Goal: Task Accomplishment & Management: Complete application form

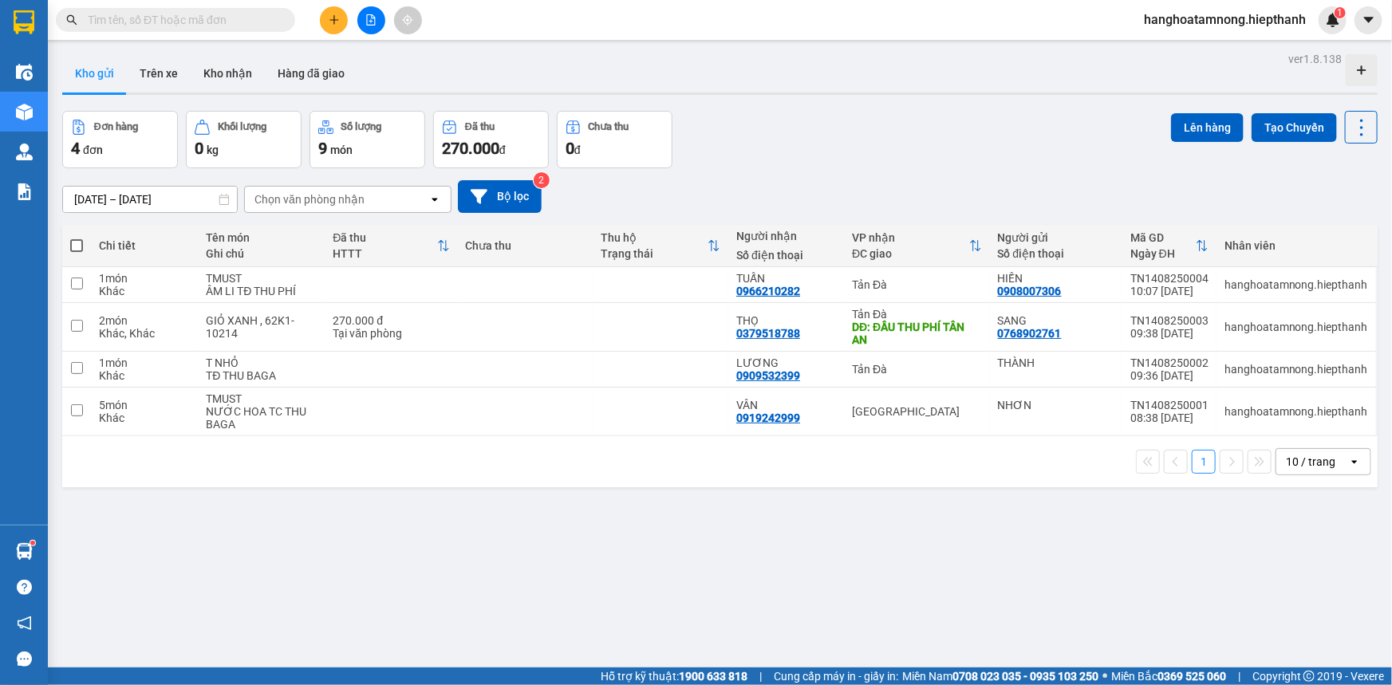
click at [331, 26] on button at bounding box center [334, 20] width 28 height 28
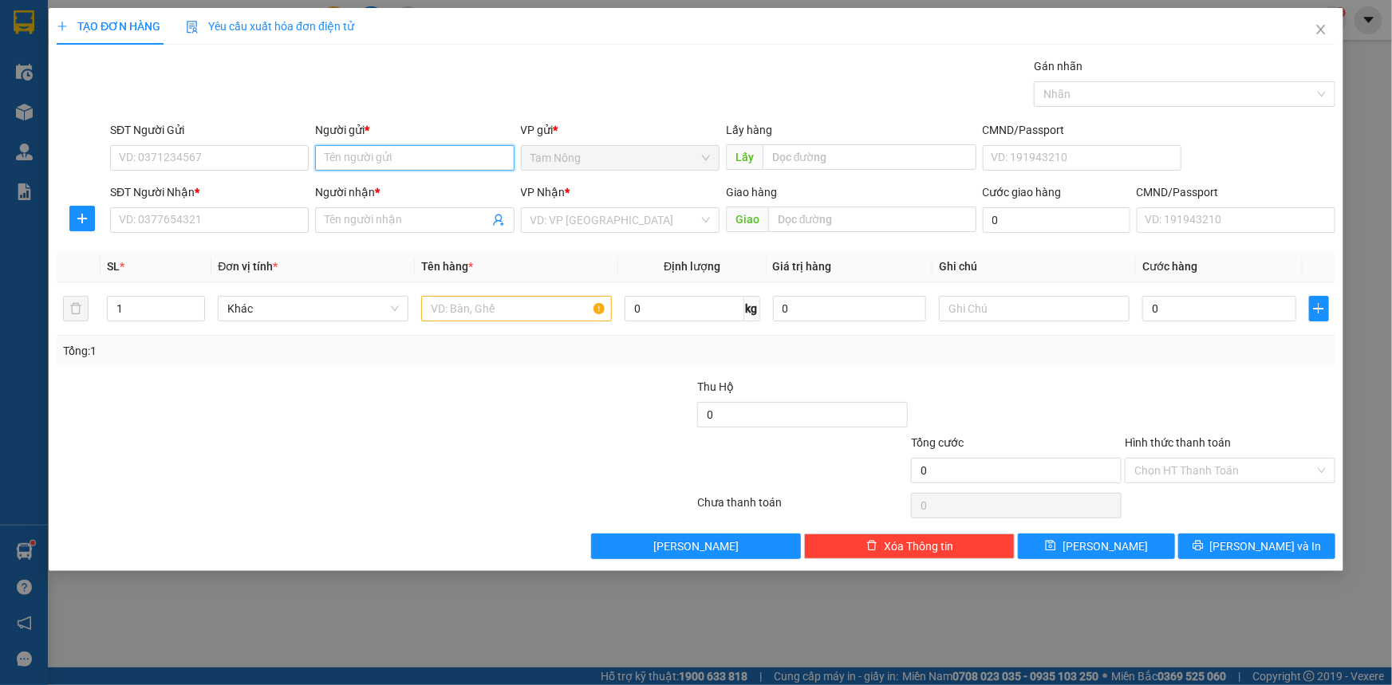
click at [369, 152] on input "Người gửi *" at bounding box center [414, 158] width 199 height 26
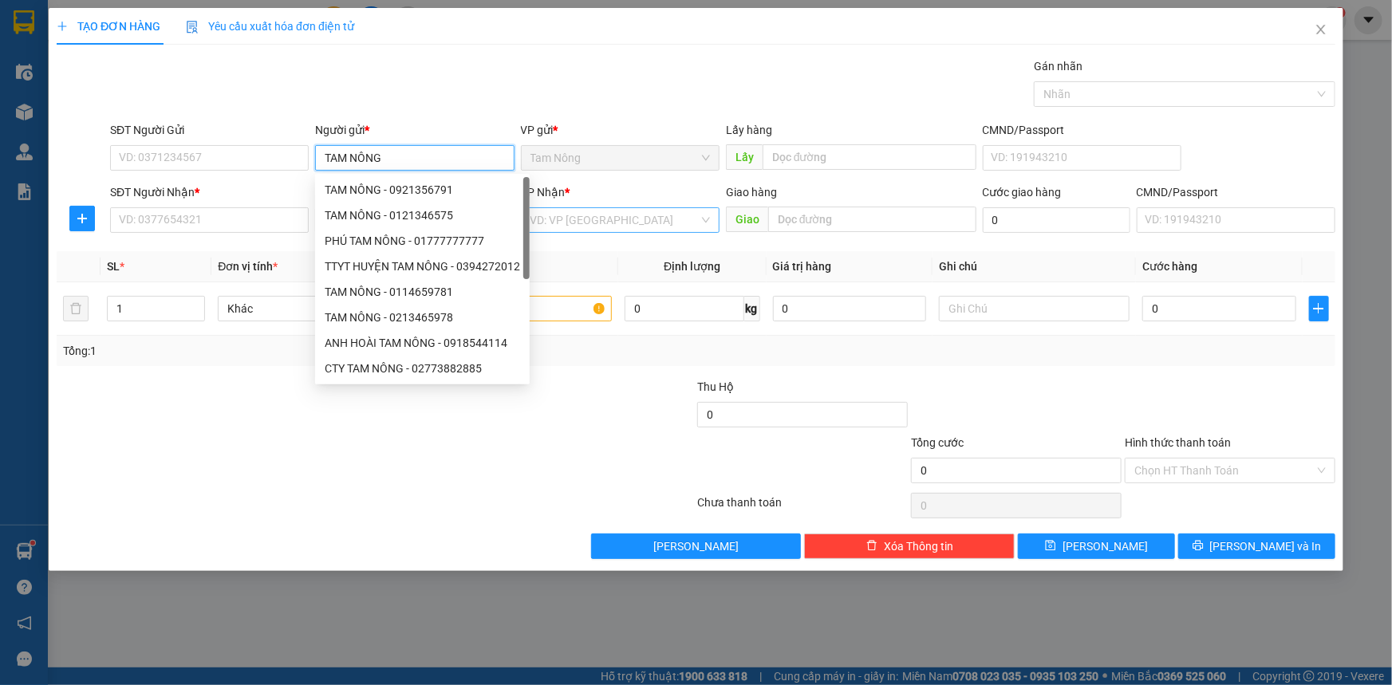
type input "TAM NÔNG"
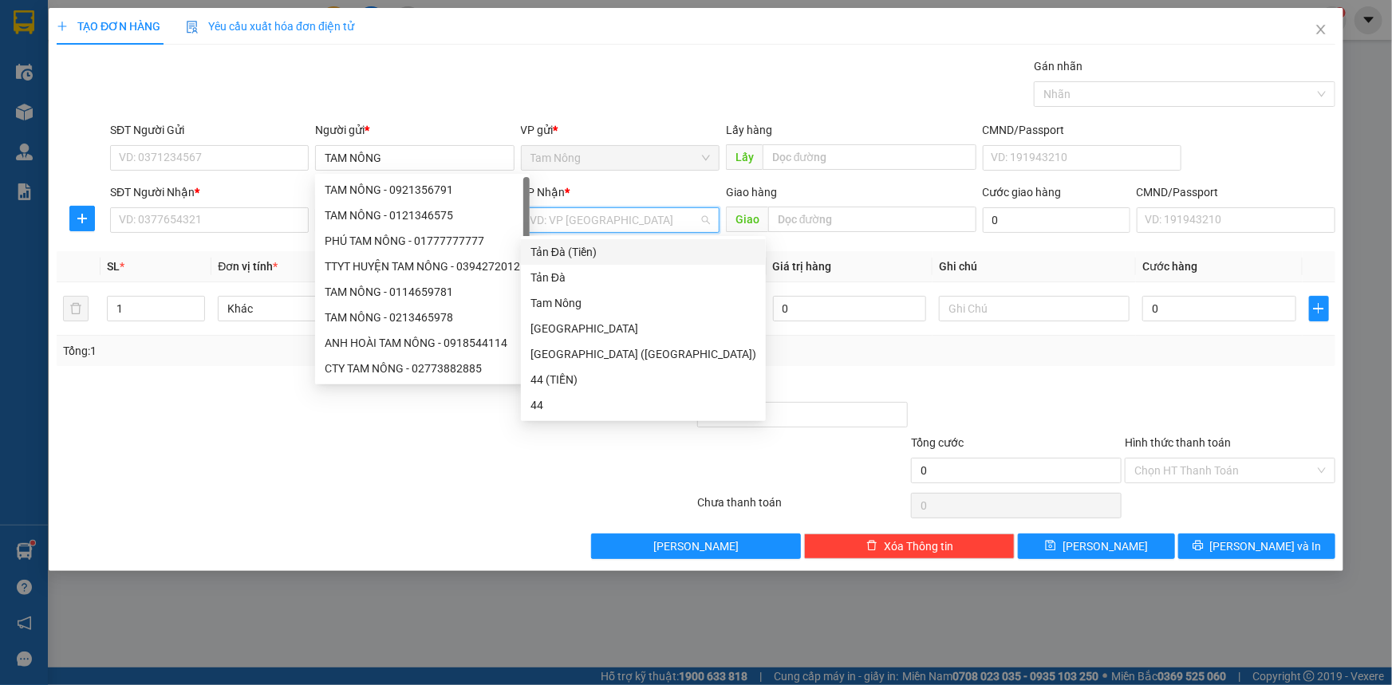
click at [587, 211] on input "search" at bounding box center [615, 220] width 168 height 24
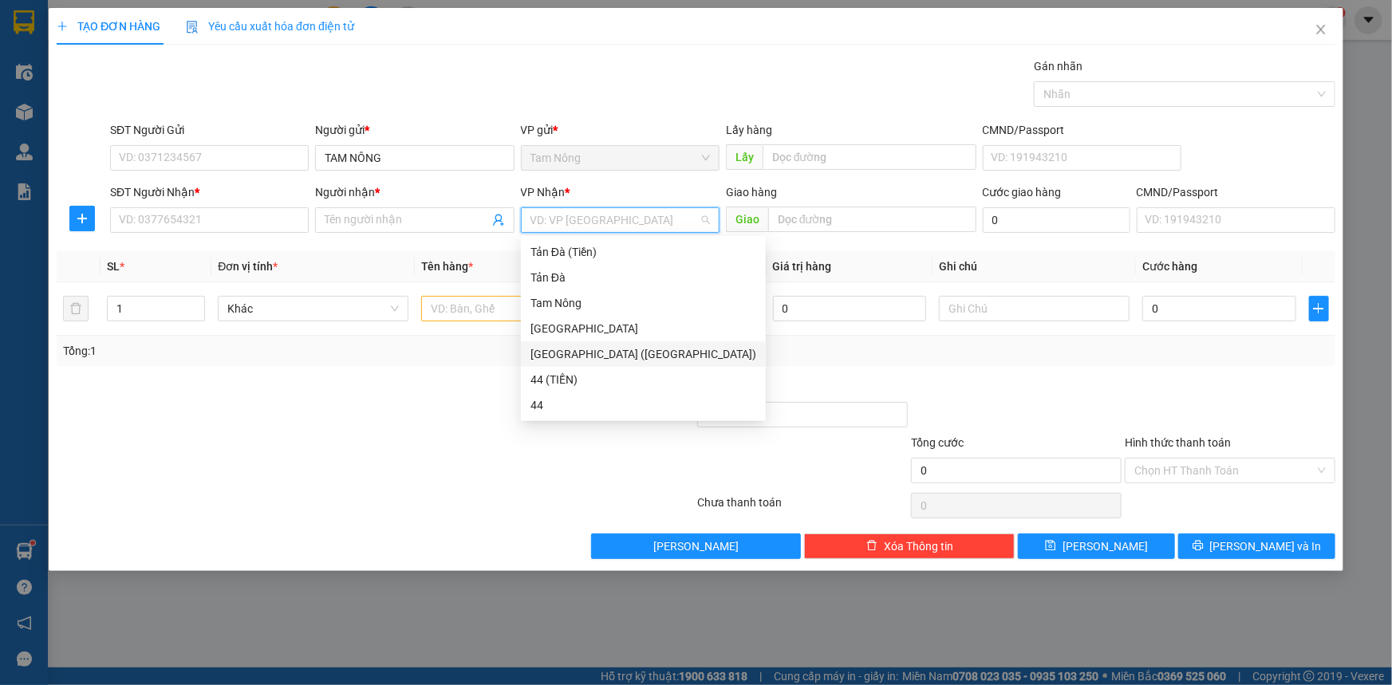
click at [551, 347] on div "[GEOGRAPHIC_DATA] ([GEOGRAPHIC_DATA])" at bounding box center [644, 354] width 226 height 18
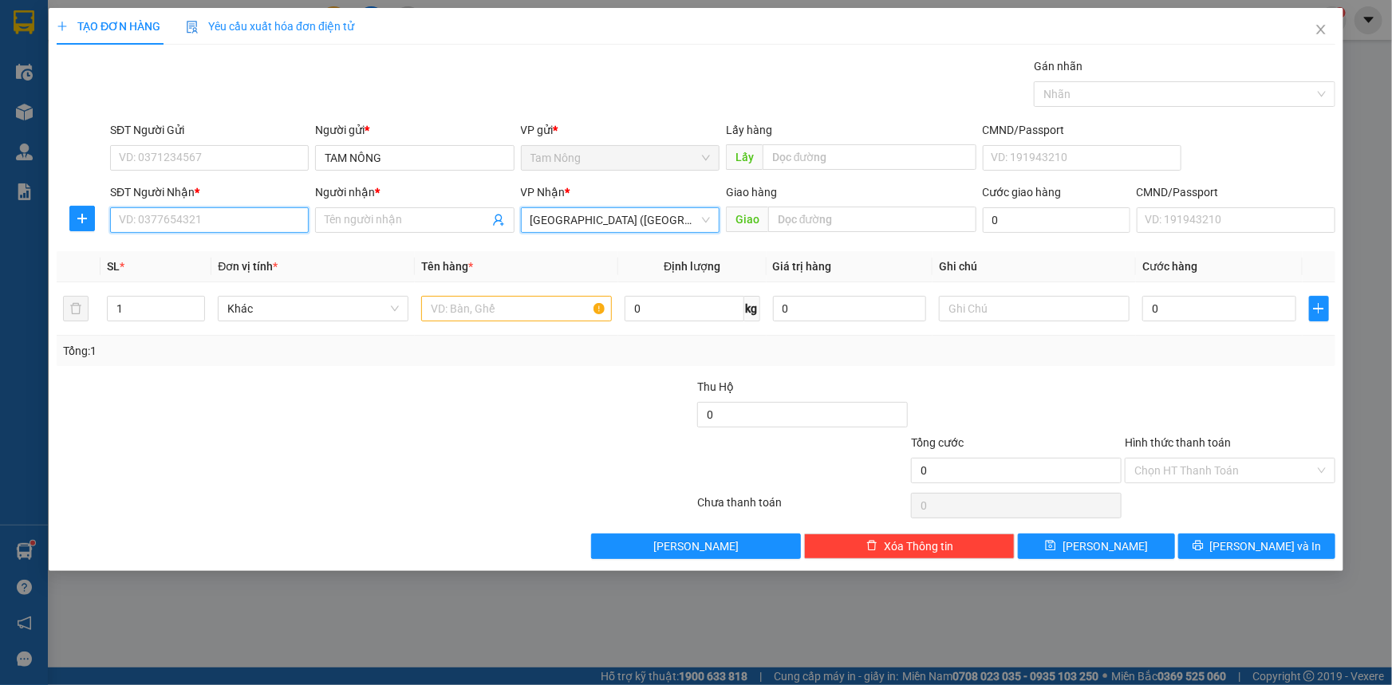
click at [205, 219] on input "SĐT Người Nhận *" at bounding box center [209, 220] width 199 height 26
type input "0123456789"
click at [395, 217] on input "Người nhận *" at bounding box center [407, 220] width 164 height 18
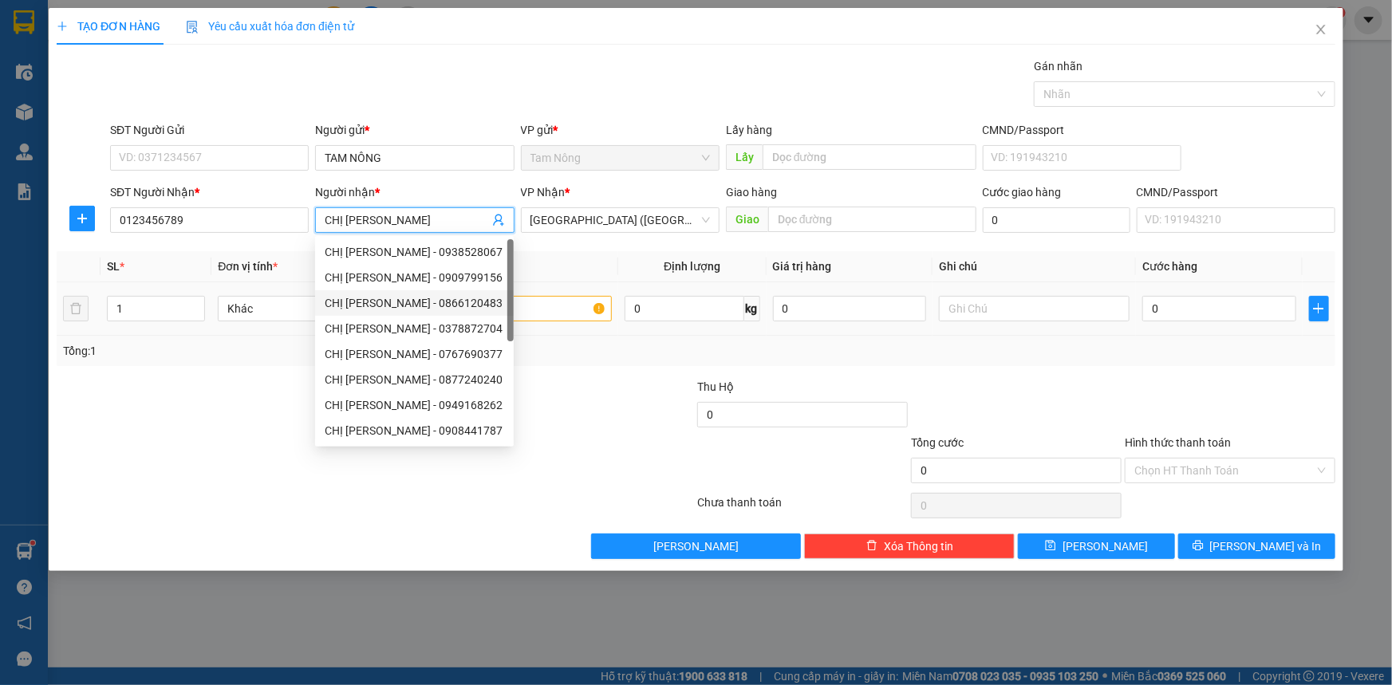
type input "CHỊ [PERSON_NAME]"
click at [549, 313] on input "text" at bounding box center [516, 309] width 191 height 26
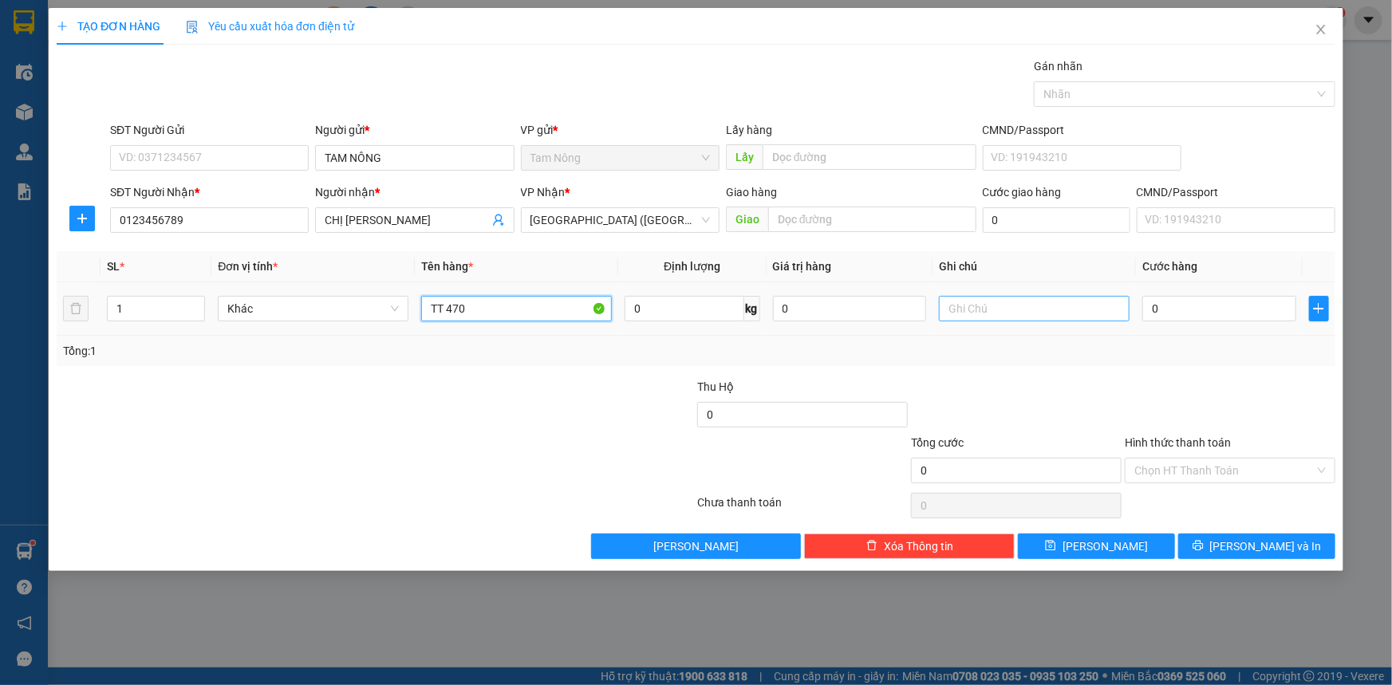
type input "TT 470"
click at [1012, 310] on input "text" at bounding box center [1034, 309] width 191 height 26
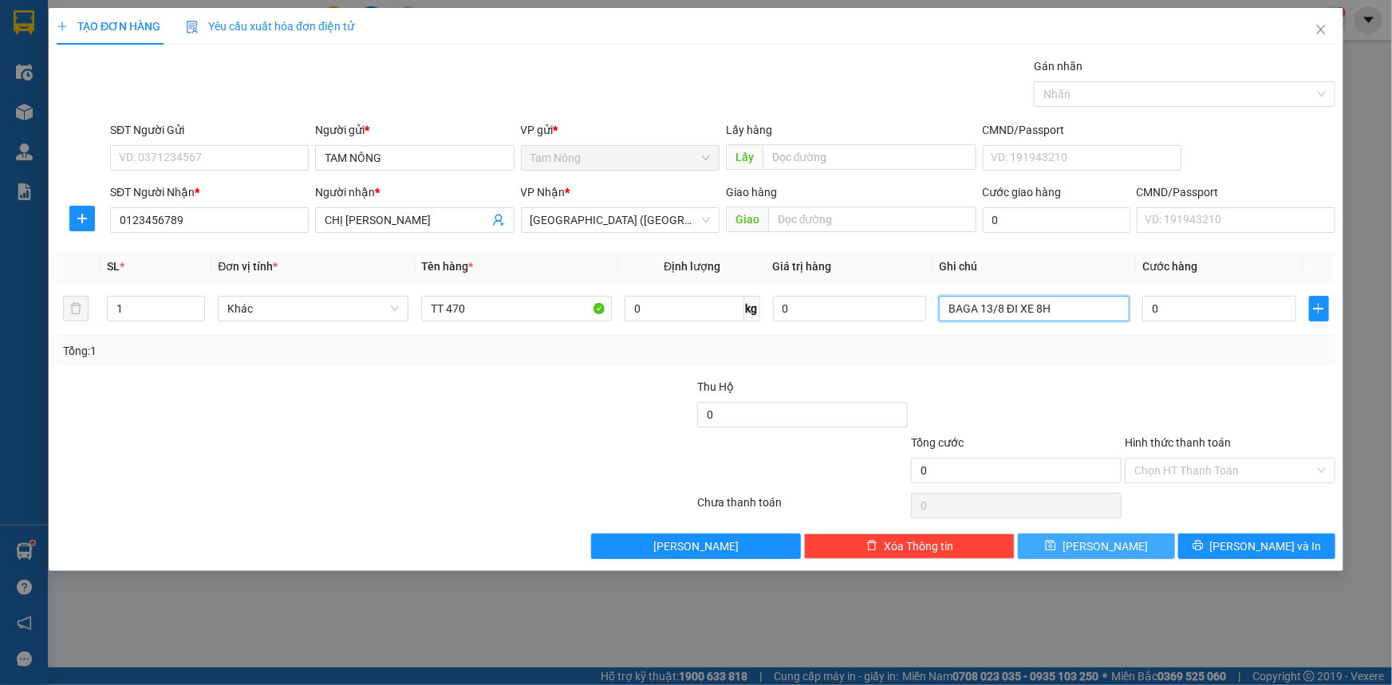
type input "BAGA 13/8 ĐI XE 8H"
click at [1126, 554] on button "[PERSON_NAME]" at bounding box center [1096, 547] width 157 height 26
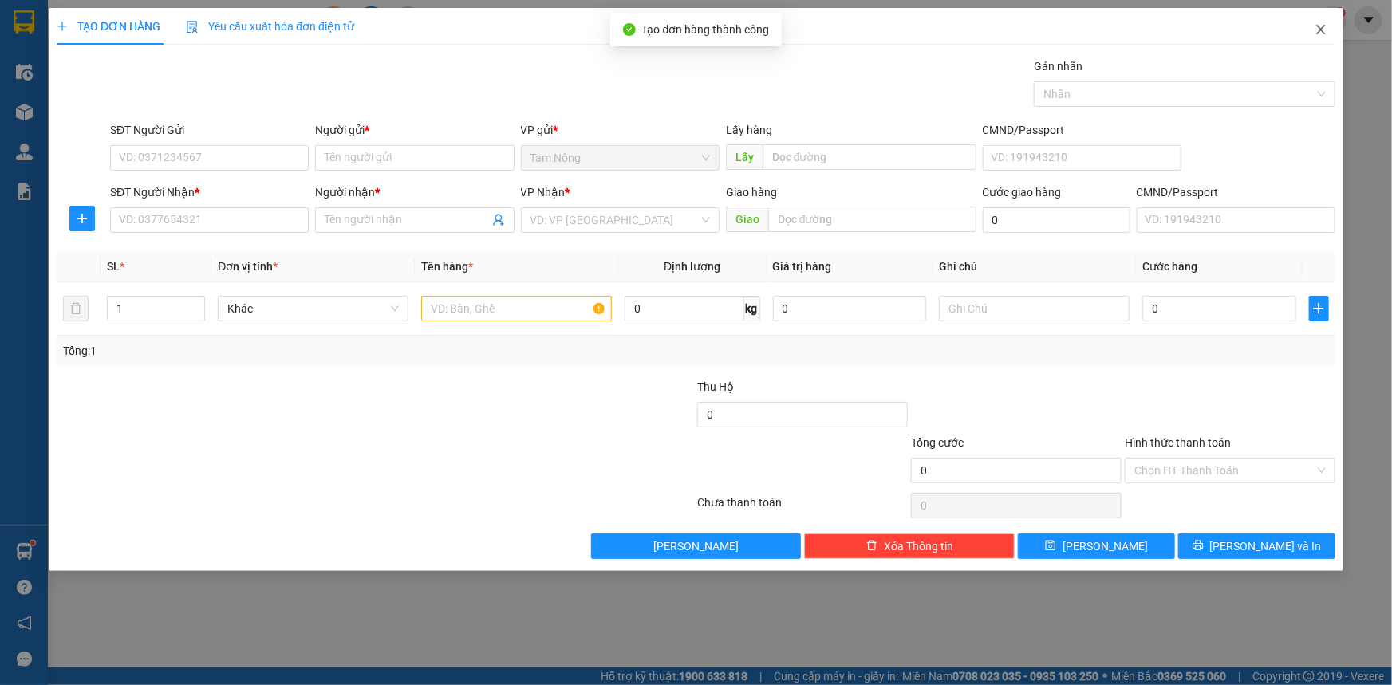
click at [1320, 28] on icon "close" at bounding box center [1321, 29] width 13 height 13
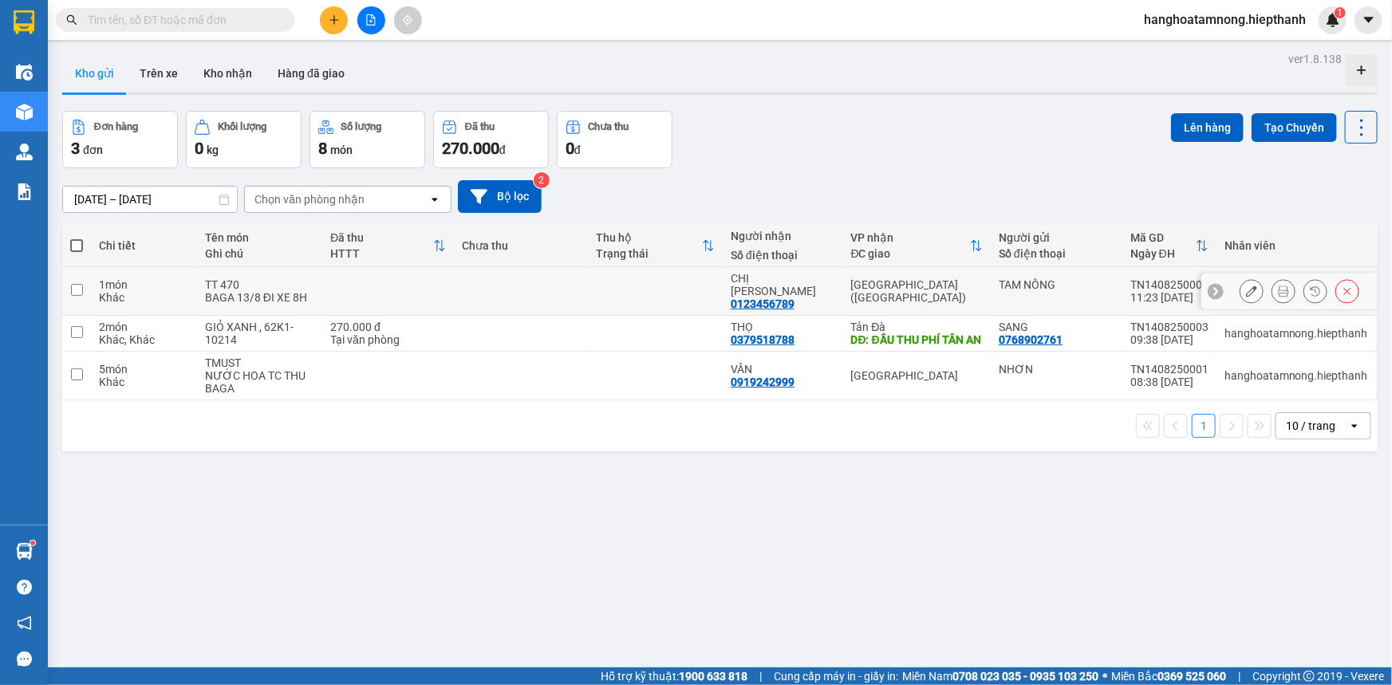
click at [74, 284] on input "checkbox" at bounding box center [77, 290] width 12 height 12
checkbox input "true"
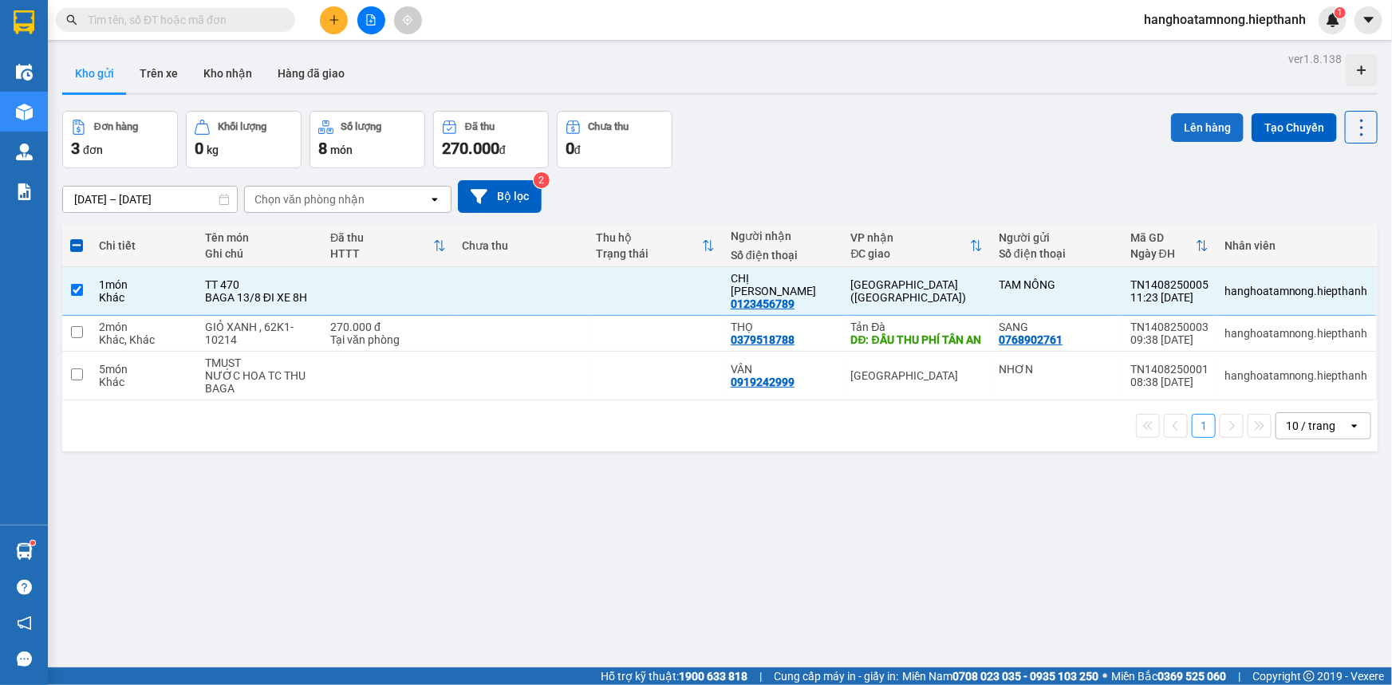
click at [1174, 132] on button "Lên hàng" at bounding box center [1207, 127] width 73 height 29
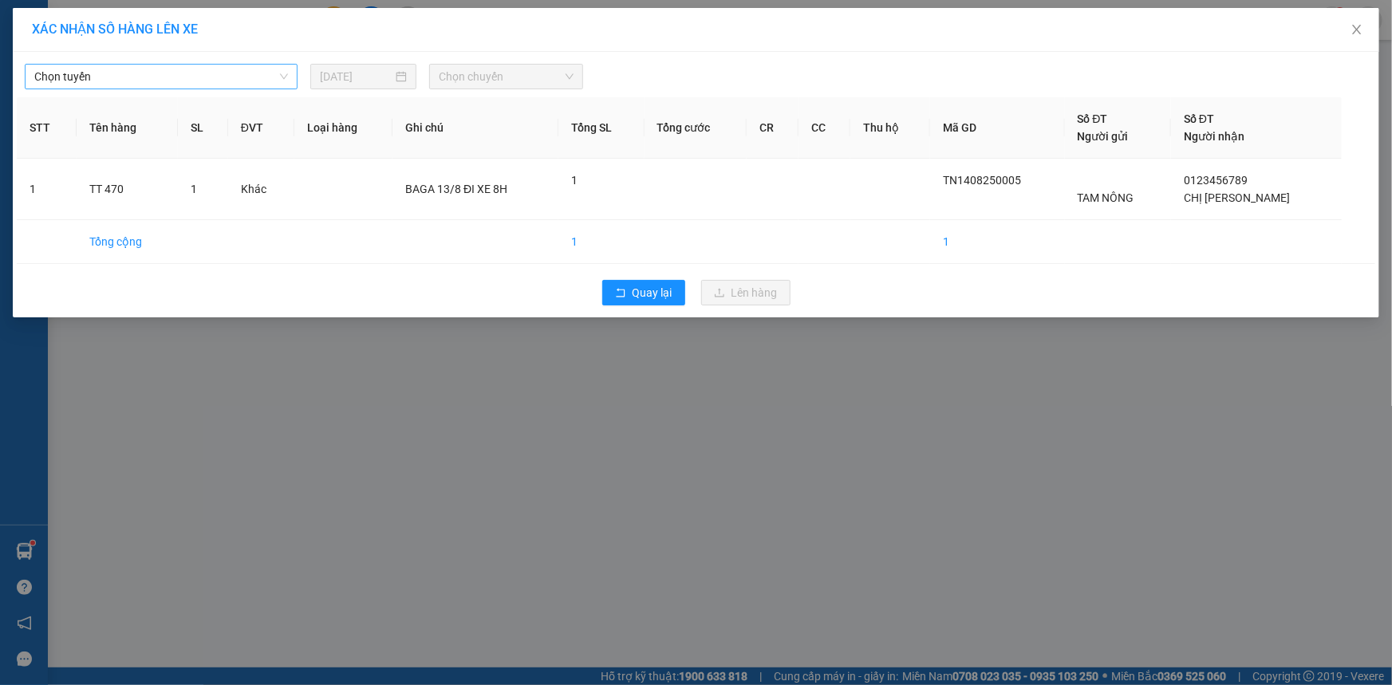
click at [266, 89] on div "Chọn tuyến" at bounding box center [161, 77] width 273 height 26
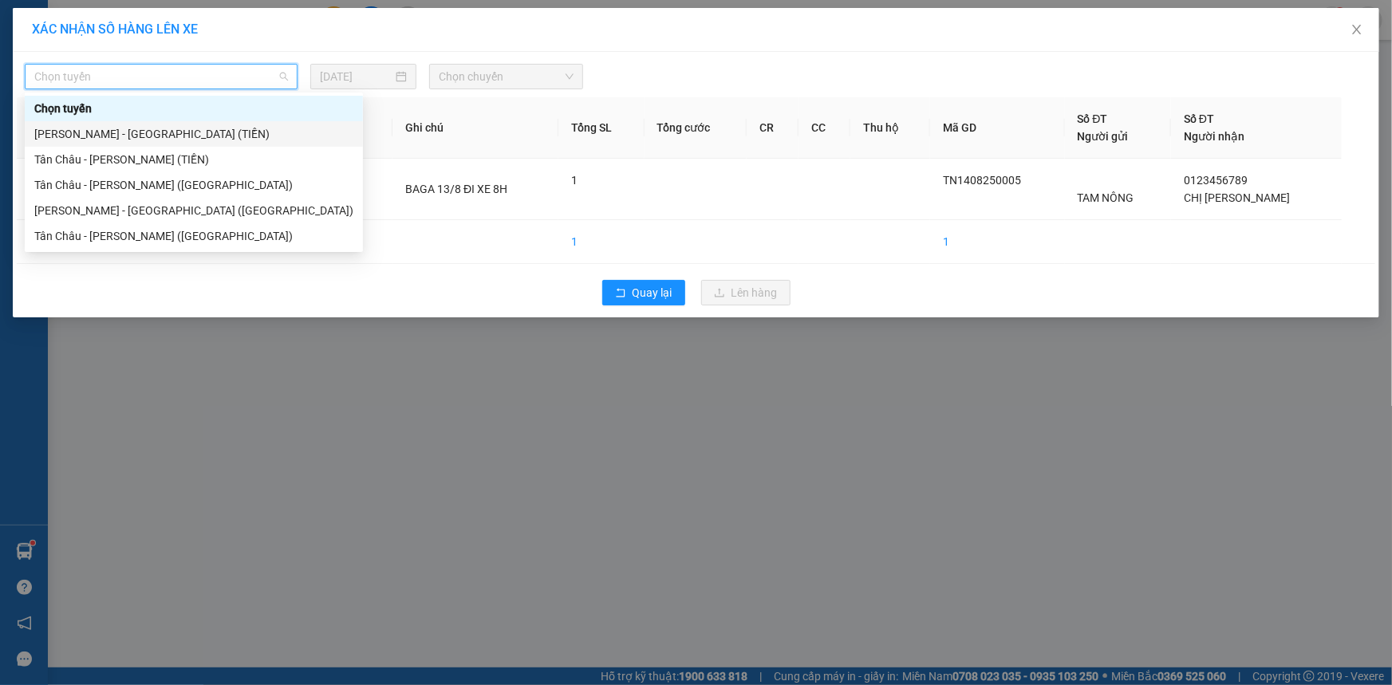
click at [197, 134] on div "[PERSON_NAME] - [GEOGRAPHIC_DATA] (TIỀN)" at bounding box center [193, 134] width 319 height 18
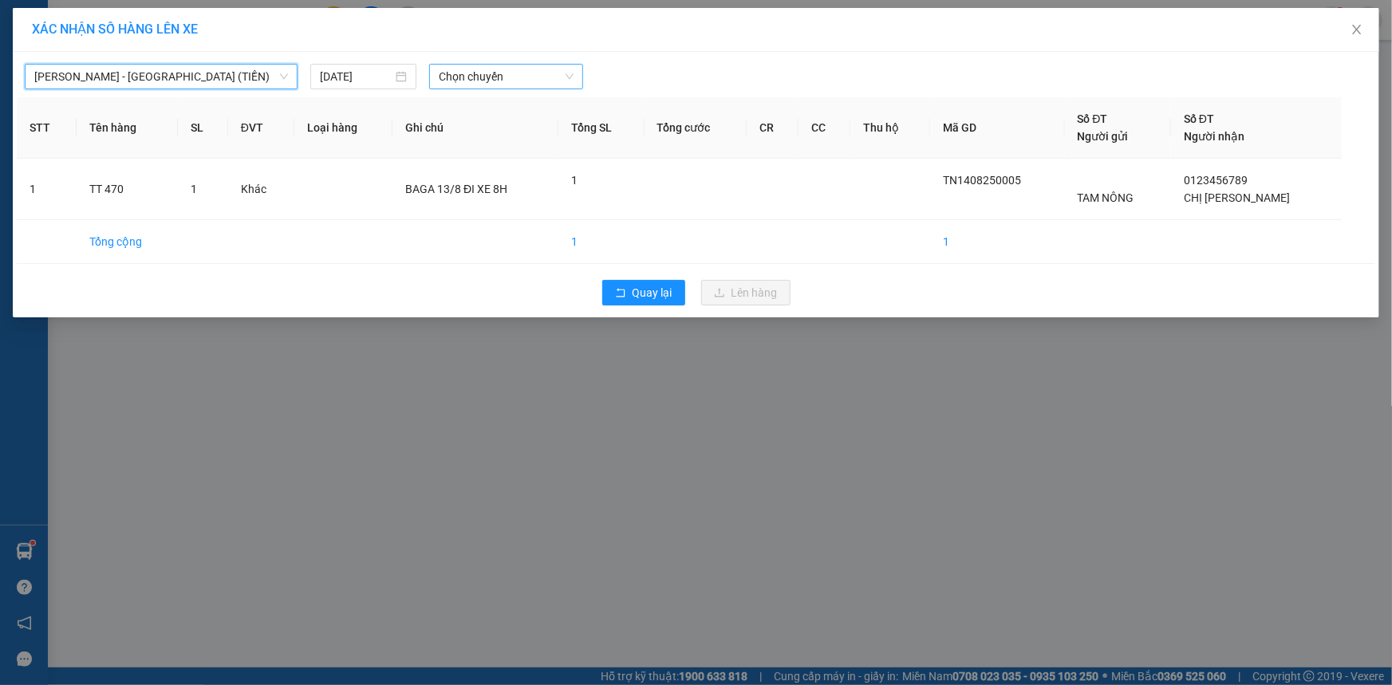
click at [455, 81] on span "Chọn chuyến" at bounding box center [506, 77] width 135 height 24
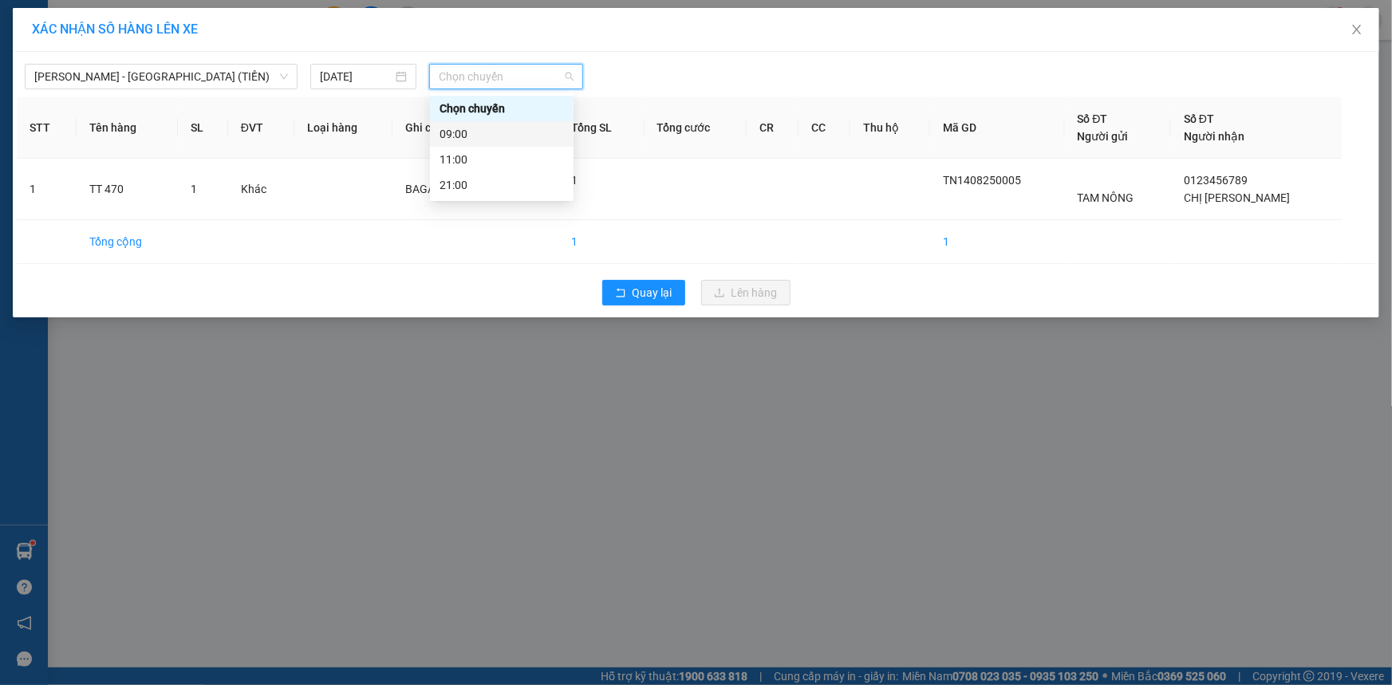
click at [449, 124] on div "09:00" at bounding box center [502, 134] width 144 height 26
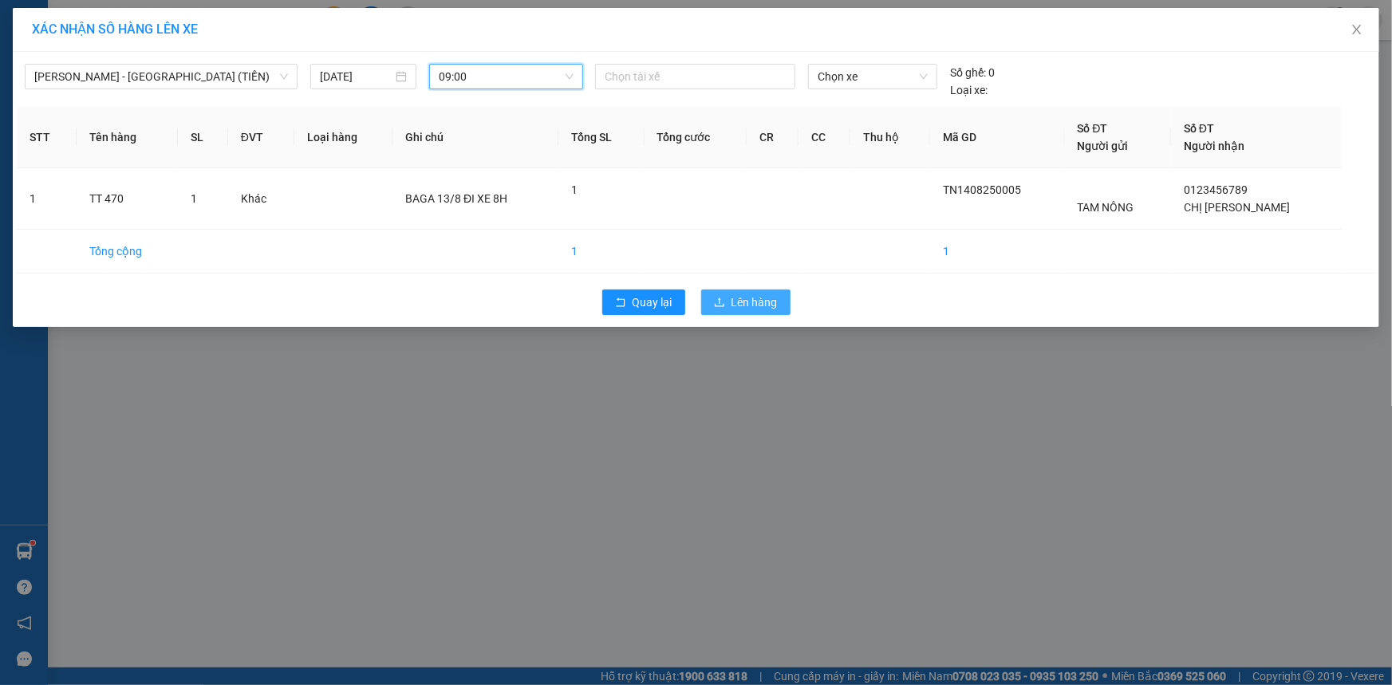
click at [741, 303] on span "Lên hàng" at bounding box center [755, 303] width 46 height 18
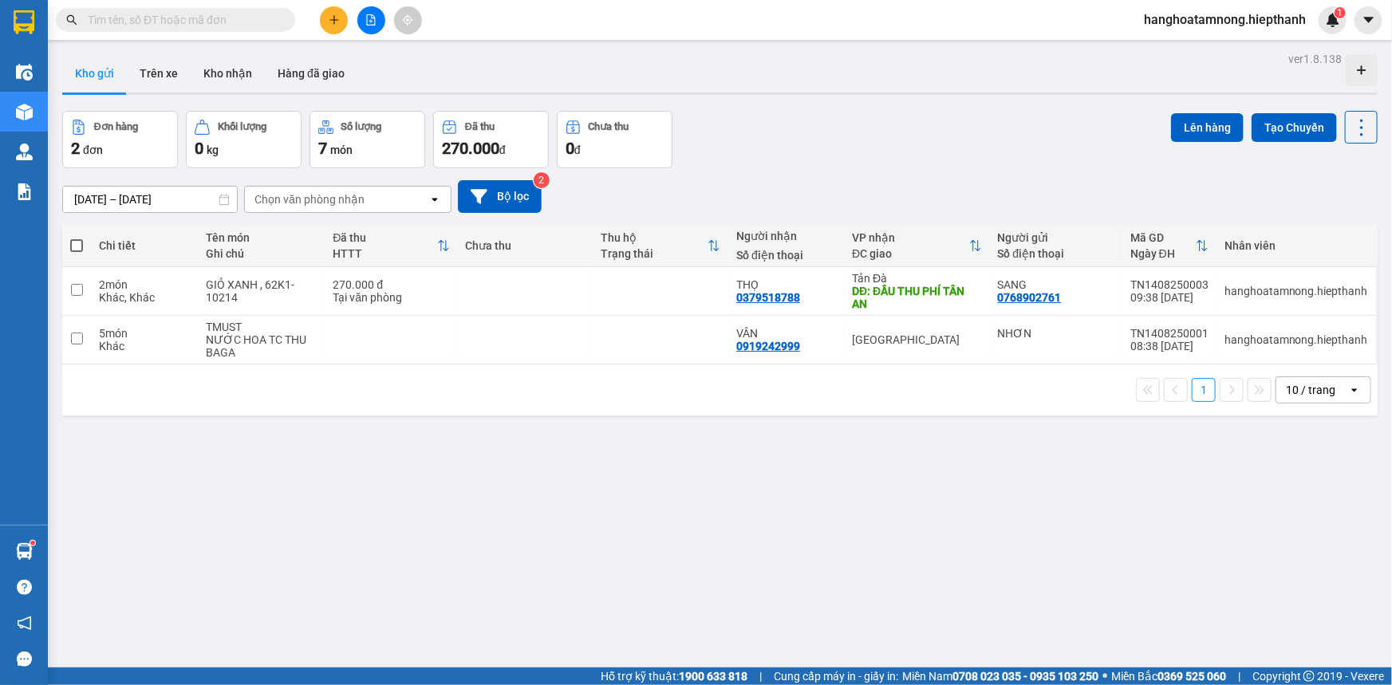
click at [365, 16] on icon "file-add" at bounding box center [370, 19] width 11 height 11
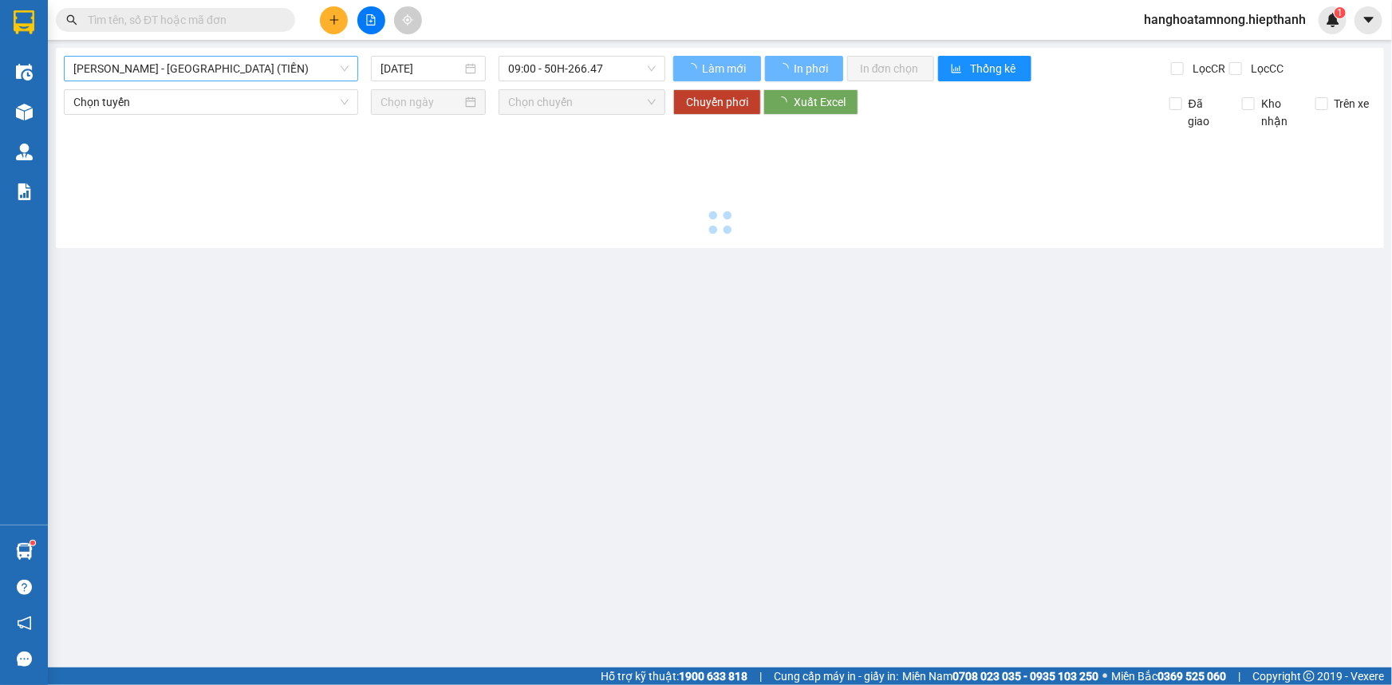
click at [144, 65] on span "[PERSON_NAME] - [GEOGRAPHIC_DATA] (TIỀN)" at bounding box center [210, 69] width 275 height 24
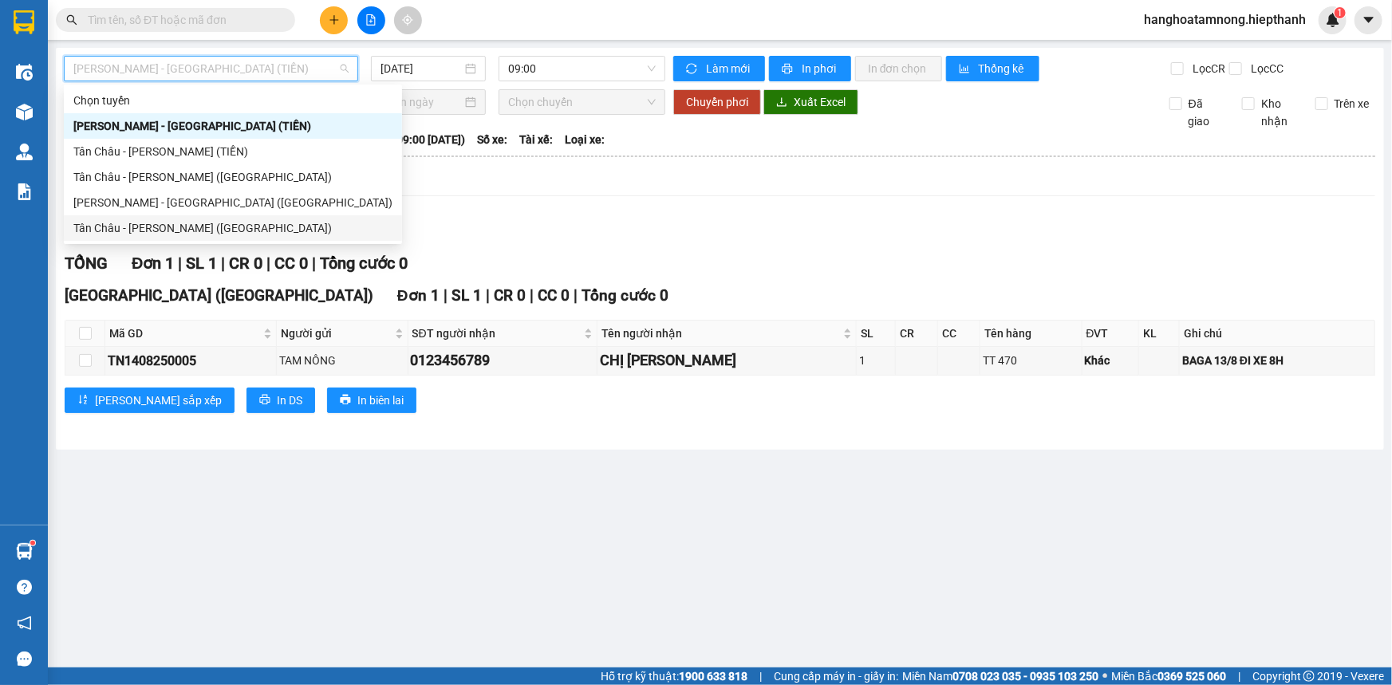
click at [144, 231] on div "Tân Châu - [PERSON_NAME] ([GEOGRAPHIC_DATA])" at bounding box center [232, 228] width 319 height 18
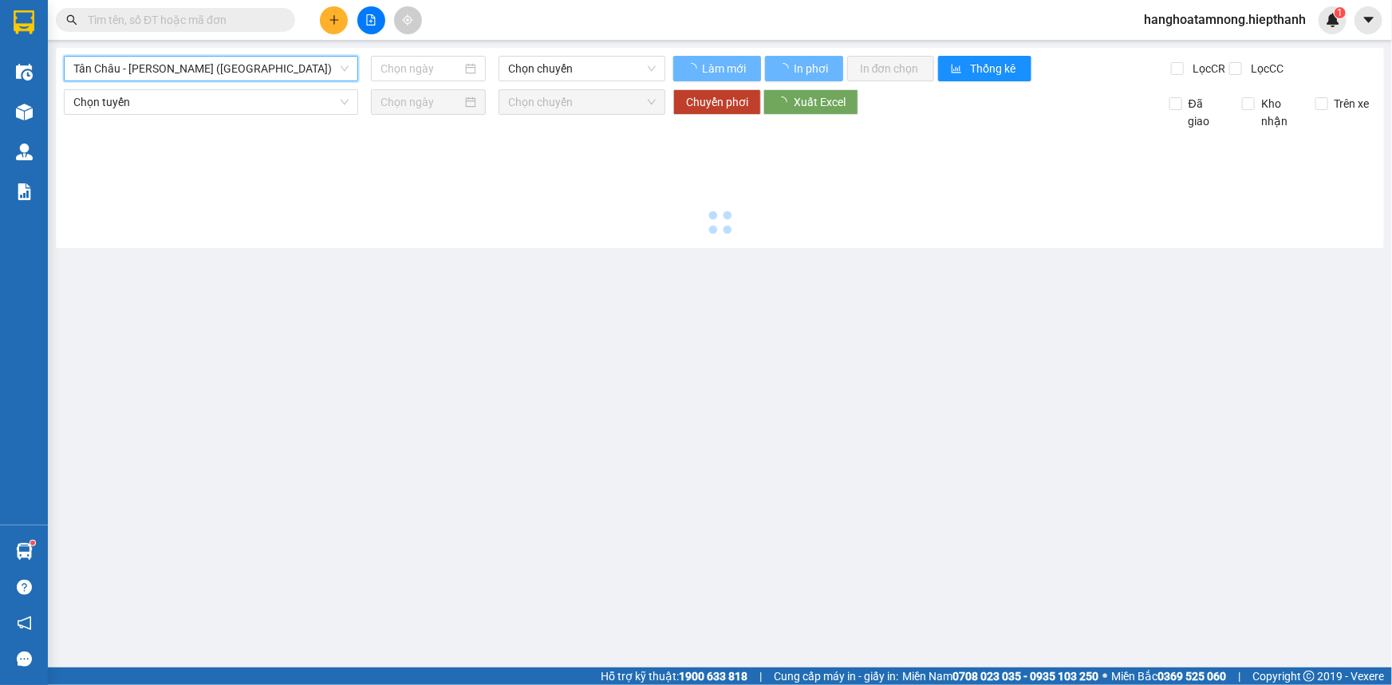
type input "[DATE]"
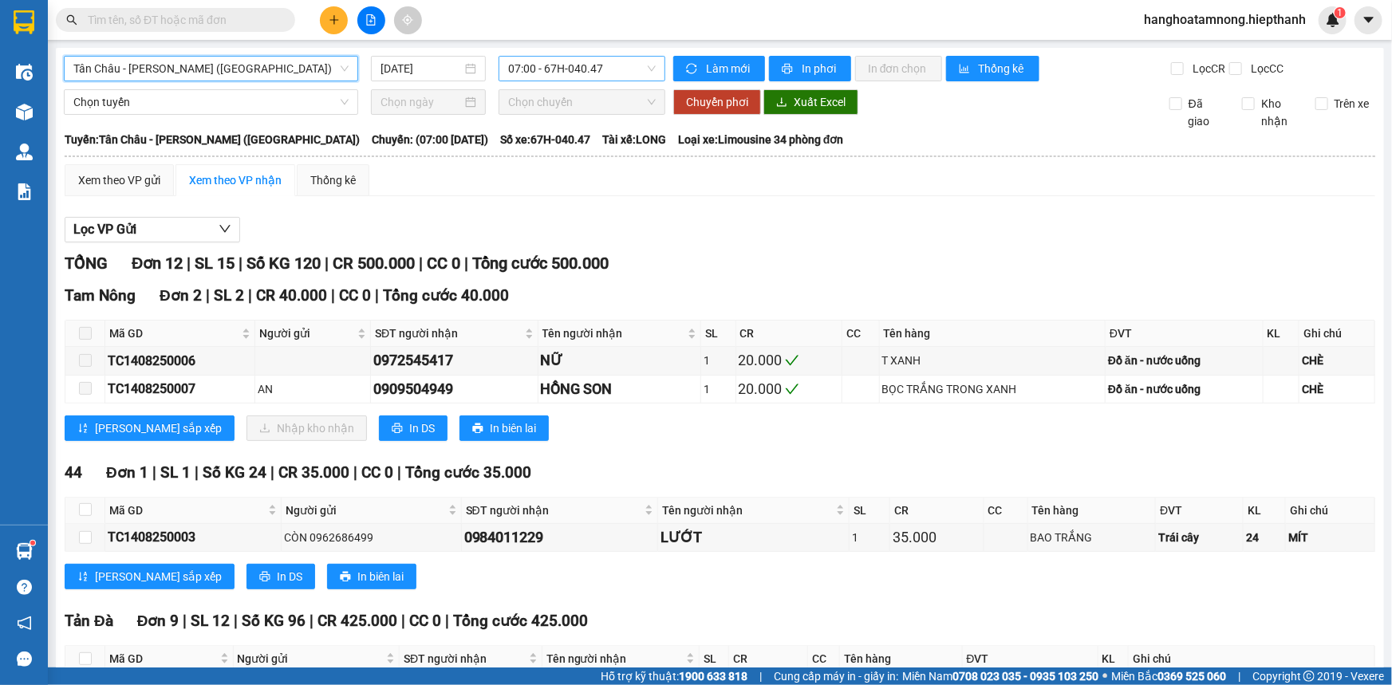
click at [549, 64] on span "07:00 - 67H-040.47" at bounding box center [582, 69] width 148 height 24
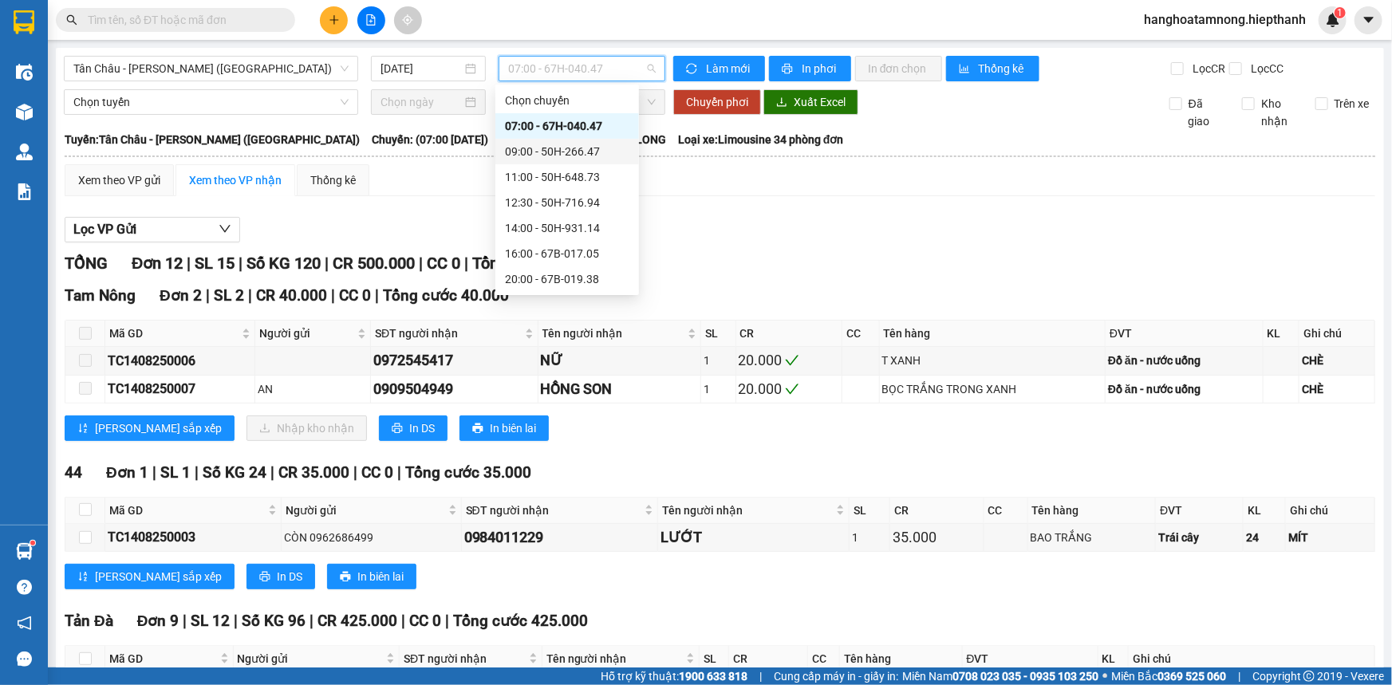
click at [535, 156] on div "09:00 - 50H-266.47" at bounding box center [567, 152] width 124 height 18
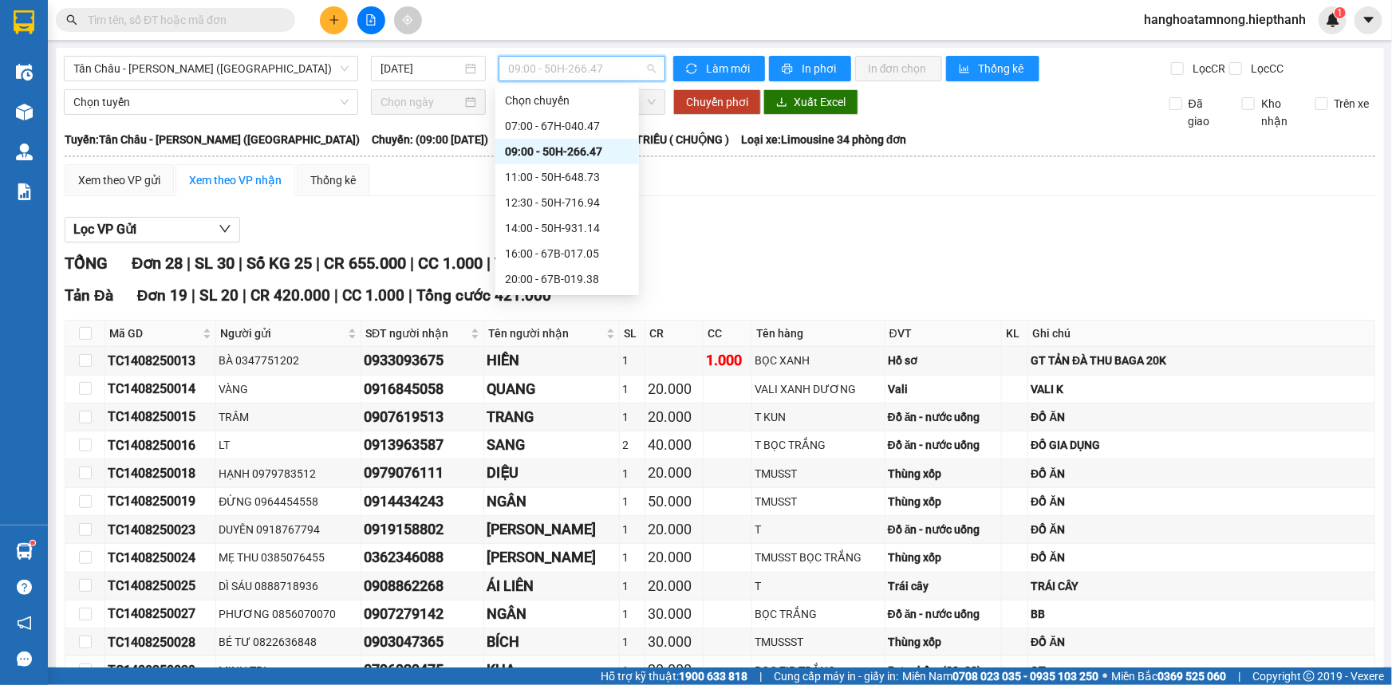
click at [531, 68] on span "09:00 - 50H-266.47" at bounding box center [582, 69] width 148 height 24
click at [527, 120] on div "07:00 - 67H-040.47" at bounding box center [567, 126] width 124 height 18
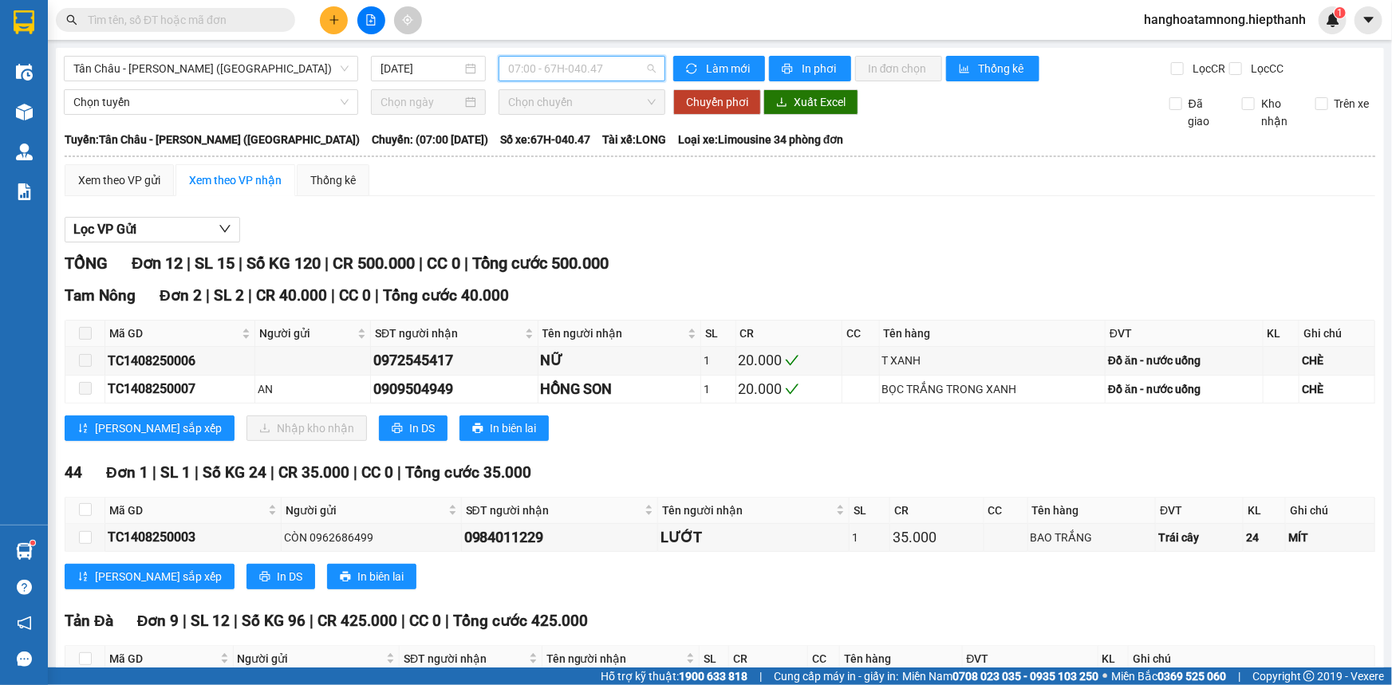
drag, startPoint x: 527, startPoint y: 78, endPoint x: 537, endPoint y: 107, distance: 30.5
click at [527, 78] on span "07:00 - 67H-040.47" at bounding box center [582, 69] width 148 height 24
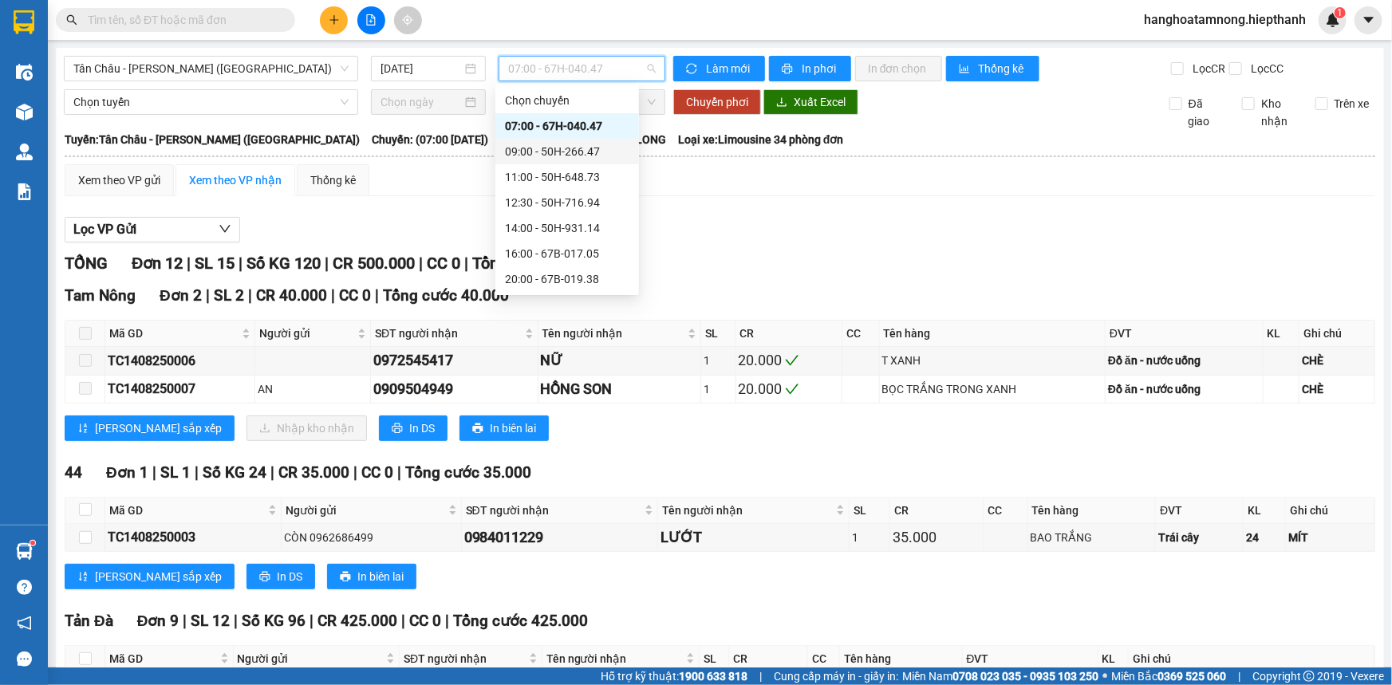
click at [530, 143] on div "09:00 - 50H-266.47" at bounding box center [567, 152] width 124 height 18
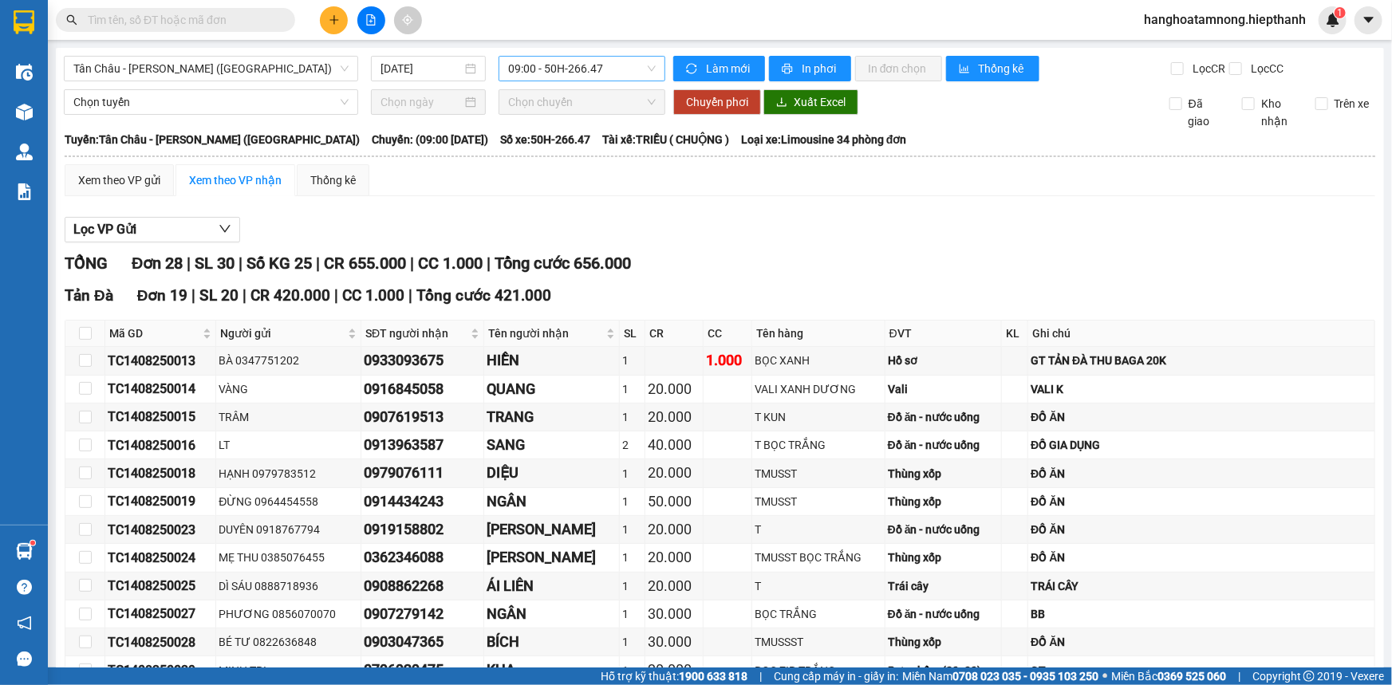
click at [567, 60] on span "09:00 - 50H-266.47" at bounding box center [582, 69] width 148 height 24
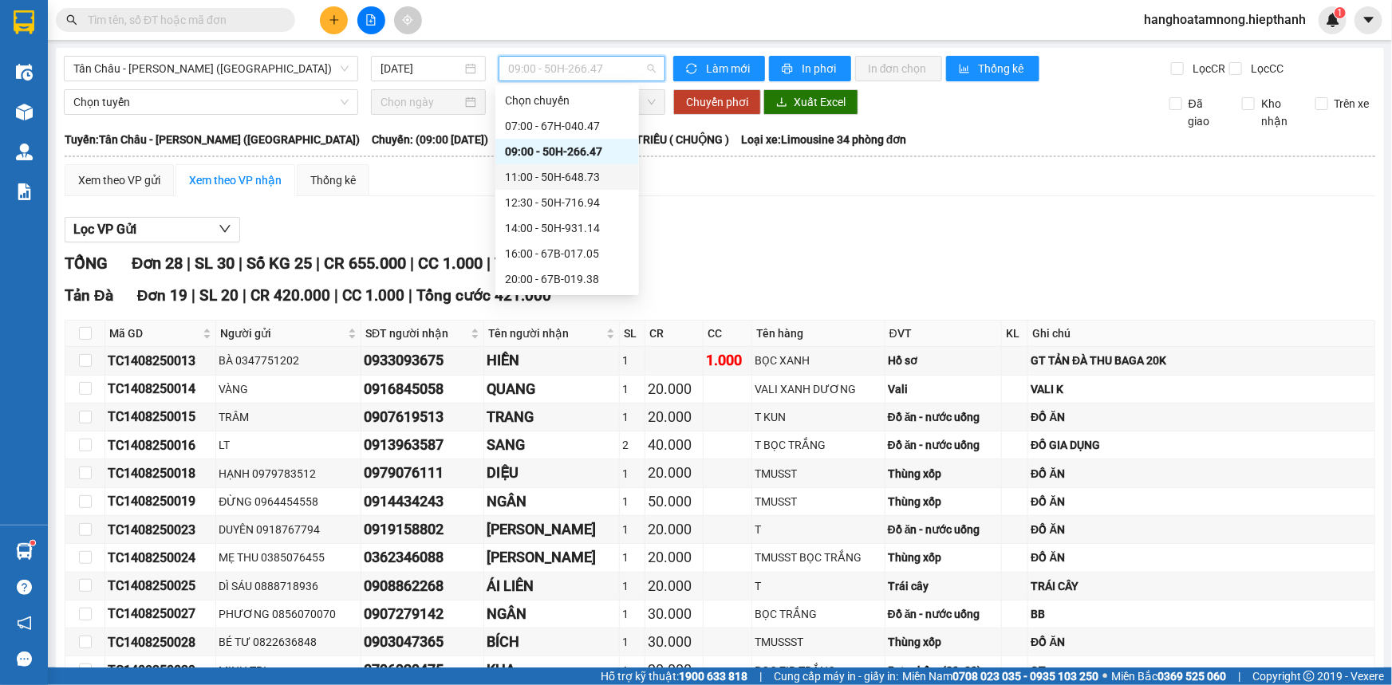
click at [535, 167] on div "11:00 - 50H-648.73" at bounding box center [567, 177] width 144 height 26
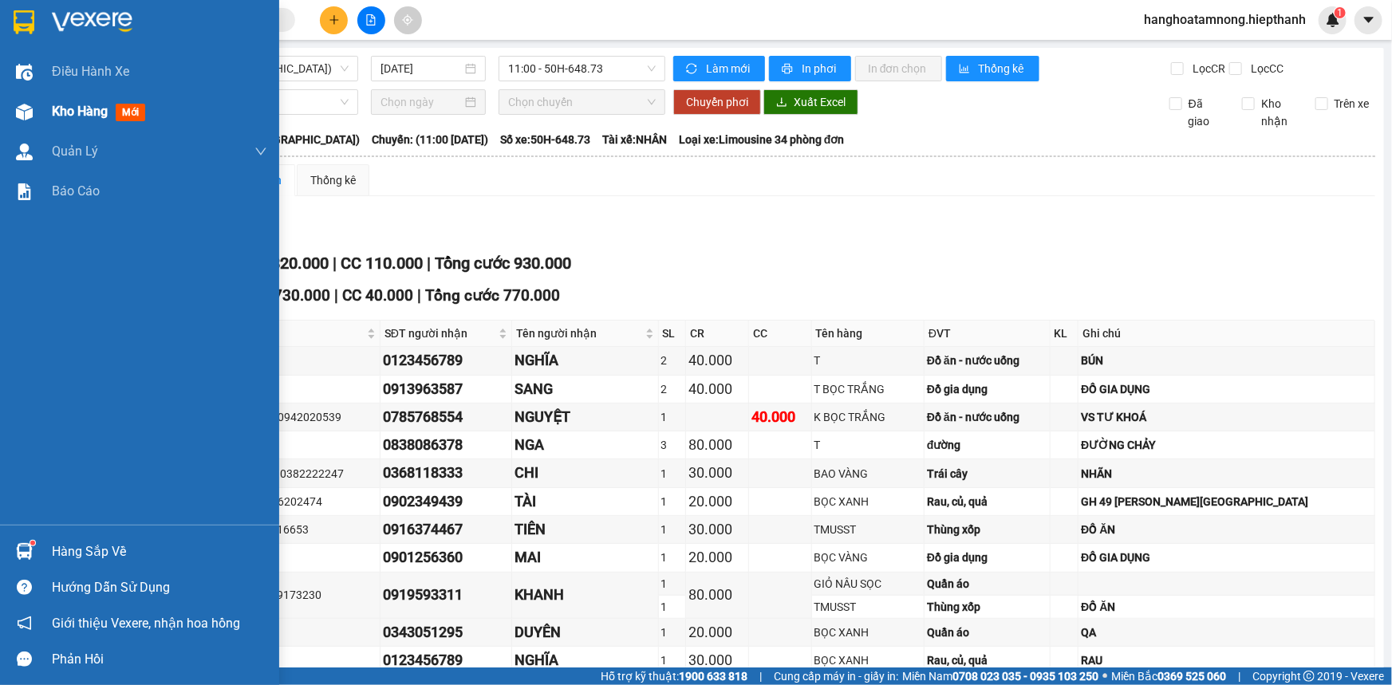
click at [34, 106] on div at bounding box center [24, 112] width 28 height 28
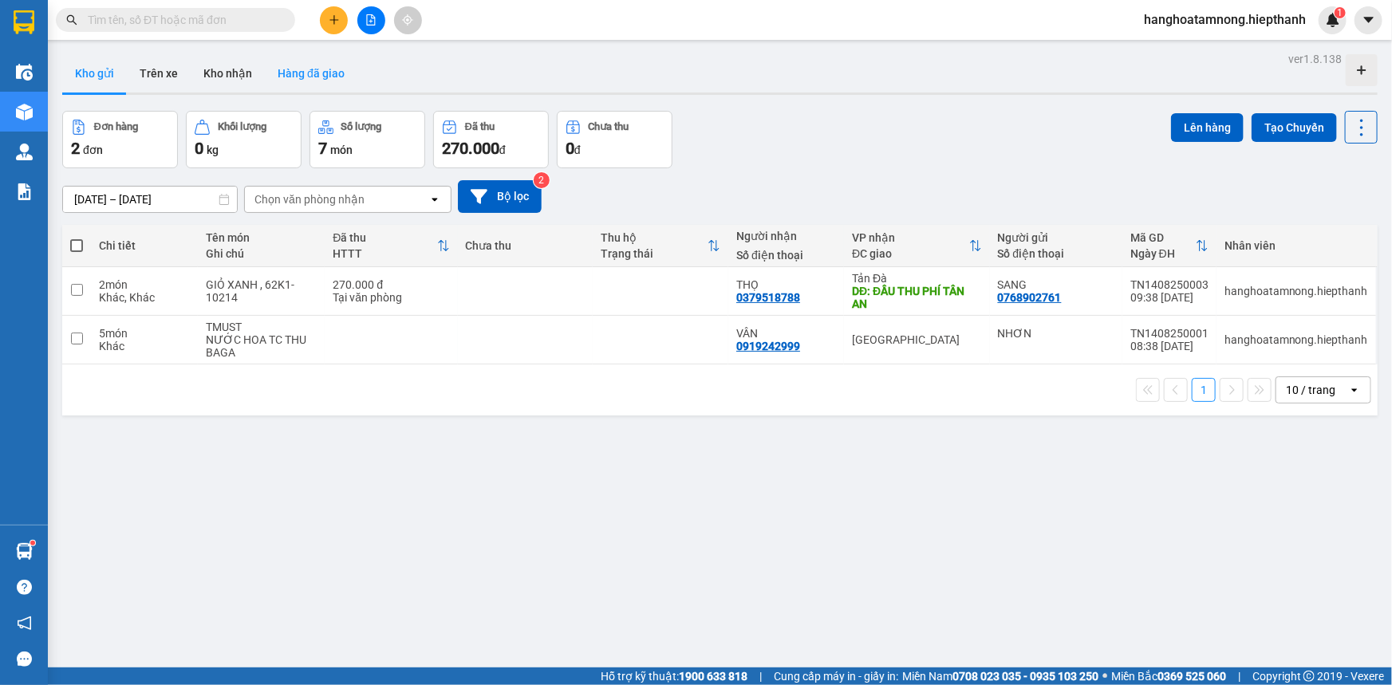
click at [296, 64] on button "Hàng đã giao" at bounding box center [311, 73] width 93 height 38
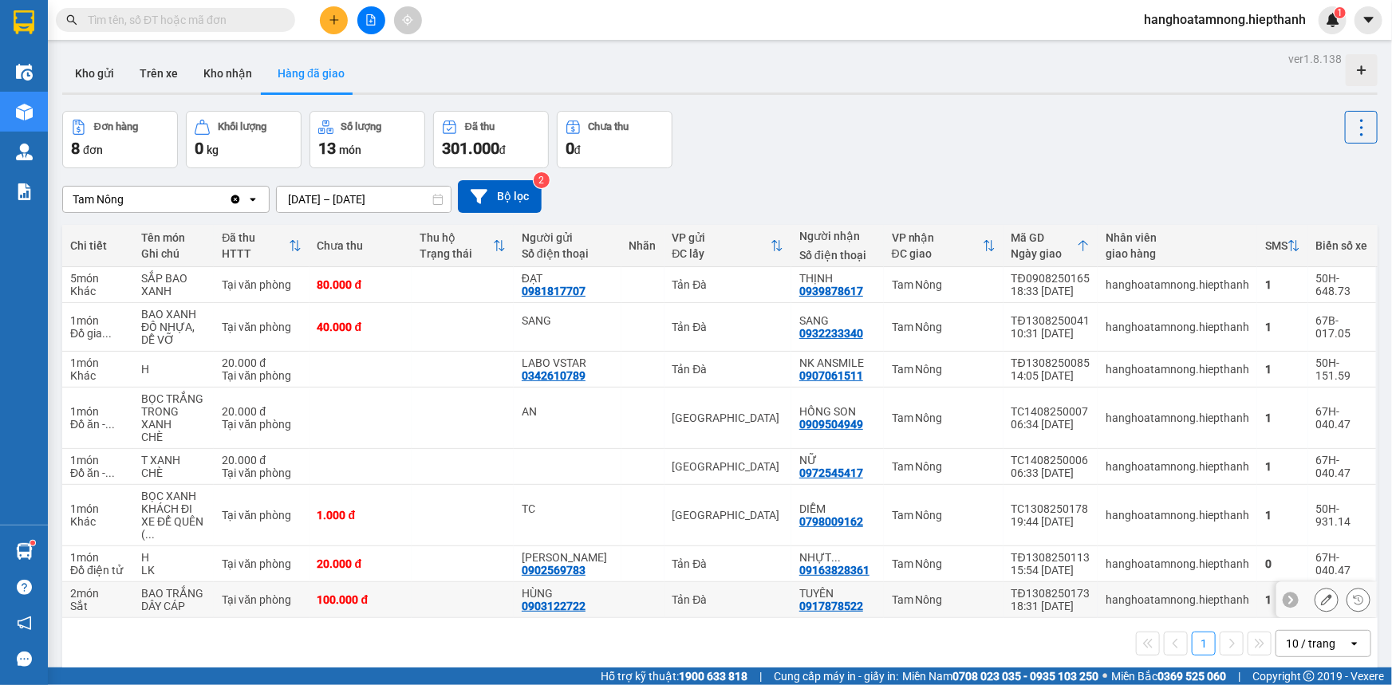
scroll to position [73, 0]
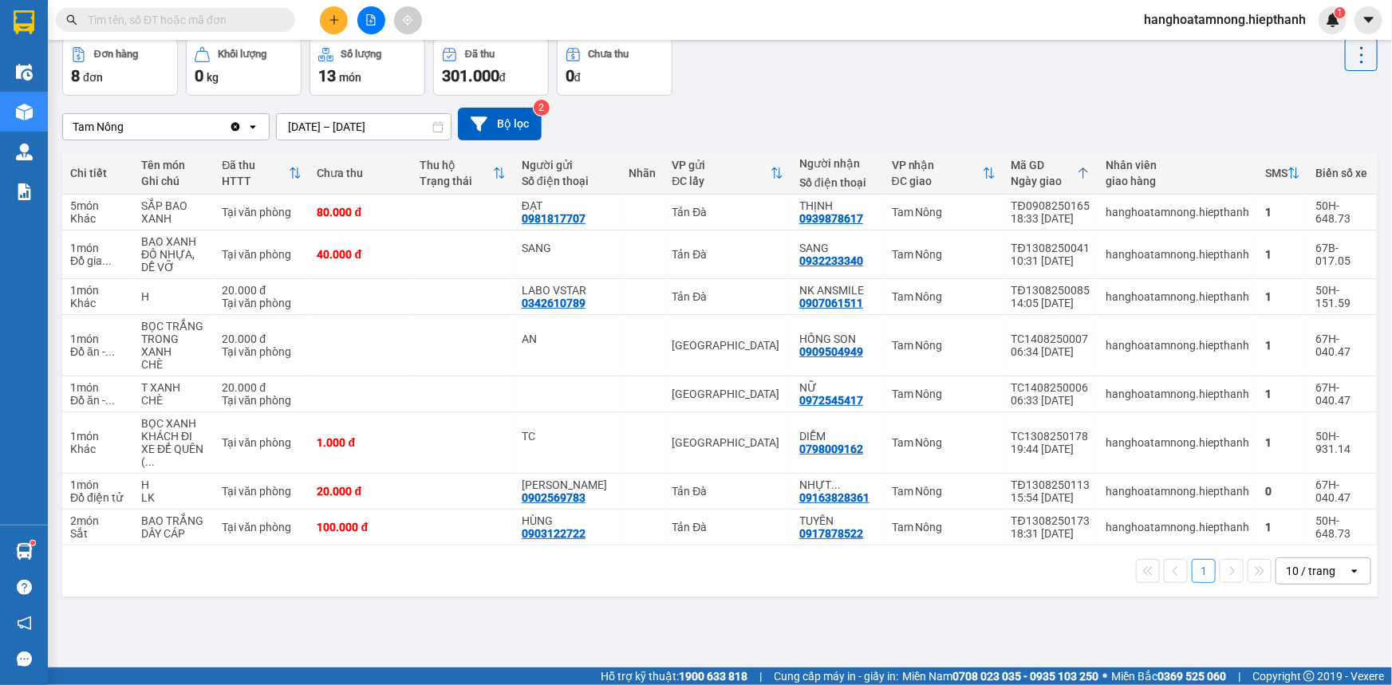
click at [932, 612] on div "ver 1.8.138 Kho gửi Trên xe Kho nhận Hàng đã giao Đơn hàng 8 đơn Khối lượng 0 k…" at bounding box center [720, 317] width 1328 height 685
click at [823, 618] on div "ver 1.8.138 Kho gửi Trên xe Kho nhận Hàng đã giao Đơn hàng 8 đơn Khối lượng 0 k…" at bounding box center [720, 317] width 1328 height 685
click at [339, 19] on icon "plus" at bounding box center [334, 19] width 11 height 11
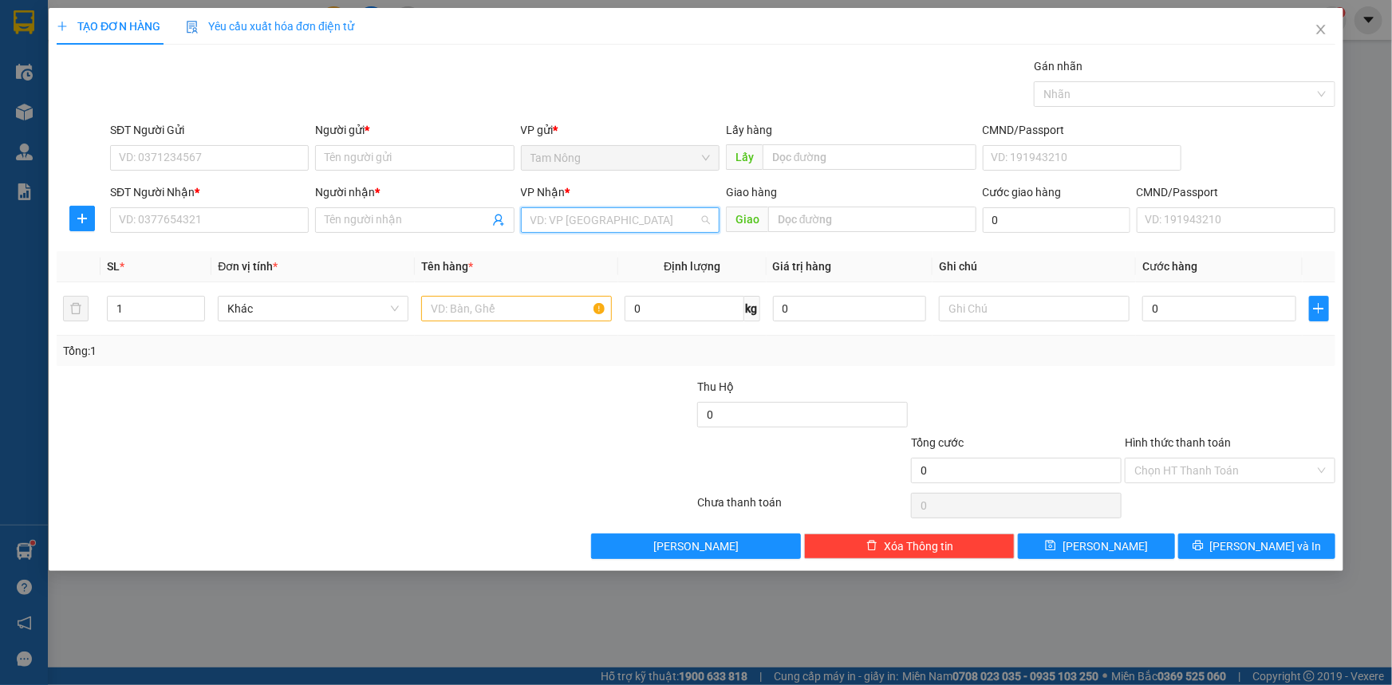
click at [571, 216] on input "search" at bounding box center [615, 220] width 168 height 24
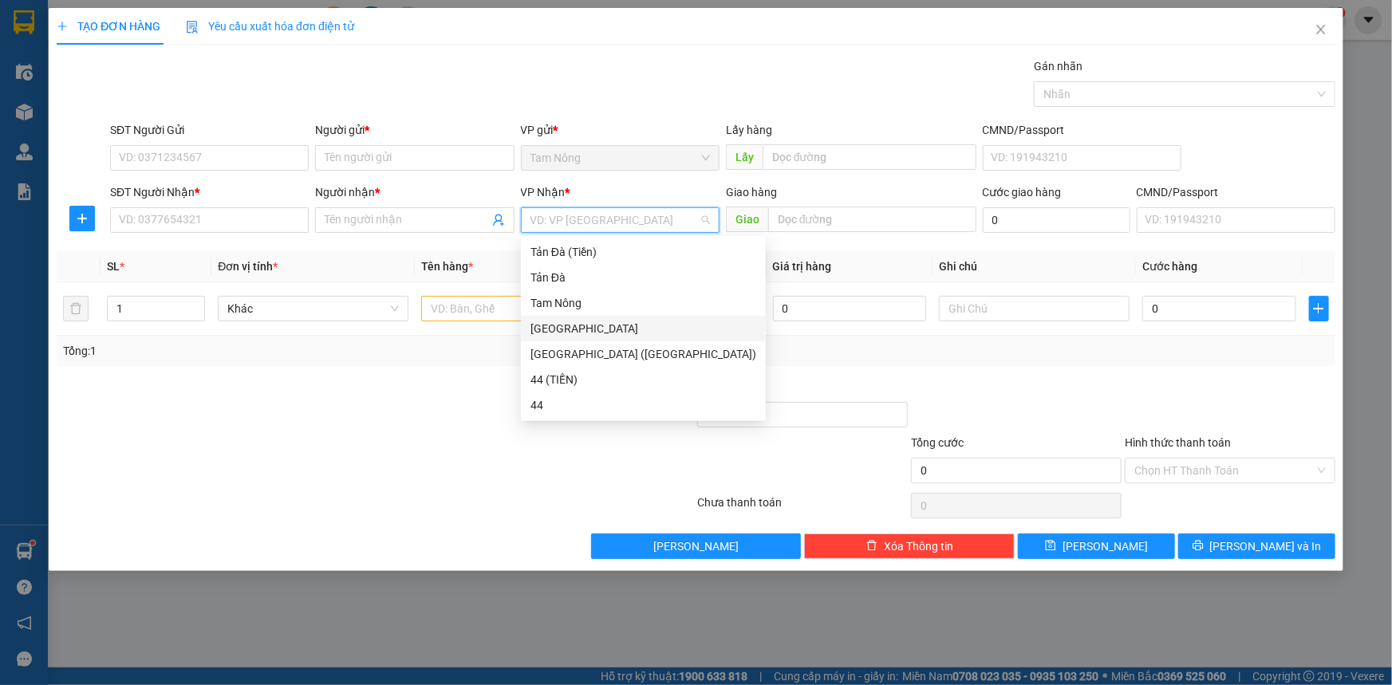
click at [564, 328] on div "[GEOGRAPHIC_DATA]" at bounding box center [644, 329] width 226 height 18
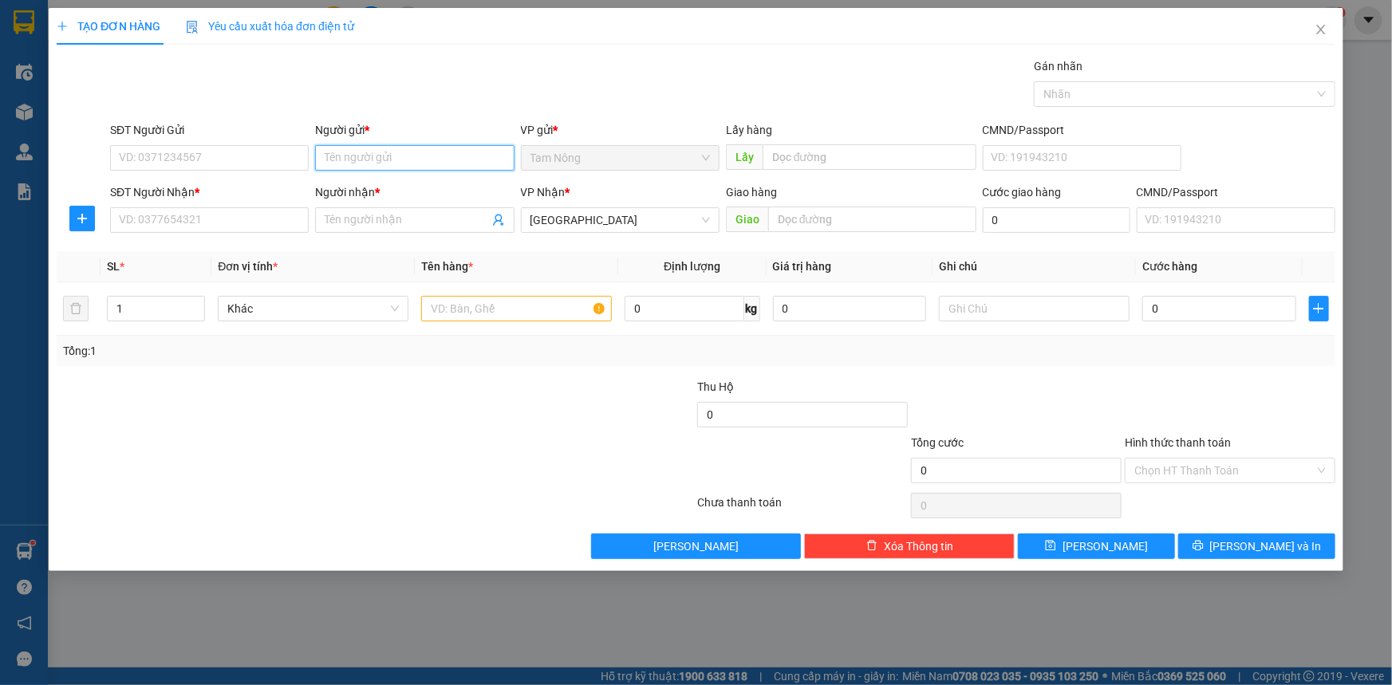
click at [385, 164] on input "Người gửi *" at bounding box center [414, 158] width 199 height 26
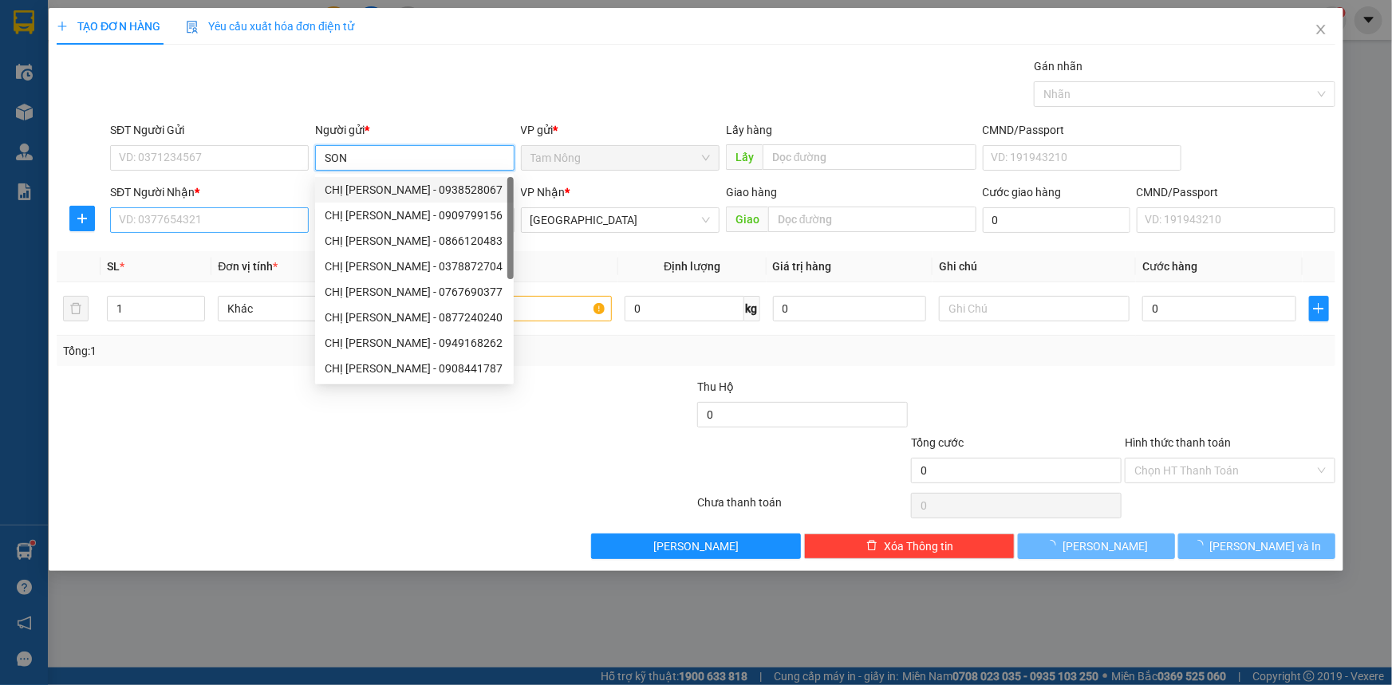
type input "SON"
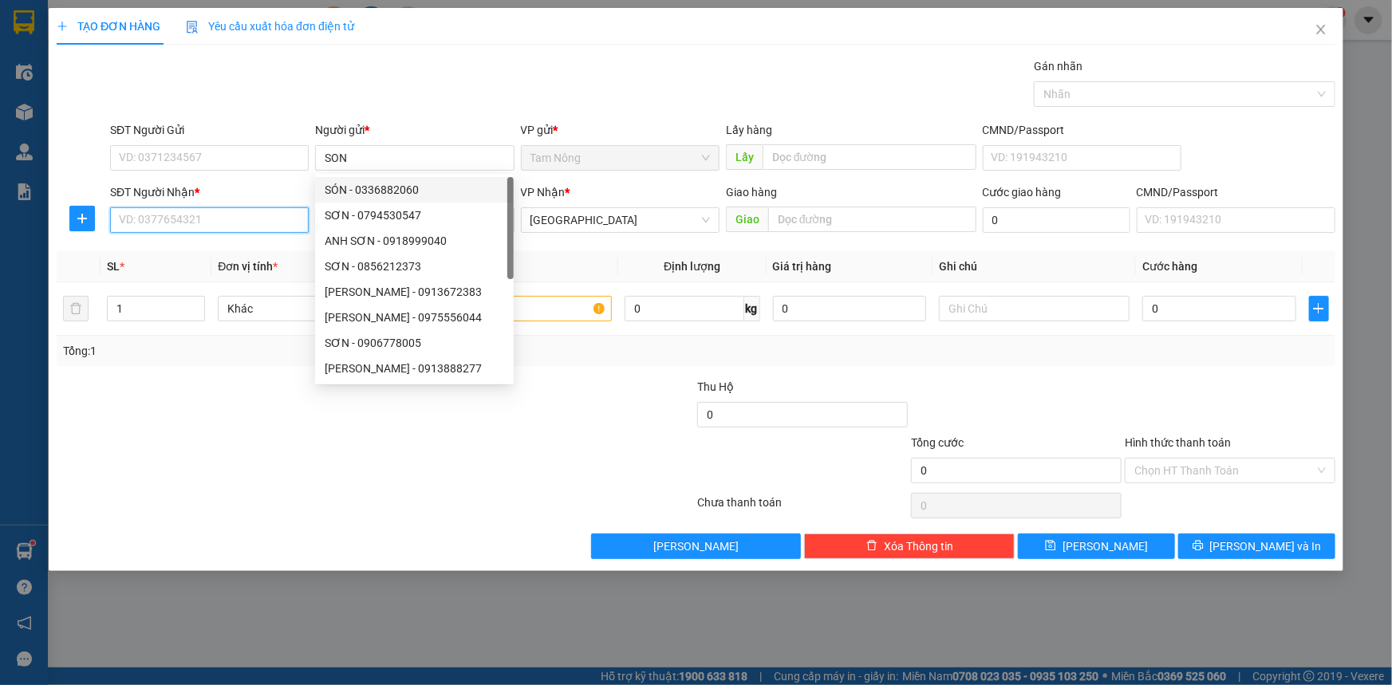
click at [216, 218] on input "SĐT Người Nhận *" at bounding box center [209, 220] width 199 height 26
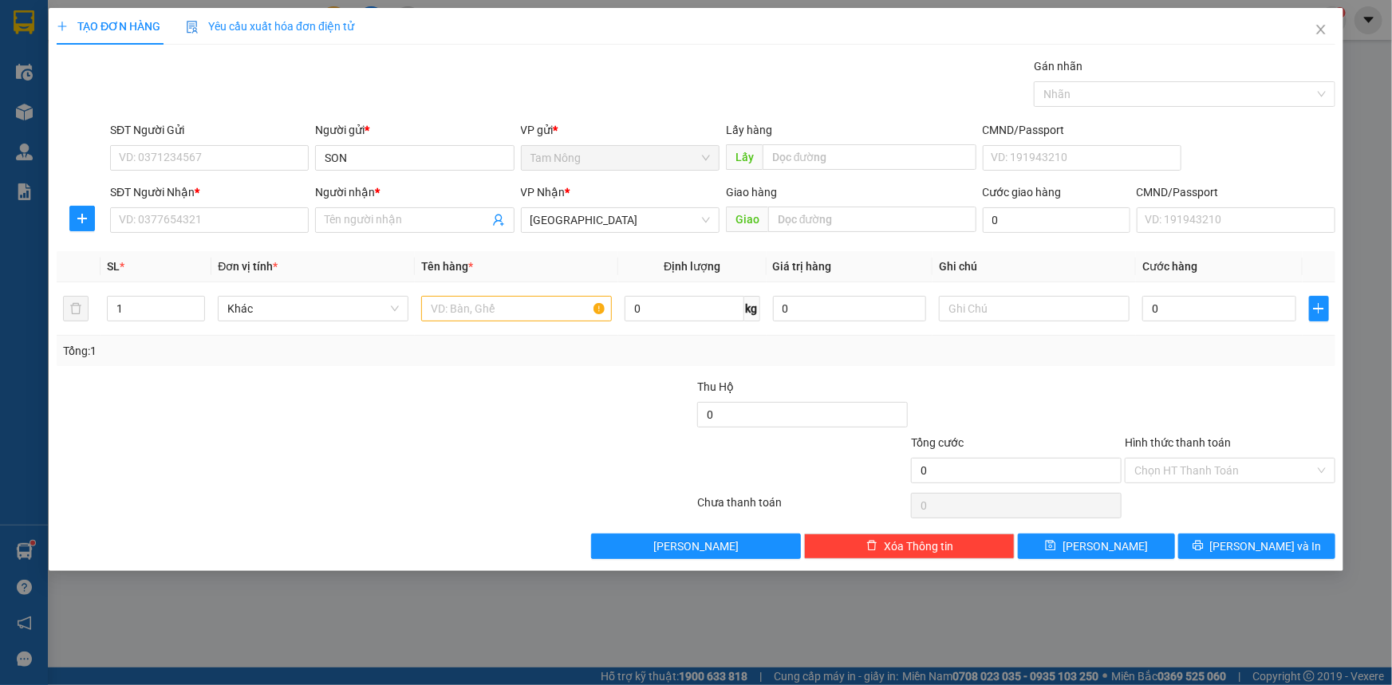
click at [360, 236] on div "Người nhận * Tên người nhận" at bounding box center [414, 212] width 199 height 56
click at [358, 219] on input "Người nhận *" at bounding box center [407, 220] width 164 height 18
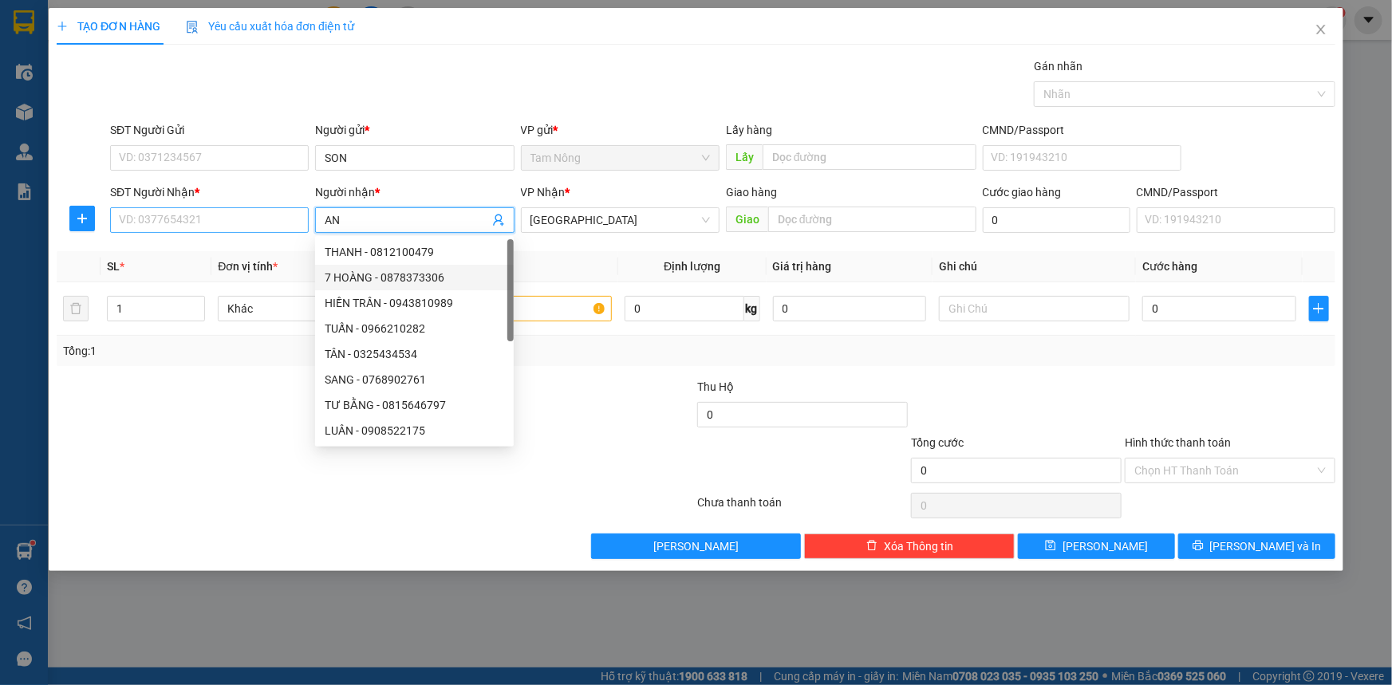
type input "AN"
click at [220, 215] on input "SĐT Người Nhận *" at bounding box center [209, 220] width 199 height 26
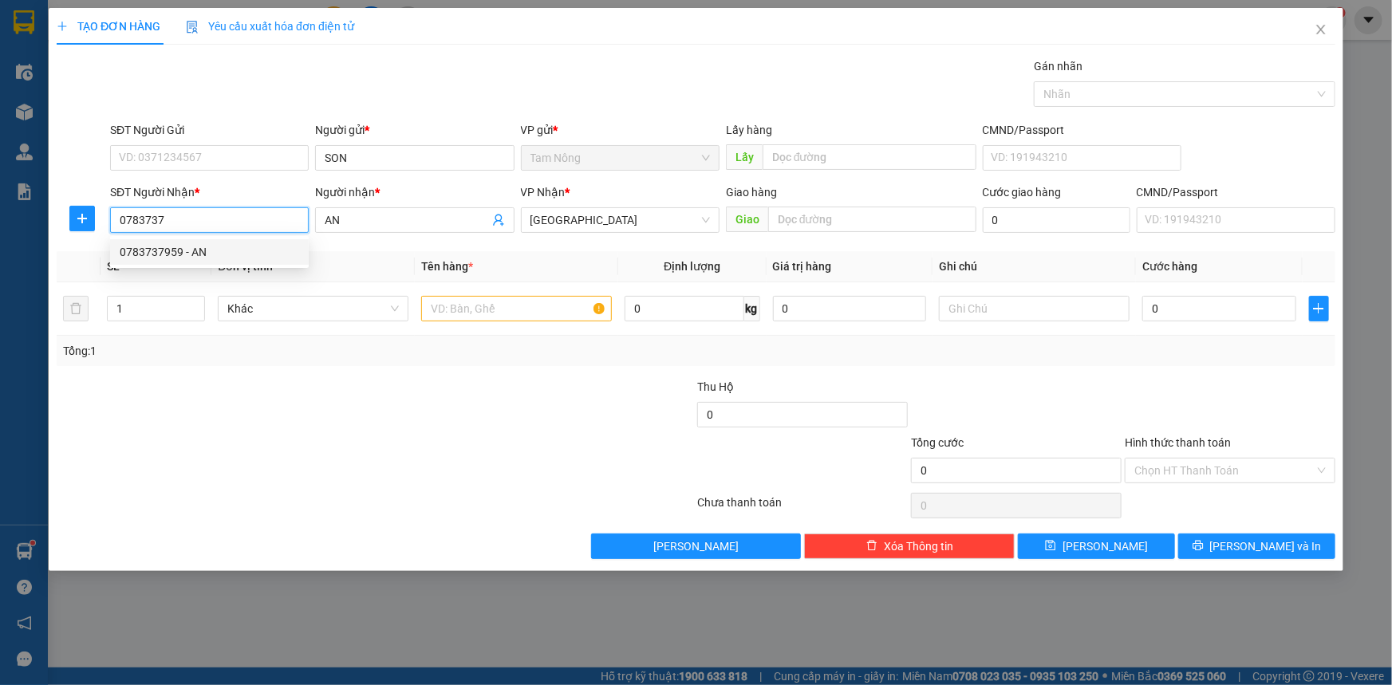
click at [210, 244] on div "0783737959 - AN" at bounding box center [210, 252] width 180 height 18
type input "0783737959"
click at [503, 302] on input "text" at bounding box center [516, 309] width 191 height 26
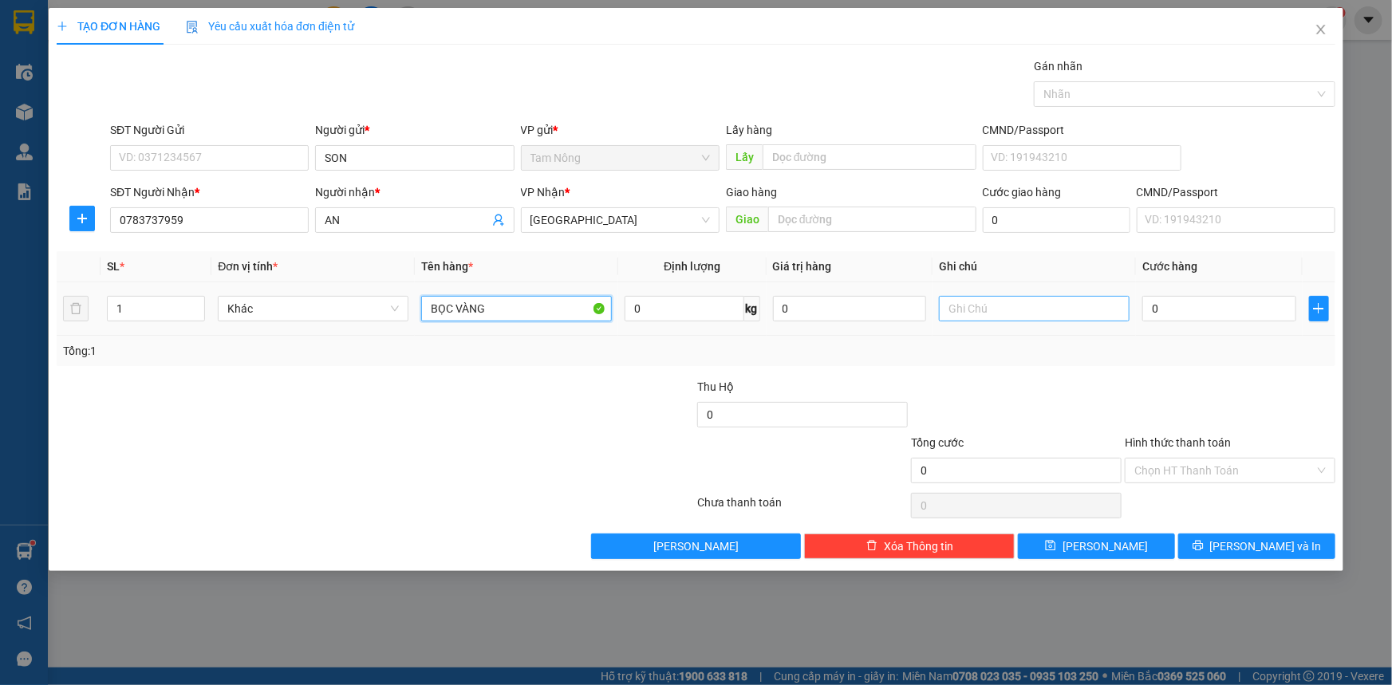
type input "BỌC VÀNG"
click at [1023, 313] on input "text" at bounding box center [1034, 309] width 191 height 26
type input "CHẢ"
click at [1185, 293] on div "0" at bounding box center [1220, 309] width 154 height 32
click at [1182, 305] on input "0" at bounding box center [1220, 309] width 154 height 26
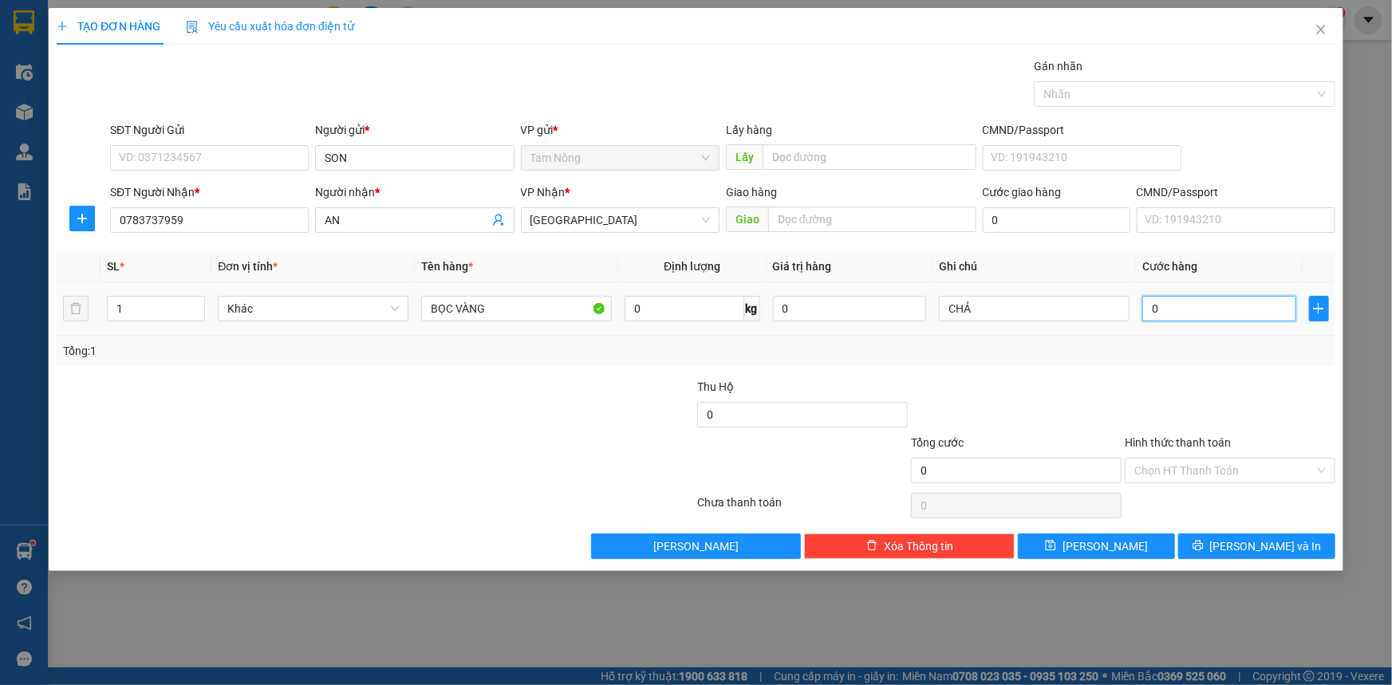
type input "2"
type input "20"
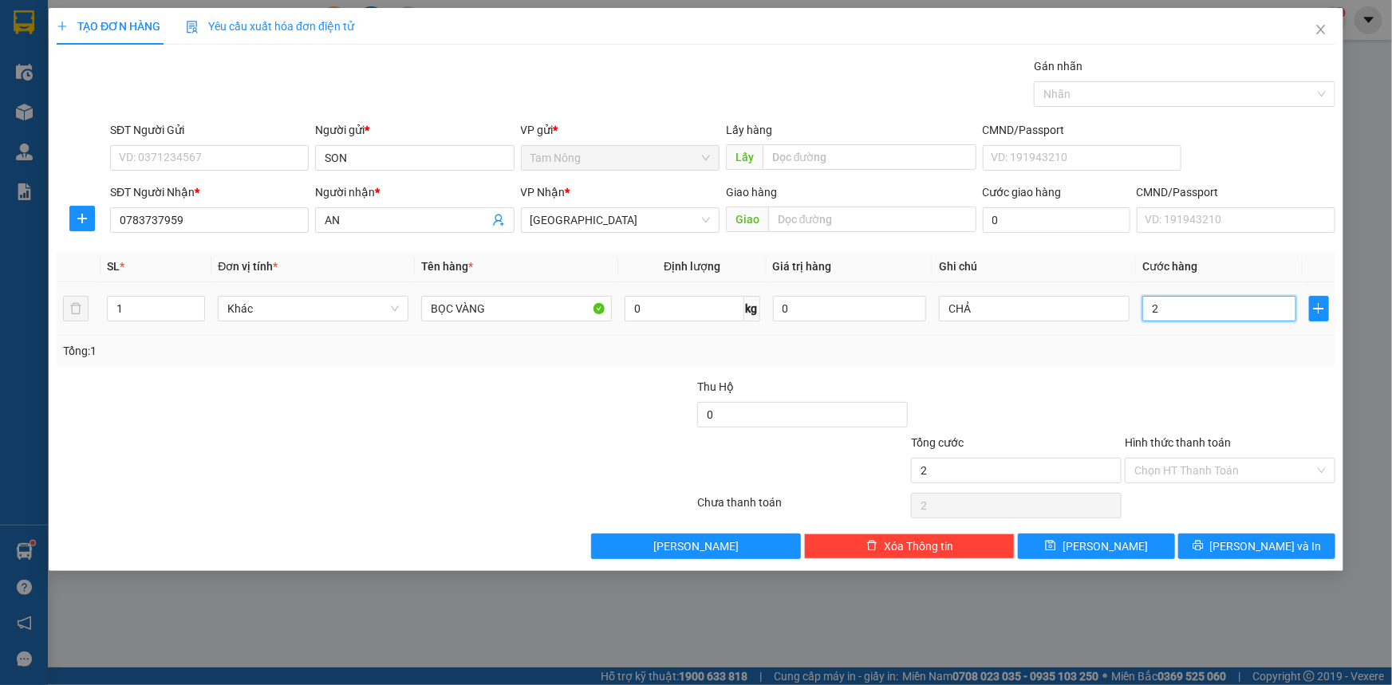
type input "20"
type input "20.000"
click at [1173, 456] on div "Hình thức thanh toán" at bounding box center [1230, 446] width 211 height 24
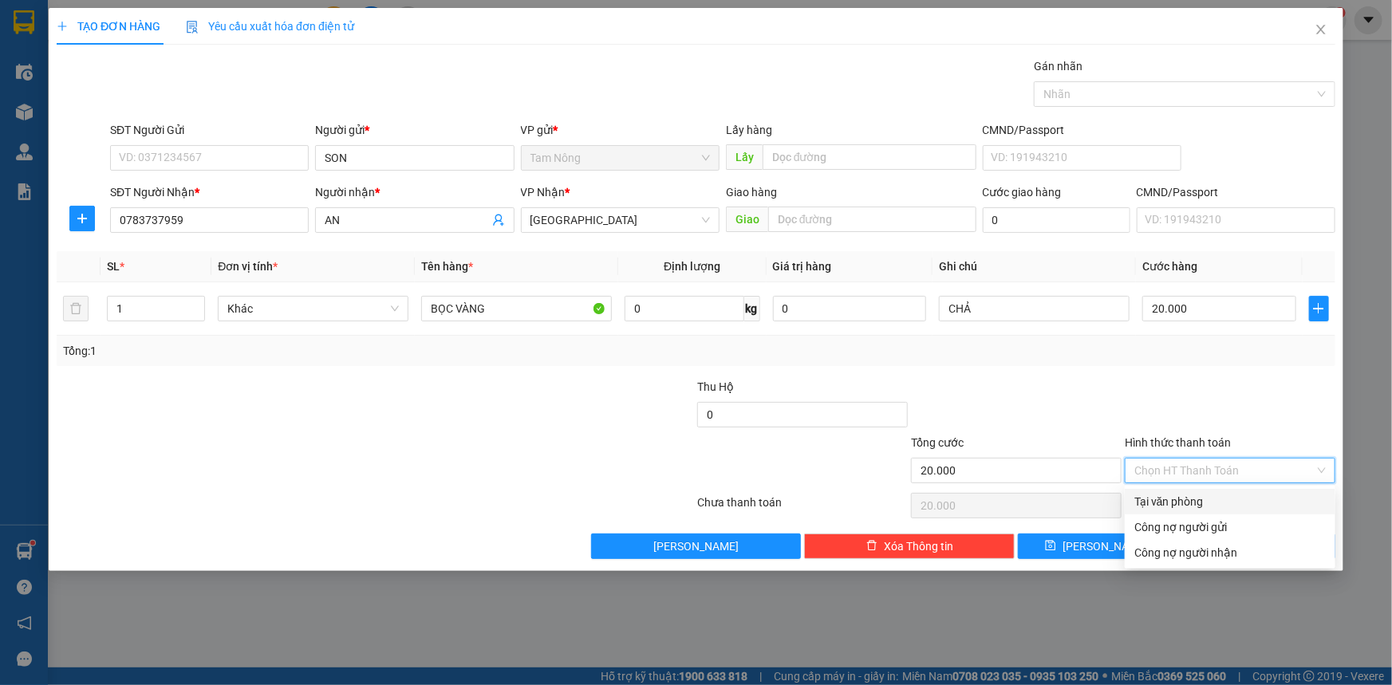
click at [1173, 468] on input "Hình thức thanh toán" at bounding box center [1225, 471] width 180 height 24
click at [1175, 495] on div "Tại văn phòng" at bounding box center [1230, 502] width 191 height 18
type input "0"
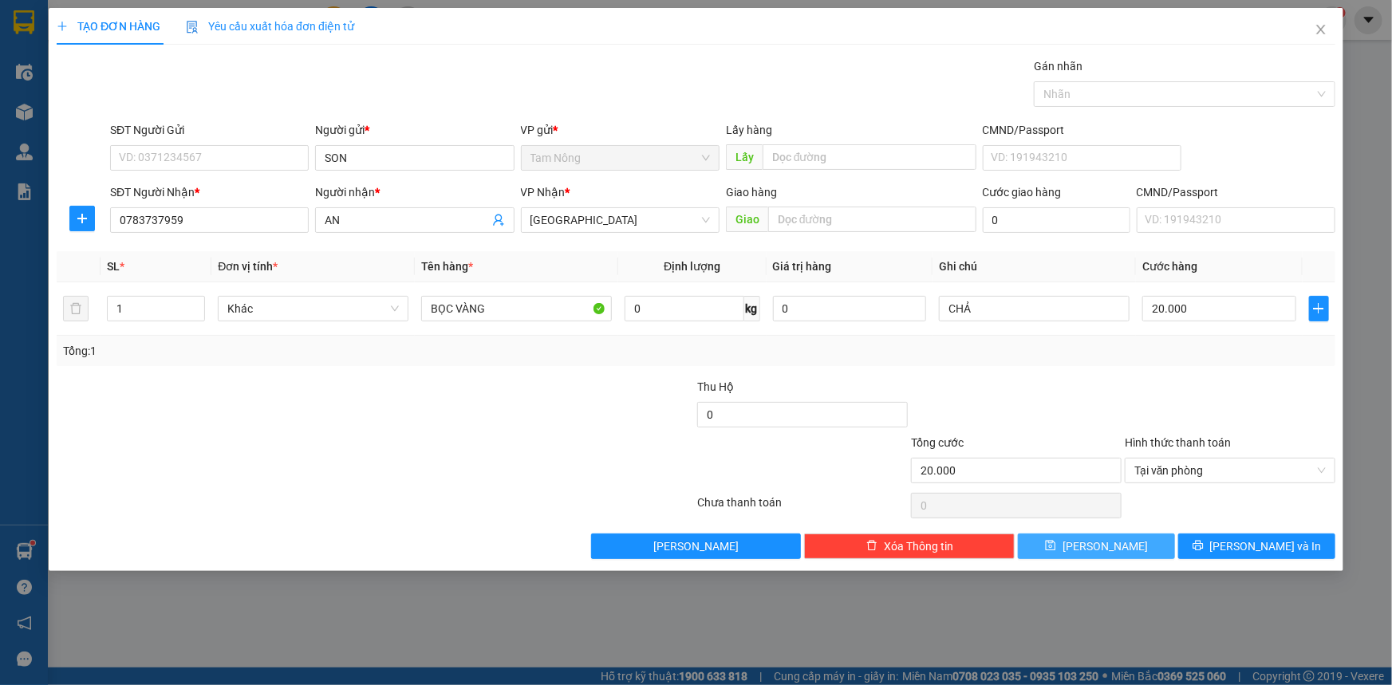
click at [1056, 550] on icon "save" at bounding box center [1051, 546] width 10 height 10
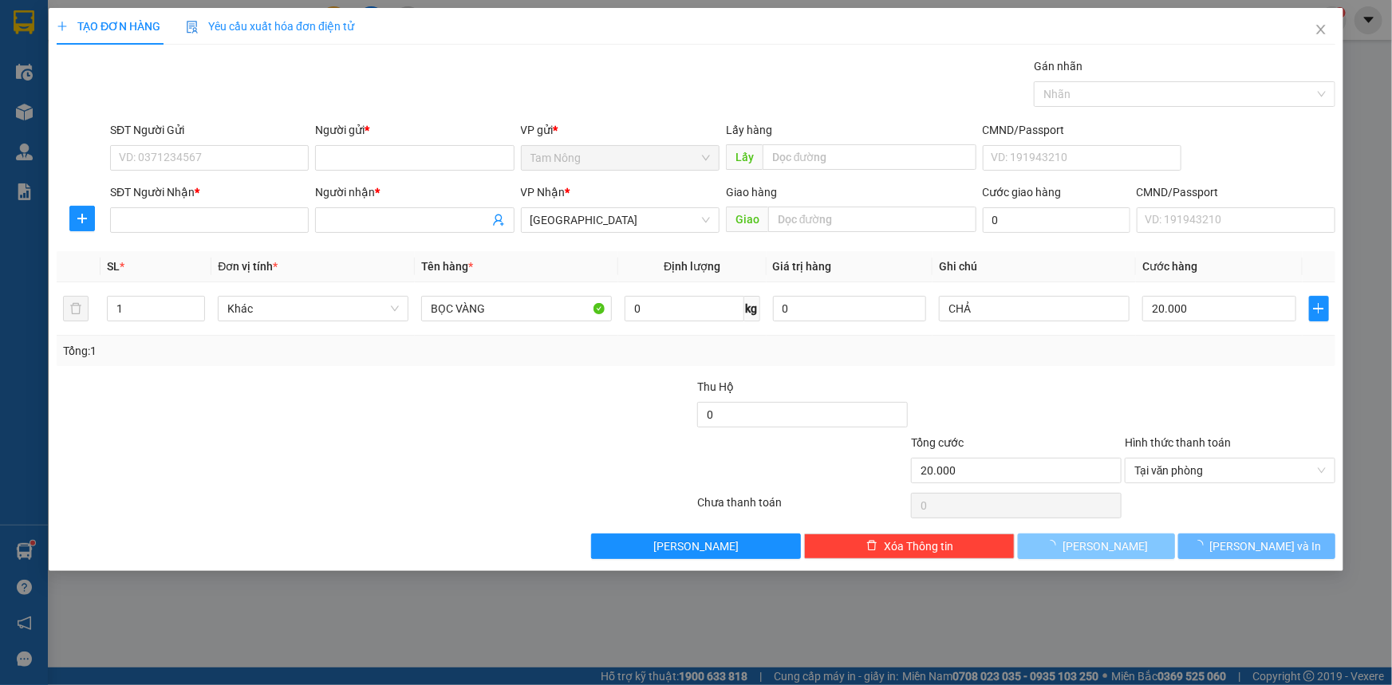
type input "0"
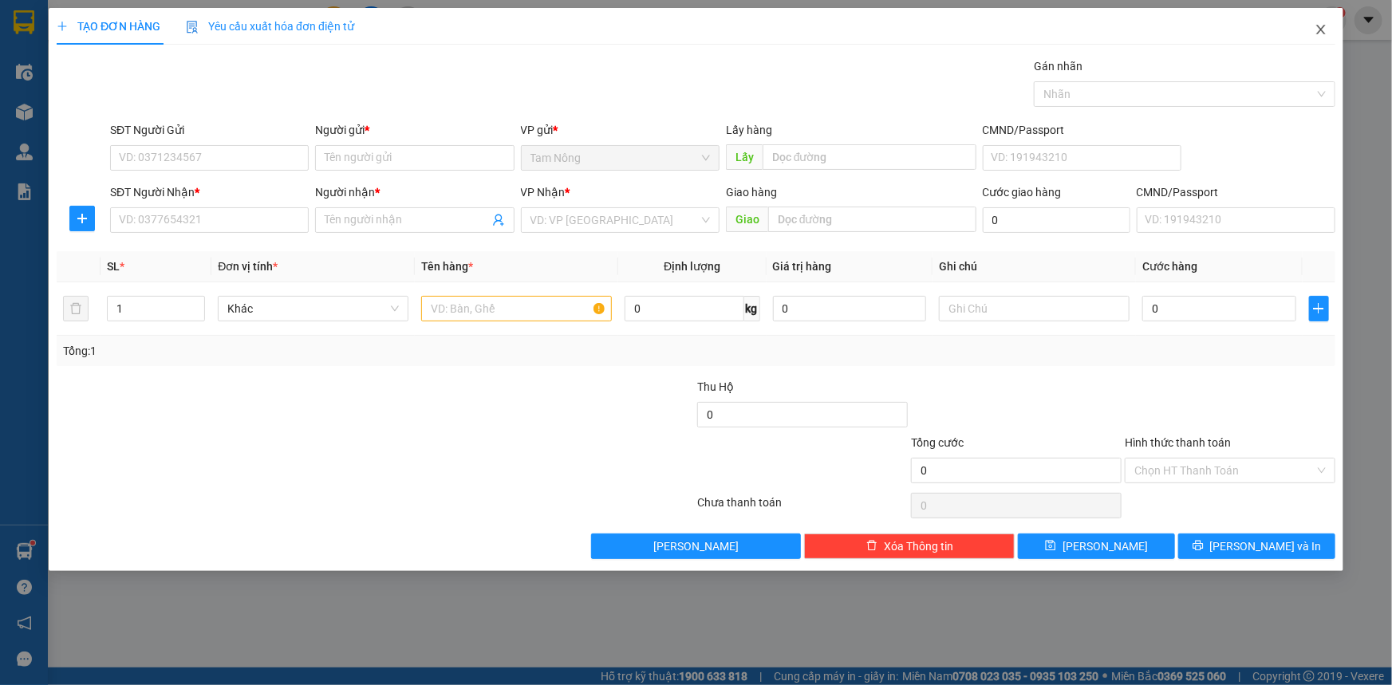
click at [1319, 27] on icon "close" at bounding box center [1320, 30] width 9 height 10
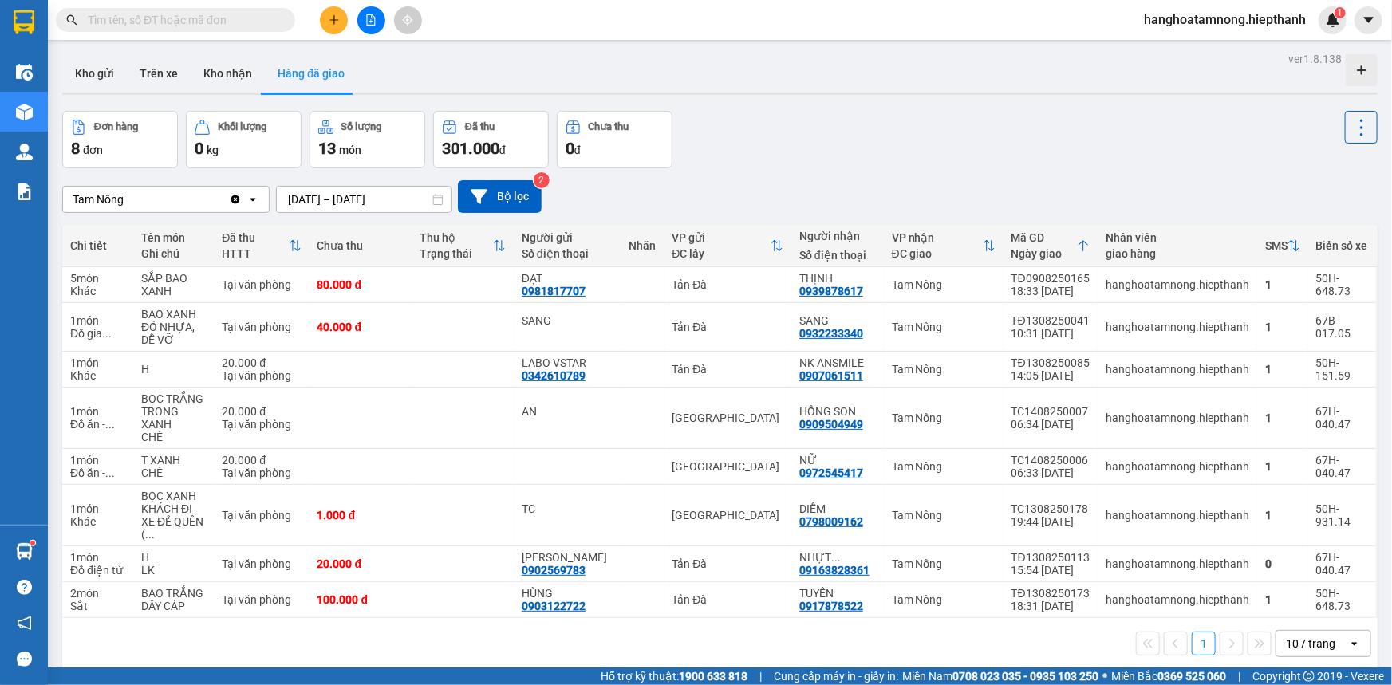
click at [373, 28] on button at bounding box center [371, 20] width 28 height 28
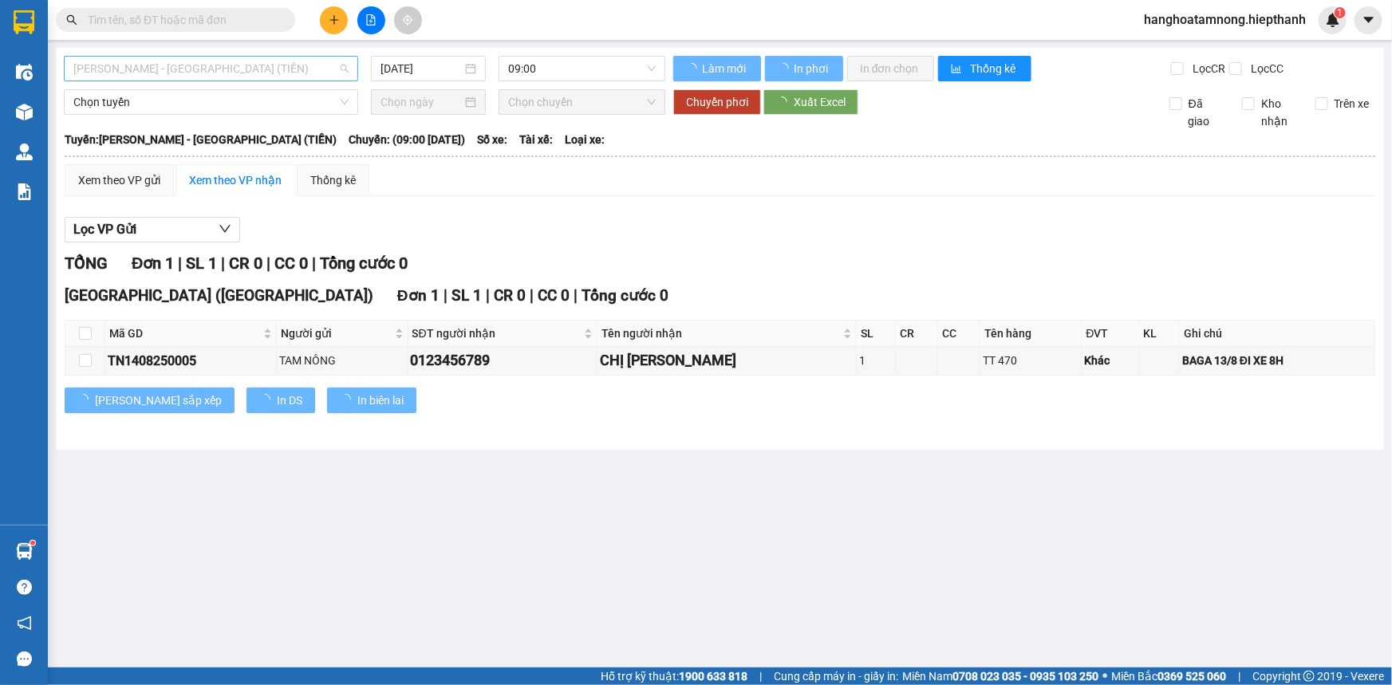
click at [187, 66] on span "[PERSON_NAME] - [GEOGRAPHIC_DATA] (TIỀN)" at bounding box center [210, 69] width 275 height 24
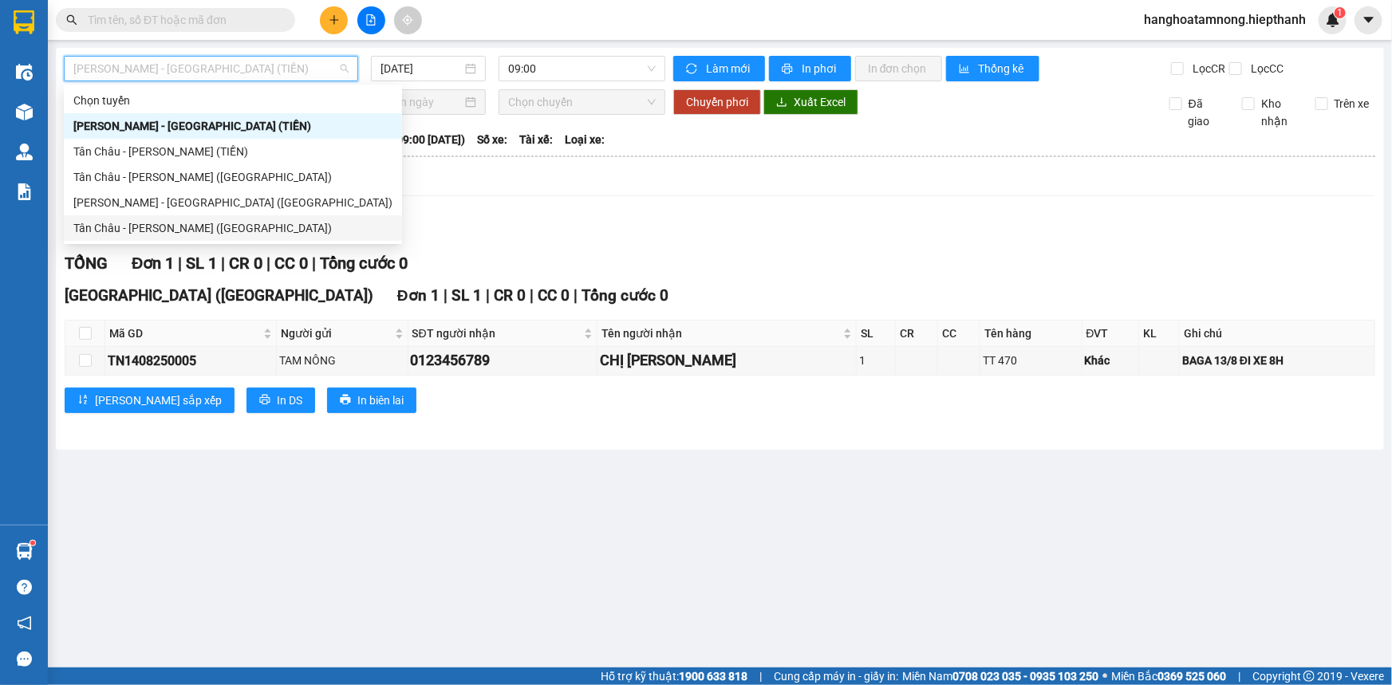
click at [100, 231] on div "Tân Châu - [PERSON_NAME] ([GEOGRAPHIC_DATA])" at bounding box center [232, 228] width 319 height 18
type input "[DATE]"
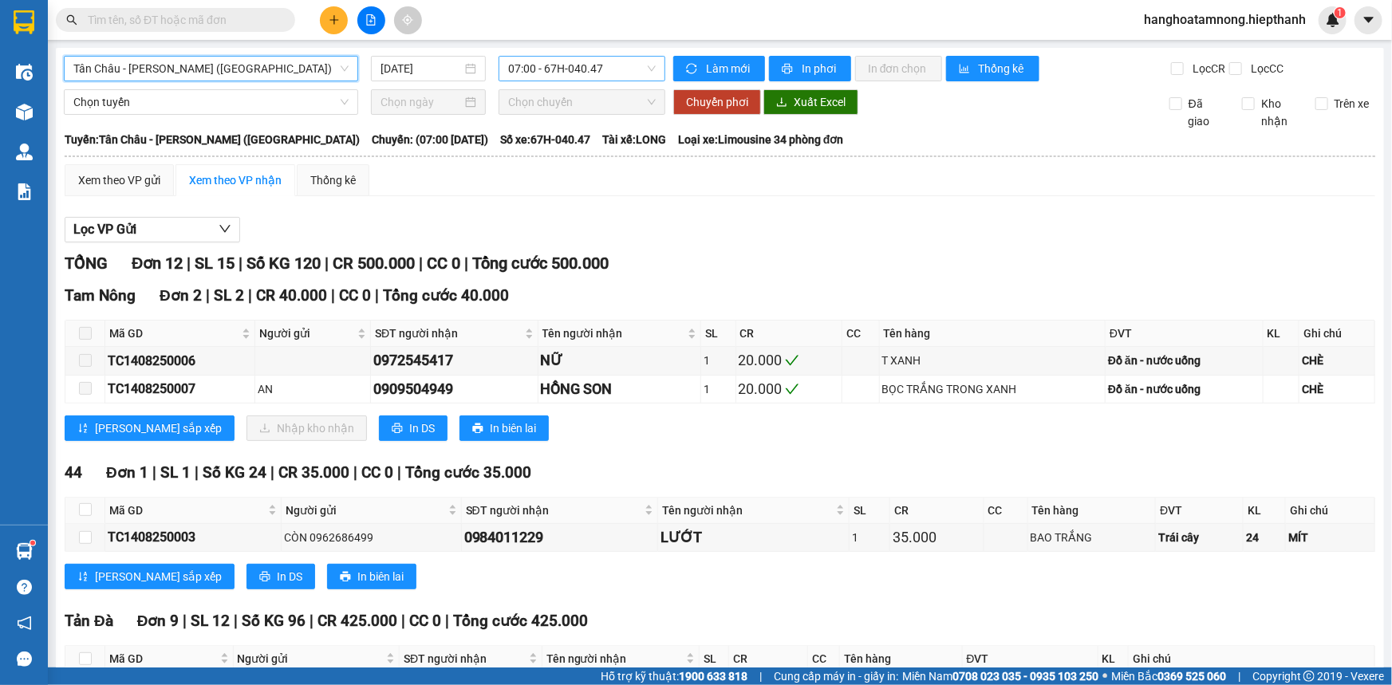
click at [514, 72] on span "07:00 - 67H-040.47" at bounding box center [582, 69] width 148 height 24
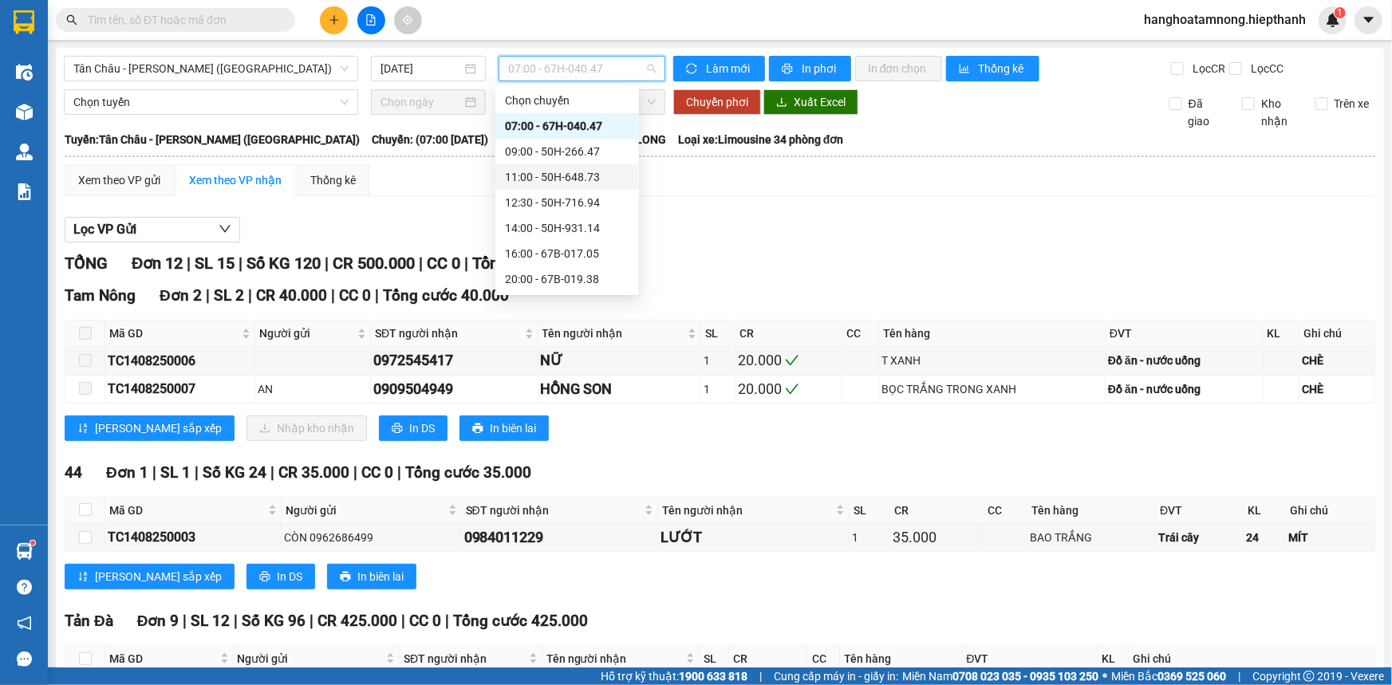
click at [521, 168] on div "11:00 - 50H-648.73" at bounding box center [567, 177] width 124 height 18
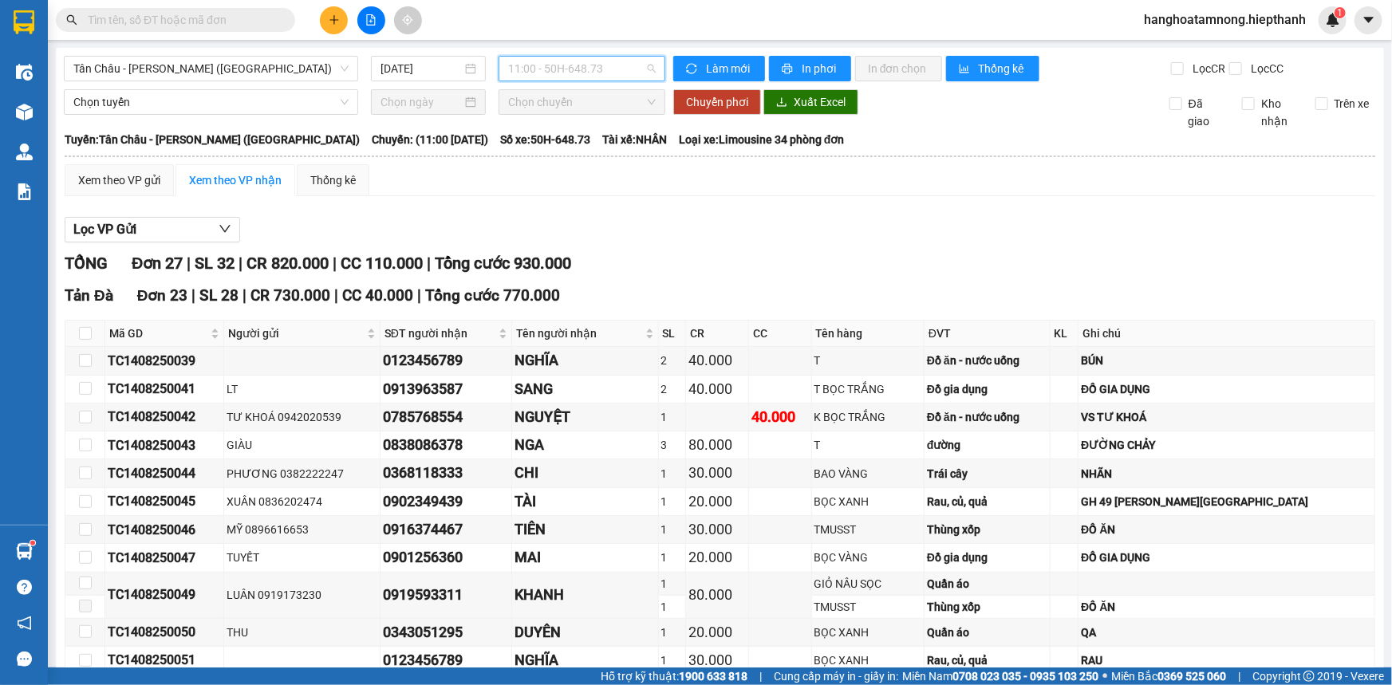
click at [530, 77] on span "11:00 - 50H-648.73" at bounding box center [582, 69] width 148 height 24
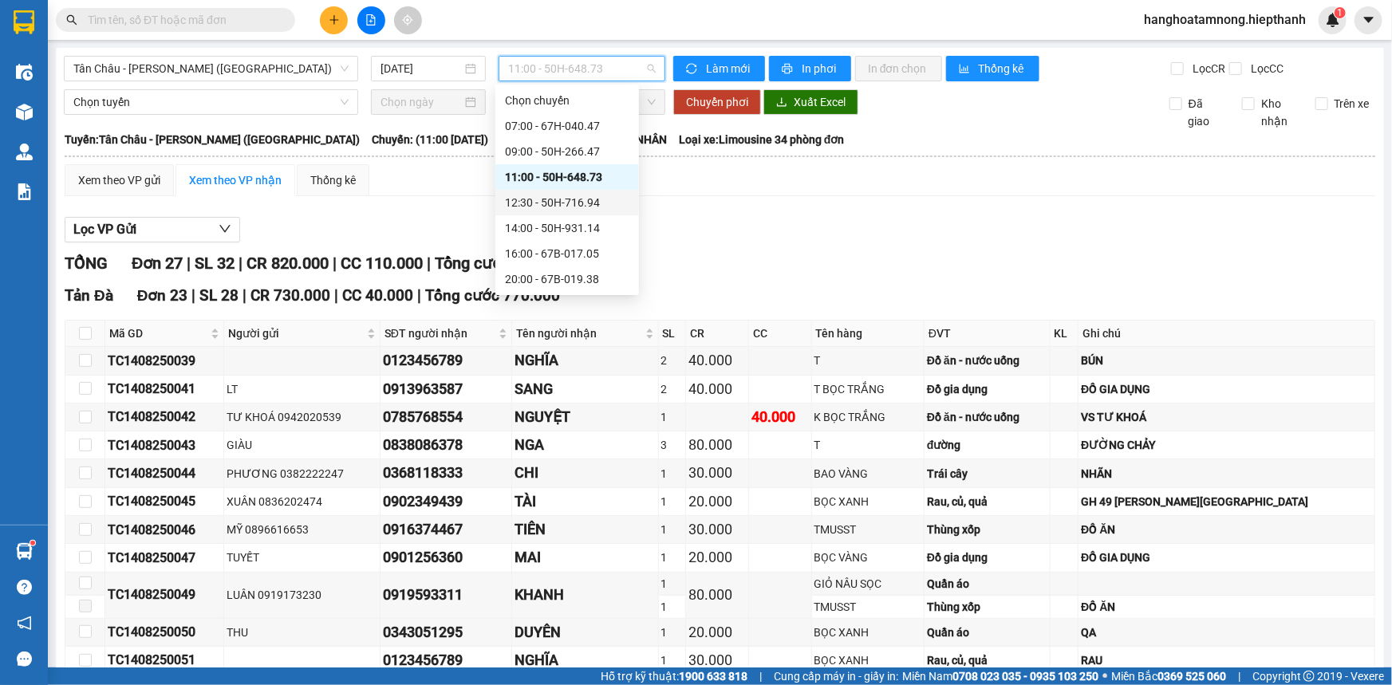
click at [518, 206] on div "12:30 - 50H-716.94" at bounding box center [567, 203] width 124 height 18
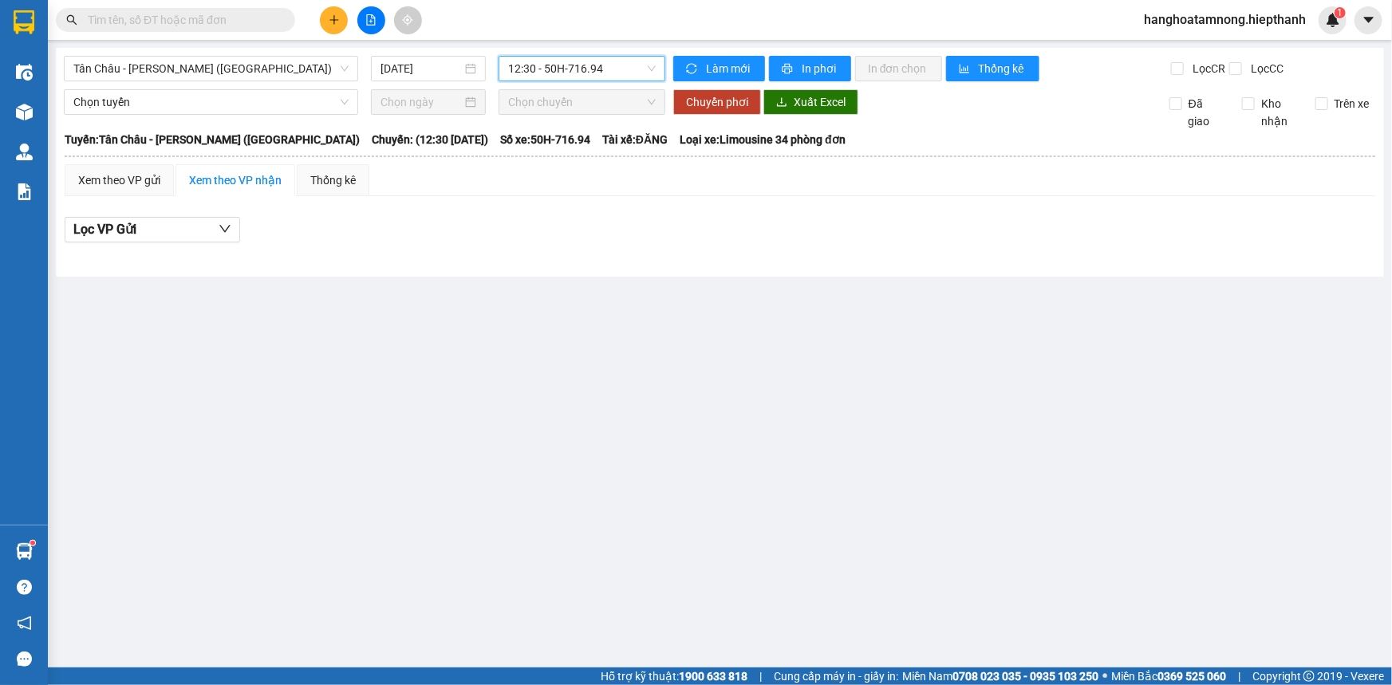
click at [553, 77] on span "12:30 - 50H-716.94" at bounding box center [582, 69] width 148 height 24
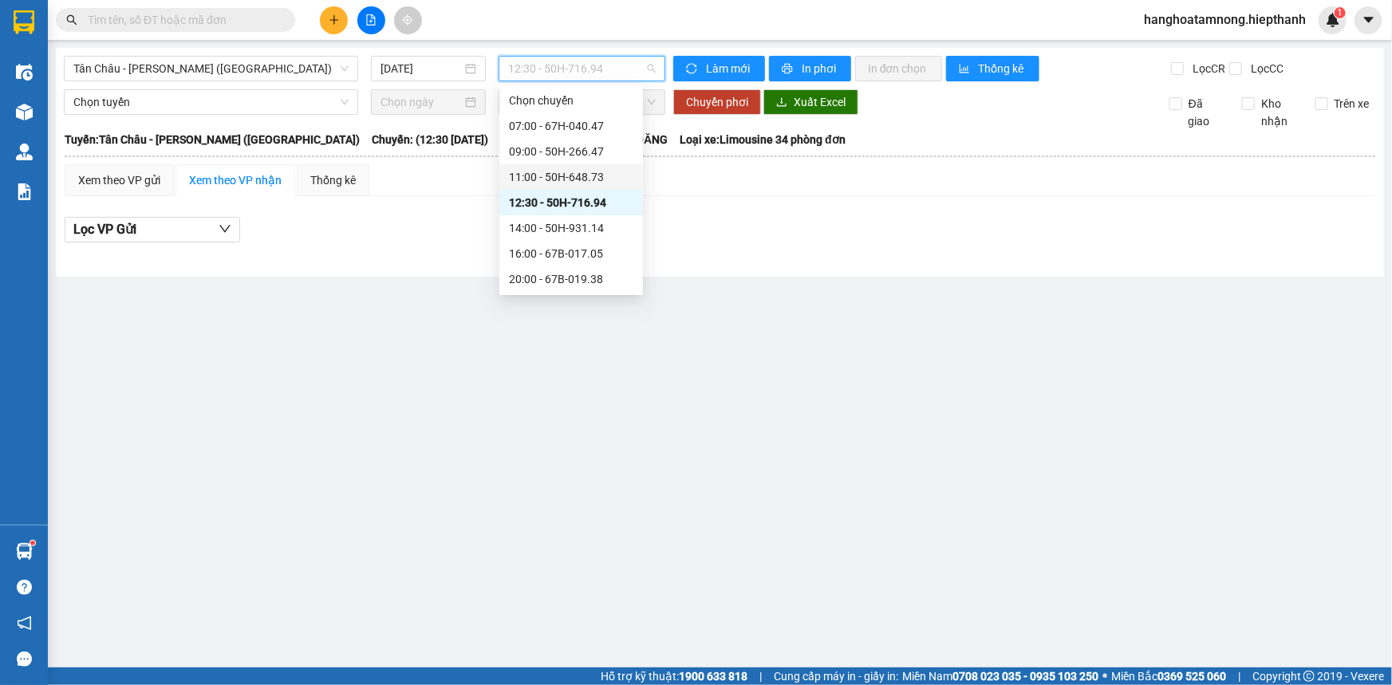
click at [527, 176] on div "11:00 - 50H-648.73" at bounding box center [571, 177] width 124 height 18
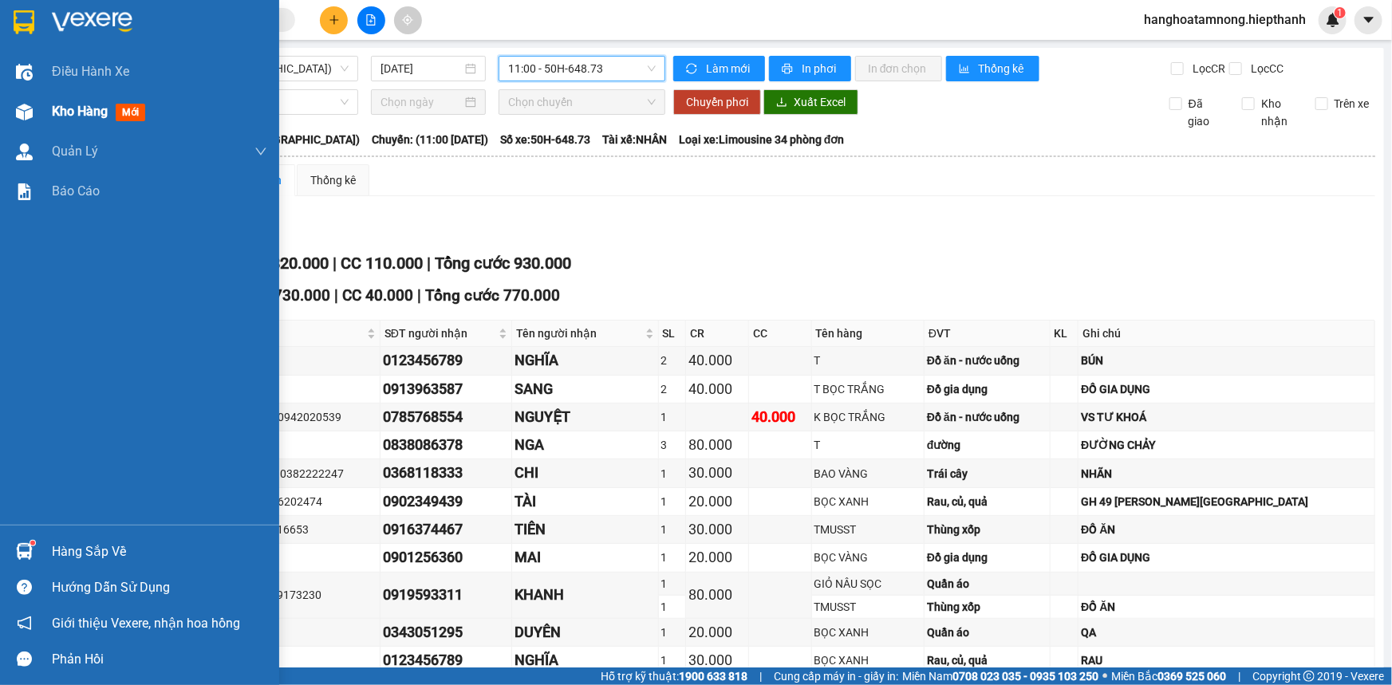
click at [98, 114] on span "Kho hàng" at bounding box center [80, 111] width 56 height 15
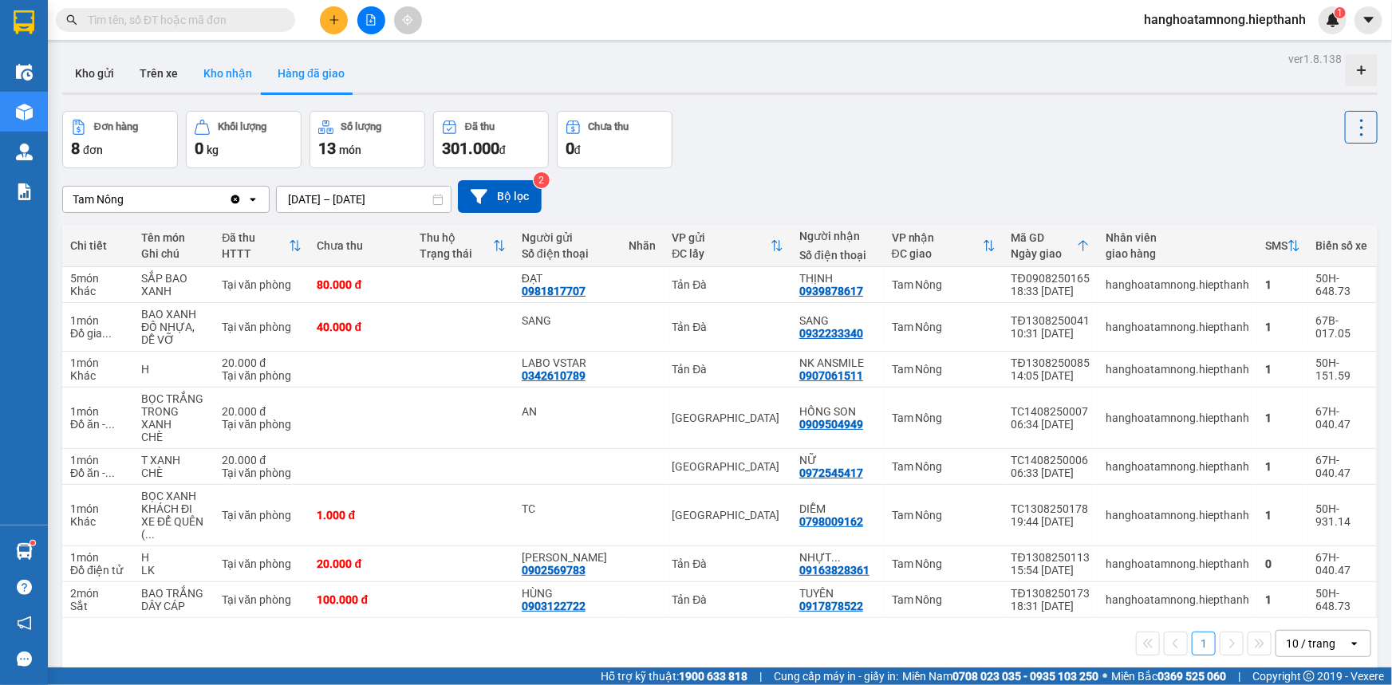
click at [246, 73] on button "Kho nhận" at bounding box center [228, 73] width 74 height 38
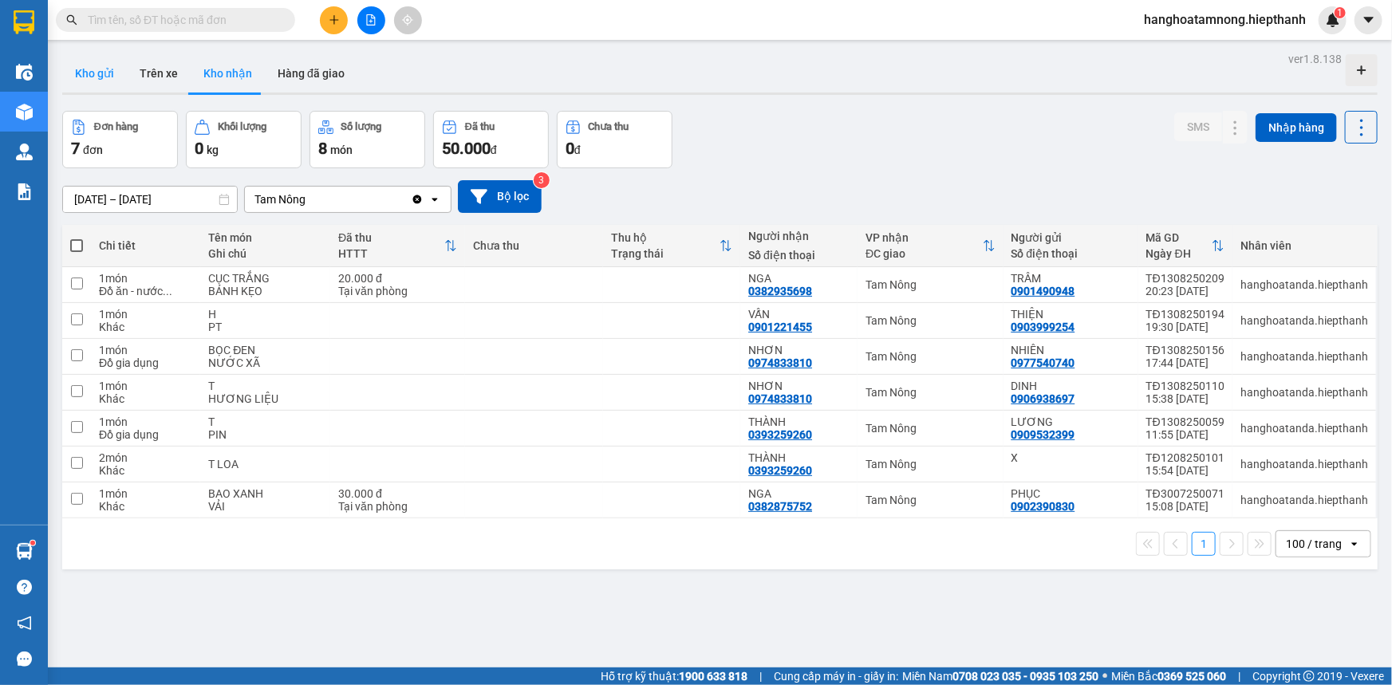
click at [100, 77] on button "Kho gửi" at bounding box center [94, 73] width 65 height 38
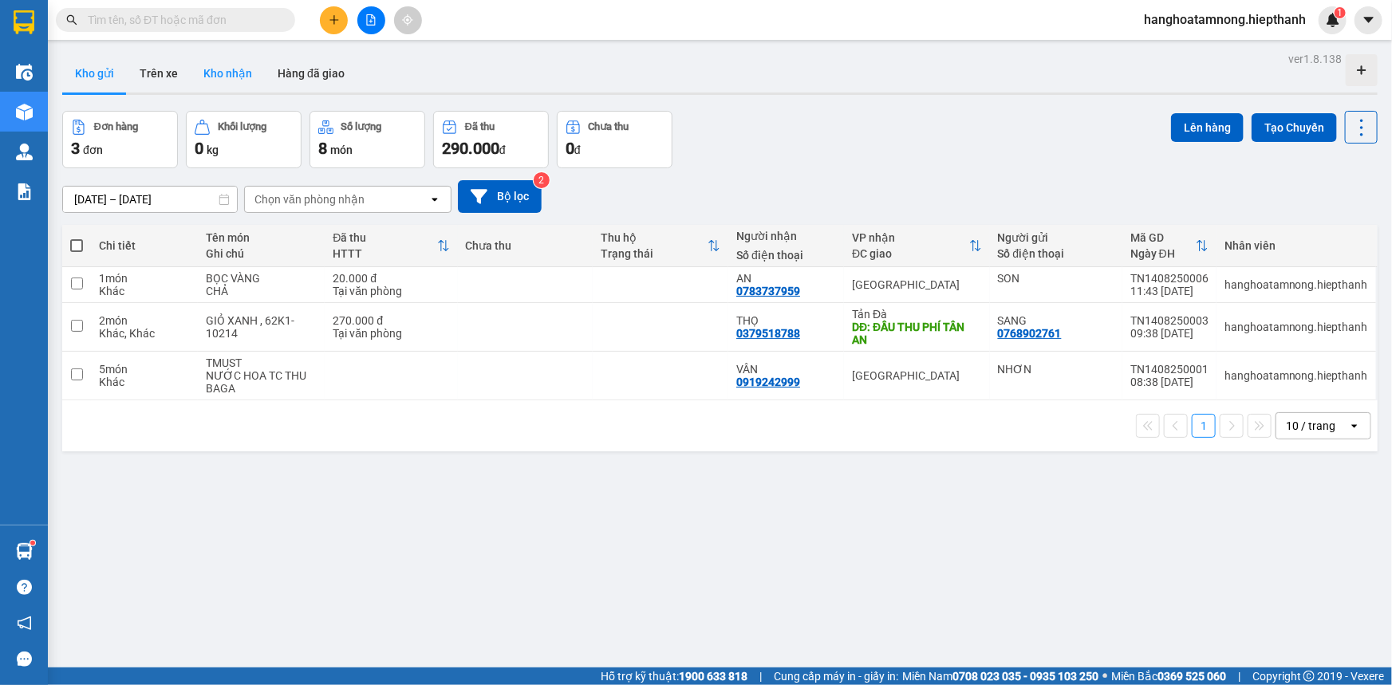
click at [196, 74] on button "Kho nhận" at bounding box center [228, 73] width 74 height 38
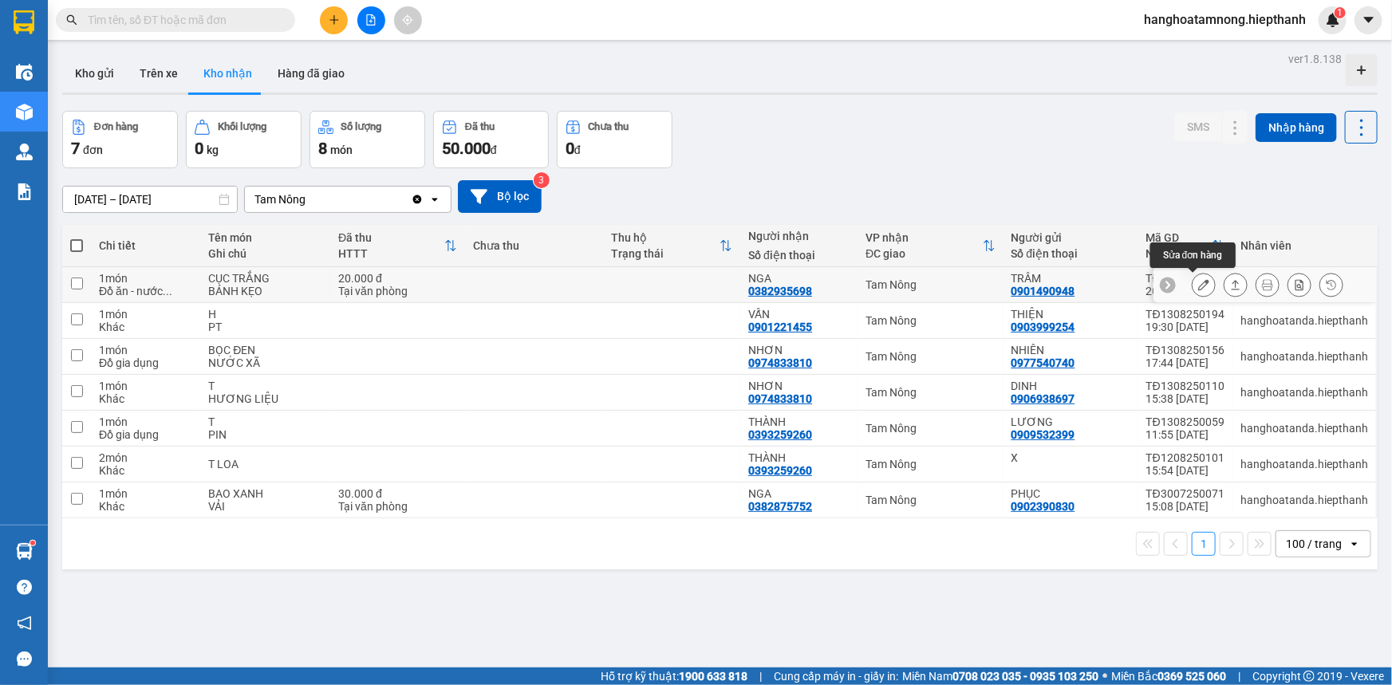
click at [1198, 286] on icon at bounding box center [1203, 284] width 11 height 11
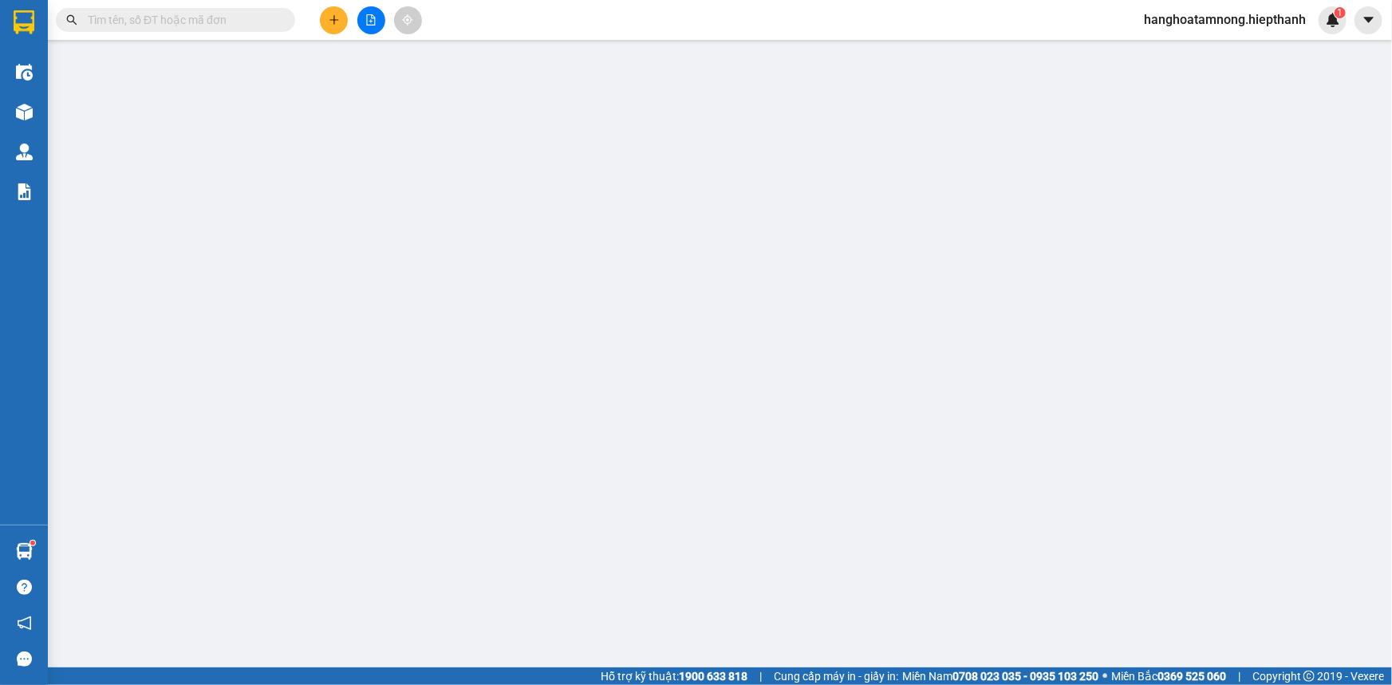
type input "0901490948"
type input "TRÂM"
type input "0382935698"
type input "NGA"
type input "20.000"
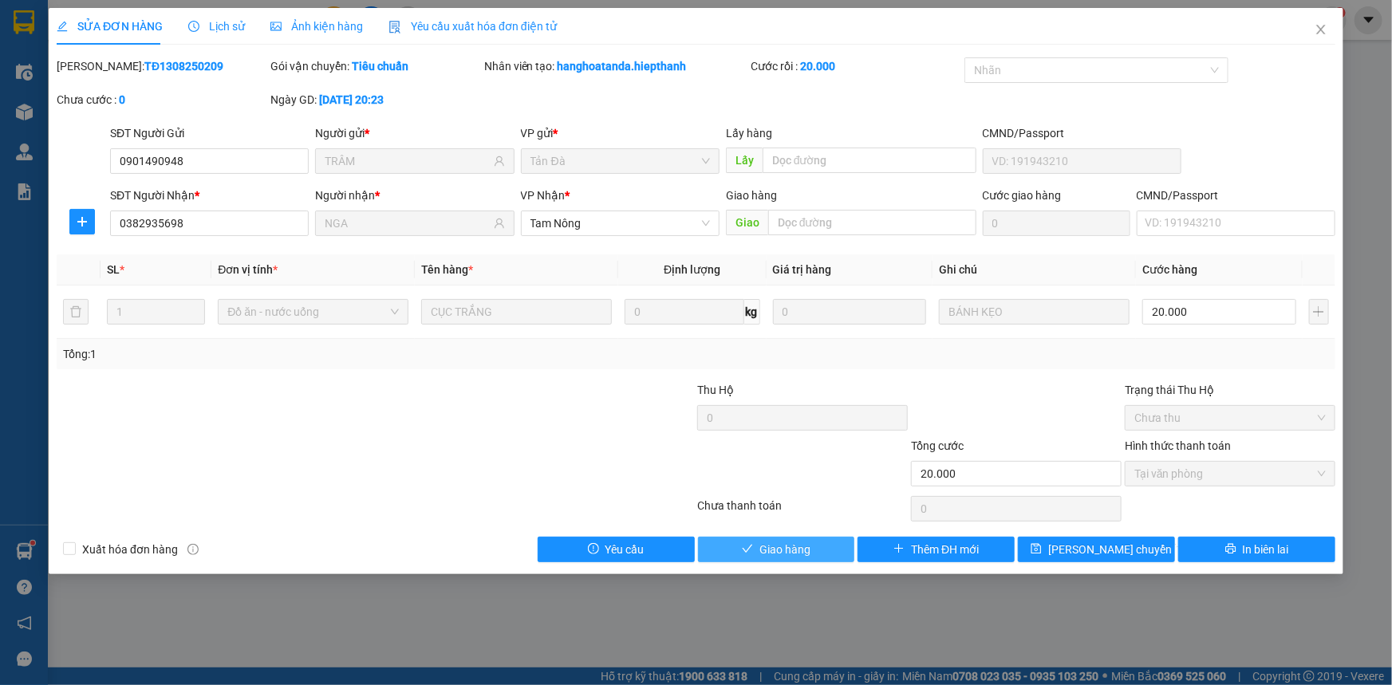
click at [765, 547] on span "Giao hàng" at bounding box center [785, 550] width 51 height 18
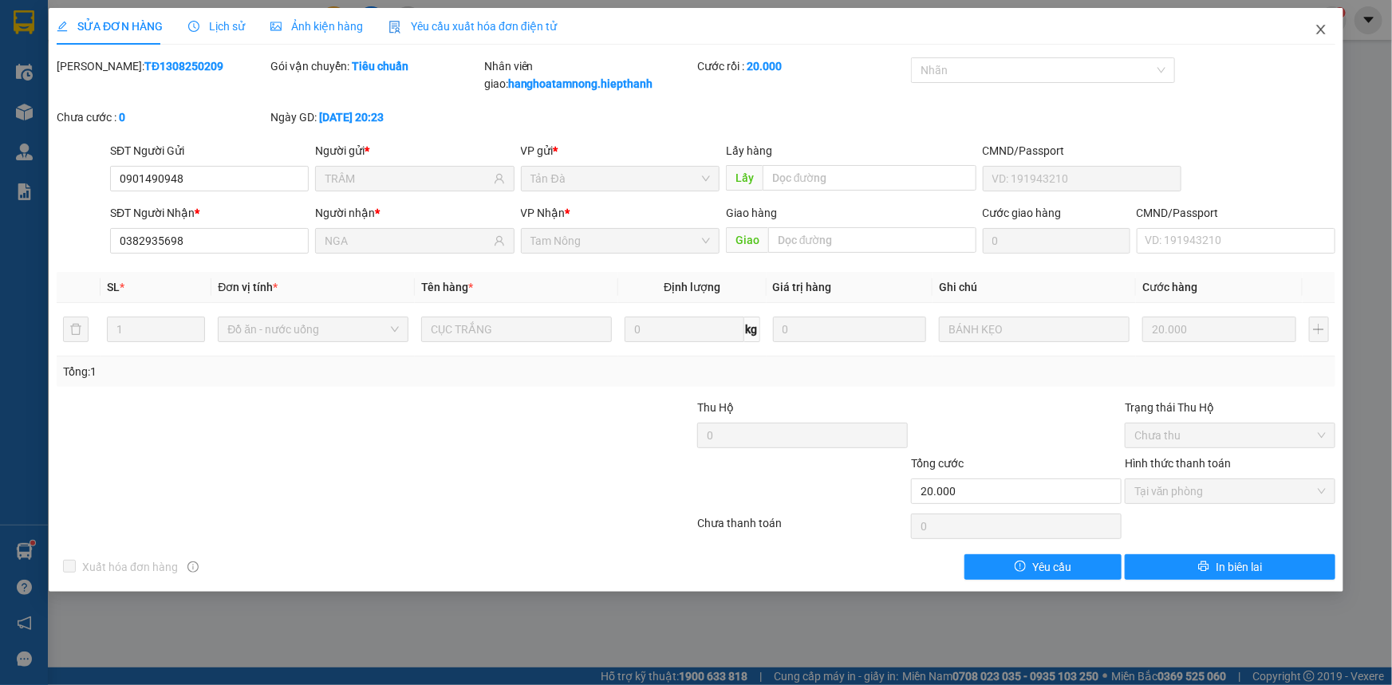
click at [1316, 32] on icon "close" at bounding box center [1321, 29] width 13 height 13
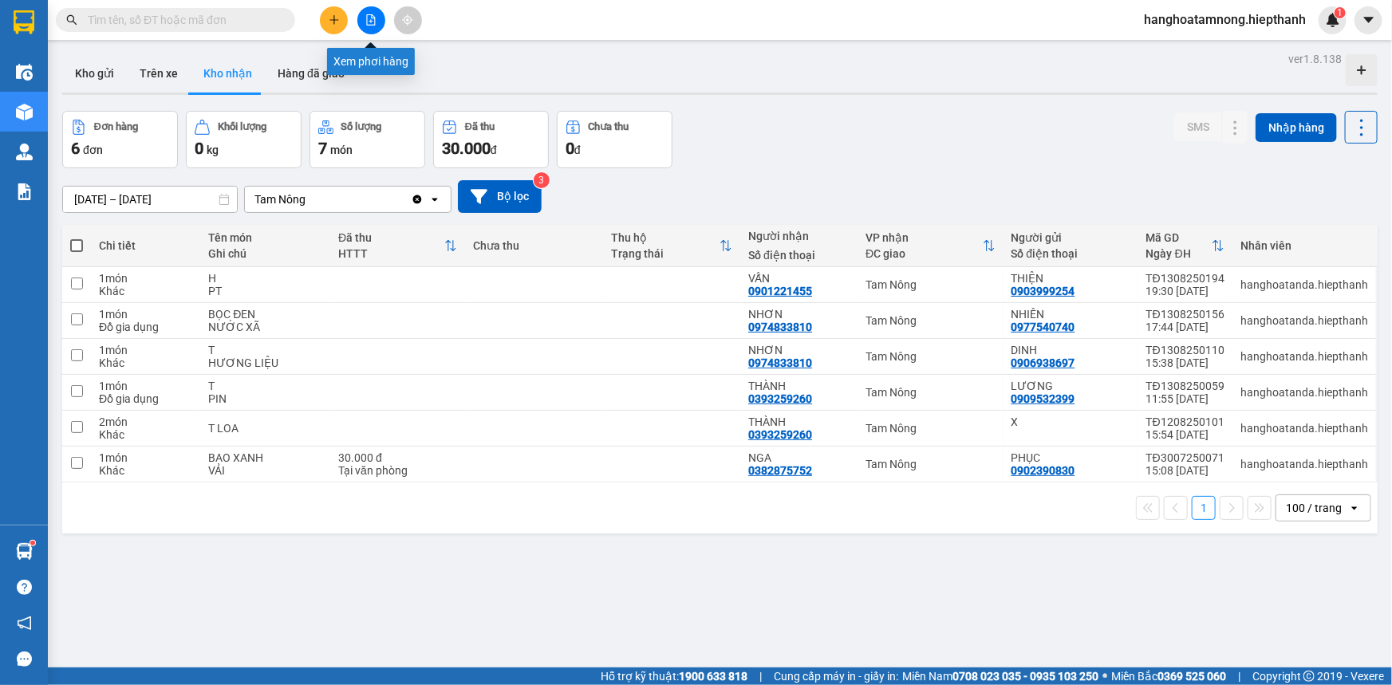
click at [382, 23] on button at bounding box center [371, 20] width 28 height 28
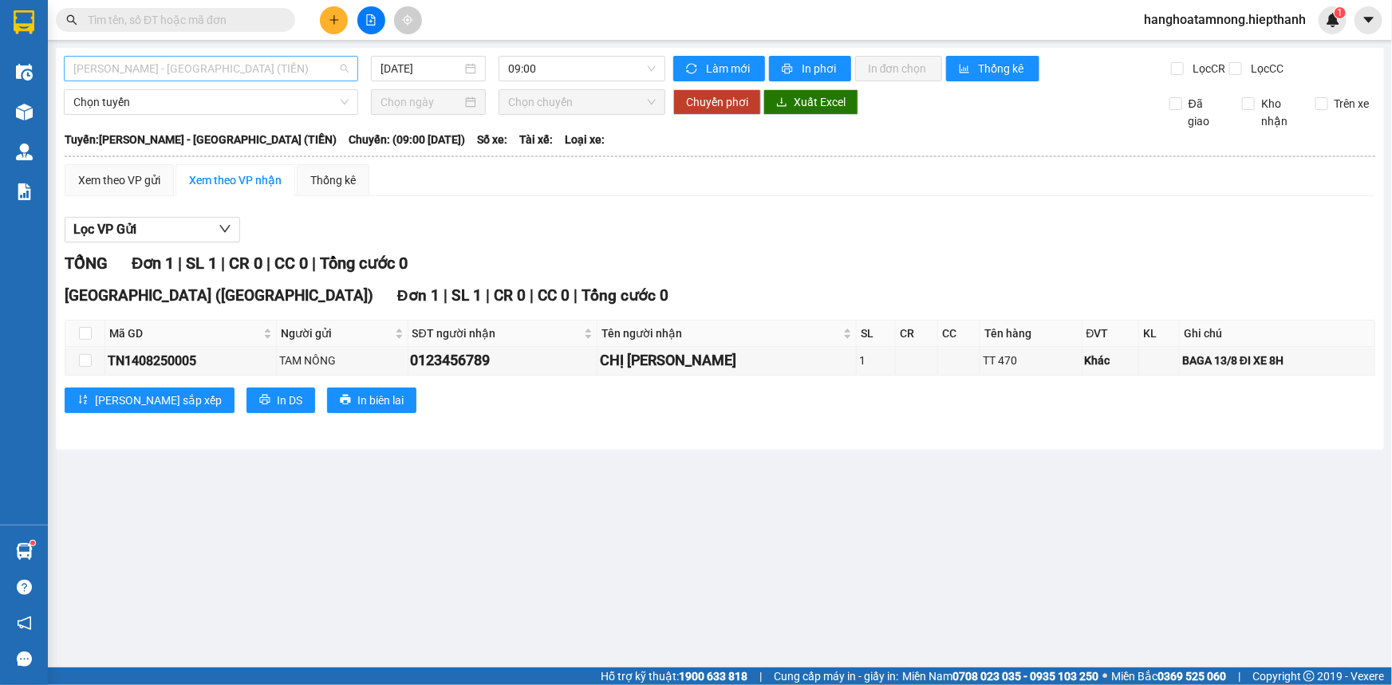
click at [199, 74] on span "[PERSON_NAME] - [GEOGRAPHIC_DATA] (TIỀN)" at bounding box center [210, 69] width 275 height 24
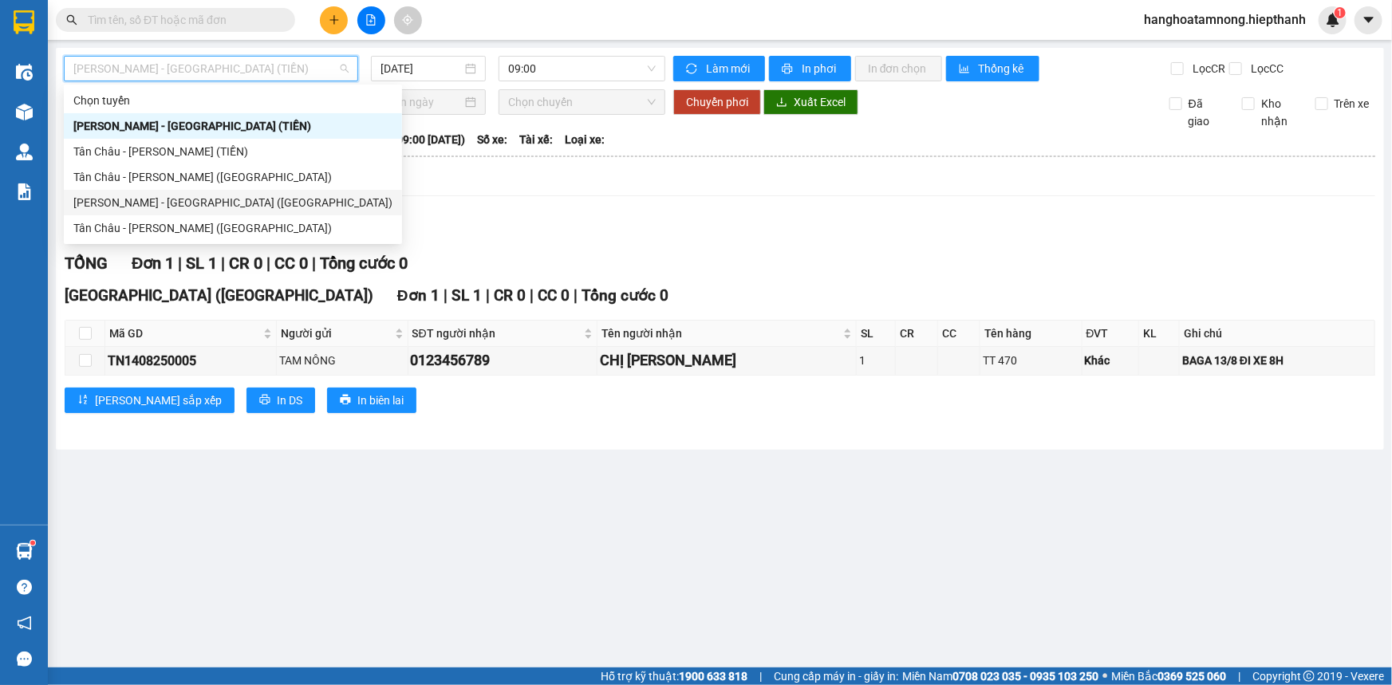
click at [175, 207] on div "[PERSON_NAME] - [GEOGRAPHIC_DATA] ([GEOGRAPHIC_DATA])" at bounding box center [232, 203] width 319 height 18
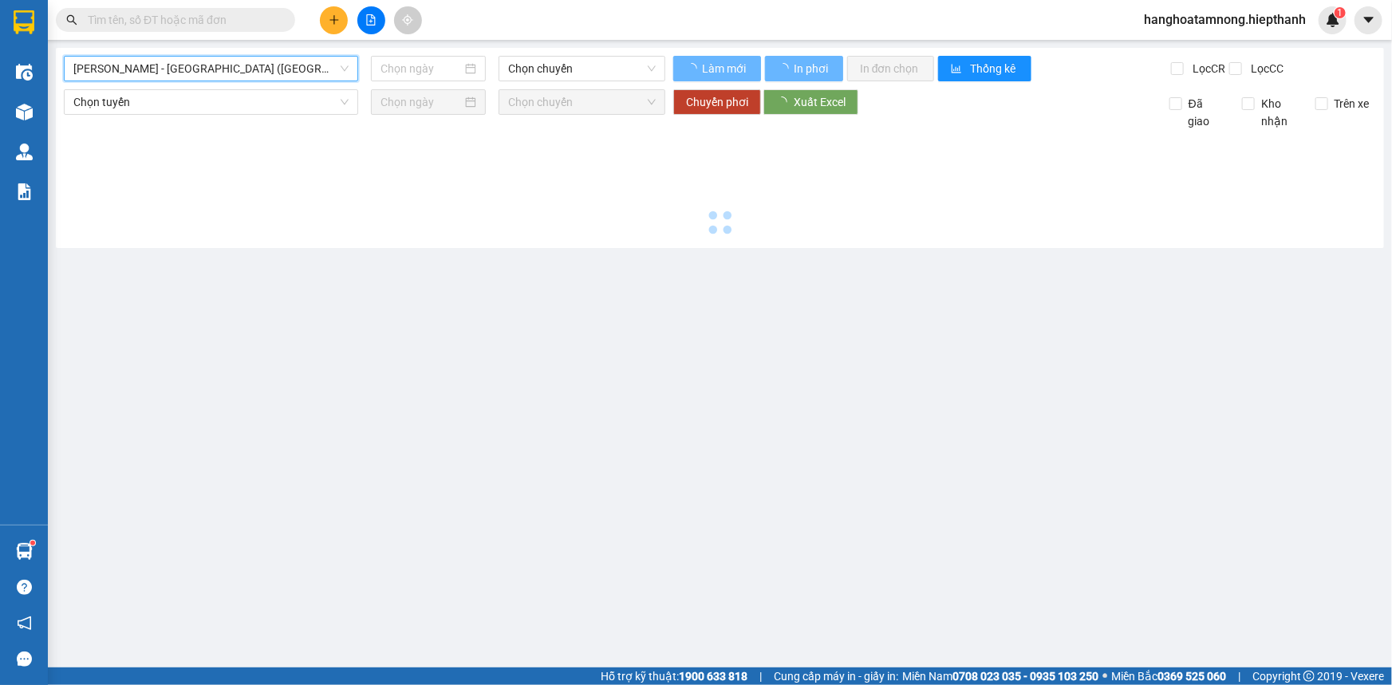
type input "[DATE]"
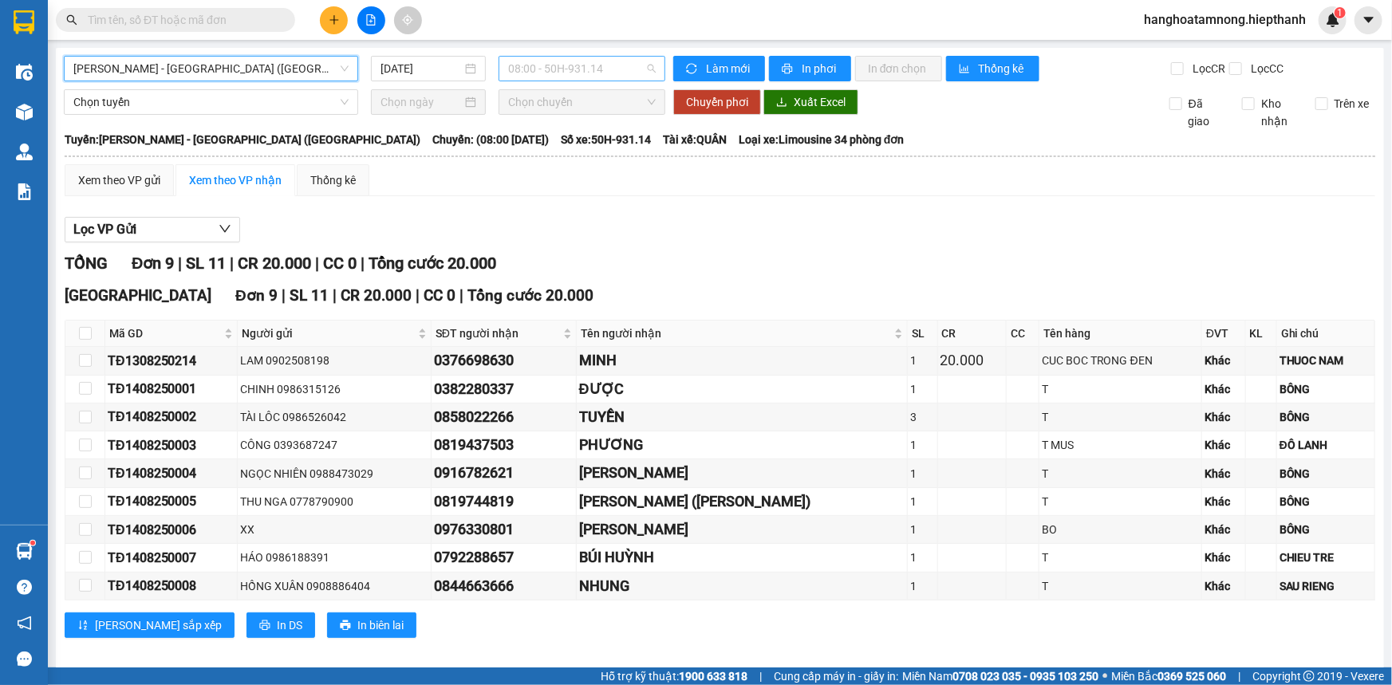
click at [511, 72] on span "08:00 - 50H-931.14" at bounding box center [582, 69] width 148 height 24
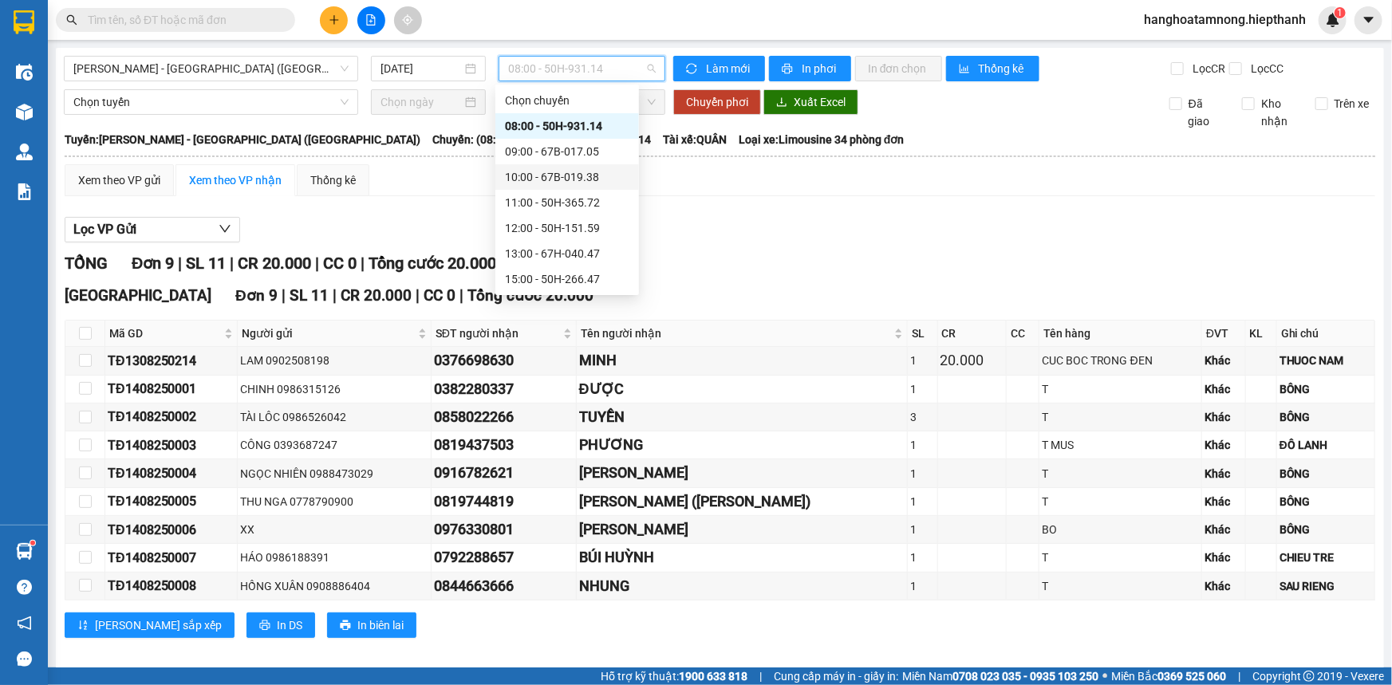
click at [526, 177] on div "10:00 - 67B-019.38" at bounding box center [567, 177] width 124 height 18
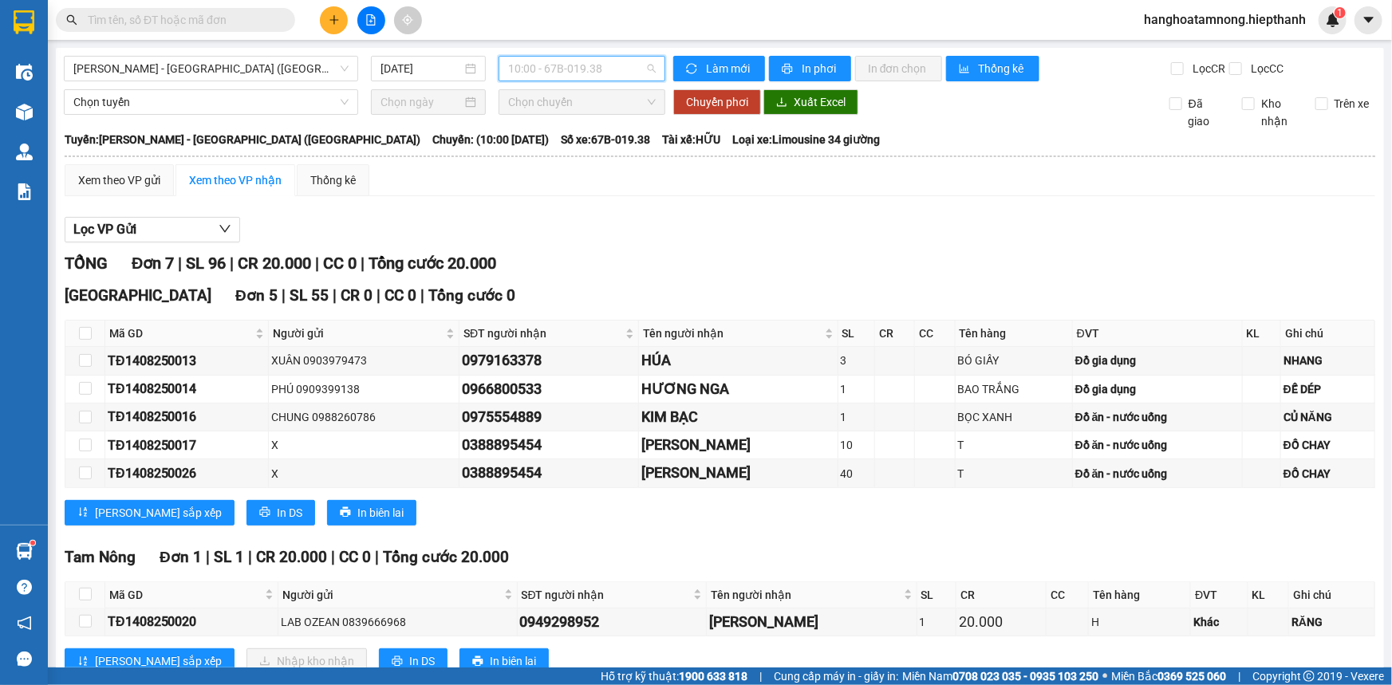
click at [601, 76] on span "10:00 - 67B-019.38" at bounding box center [582, 69] width 148 height 24
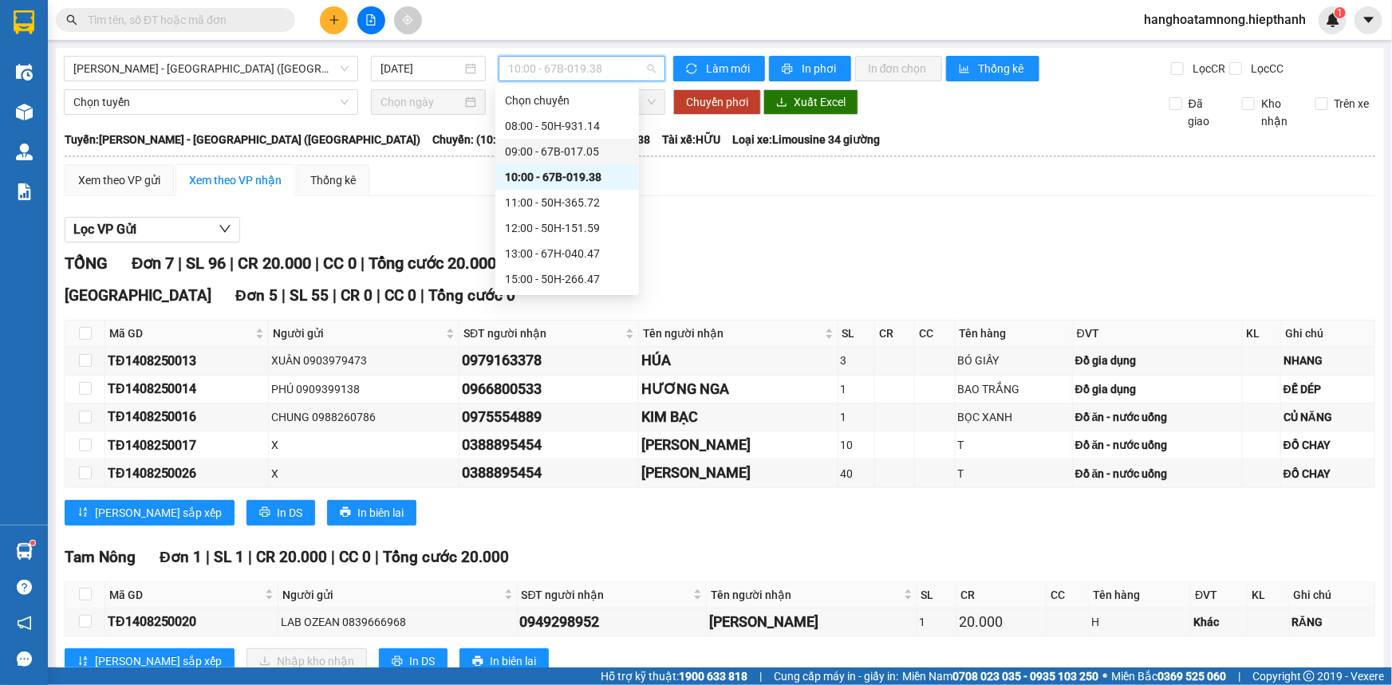
click at [565, 140] on div "09:00 - 67B-017.05" at bounding box center [567, 152] width 144 height 26
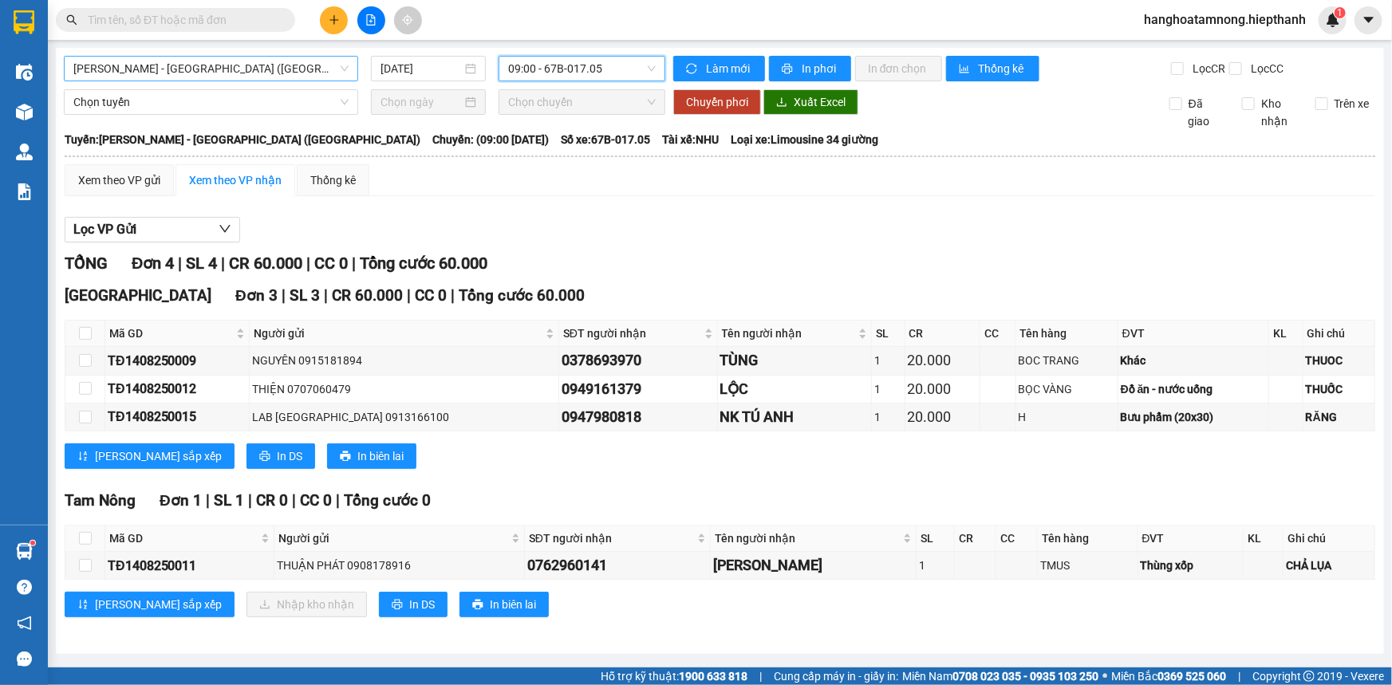
click at [167, 73] on span "[PERSON_NAME] - [GEOGRAPHIC_DATA] ([GEOGRAPHIC_DATA])" at bounding box center [210, 69] width 275 height 24
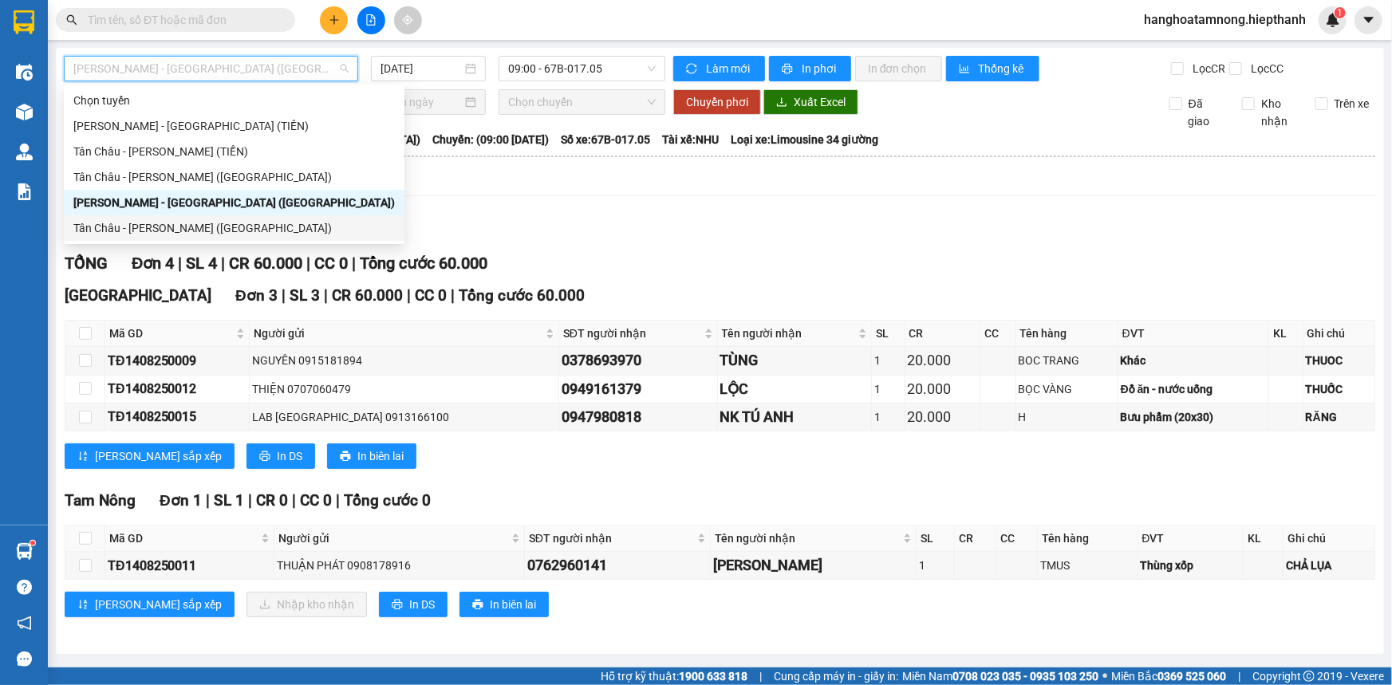
click at [513, 198] on div "Xem theo VP gửi Xem theo VP nhận Thống kê Lọc VP Gửi TỔNG Đơn 4 | SL 4 | CR 60…" at bounding box center [720, 400] width 1311 height 473
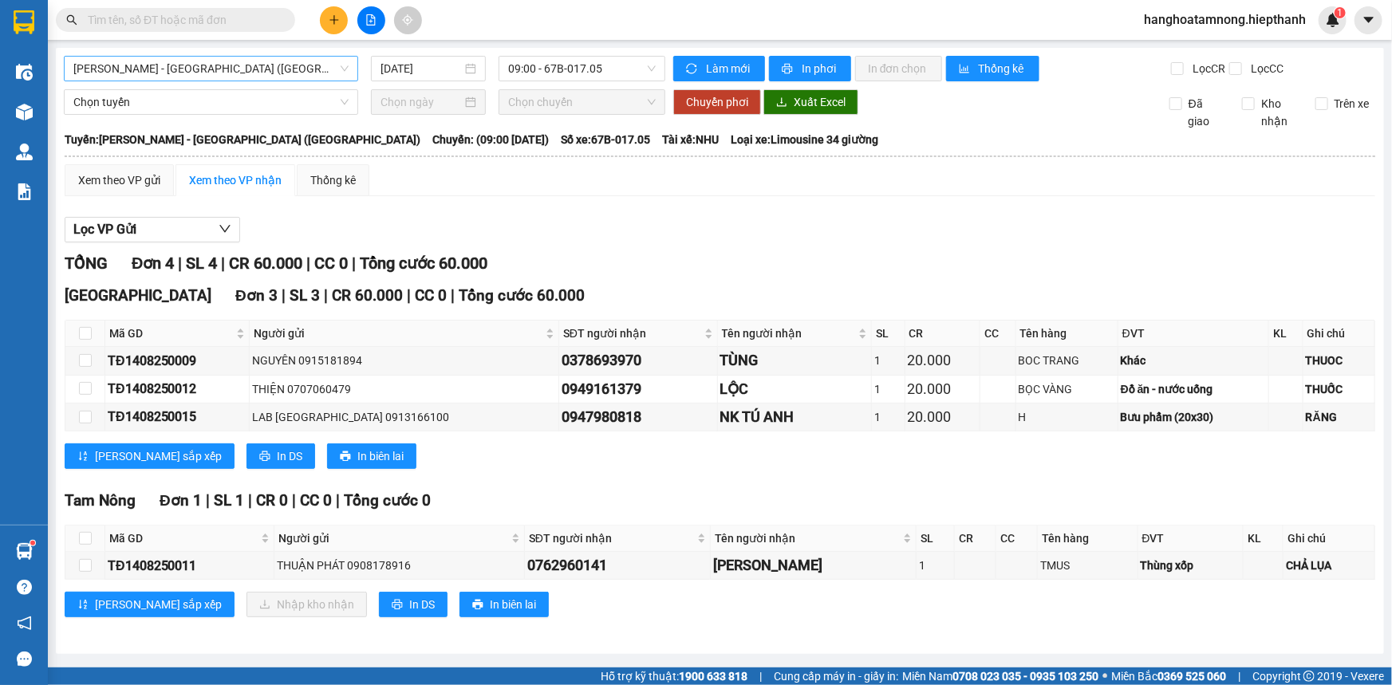
click at [186, 74] on span "[PERSON_NAME] - [GEOGRAPHIC_DATA] ([GEOGRAPHIC_DATA])" at bounding box center [210, 69] width 275 height 24
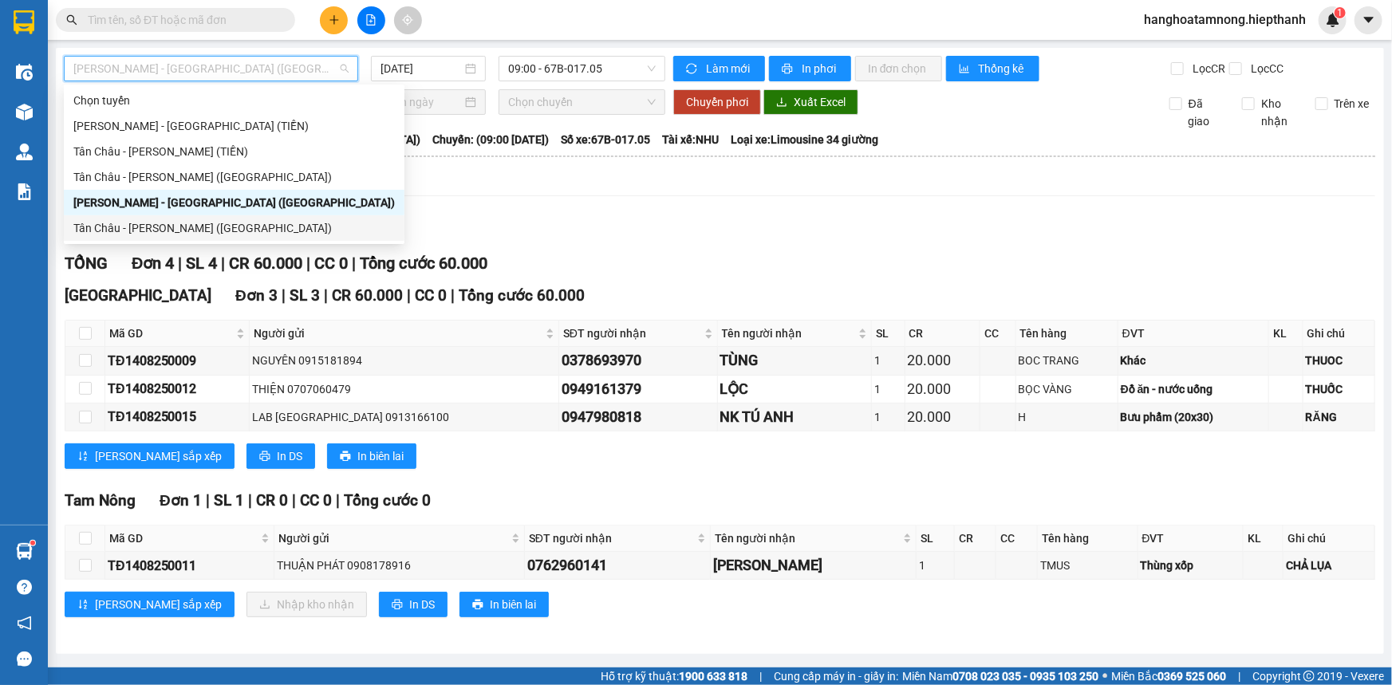
click at [130, 235] on div "Tân Châu - [PERSON_NAME] ([GEOGRAPHIC_DATA])" at bounding box center [234, 228] width 322 height 18
type input "[DATE]"
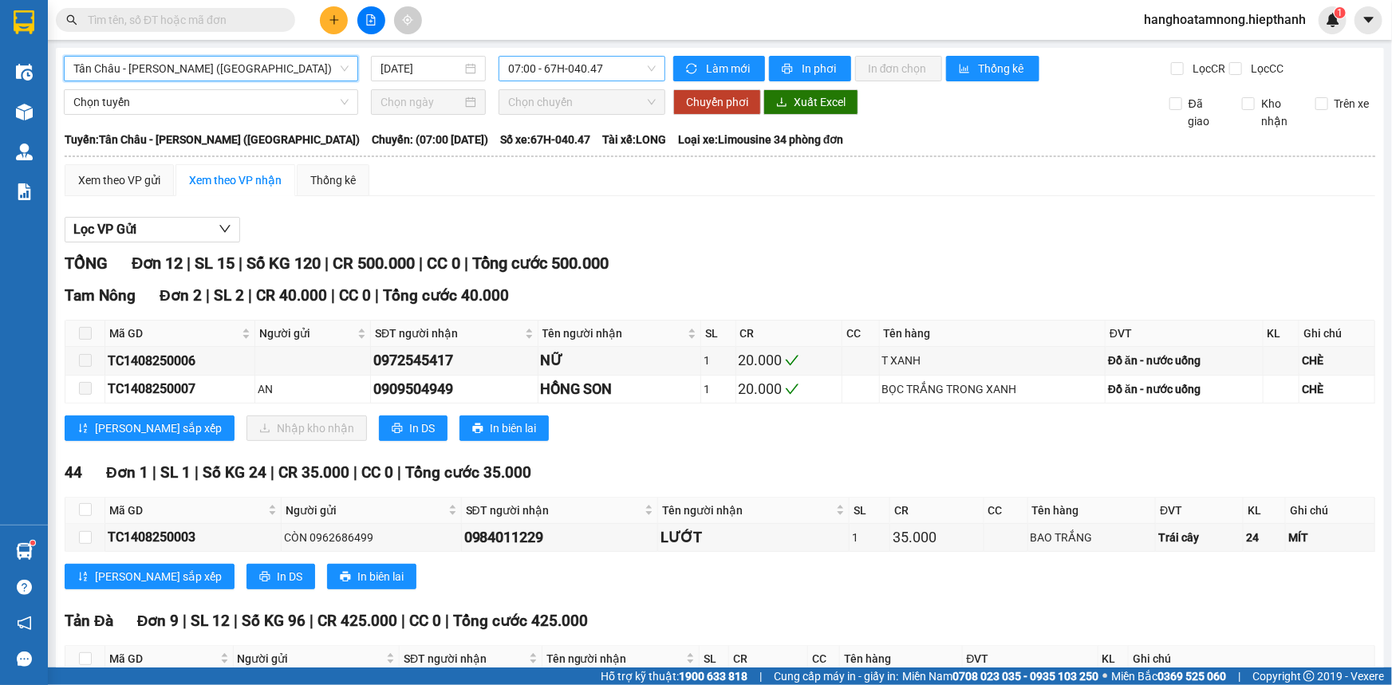
click at [517, 69] on span "07:00 - 67H-040.47" at bounding box center [582, 69] width 148 height 24
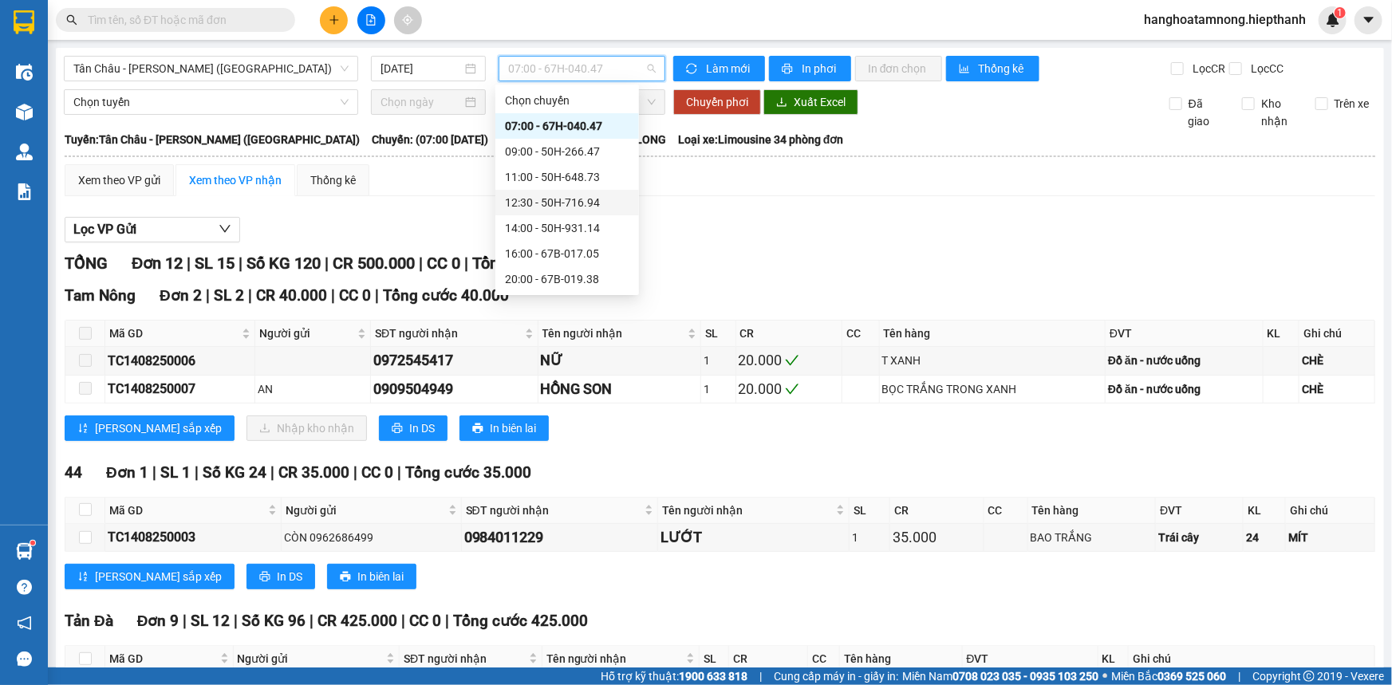
click at [527, 203] on div "12:30 - 50H-716.94" at bounding box center [567, 203] width 124 height 18
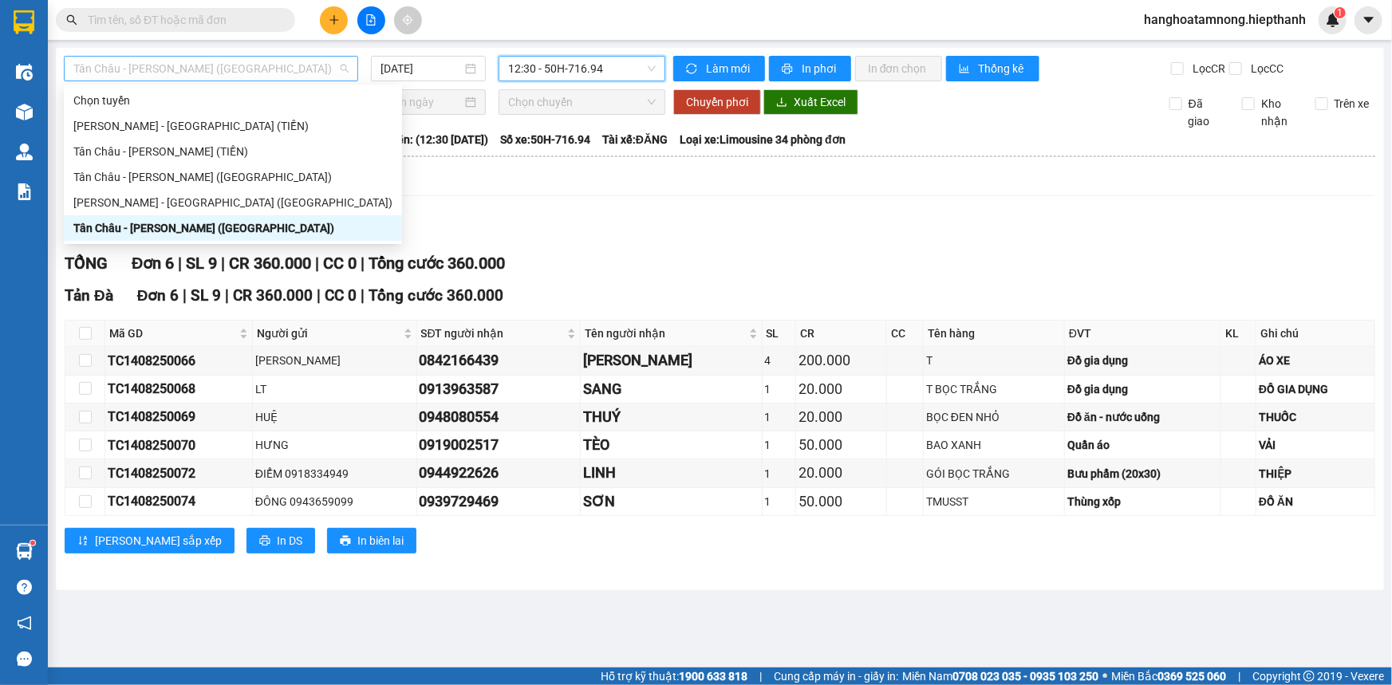
drag, startPoint x: 289, startPoint y: 67, endPoint x: 279, endPoint y: 75, distance: 12.5
click at [288, 66] on span "Tân Châu - [PERSON_NAME] ([GEOGRAPHIC_DATA])" at bounding box center [210, 69] width 275 height 24
click at [131, 202] on div "[PERSON_NAME] - [GEOGRAPHIC_DATA] ([GEOGRAPHIC_DATA])" at bounding box center [232, 203] width 319 height 18
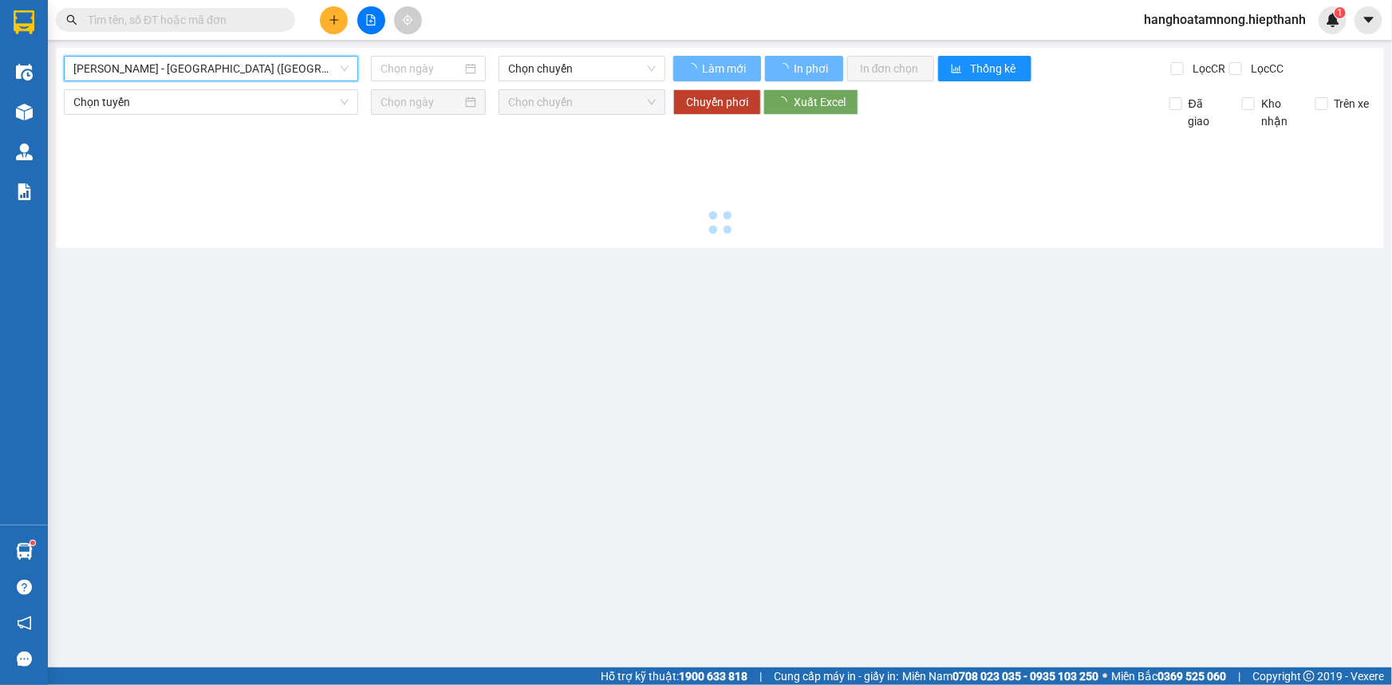
type input "[DATE]"
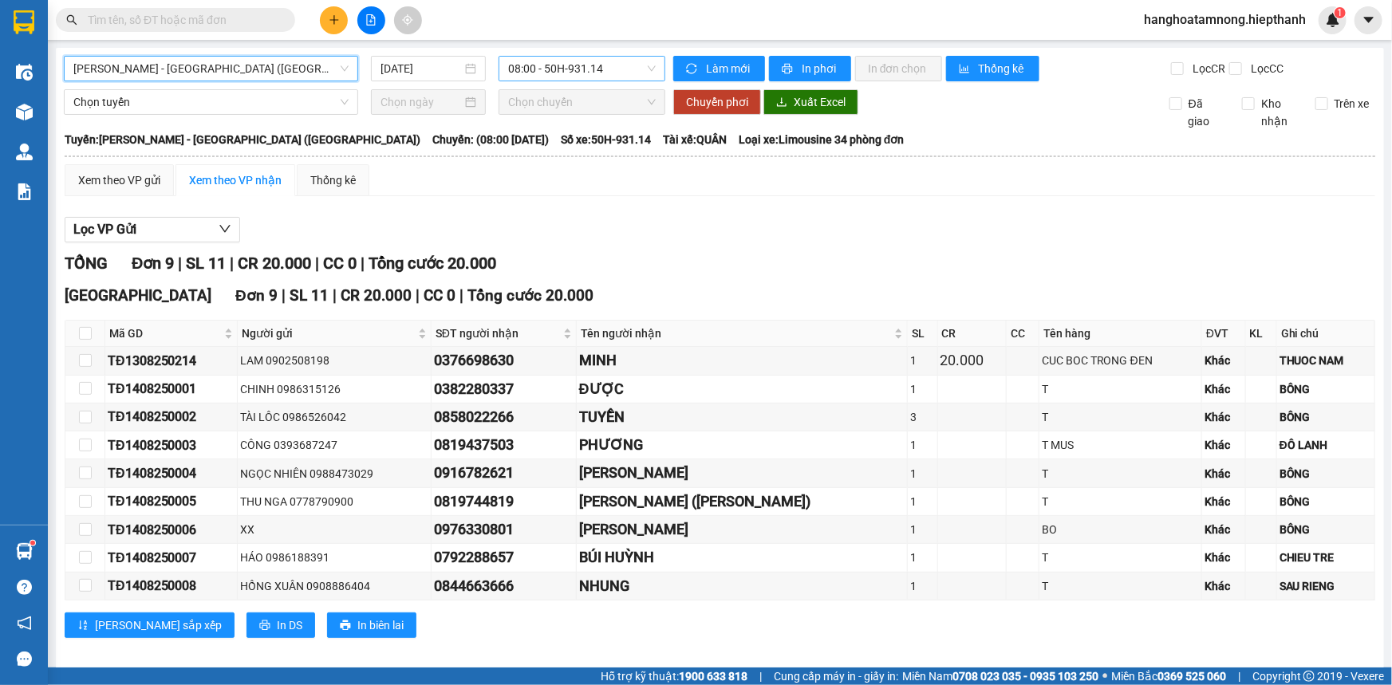
click at [559, 74] on span "08:00 - 50H-931.14" at bounding box center [582, 69] width 148 height 24
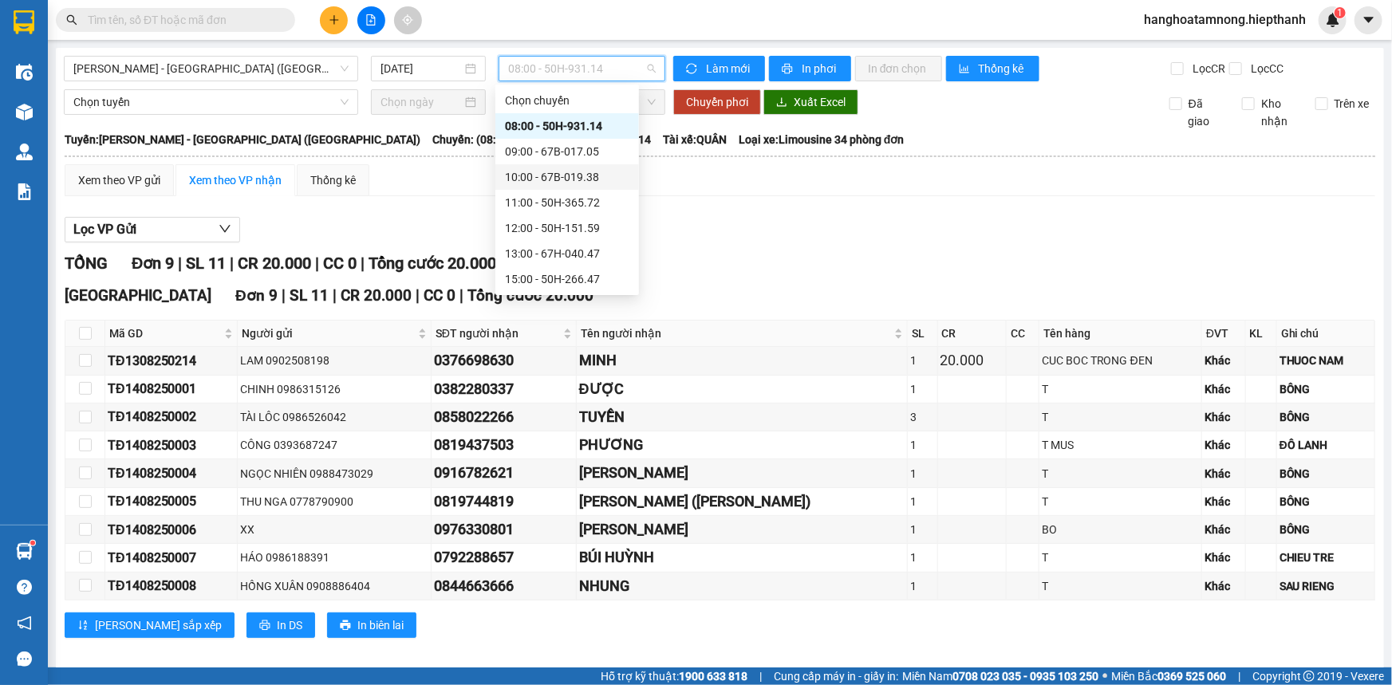
click at [549, 186] on div "10:00 - 67B-019.38" at bounding box center [567, 177] width 144 height 26
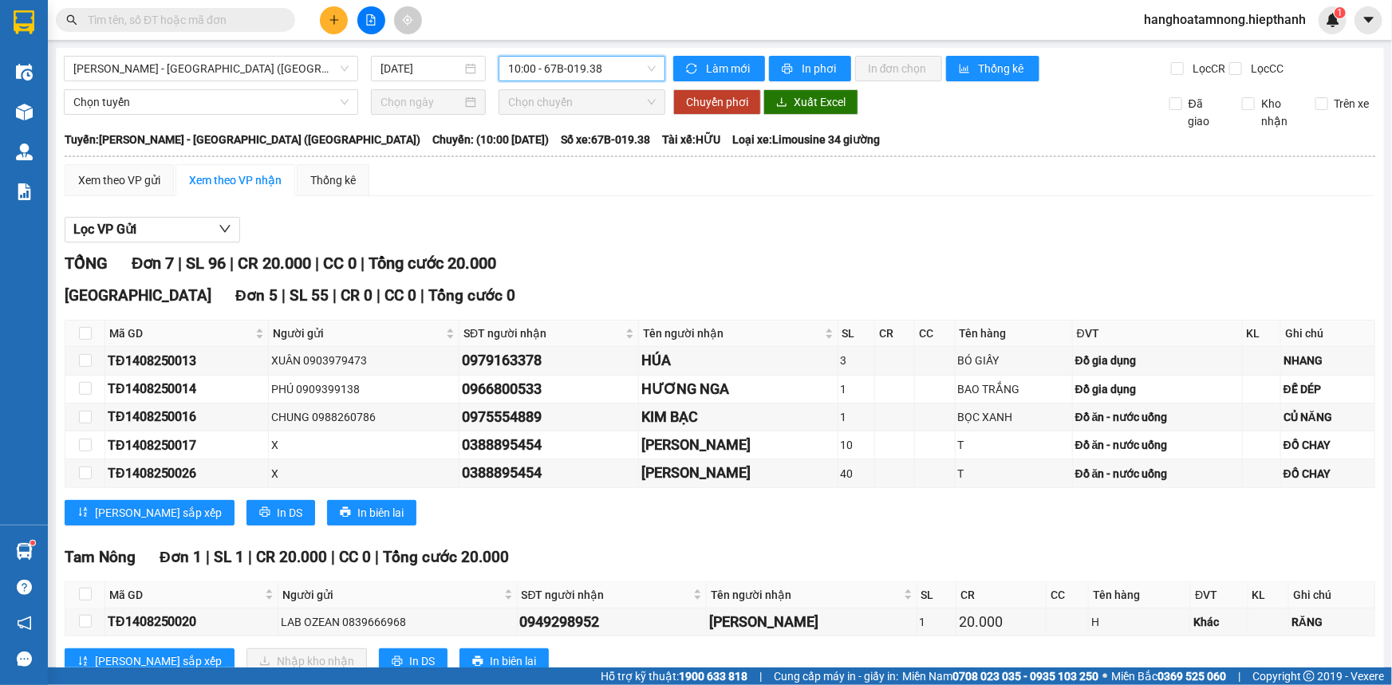
click at [550, 72] on span "10:00 - 67B-019.38" at bounding box center [582, 69] width 148 height 24
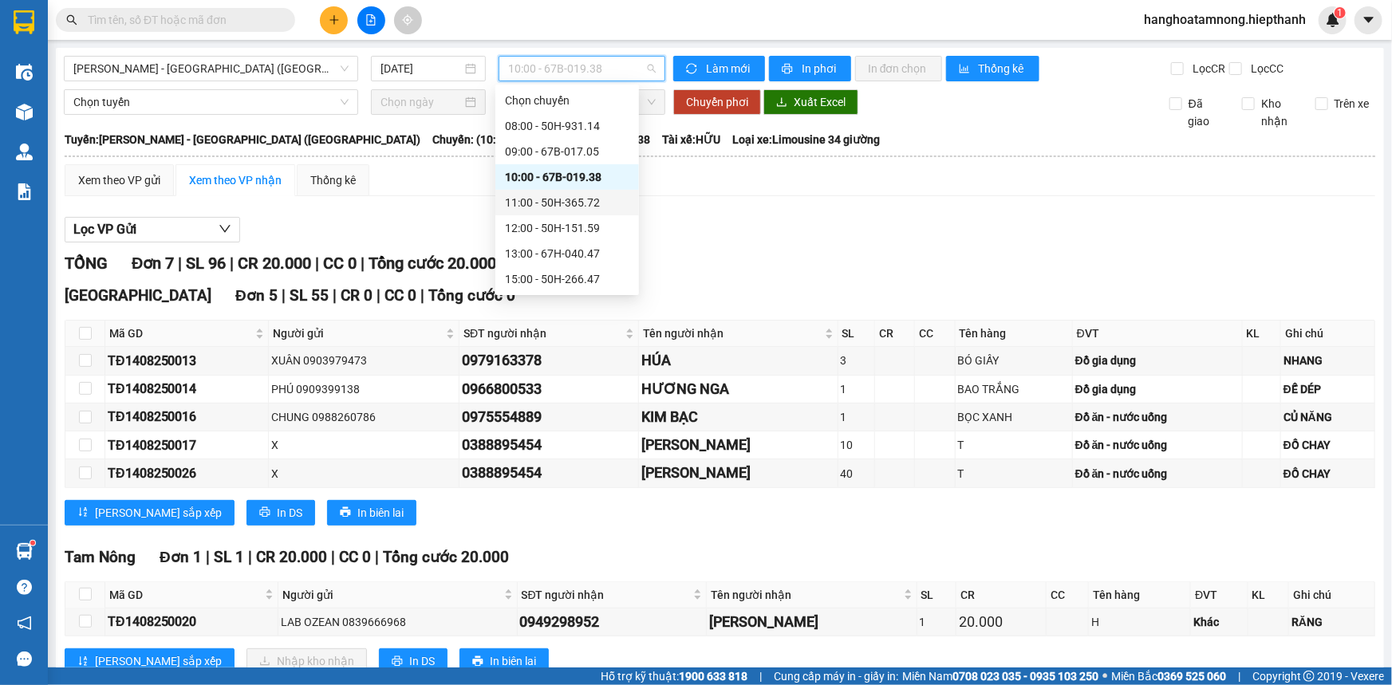
click at [537, 213] on div "11:00 - 50H-365.72" at bounding box center [567, 203] width 144 height 26
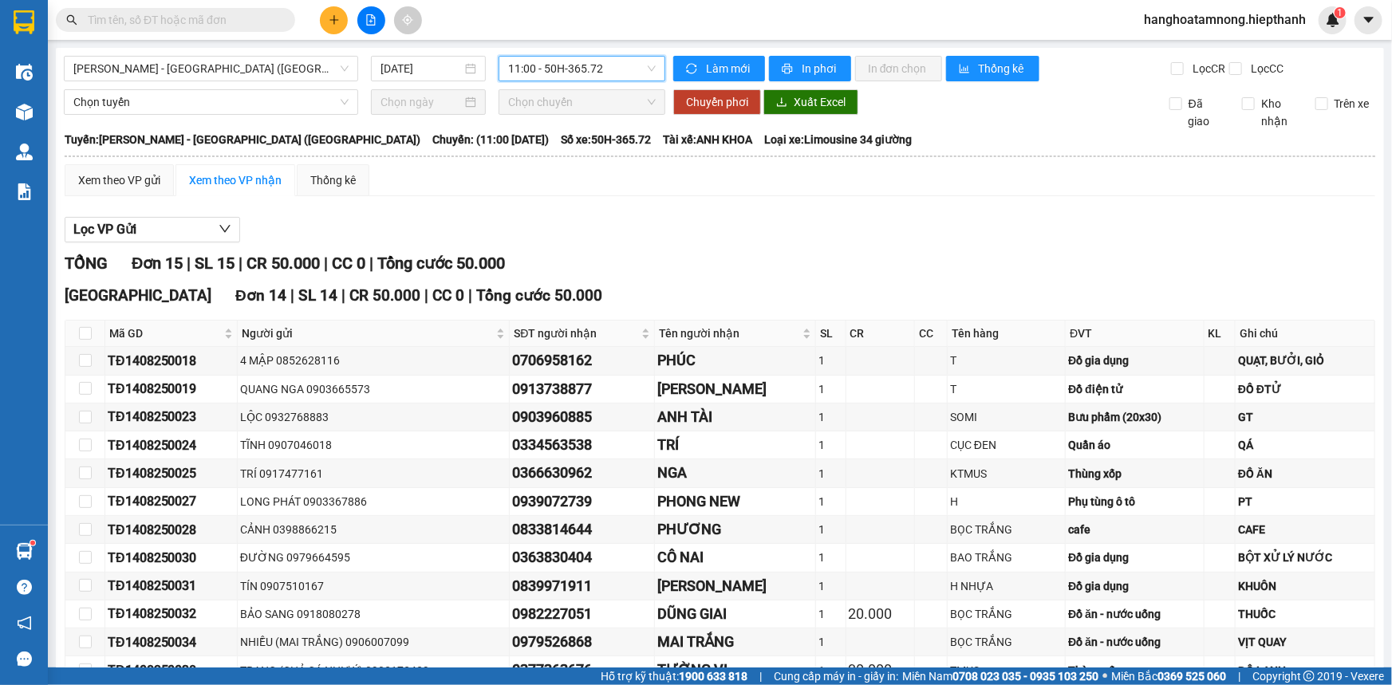
click at [582, 67] on span "11:00 - 50H-365.72" at bounding box center [582, 69] width 148 height 24
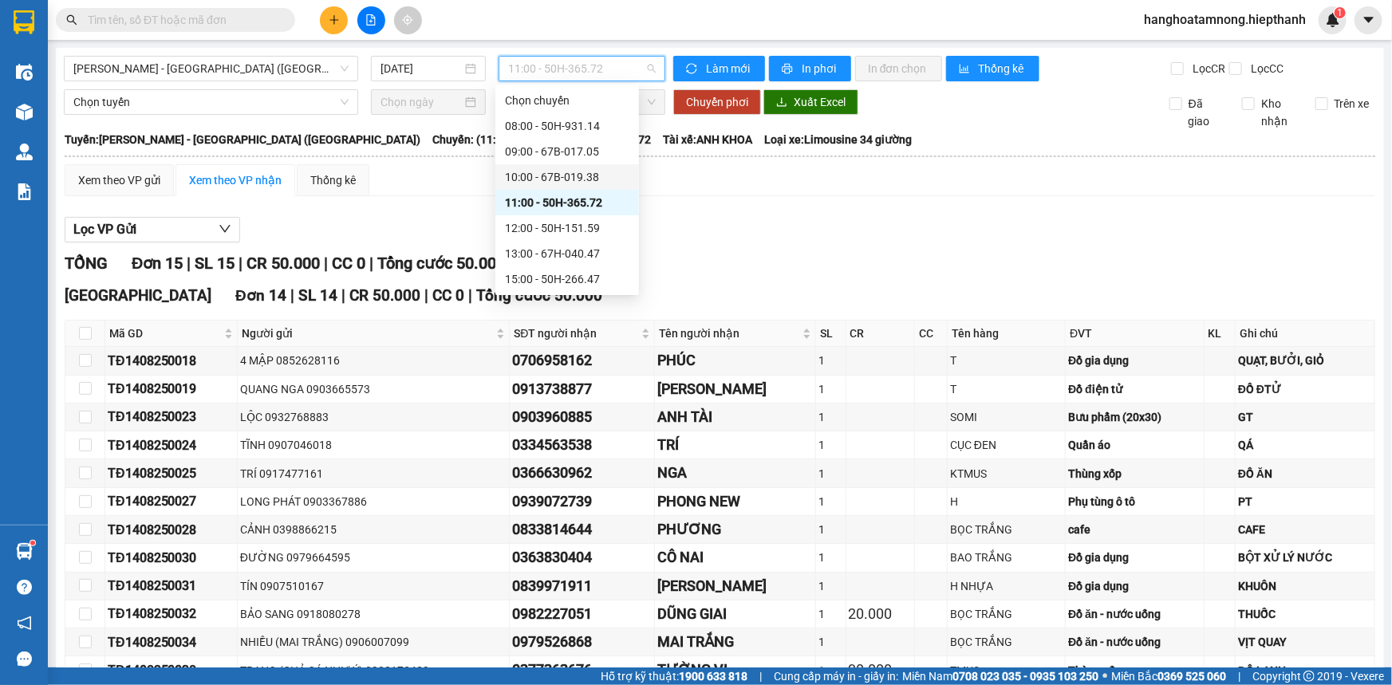
click at [567, 179] on div "10:00 - 67B-019.38" at bounding box center [567, 177] width 124 height 18
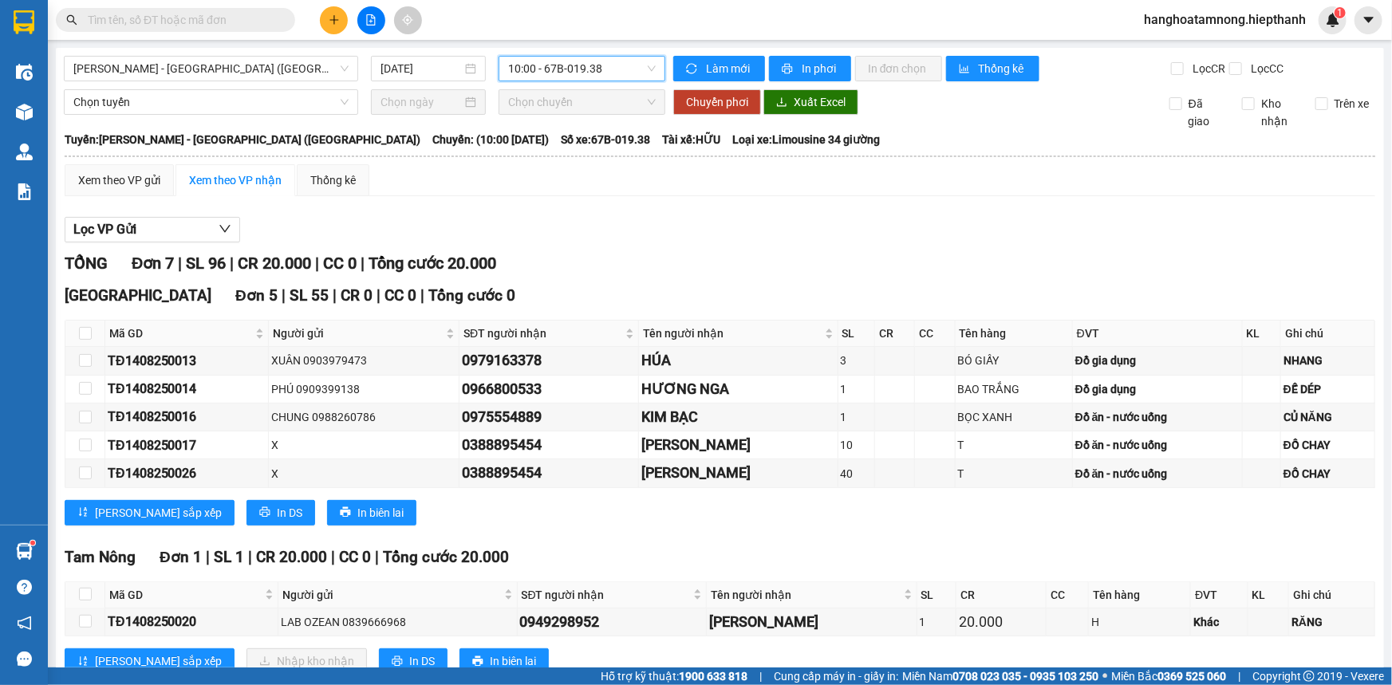
click at [566, 71] on span "10:00 - 67B-019.38" at bounding box center [582, 69] width 148 height 24
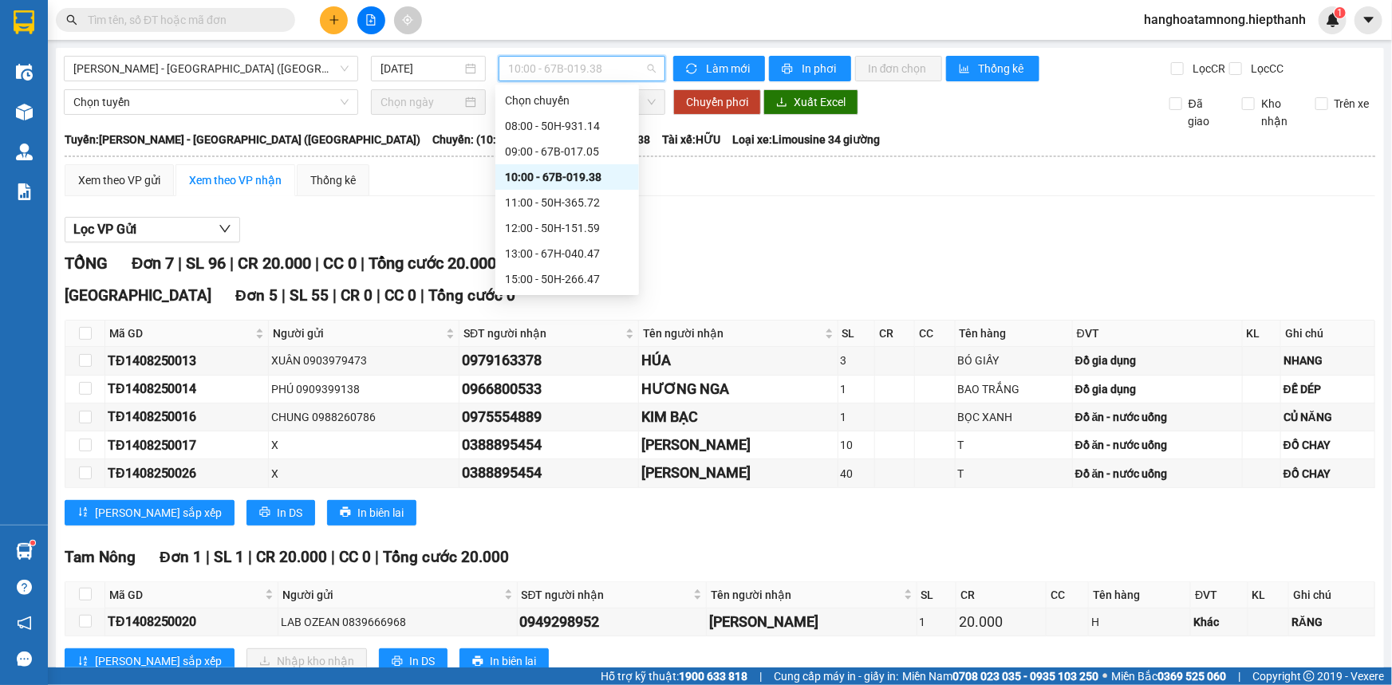
click at [574, 180] on div "10:00 - 67B-019.38" at bounding box center [567, 177] width 124 height 18
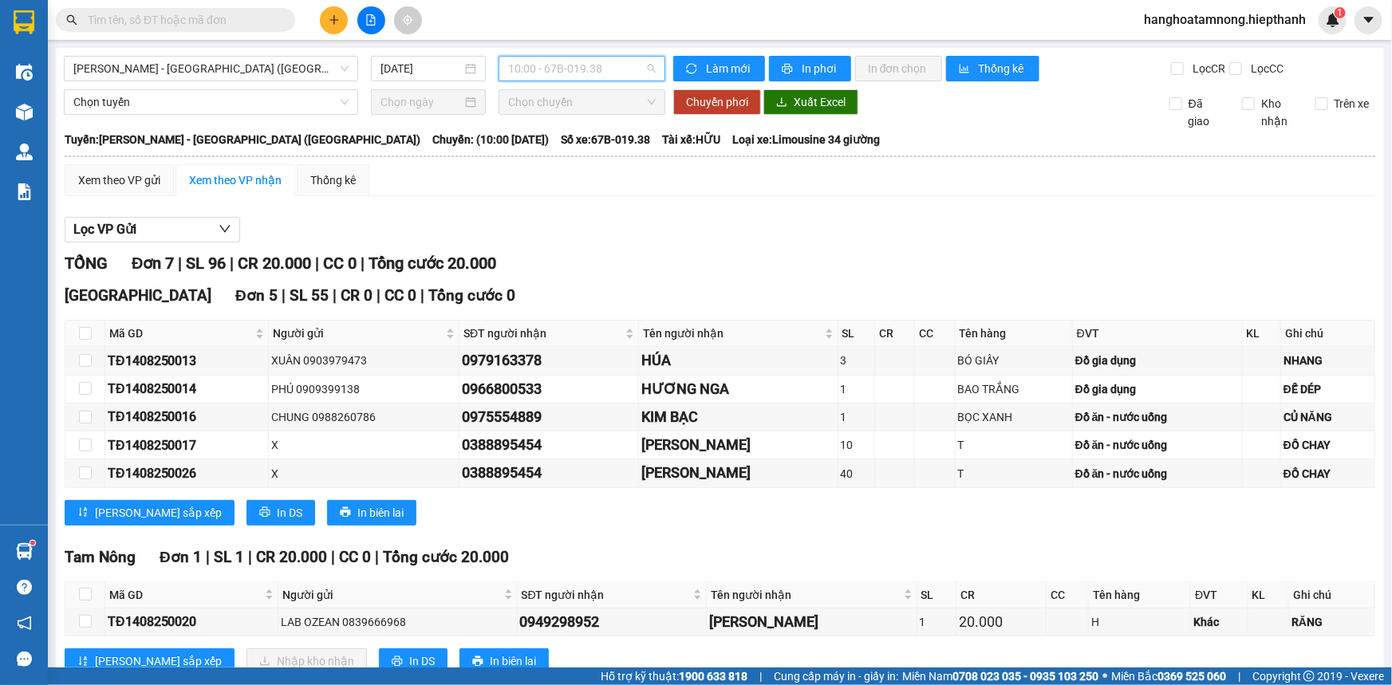
click at [559, 61] on span "10:00 - 67B-019.38" at bounding box center [582, 69] width 148 height 24
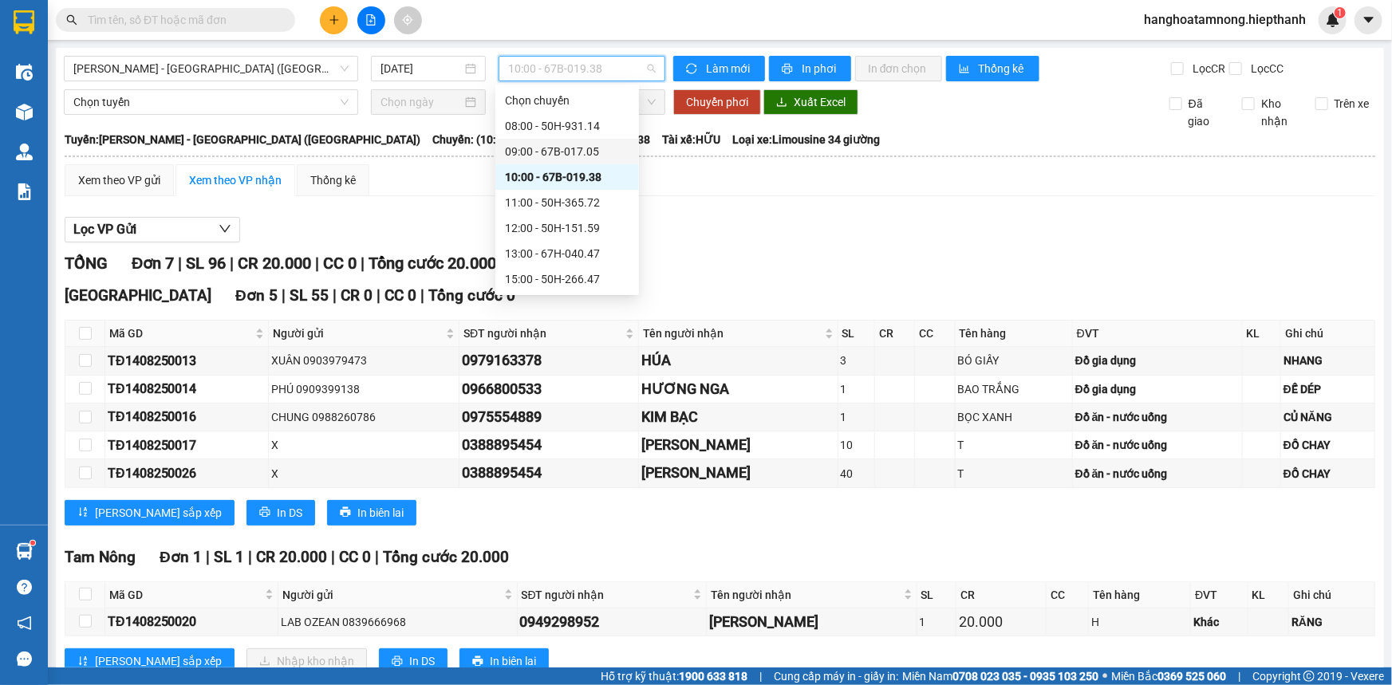
click at [543, 144] on div "09:00 - 67B-017.05" at bounding box center [567, 152] width 124 height 18
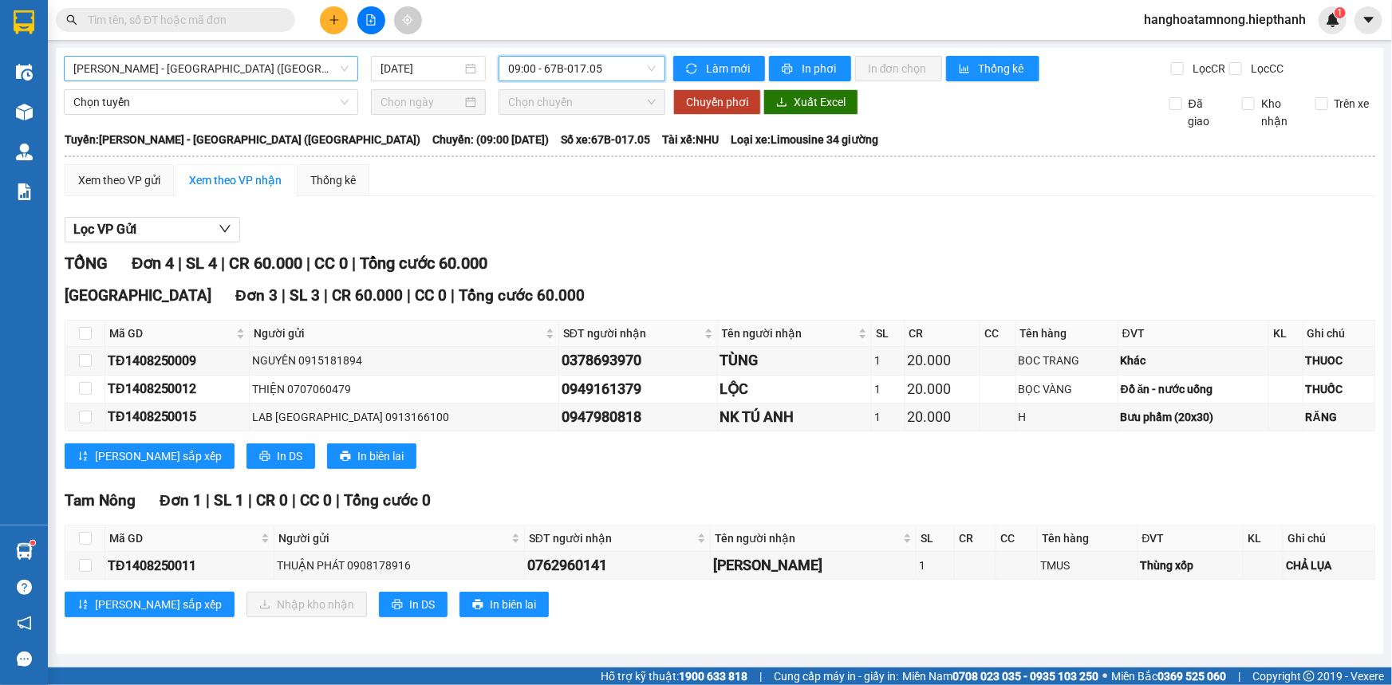
drag, startPoint x: 169, startPoint y: 81, endPoint x: 181, endPoint y: 77, distance: 12.6
click at [175, 79] on div "[PERSON_NAME] - [GEOGRAPHIC_DATA] ([GEOGRAPHIC_DATA])" at bounding box center [211, 69] width 294 height 26
click at [195, 68] on span "[PERSON_NAME] - [GEOGRAPHIC_DATA] ([GEOGRAPHIC_DATA])" at bounding box center [210, 69] width 275 height 24
click at [159, 72] on span "[PERSON_NAME] - [GEOGRAPHIC_DATA] ([GEOGRAPHIC_DATA])" at bounding box center [210, 69] width 275 height 24
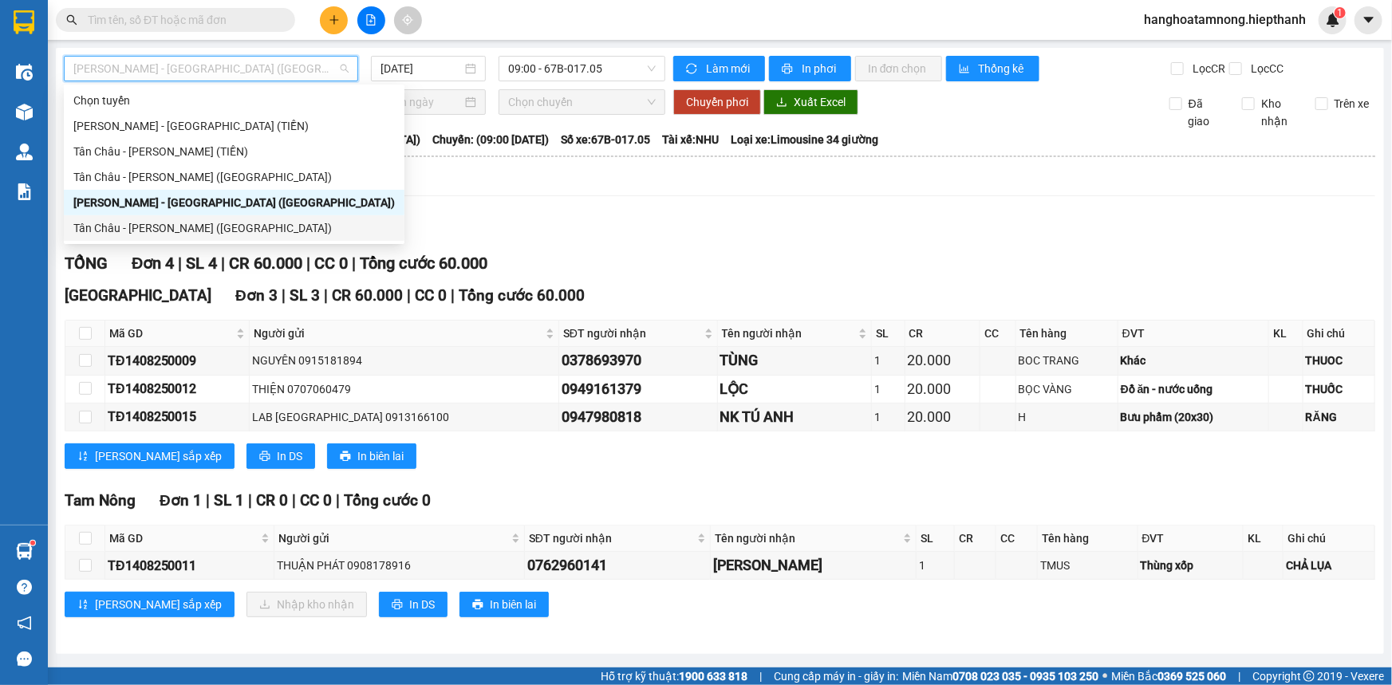
click at [157, 236] on div "Tân Châu - [PERSON_NAME] ([GEOGRAPHIC_DATA])" at bounding box center [234, 228] width 322 height 18
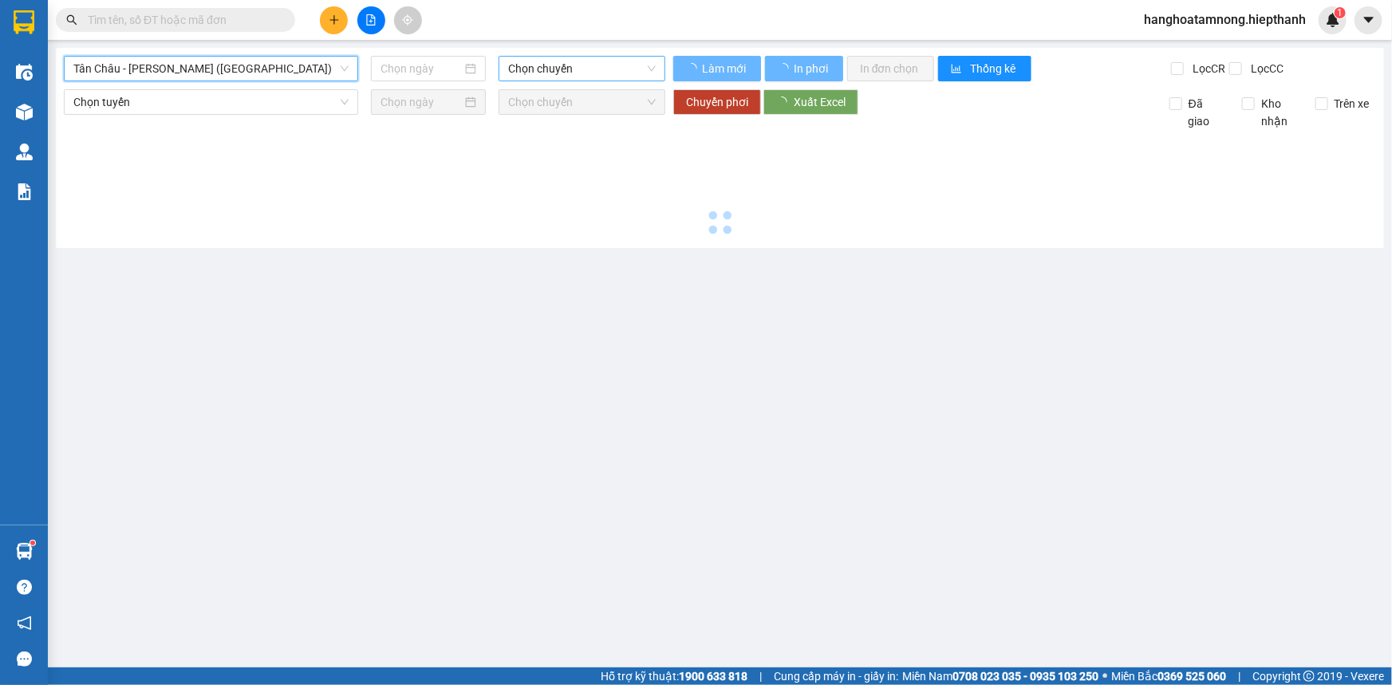
click at [538, 74] on span "Chọn chuyến" at bounding box center [582, 69] width 148 height 24
type input "[DATE]"
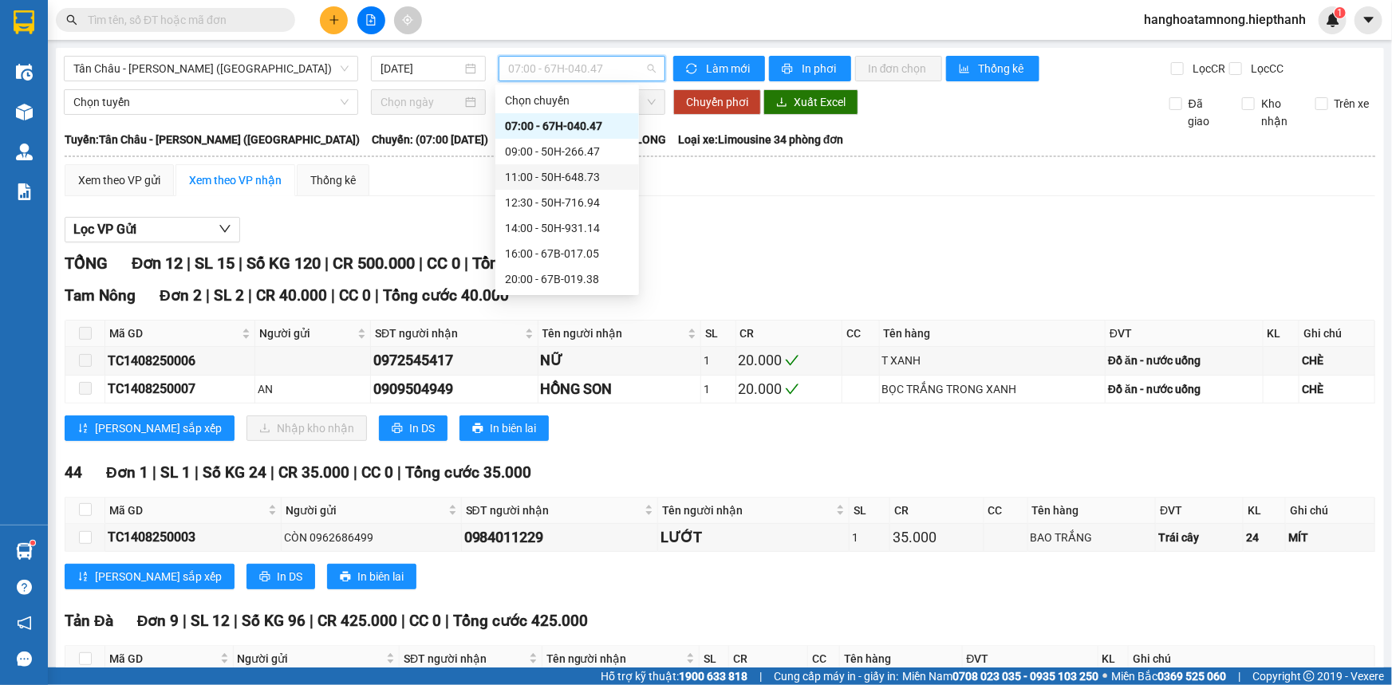
click at [525, 172] on div "11:00 - 50H-648.73" at bounding box center [567, 177] width 124 height 18
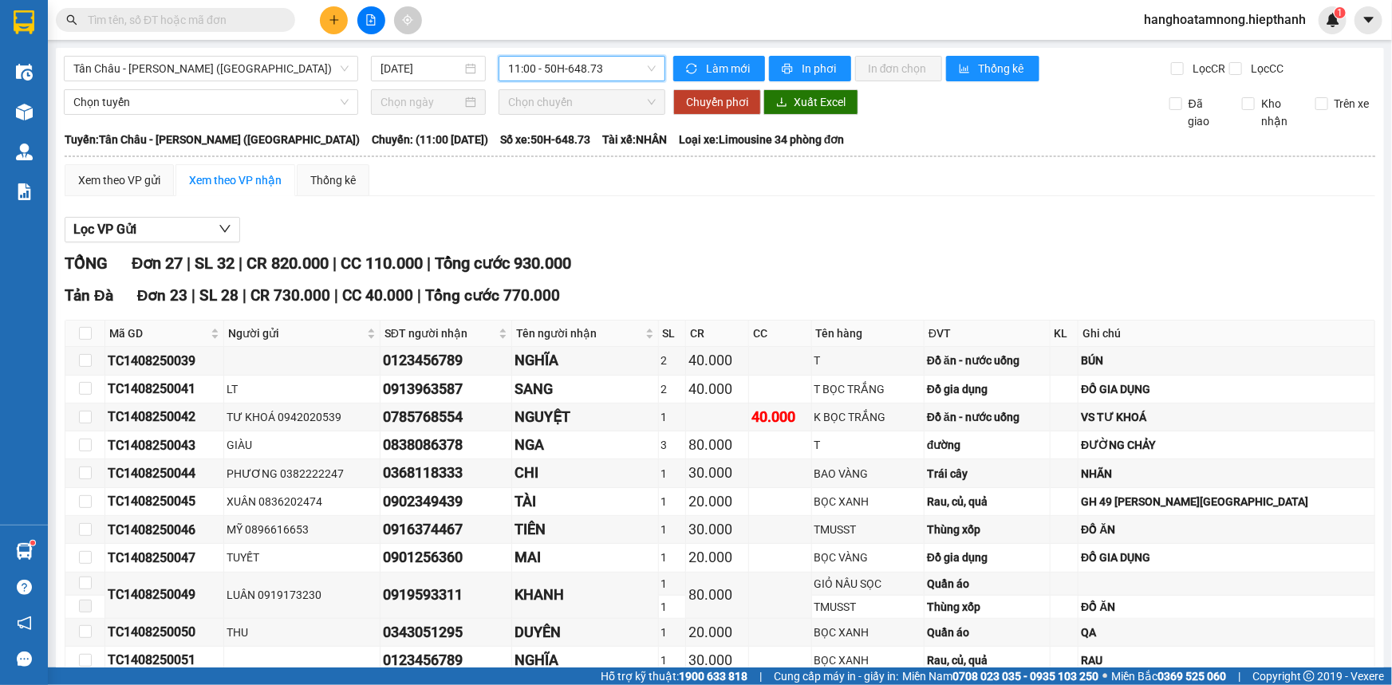
click at [572, 60] on span "11:00 - 50H-648.73" at bounding box center [582, 69] width 148 height 24
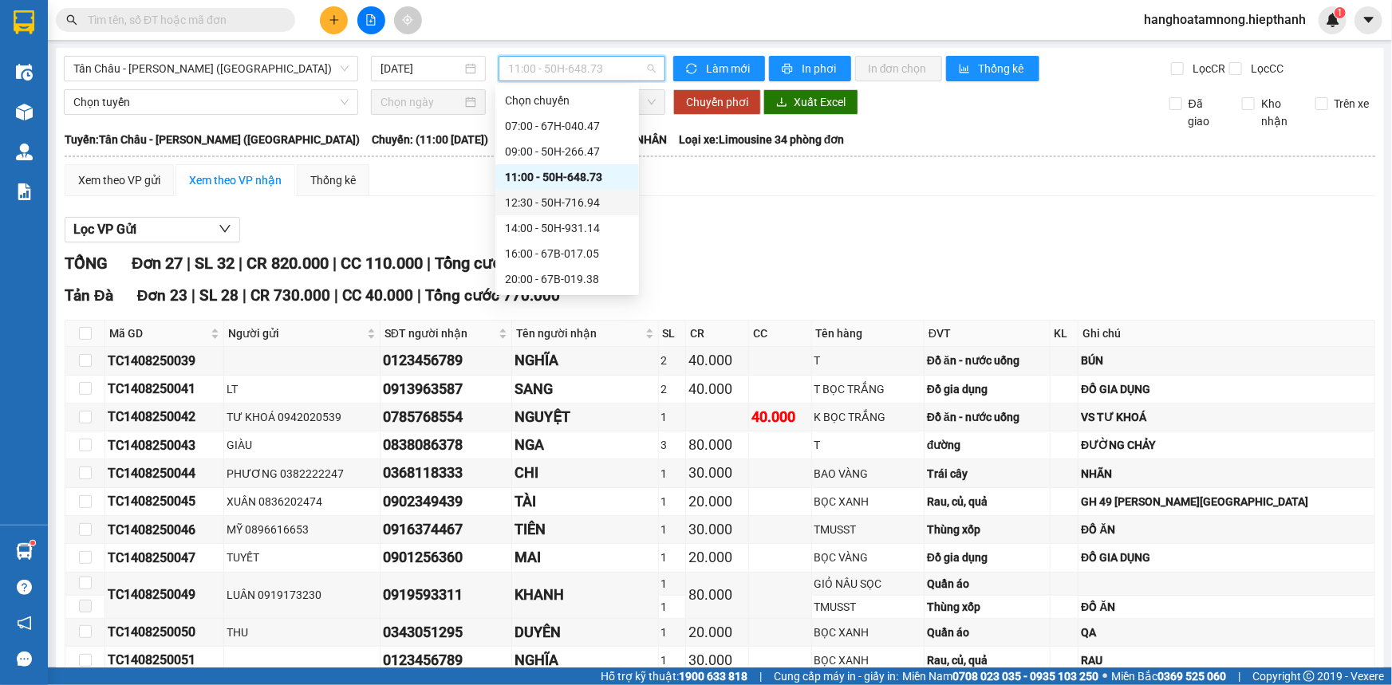
click at [539, 199] on div "12:30 - 50H-716.94" at bounding box center [567, 203] width 124 height 18
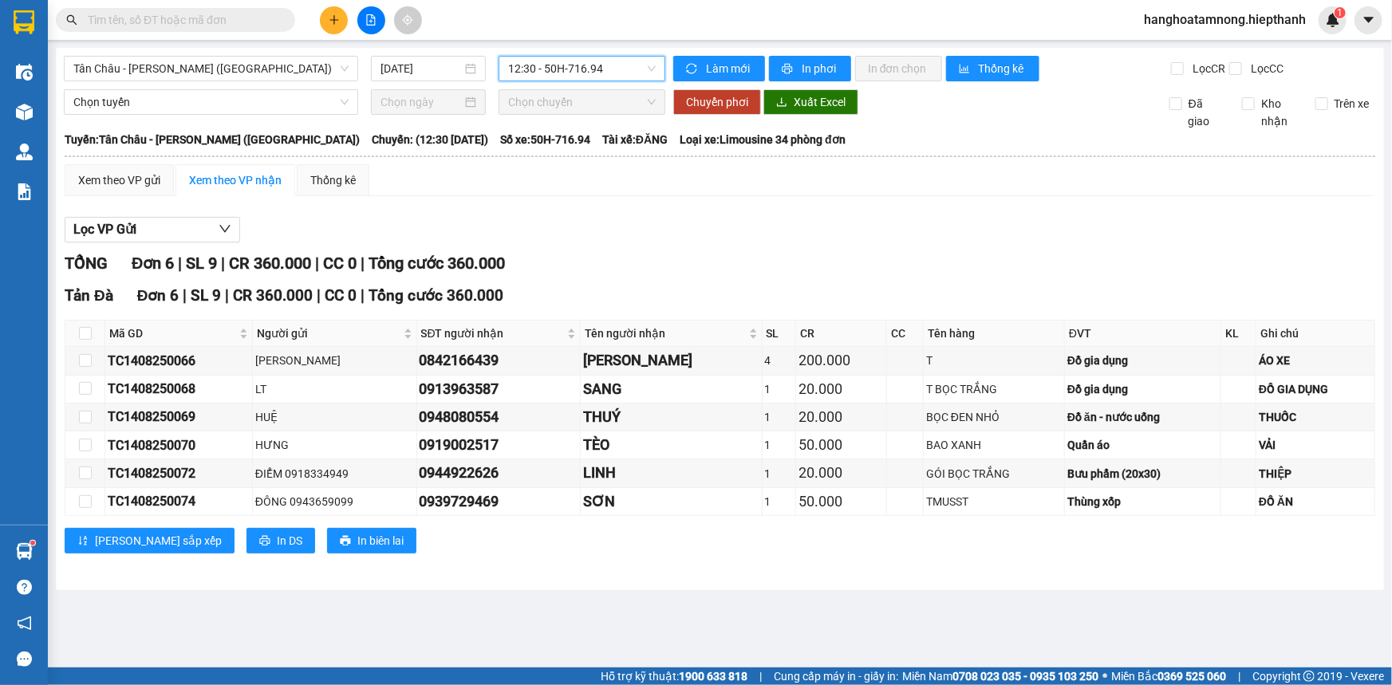
click at [535, 62] on span "12:30 - 50H-716.94" at bounding box center [582, 69] width 148 height 24
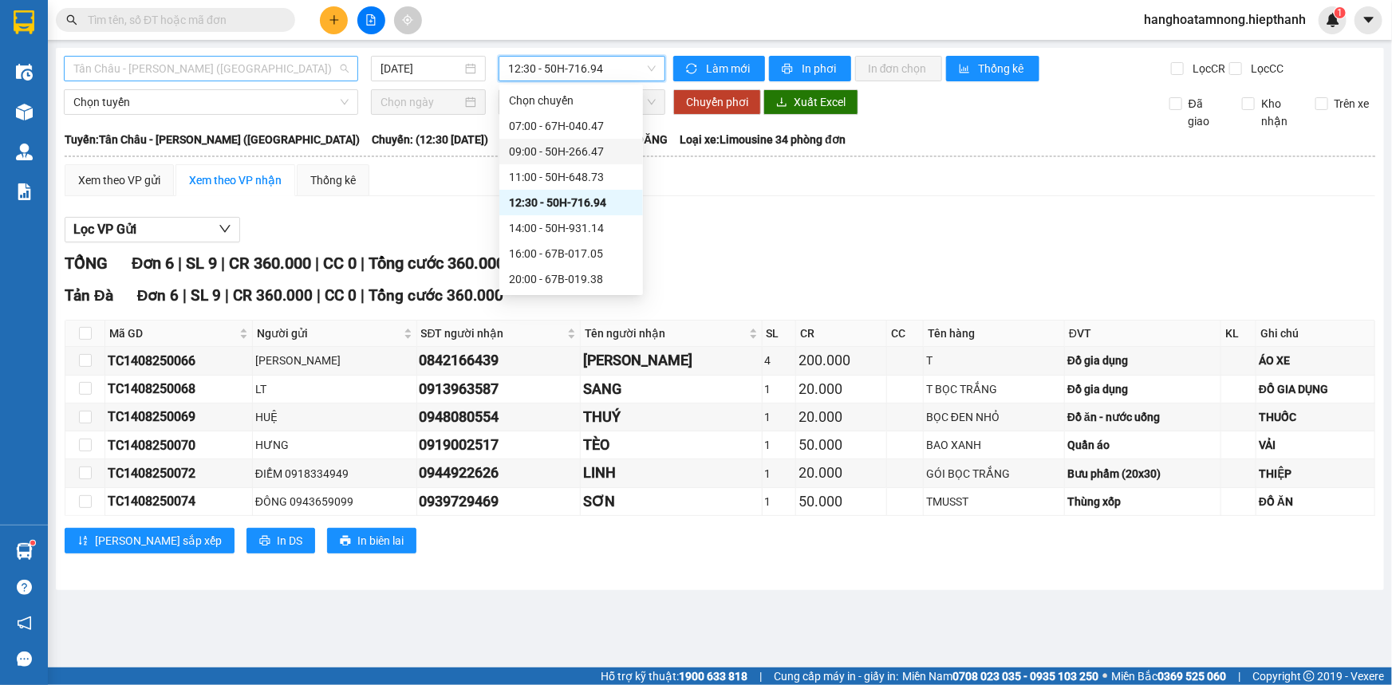
click at [164, 70] on span "Tân Châu - [PERSON_NAME] ([GEOGRAPHIC_DATA])" at bounding box center [210, 69] width 275 height 24
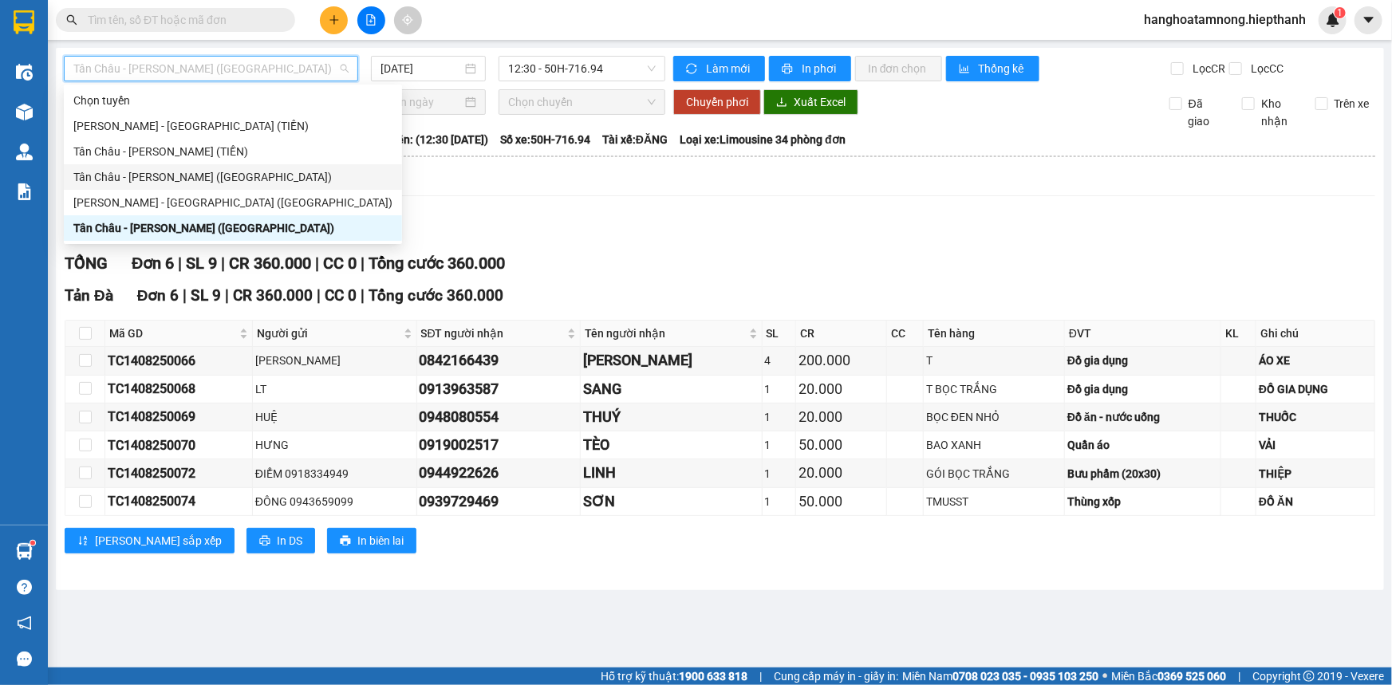
click at [135, 197] on div "[PERSON_NAME] - [GEOGRAPHIC_DATA] ([GEOGRAPHIC_DATA])" at bounding box center [232, 203] width 319 height 18
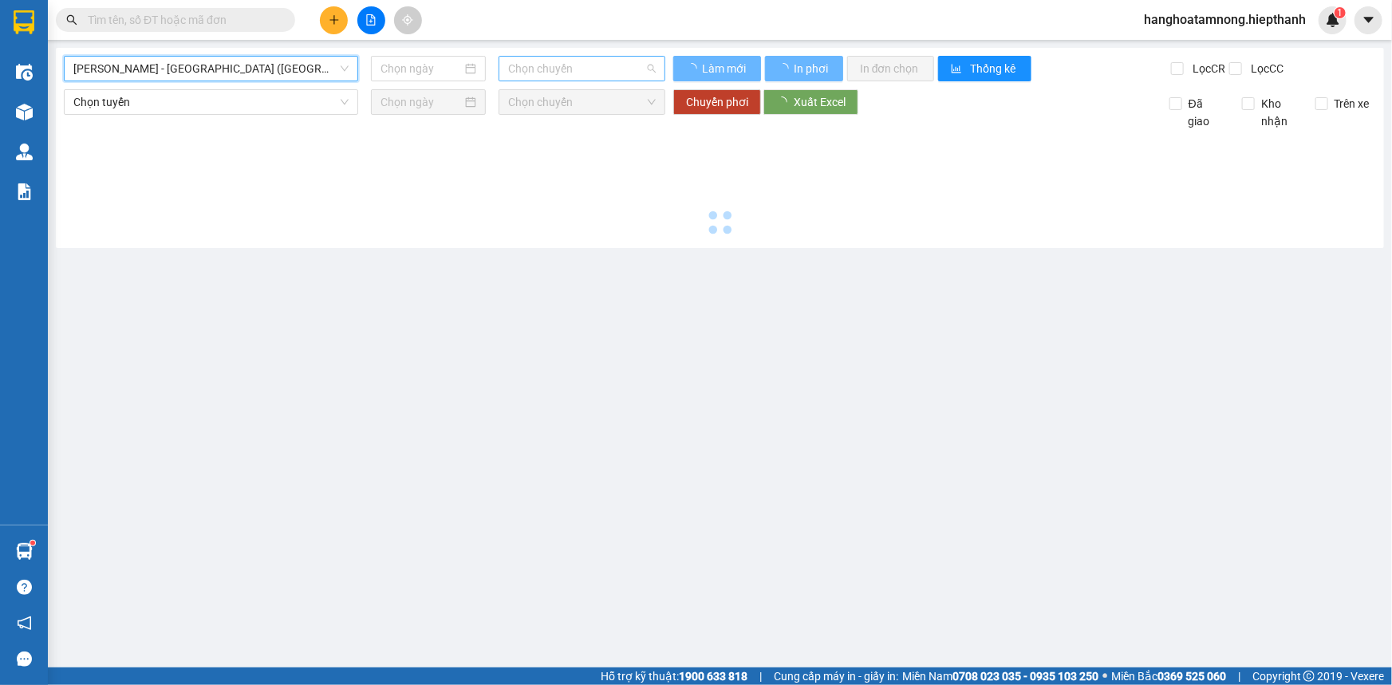
click at [567, 61] on span "Chọn chuyến" at bounding box center [582, 69] width 148 height 24
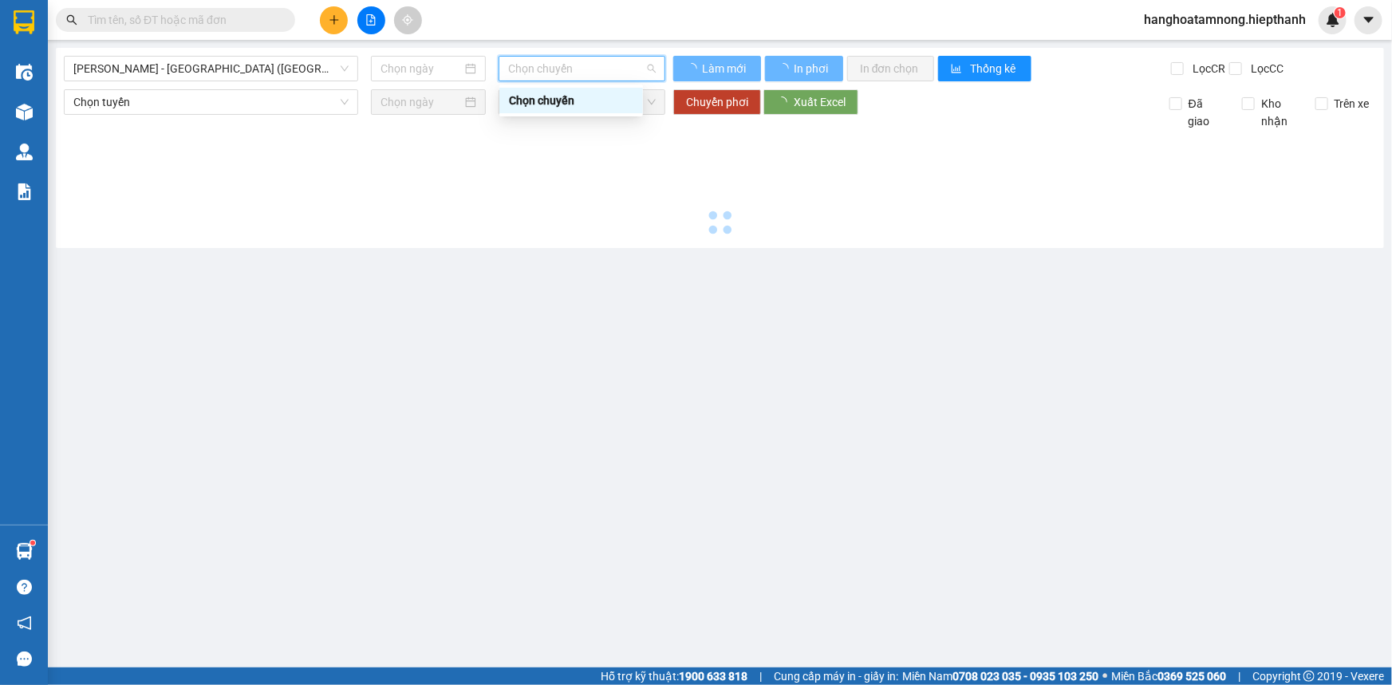
type input "[DATE]"
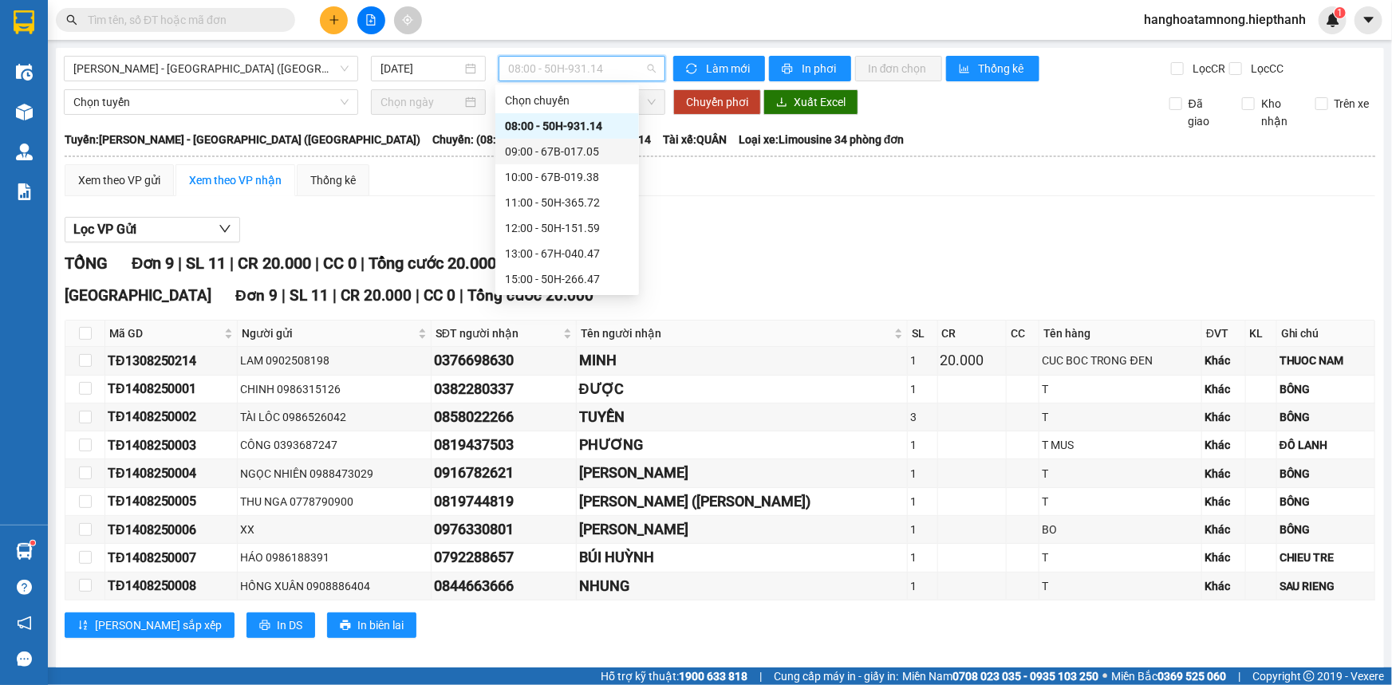
click at [574, 151] on div "09:00 - 67B-017.05" at bounding box center [567, 152] width 124 height 18
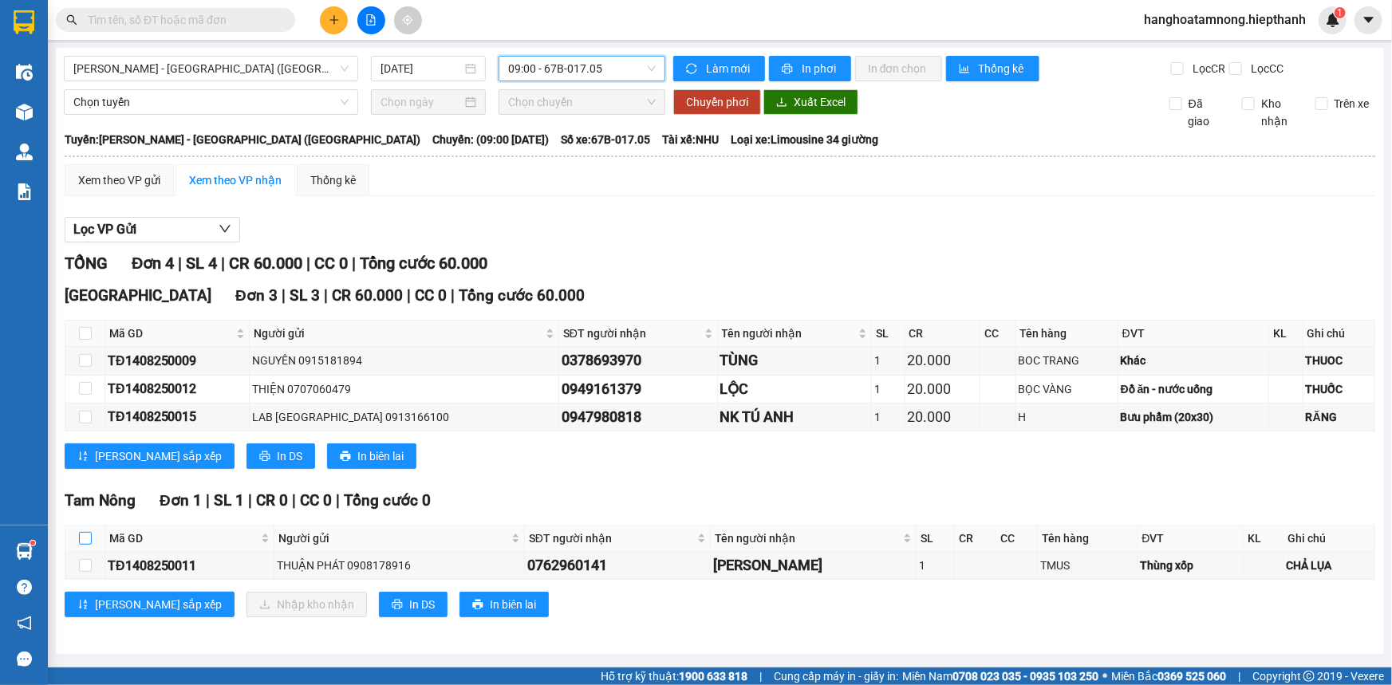
click at [82, 535] on input "checkbox" at bounding box center [85, 538] width 13 height 13
checkbox input "true"
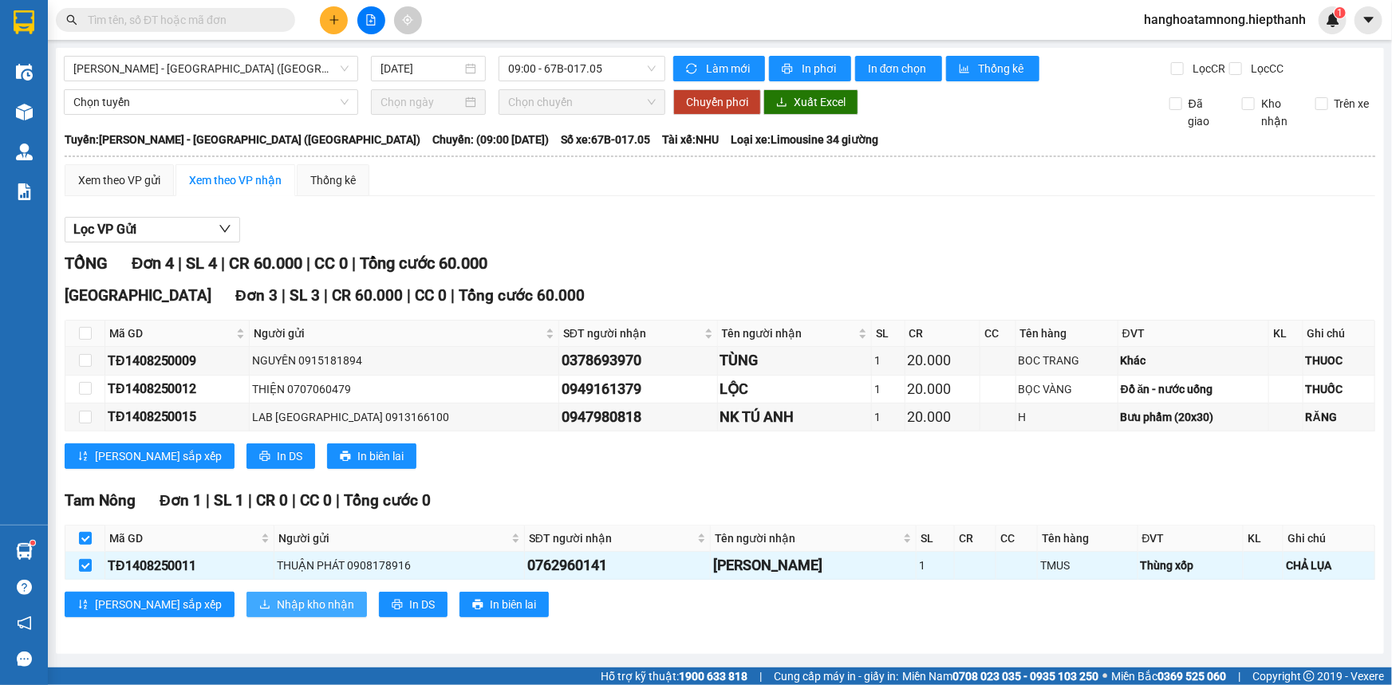
click at [277, 603] on span "Nhập kho nhận" at bounding box center [315, 605] width 77 height 18
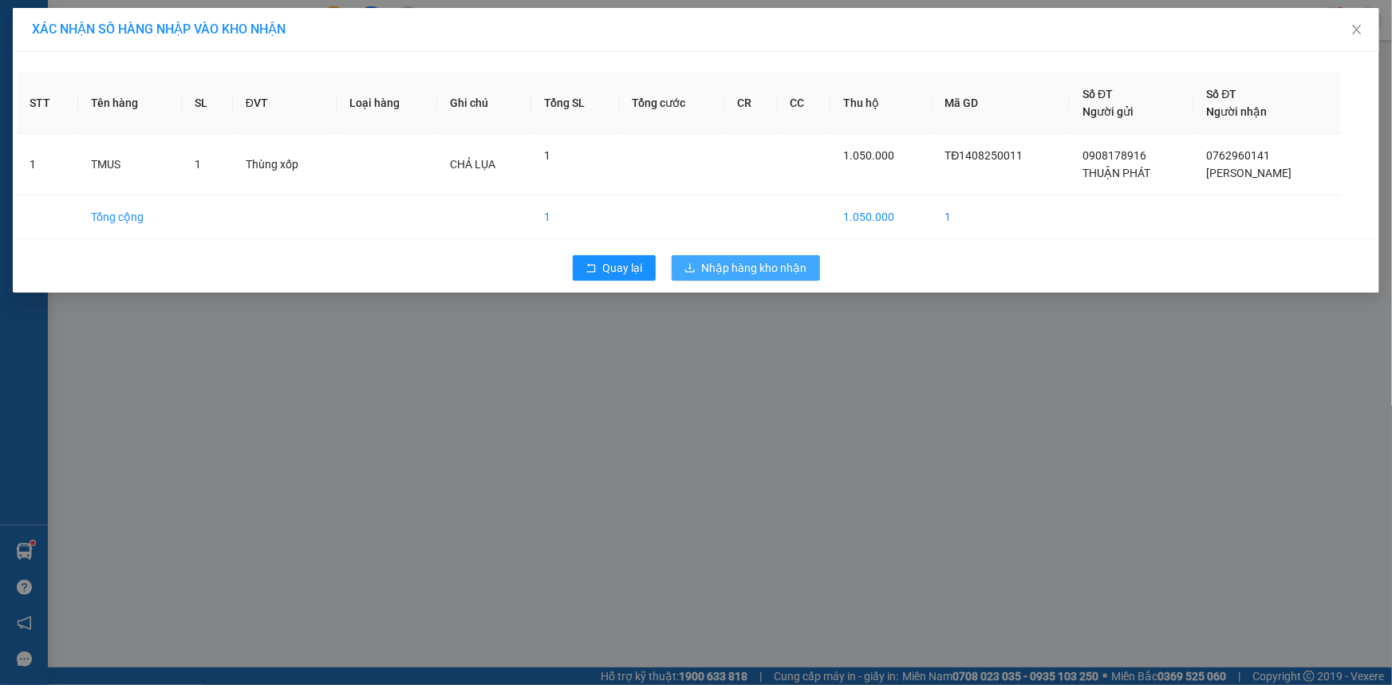
click at [755, 276] on span "Nhập hàng kho nhận" at bounding box center [754, 268] width 105 height 18
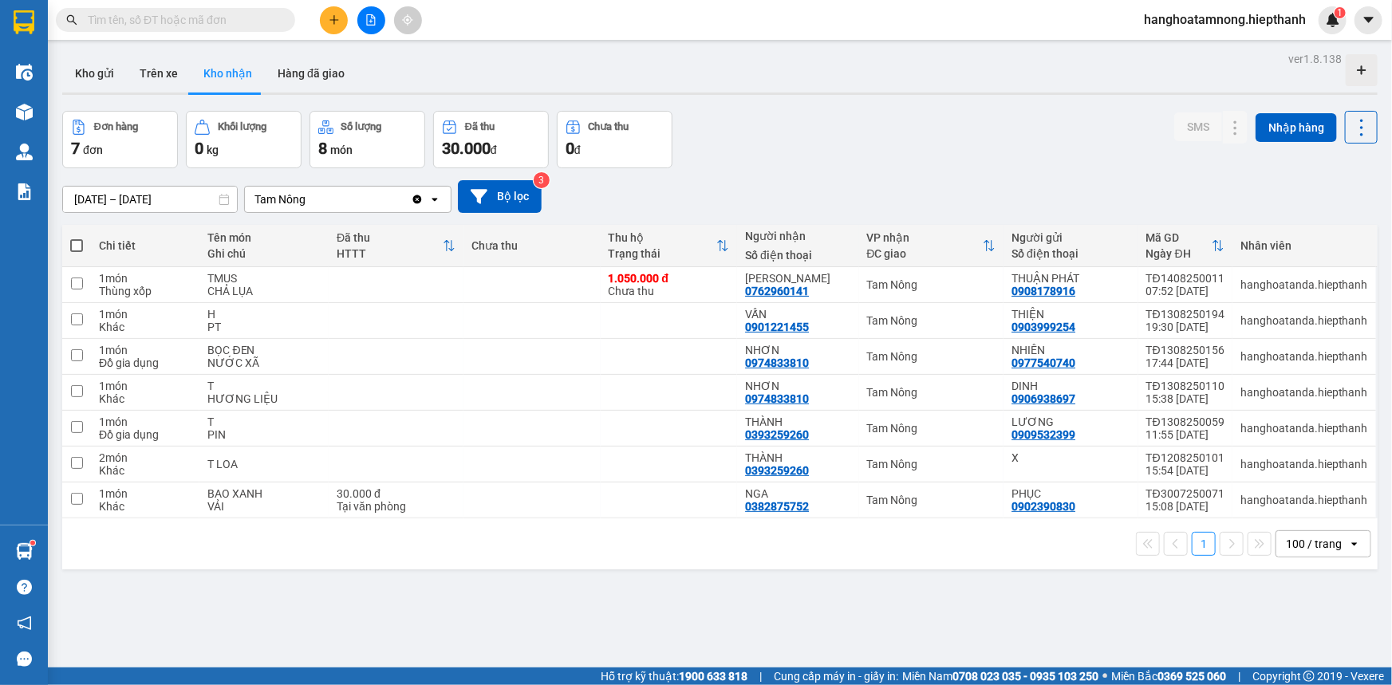
click at [372, 12] on button at bounding box center [371, 20] width 28 height 28
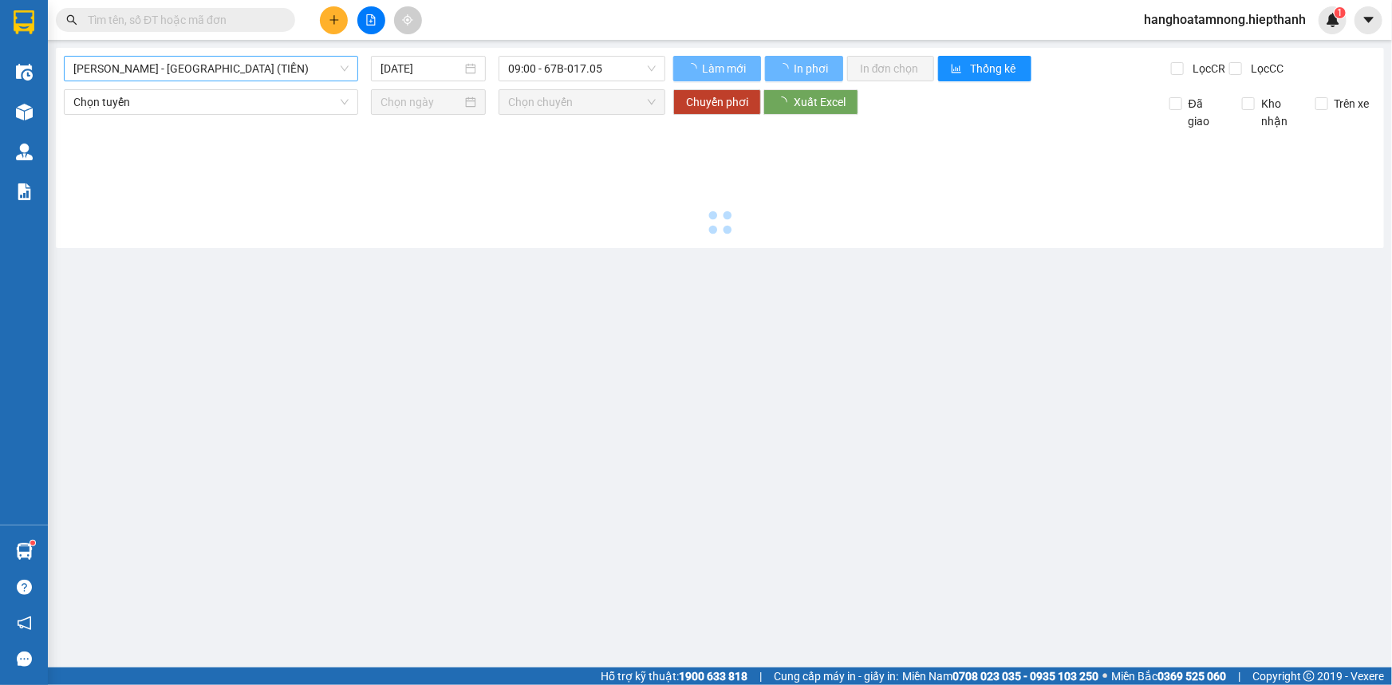
click at [189, 78] on span "[PERSON_NAME] - [GEOGRAPHIC_DATA] (TIỀN)" at bounding box center [210, 69] width 275 height 24
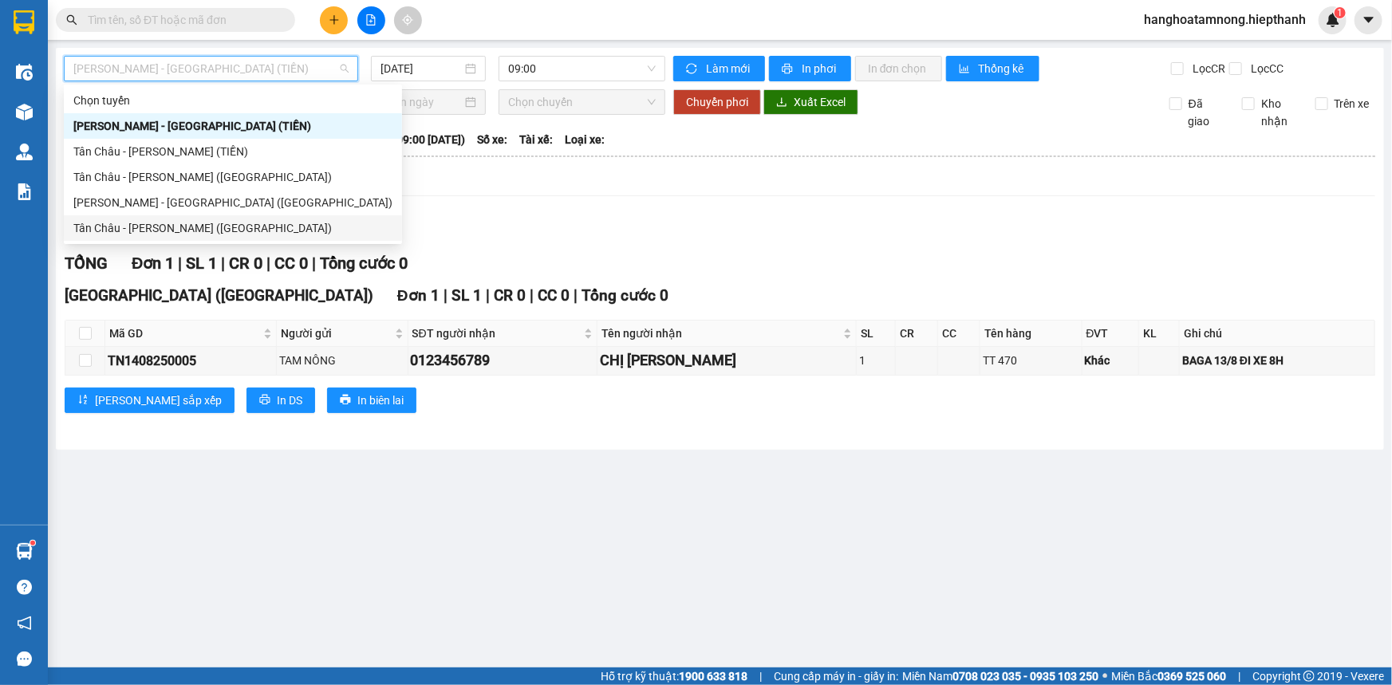
click at [136, 229] on div "Tân Châu - [PERSON_NAME] ([GEOGRAPHIC_DATA])" at bounding box center [232, 228] width 319 height 18
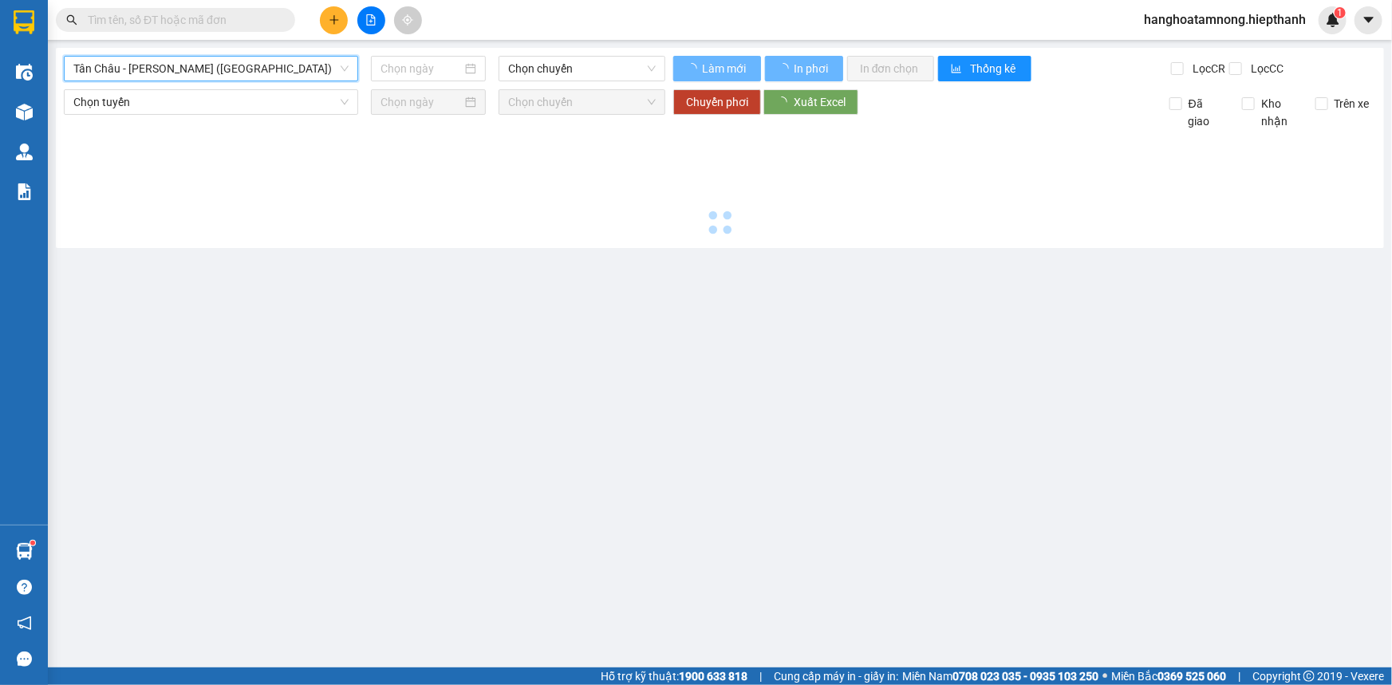
type input "[DATE]"
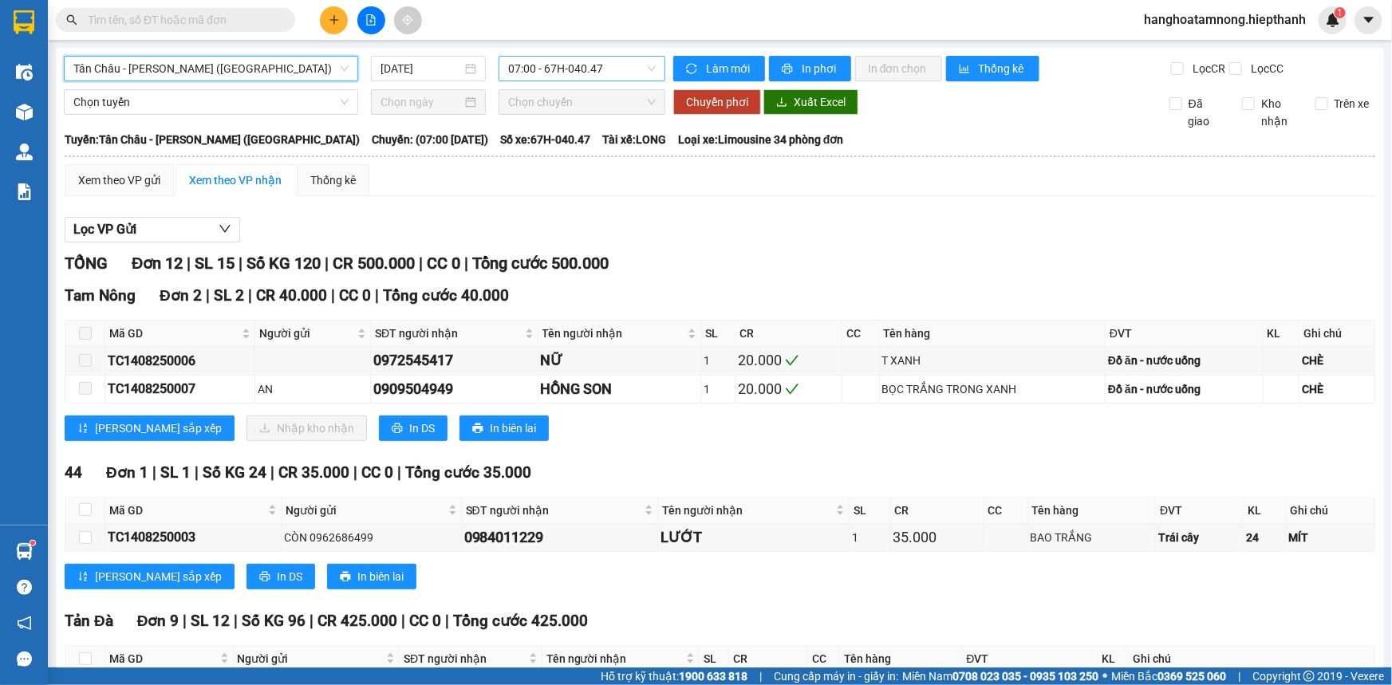
click at [530, 69] on span "07:00 - 67H-040.47" at bounding box center [582, 69] width 148 height 24
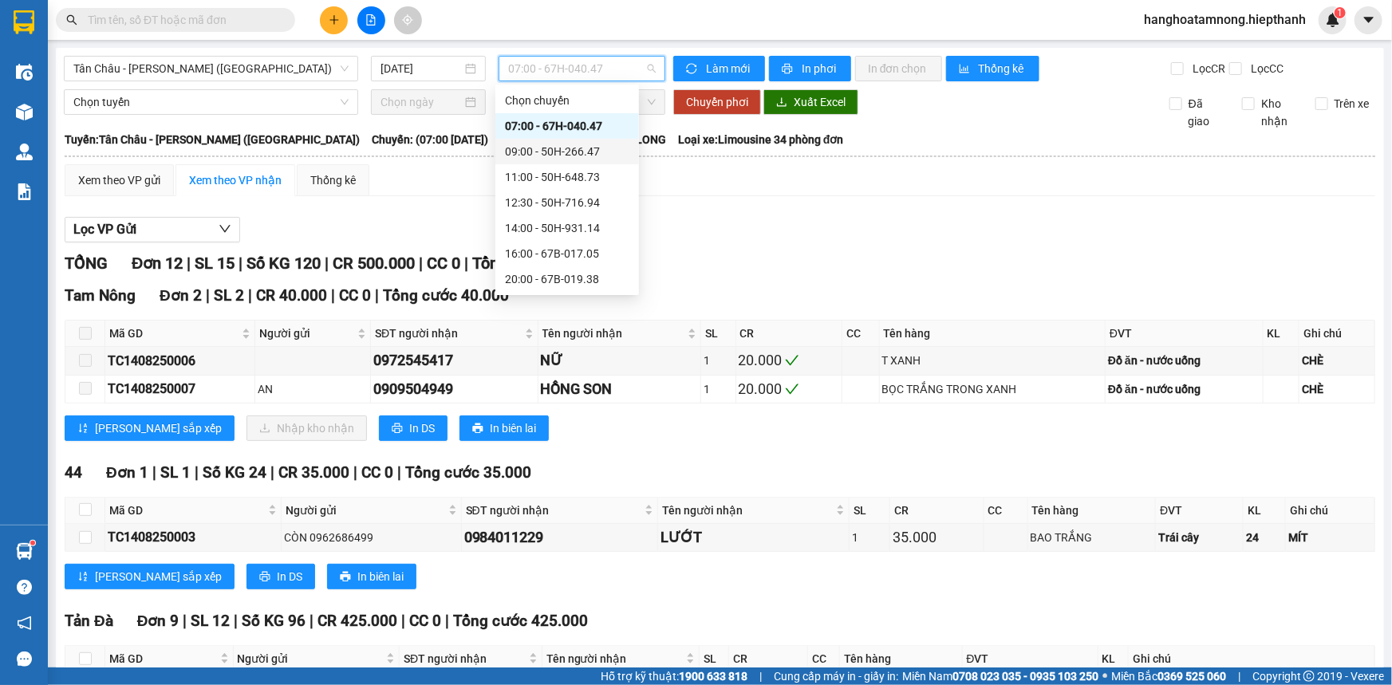
click at [563, 152] on div "09:00 - 50H-266.47" at bounding box center [567, 152] width 124 height 18
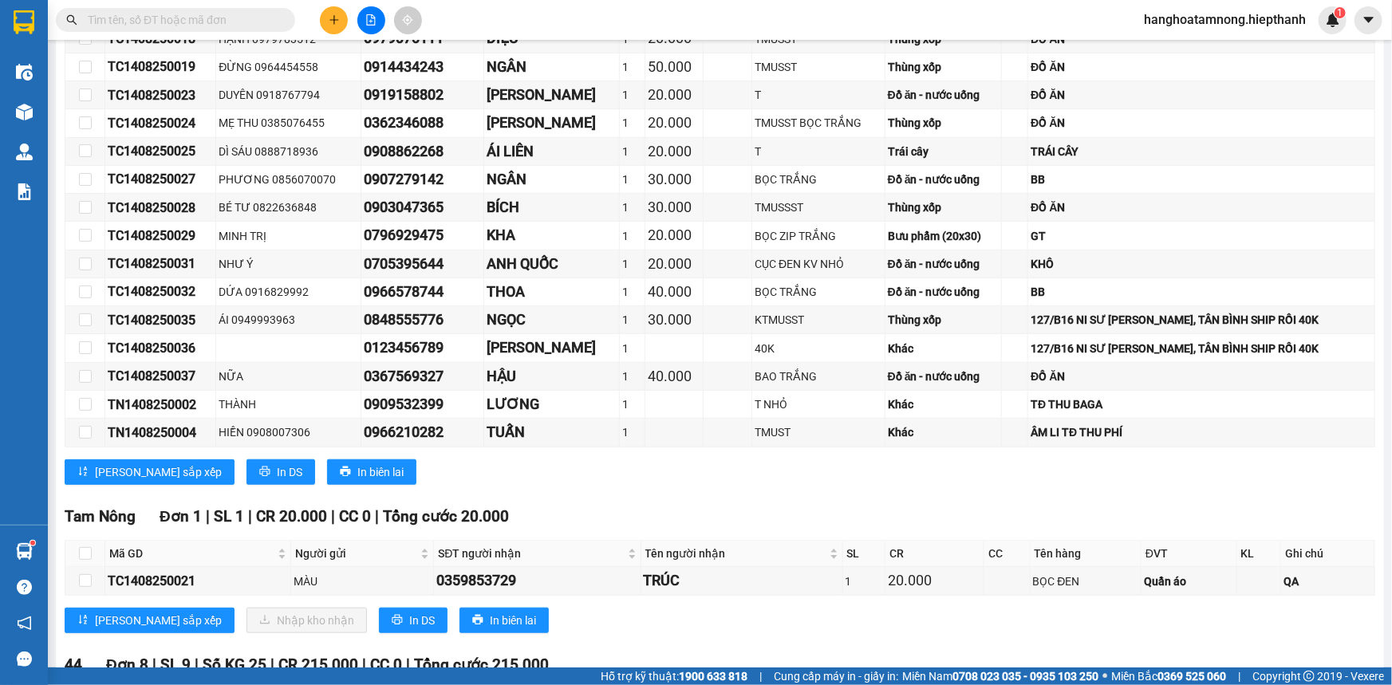
scroll to position [787, 0]
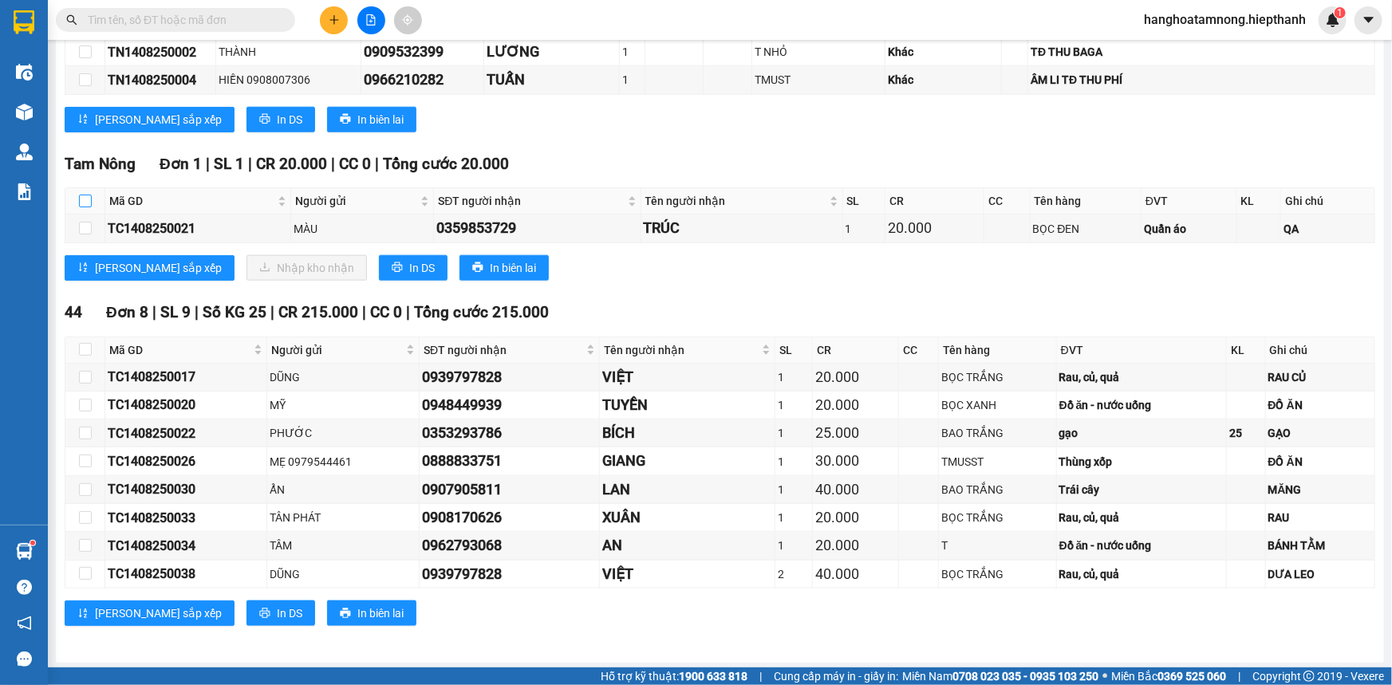
click at [85, 196] on input "checkbox" at bounding box center [85, 201] width 13 height 13
checkbox input "true"
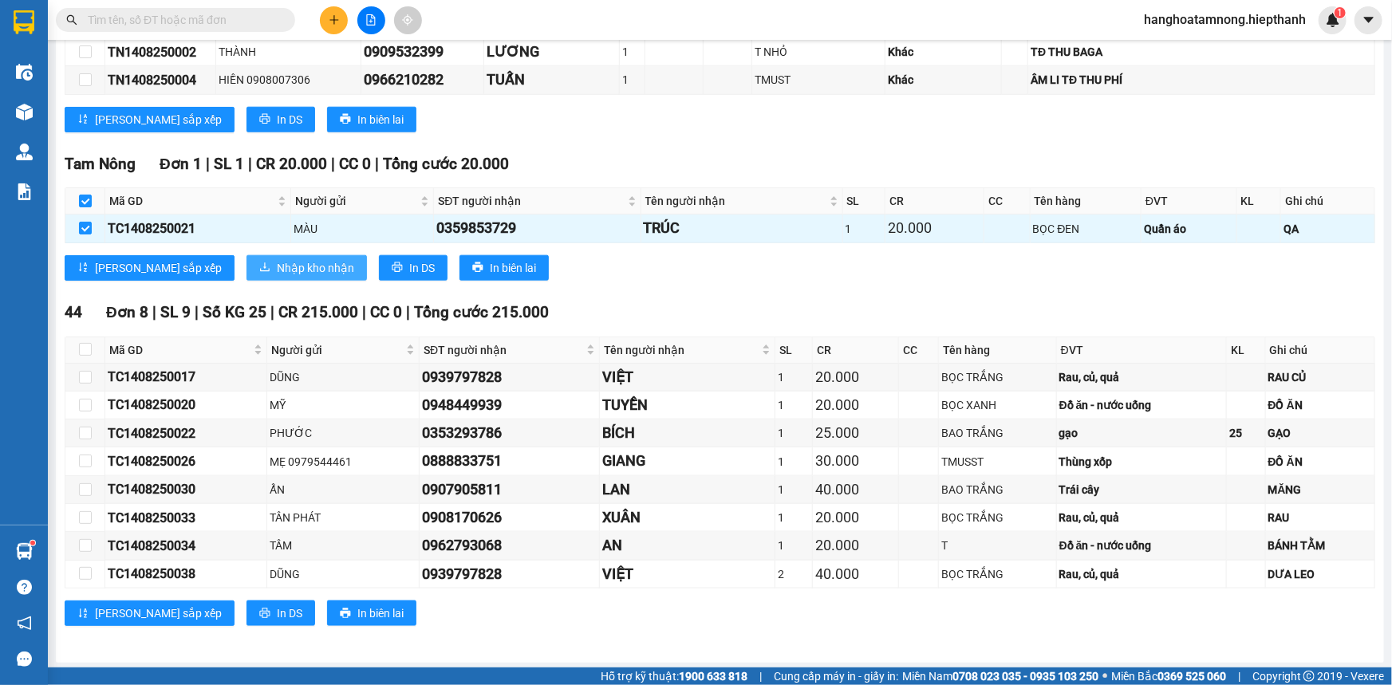
click at [277, 263] on span "Nhập kho nhận" at bounding box center [315, 268] width 77 height 18
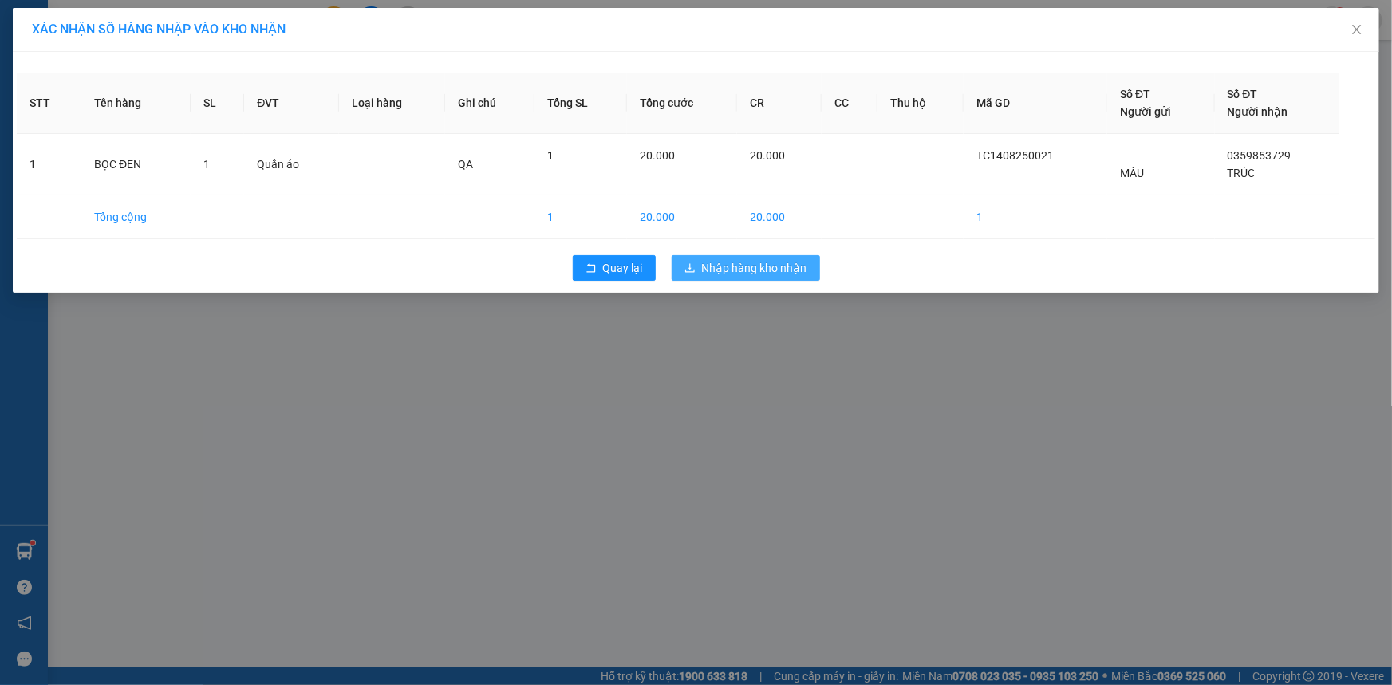
click at [754, 259] on span "Nhập hàng kho nhận" at bounding box center [754, 268] width 105 height 18
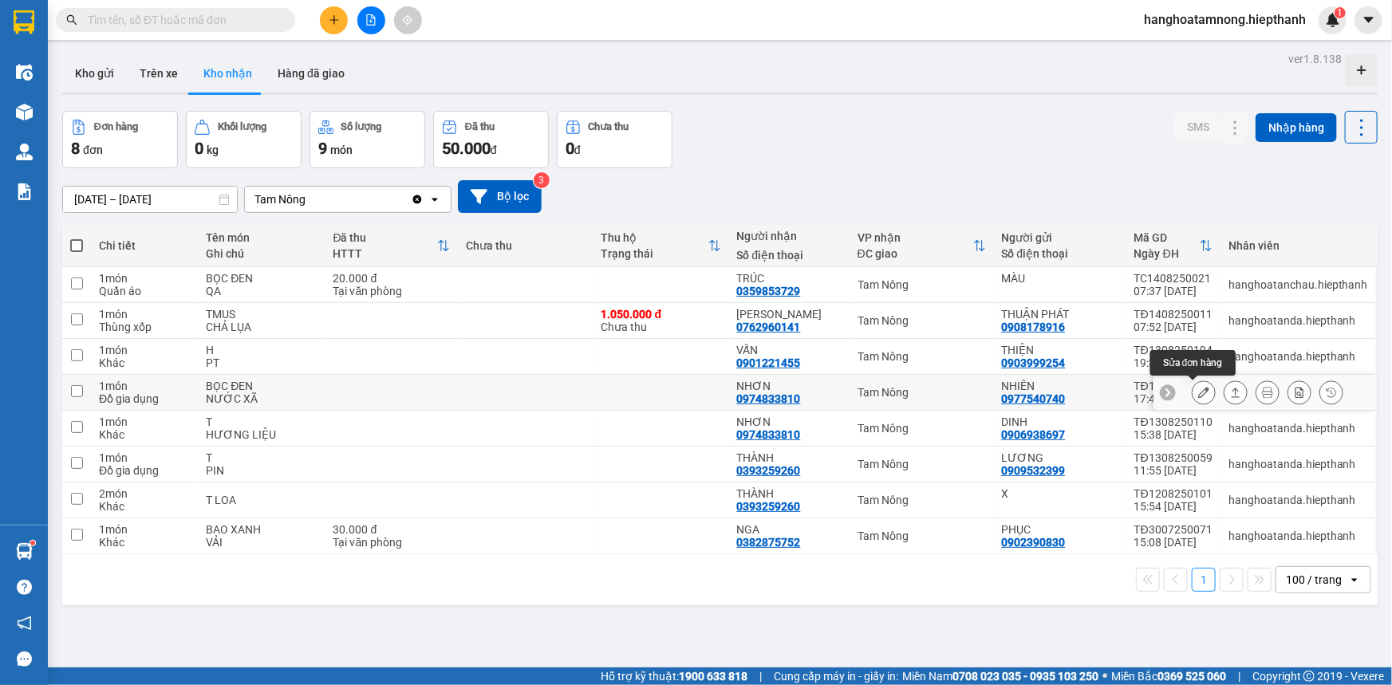
click at [1198, 390] on icon at bounding box center [1203, 392] width 11 height 11
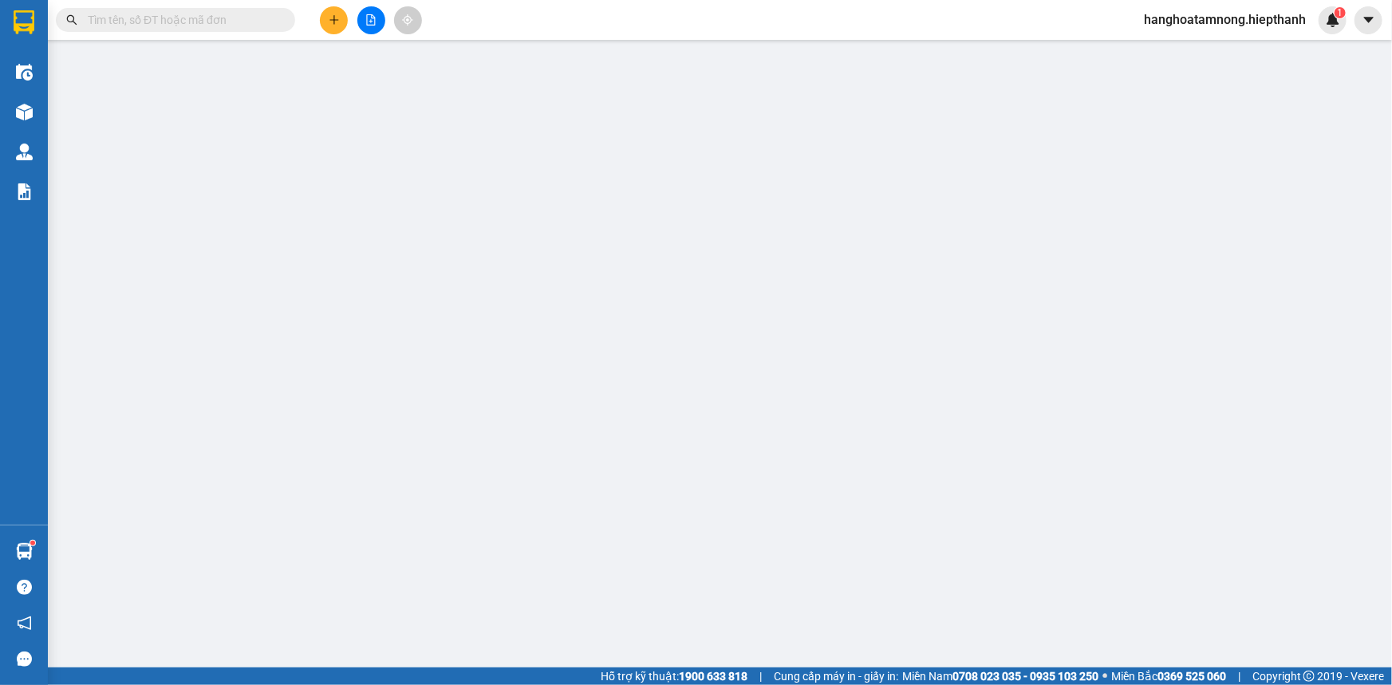
type input "0977540740"
type input "NHIÊN"
type input "0974833810"
type input "NHƠN"
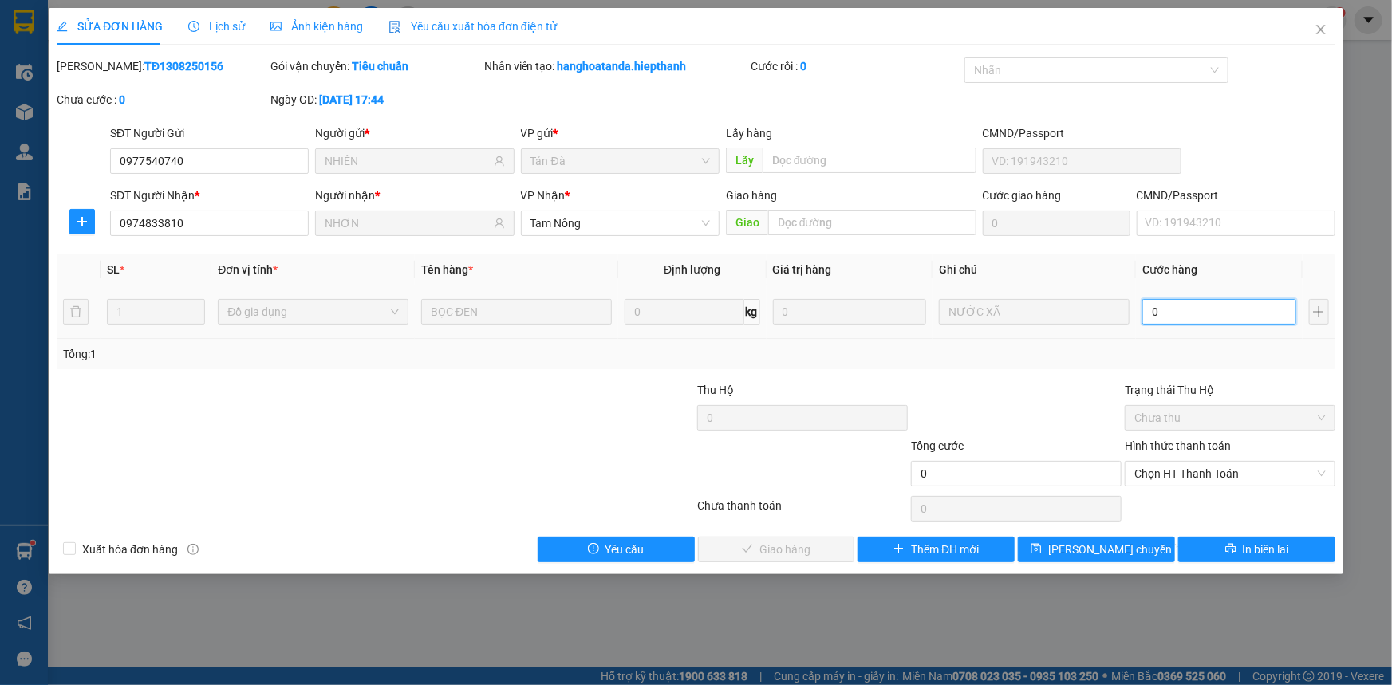
click at [1187, 314] on input "0" at bounding box center [1220, 312] width 154 height 26
type input "2"
type input "20"
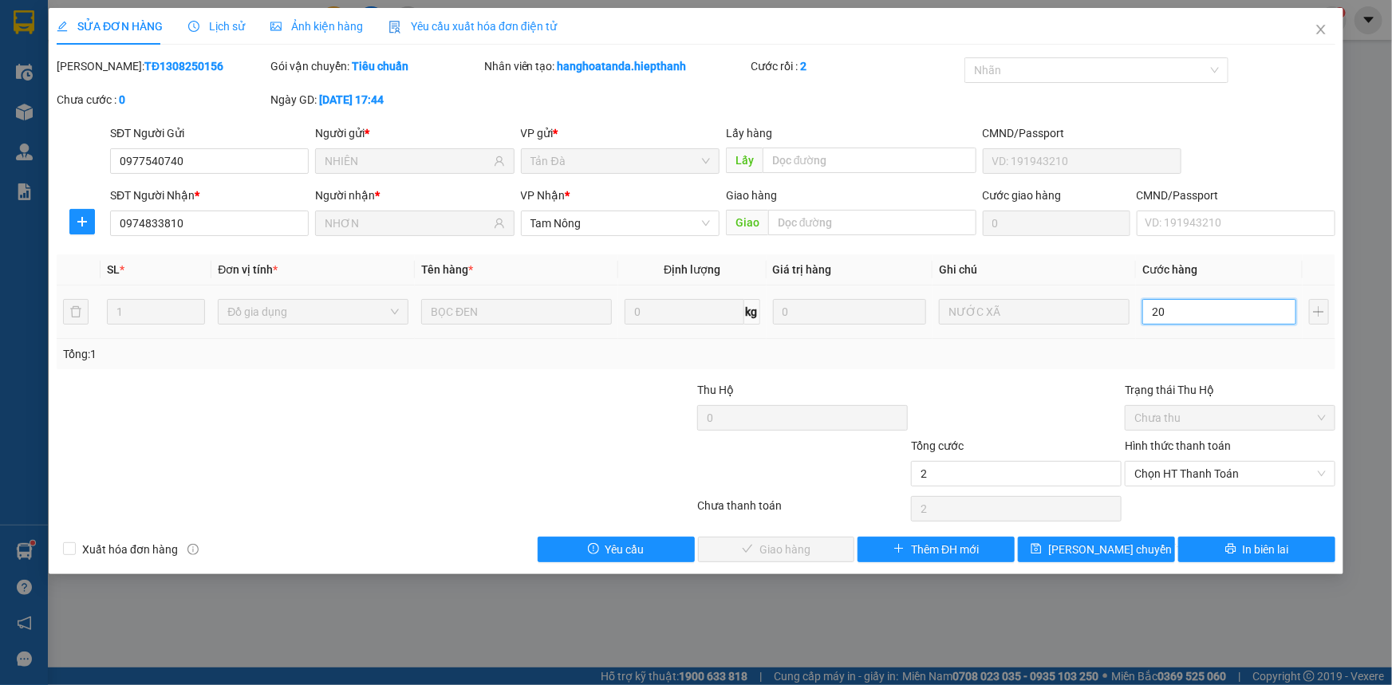
type input "20"
click at [1229, 470] on span "Chọn HT Thanh Toán" at bounding box center [1230, 474] width 191 height 24
type input "20"
type input "20.000"
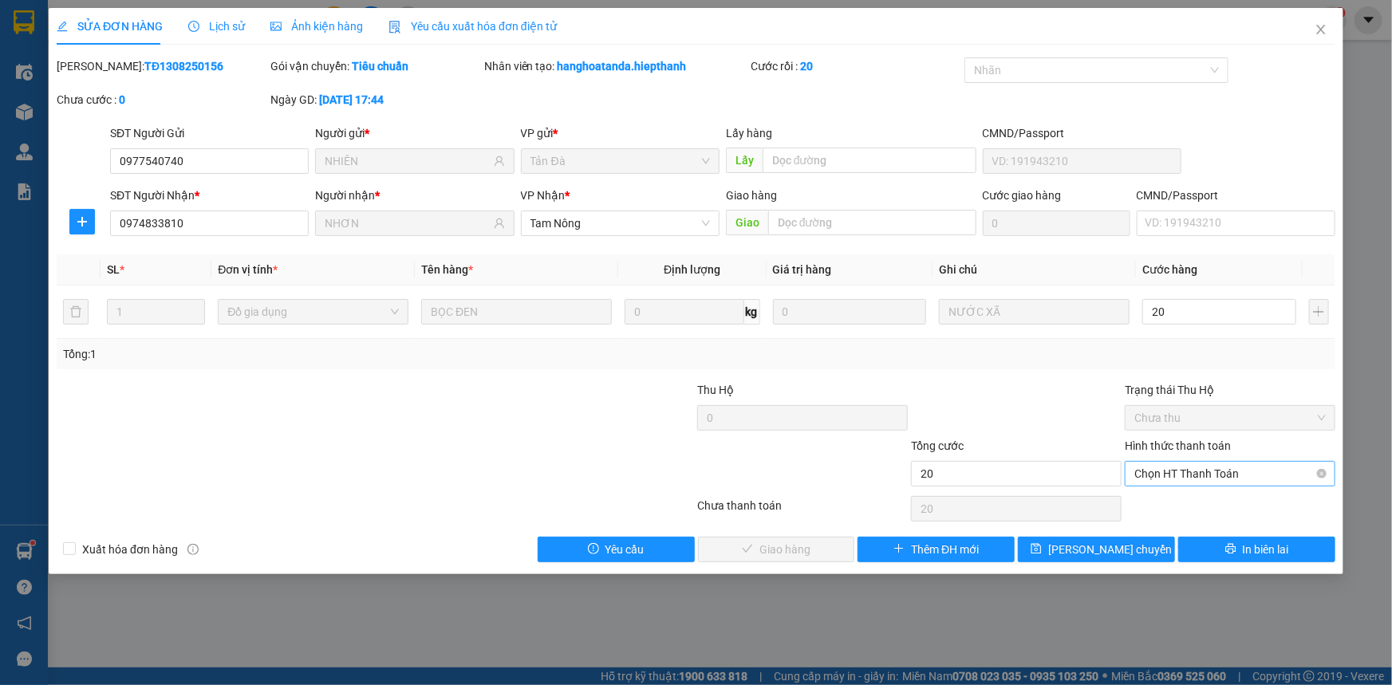
type input "20.000"
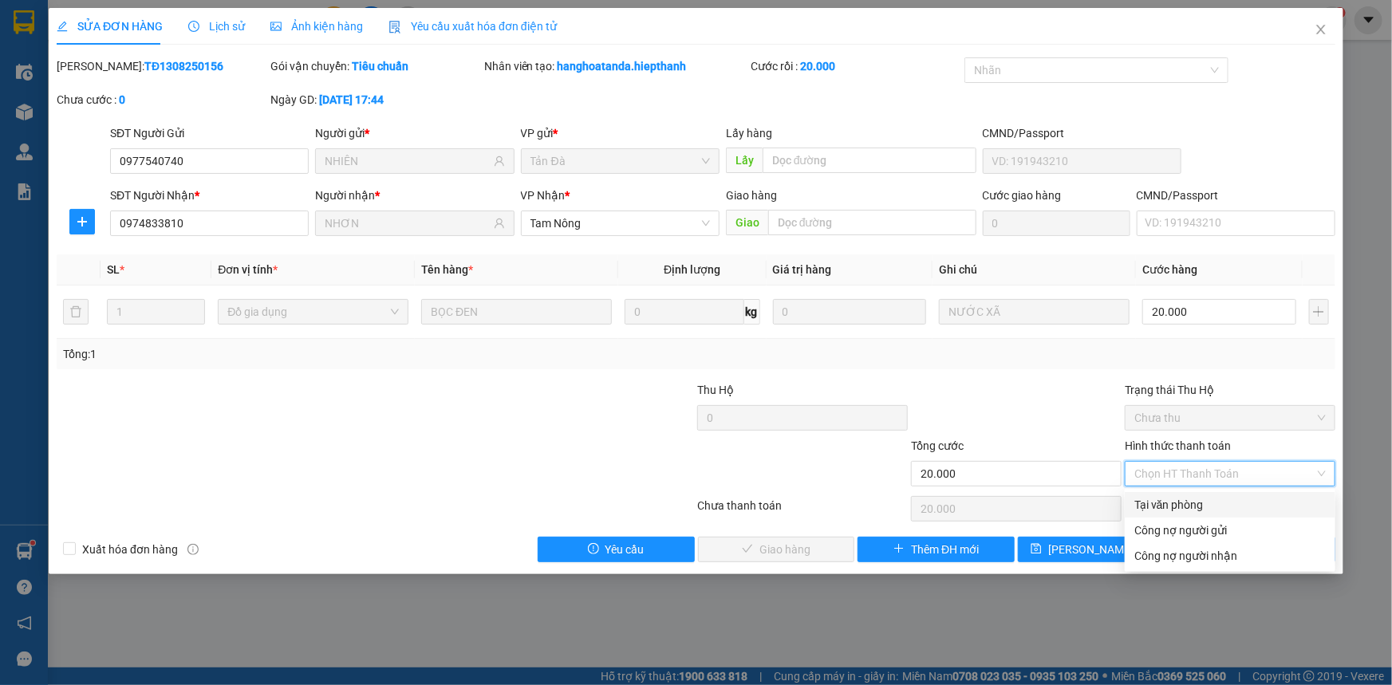
click at [1159, 501] on div "Tại văn phòng" at bounding box center [1230, 505] width 191 height 18
type input "0"
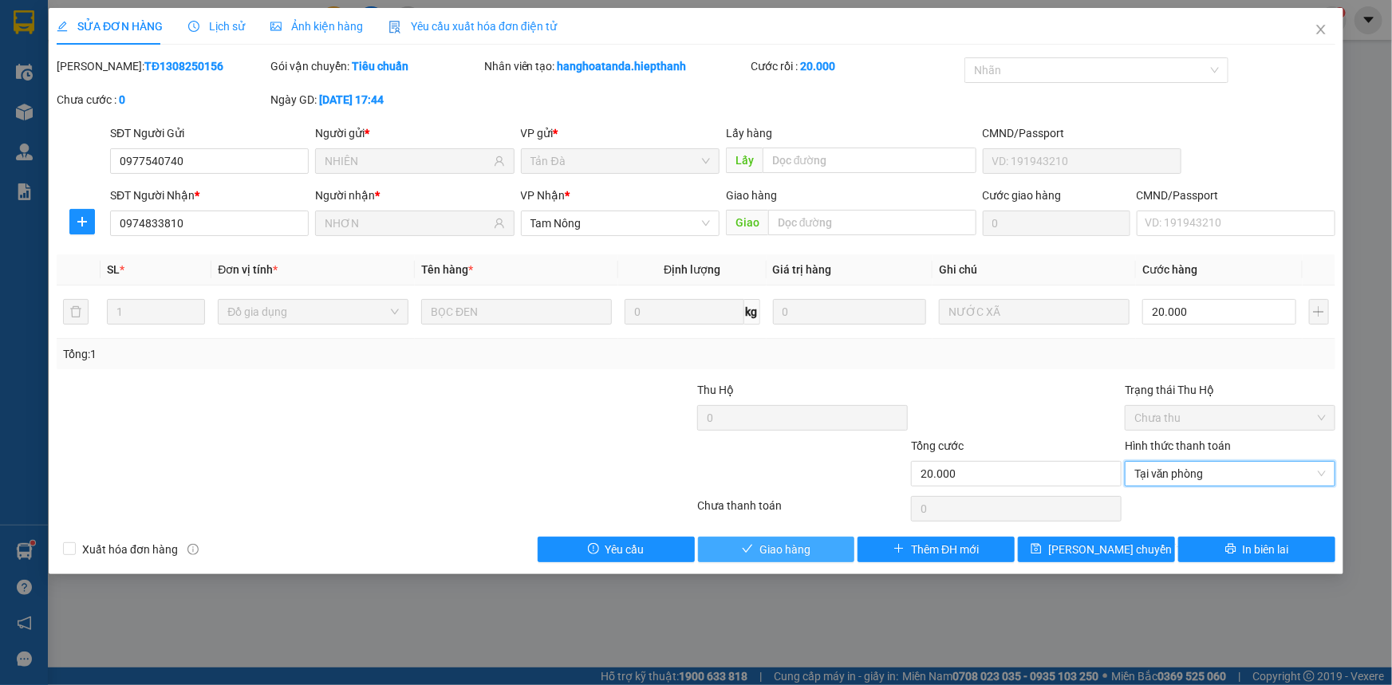
click at [780, 552] on span "Giao hàng" at bounding box center [785, 550] width 51 height 18
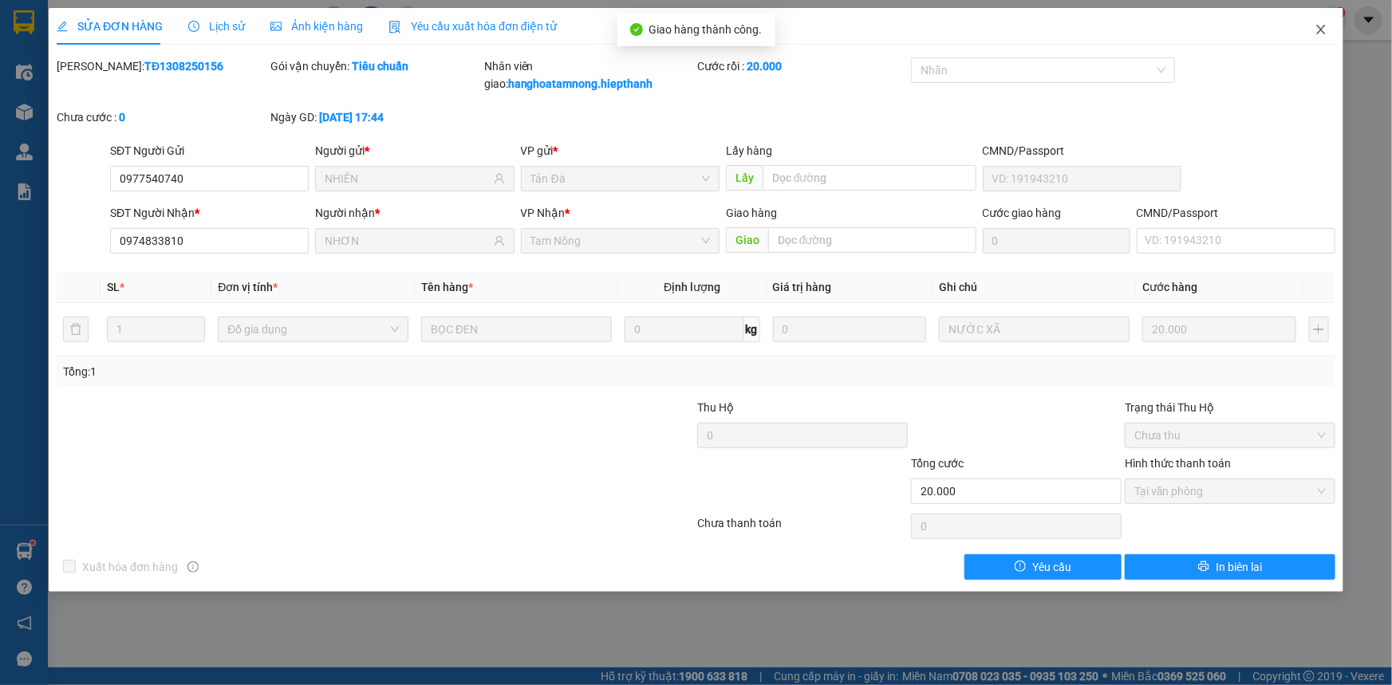
click at [1324, 32] on icon "close" at bounding box center [1321, 29] width 13 height 13
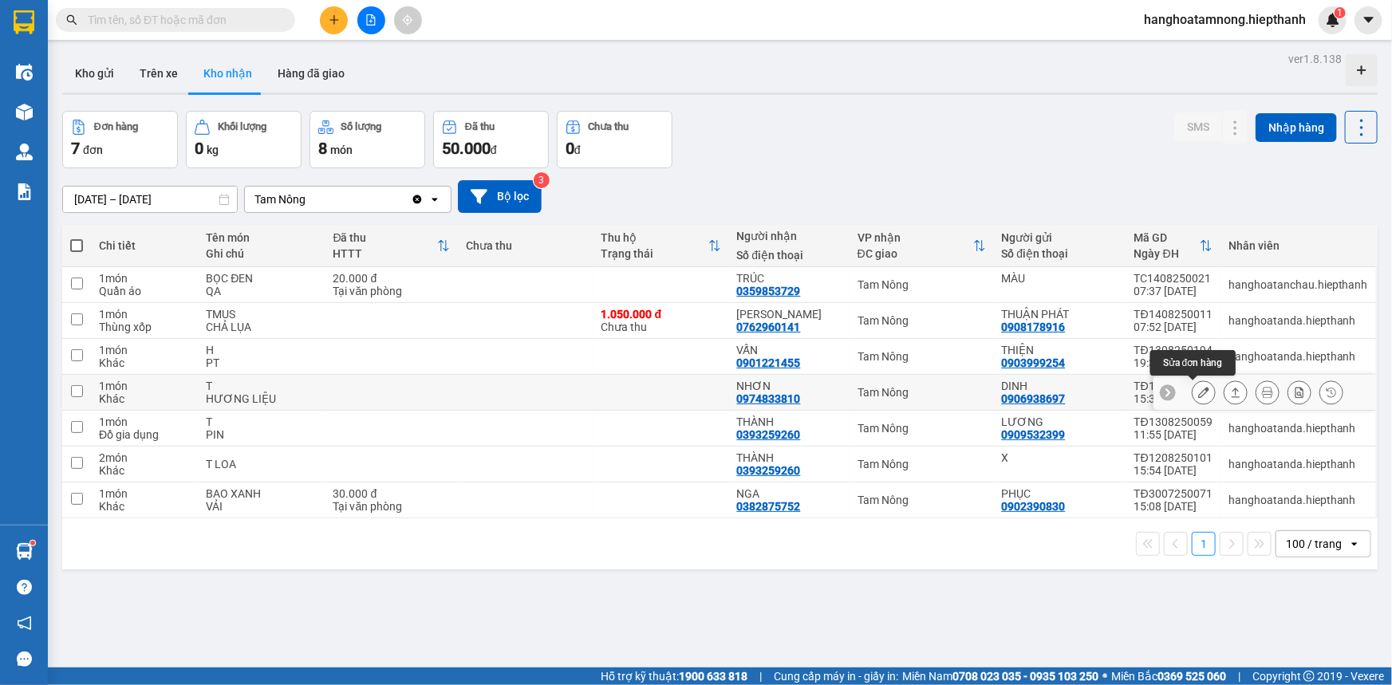
click at [1198, 392] on icon at bounding box center [1203, 392] width 11 height 11
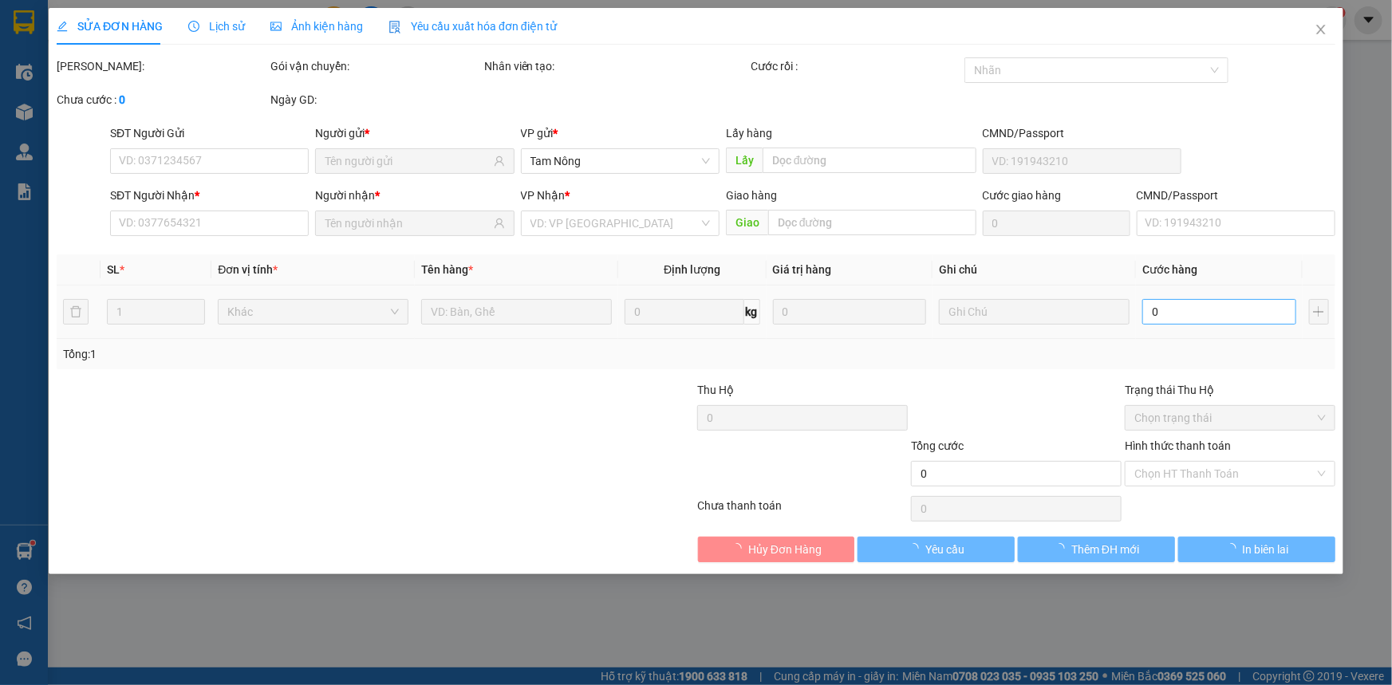
type input "0906938697"
type input "DINH"
type input "0974833810"
type input "NHƠN"
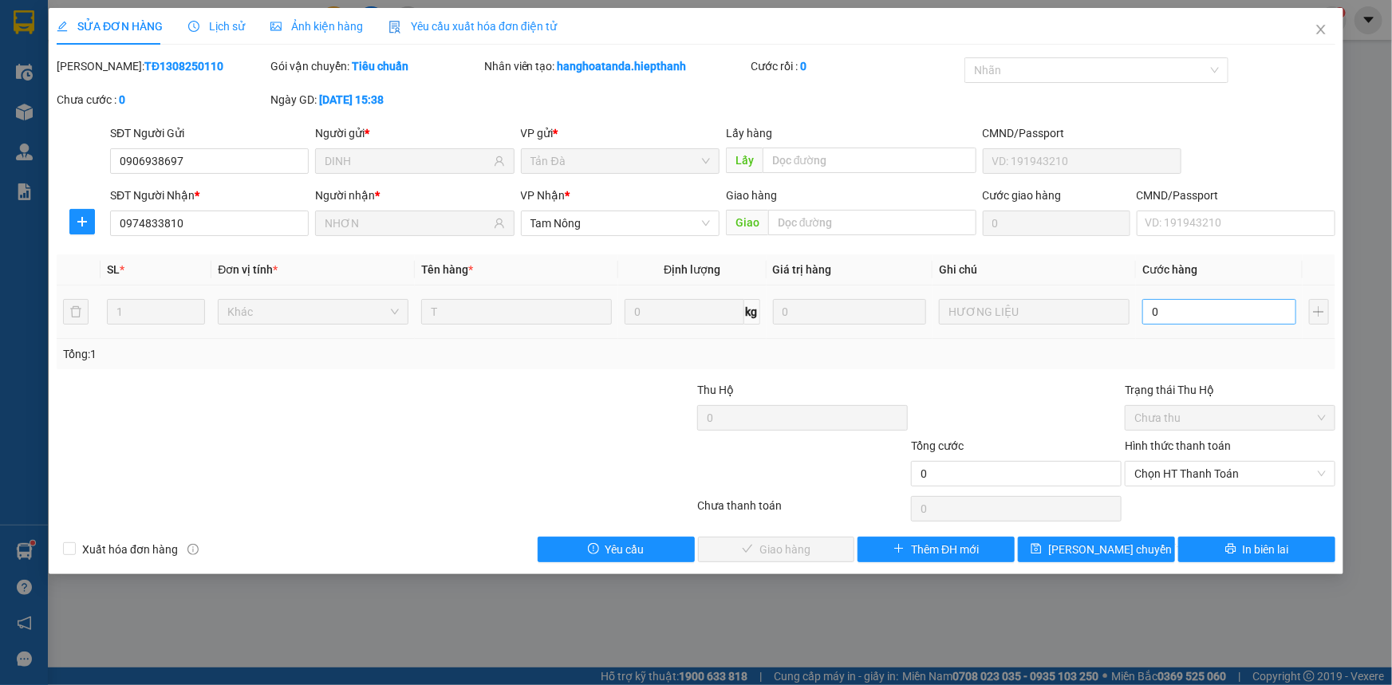
type input "2"
type input "20"
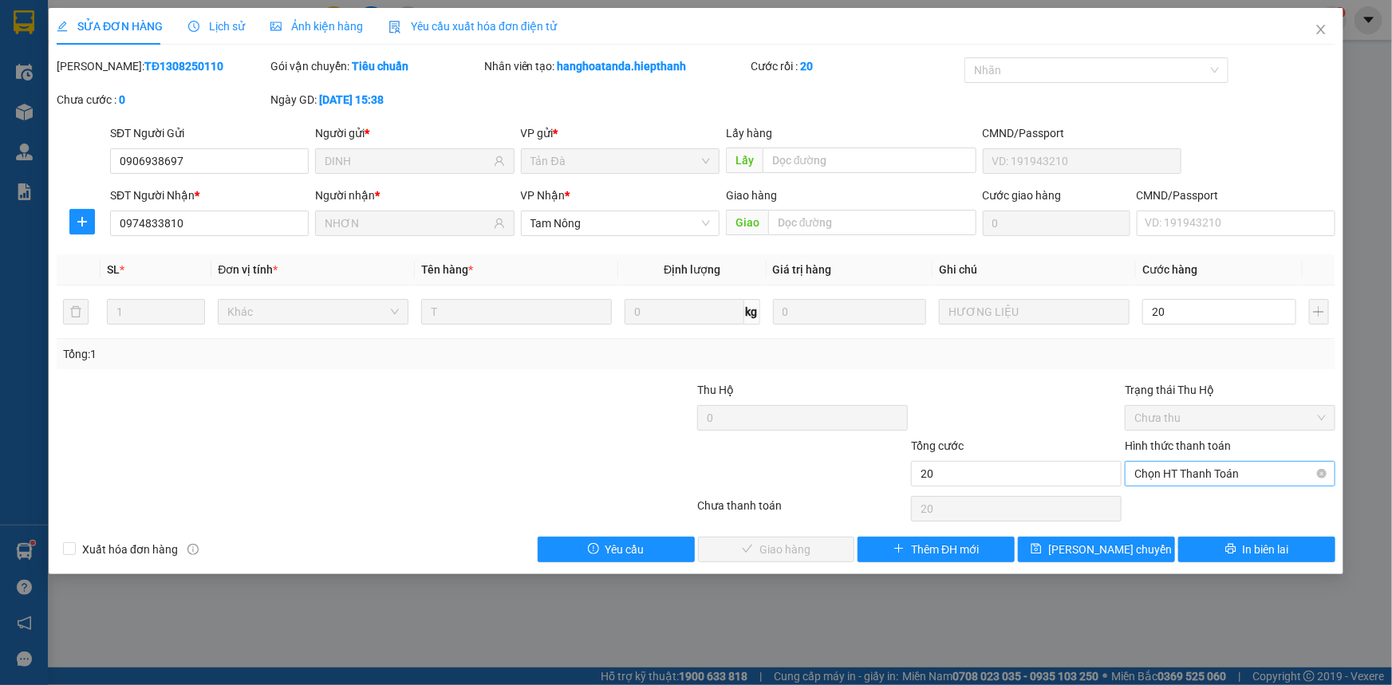
click at [1172, 475] on span "Chọn HT Thanh Toán" at bounding box center [1230, 474] width 191 height 24
type input "20"
type input "20.000"
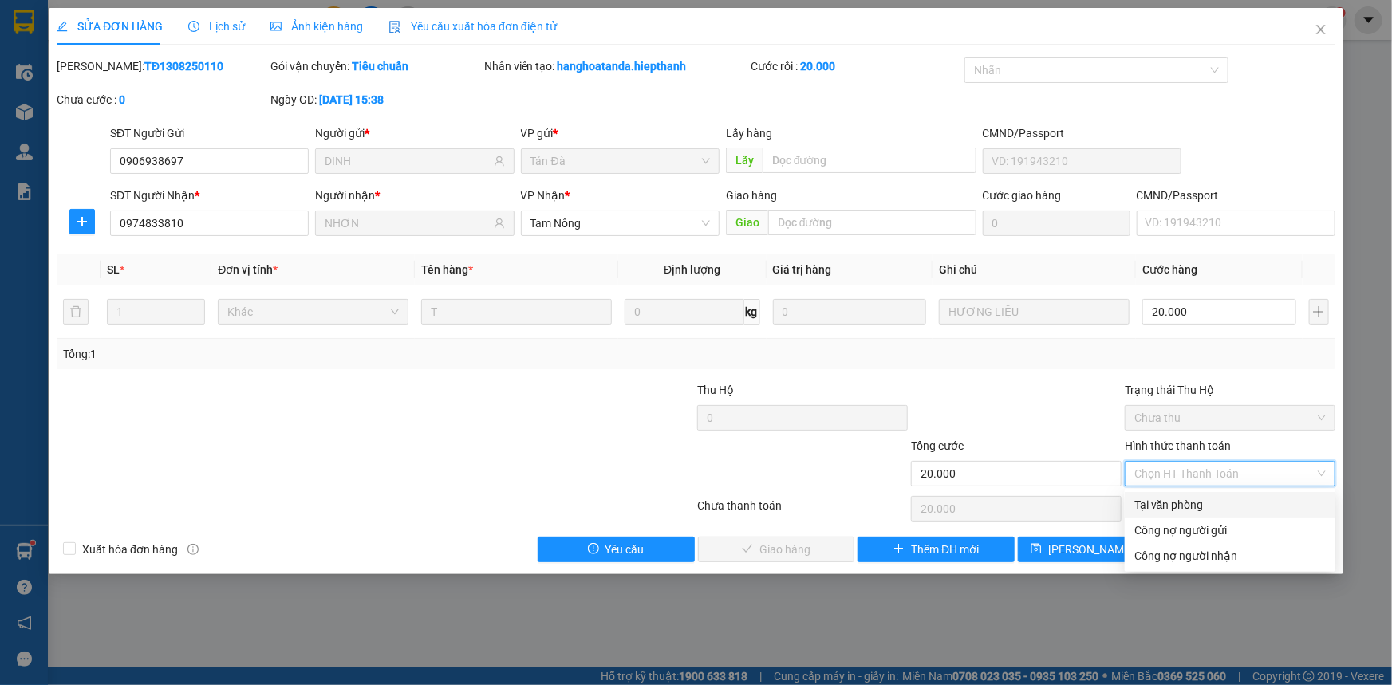
click at [1161, 496] on div "Tại văn phòng" at bounding box center [1230, 505] width 191 height 18
type input "0"
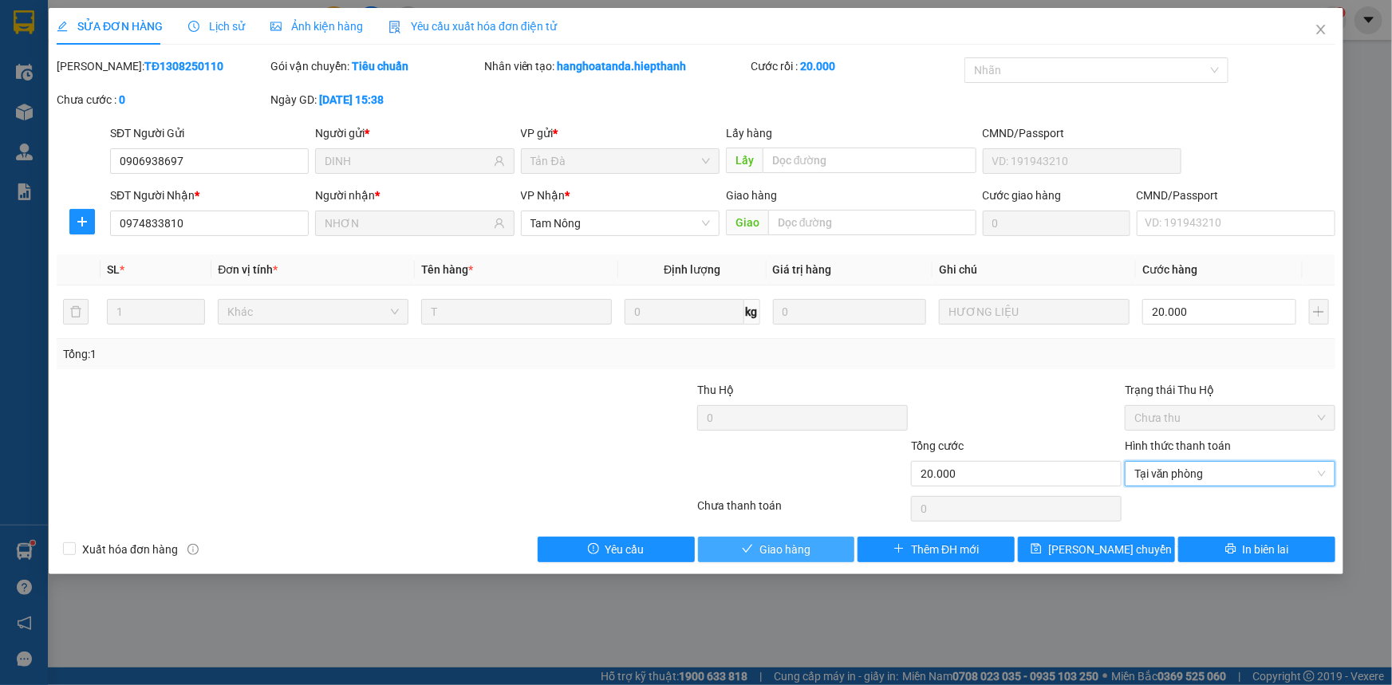
click at [802, 545] on span "Giao hàng" at bounding box center [785, 550] width 51 height 18
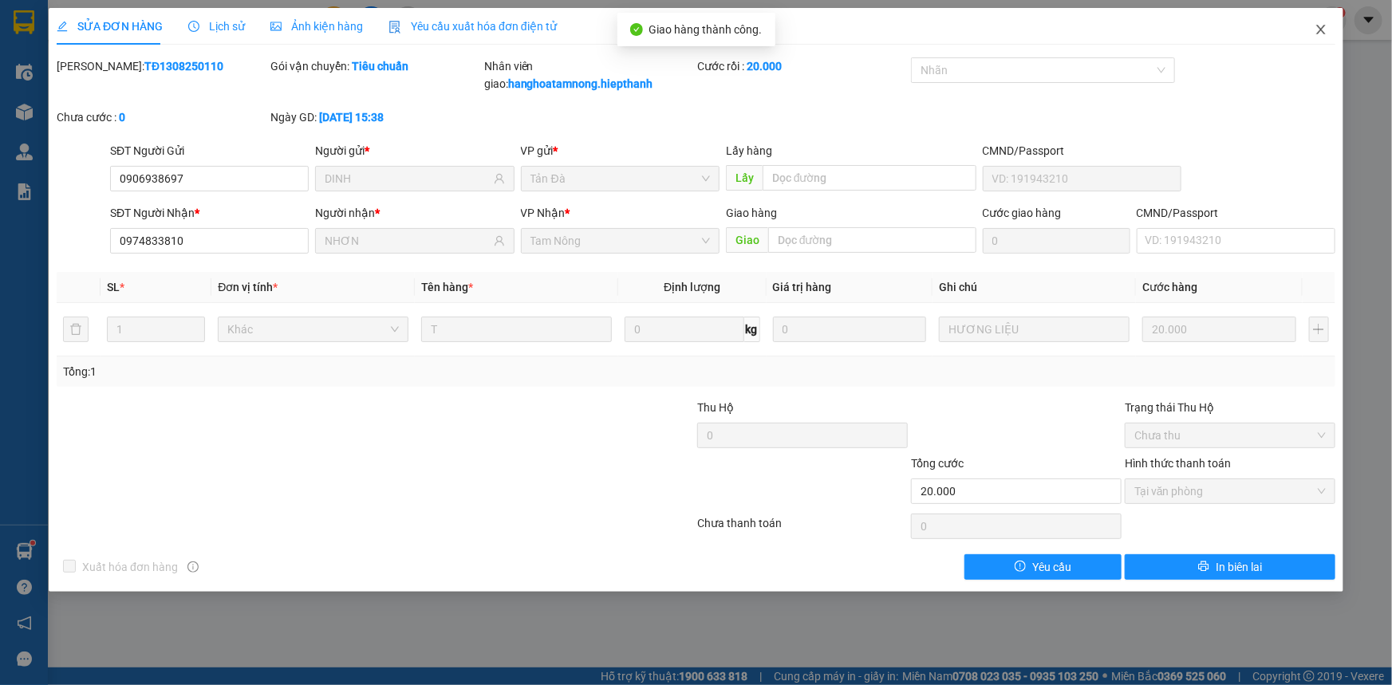
click at [1316, 22] on span "Close" at bounding box center [1321, 30] width 45 height 45
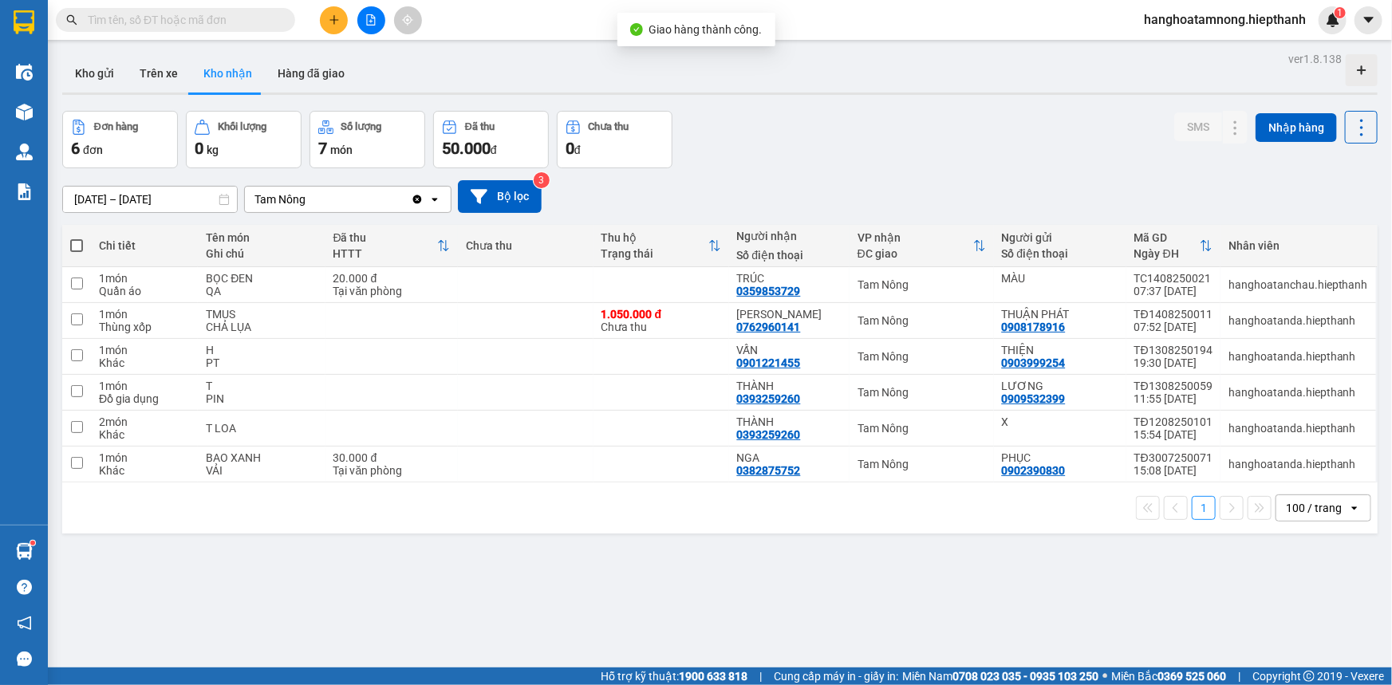
drag, startPoint x: 326, startPoint y: 52, endPoint x: 314, endPoint y: 71, distance: 22.6
click at [326, 53] on div "ver 1.8.138 Kho gửi Trên xe Kho nhận Hàng đã giao Đơn hàng 6 đơn Khối lượng 0 k…" at bounding box center [720, 390] width 1328 height 685
click at [314, 71] on button "Hàng đã giao" at bounding box center [311, 73] width 93 height 38
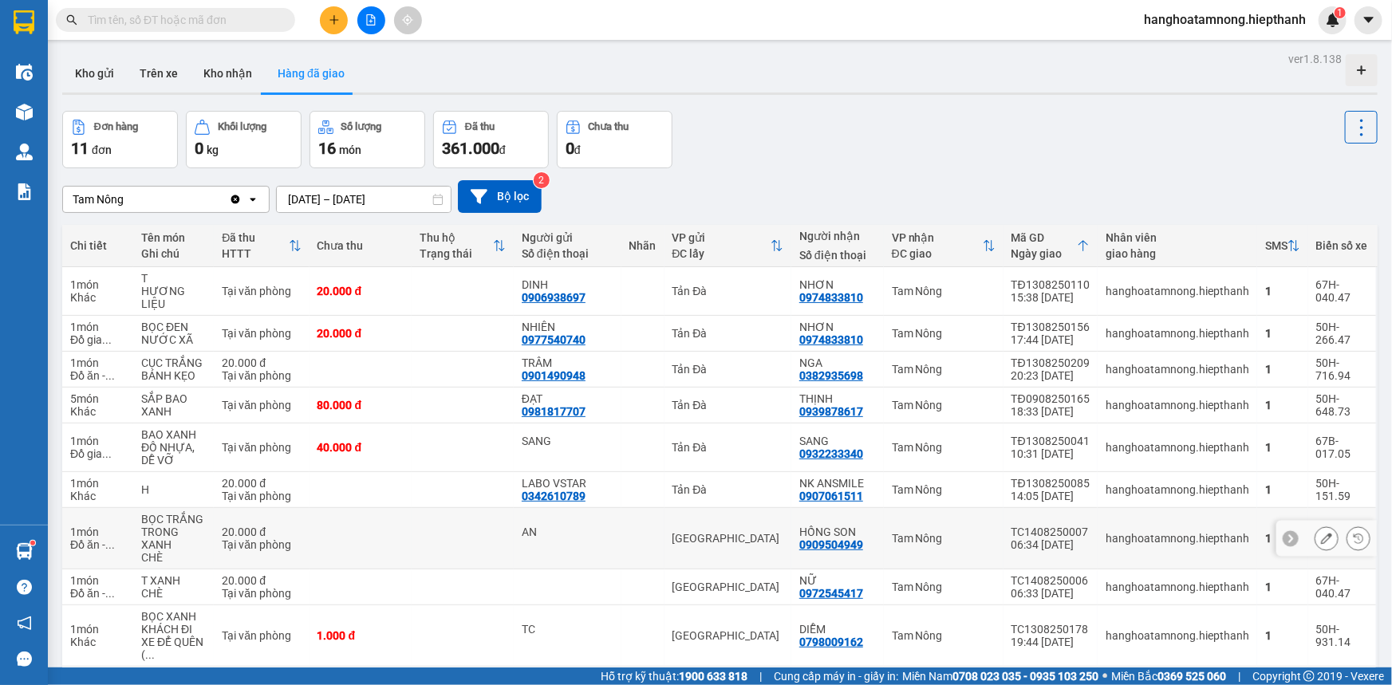
scroll to position [73, 0]
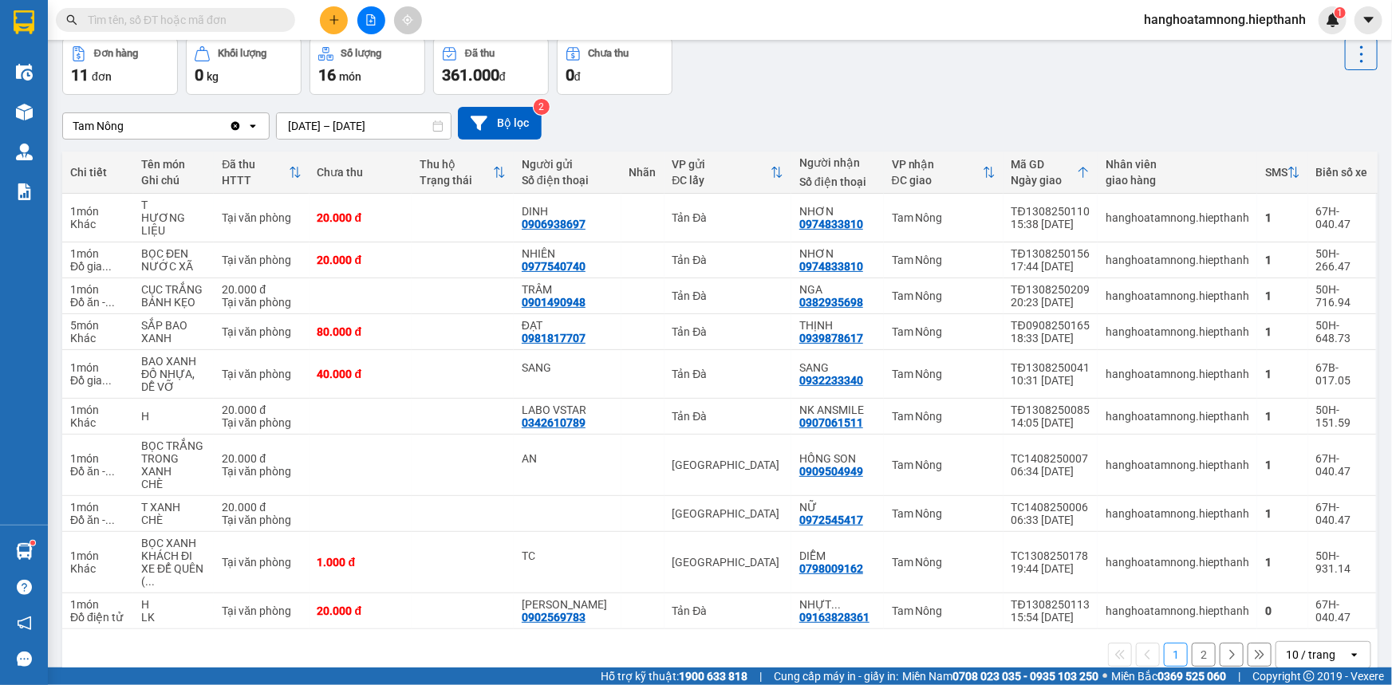
click at [1194, 643] on button "2" at bounding box center [1204, 655] width 24 height 24
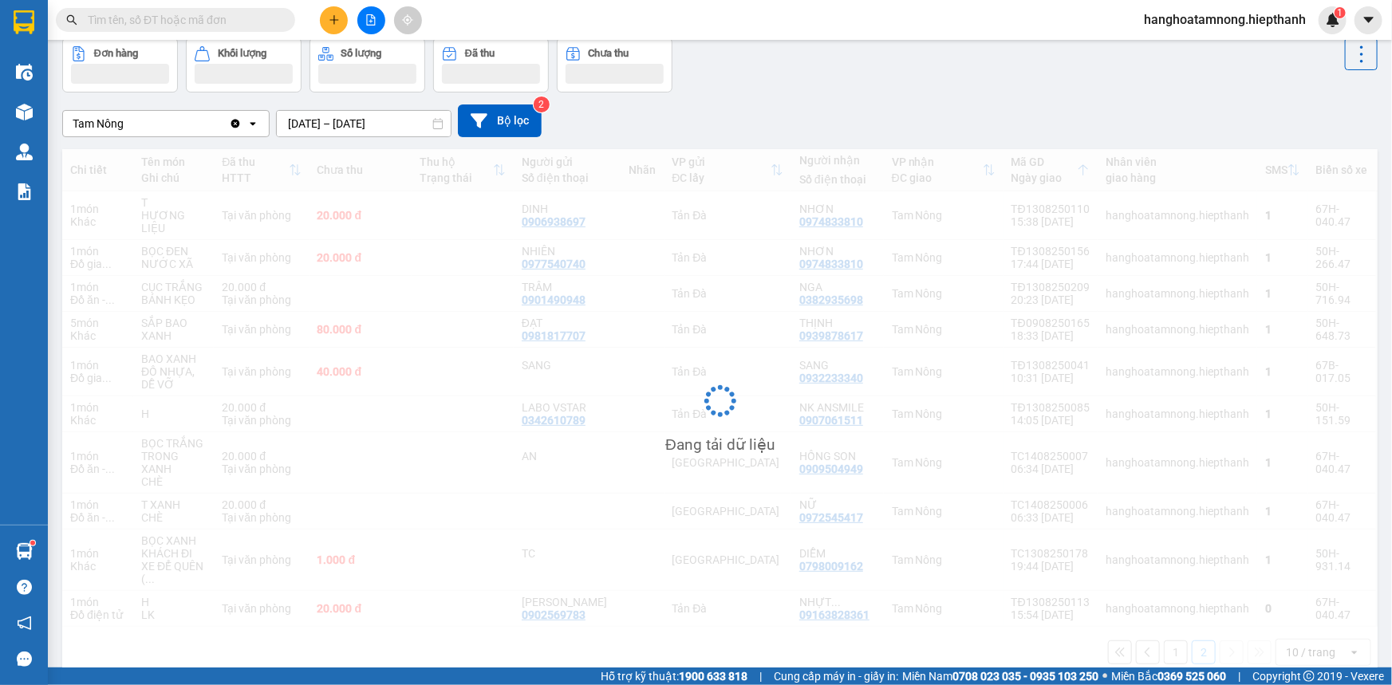
scroll to position [73, 0]
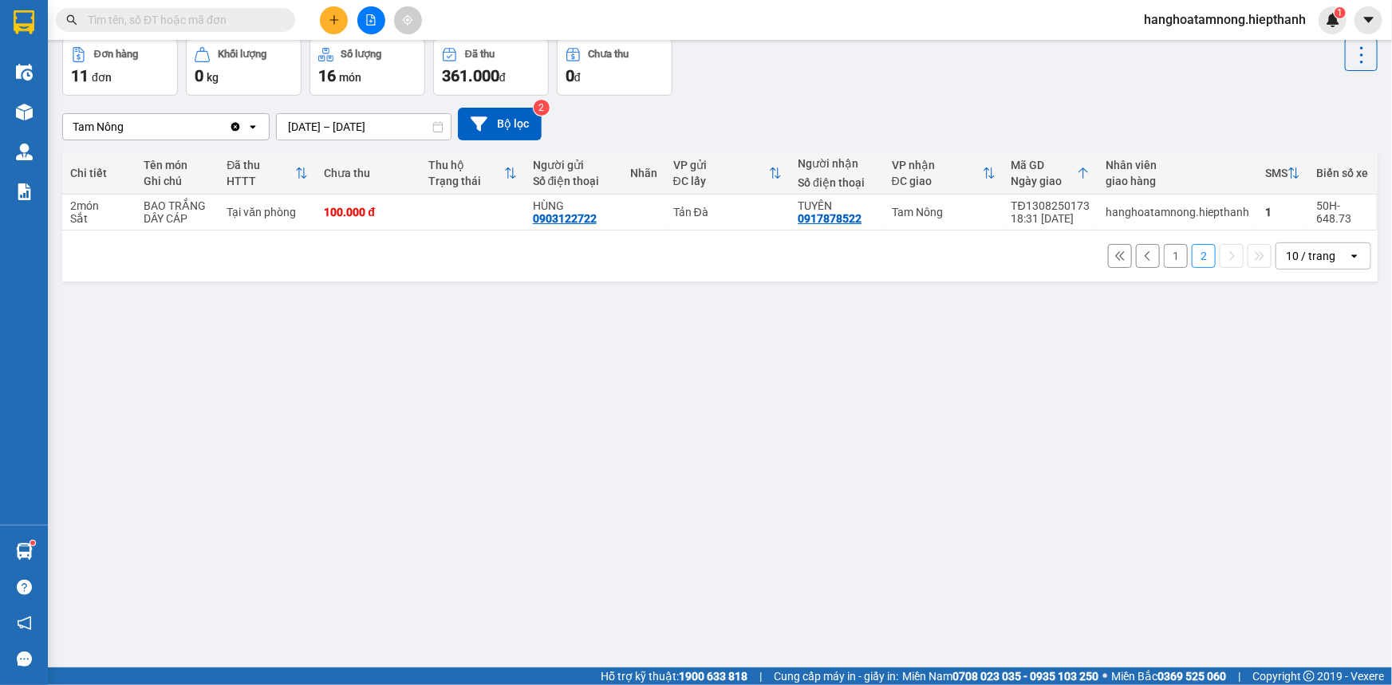
click at [1164, 255] on button "1" at bounding box center [1176, 256] width 24 height 24
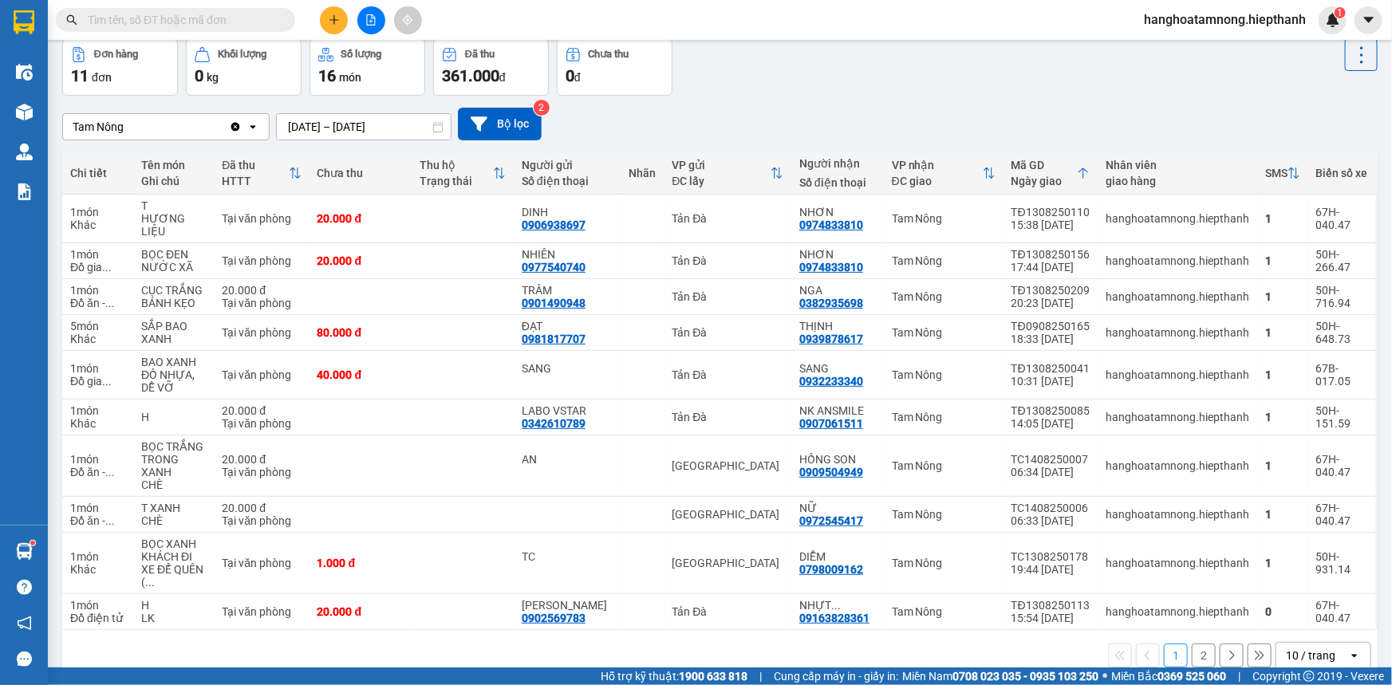
scroll to position [0, 0]
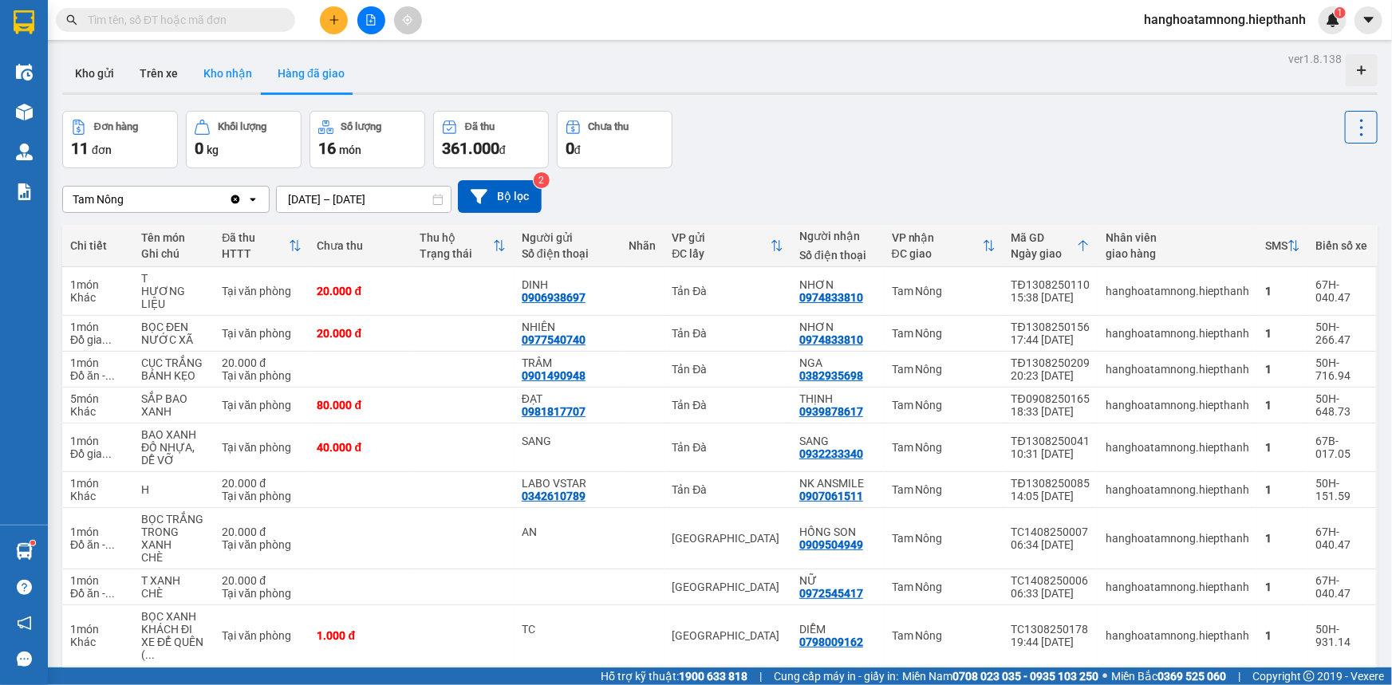
click at [207, 75] on button "Kho nhận" at bounding box center [228, 73] width 74 height 38
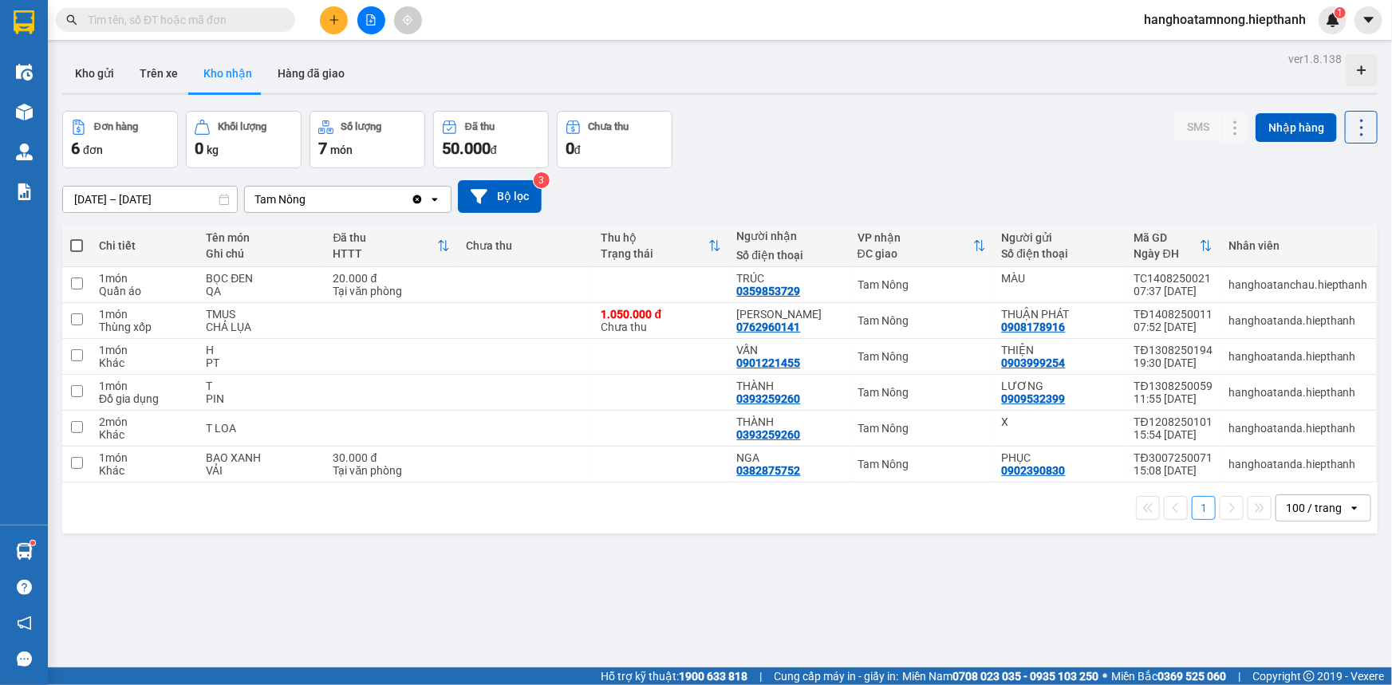
click at [367, 21] on icon "file-add" at bounding box center [371, 19] width 9 height 11
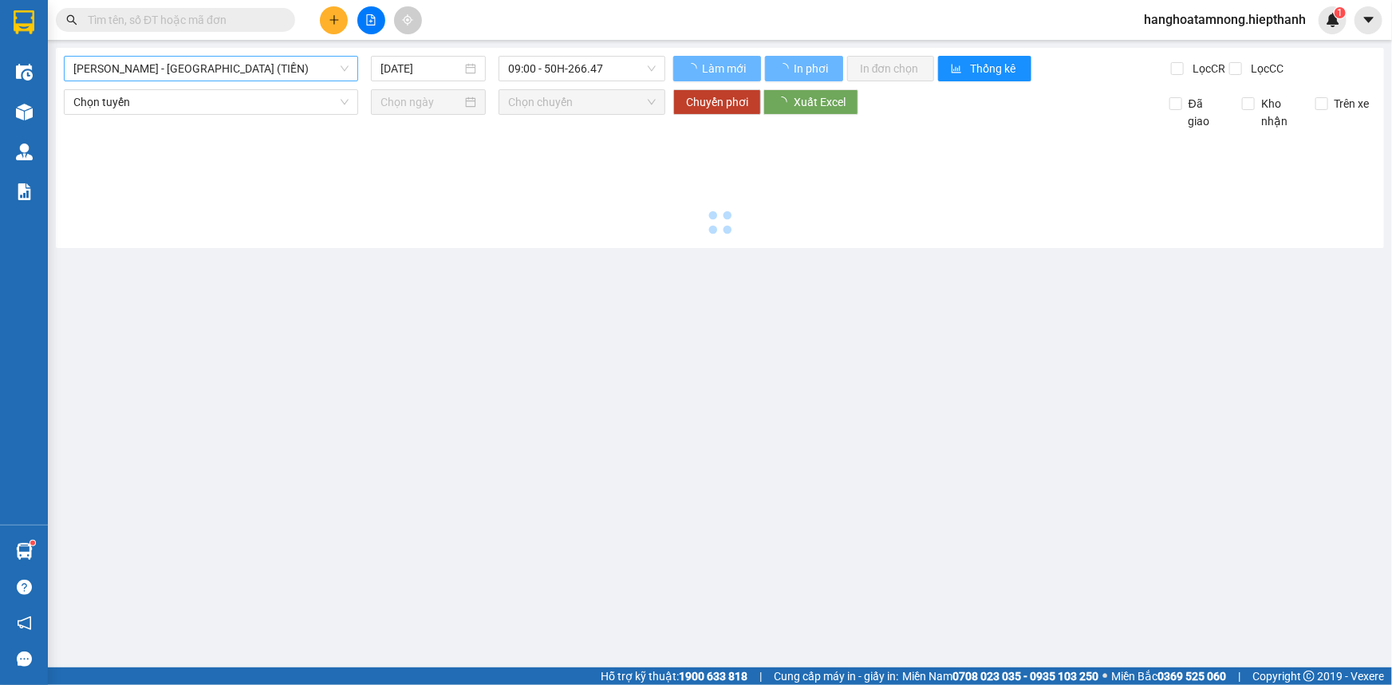
click at [131, 66] on span "[PERSON_NAME] - [GEOGRAPHIC_DATA] (TIỀN)" at bounding box center [210, 69] width 275 height 24
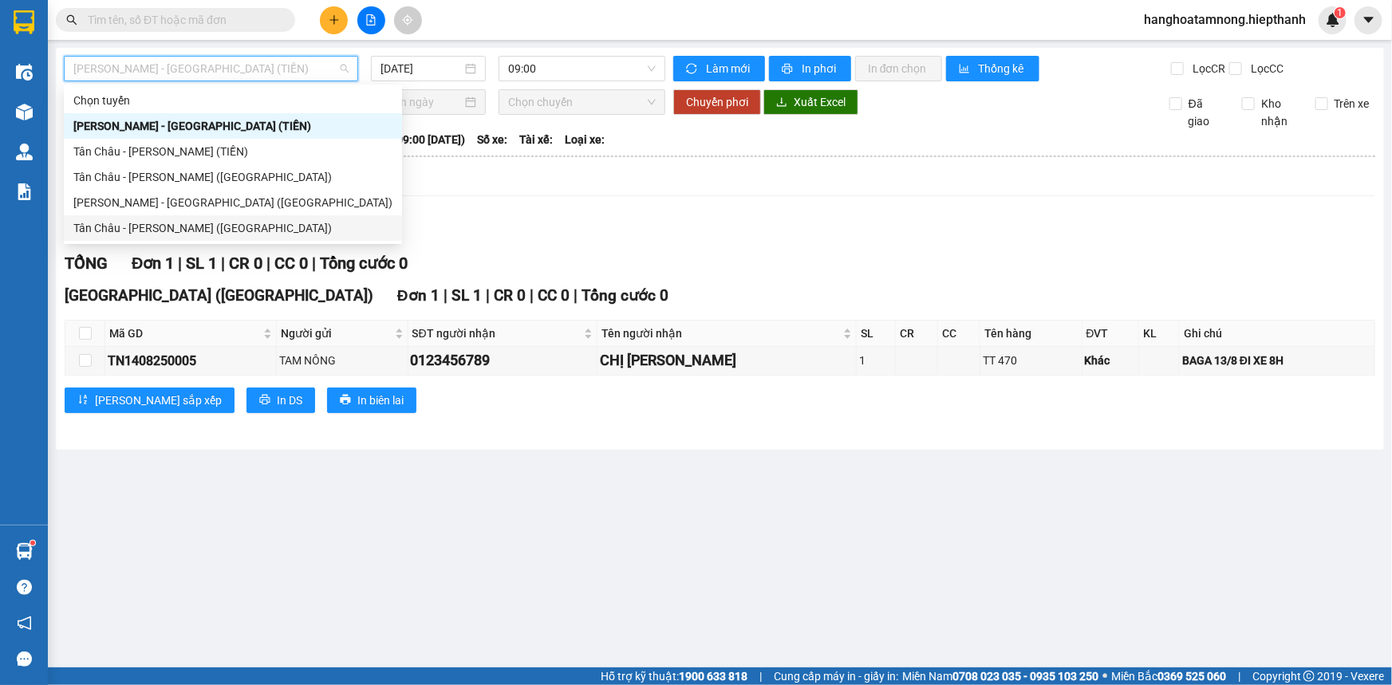
click at [130, 224] on div "Tân Châu - [PERSON_NAME] ([GEOGRAPHIC_DATA])" at bounding box center [232, 228] width 319 height 18
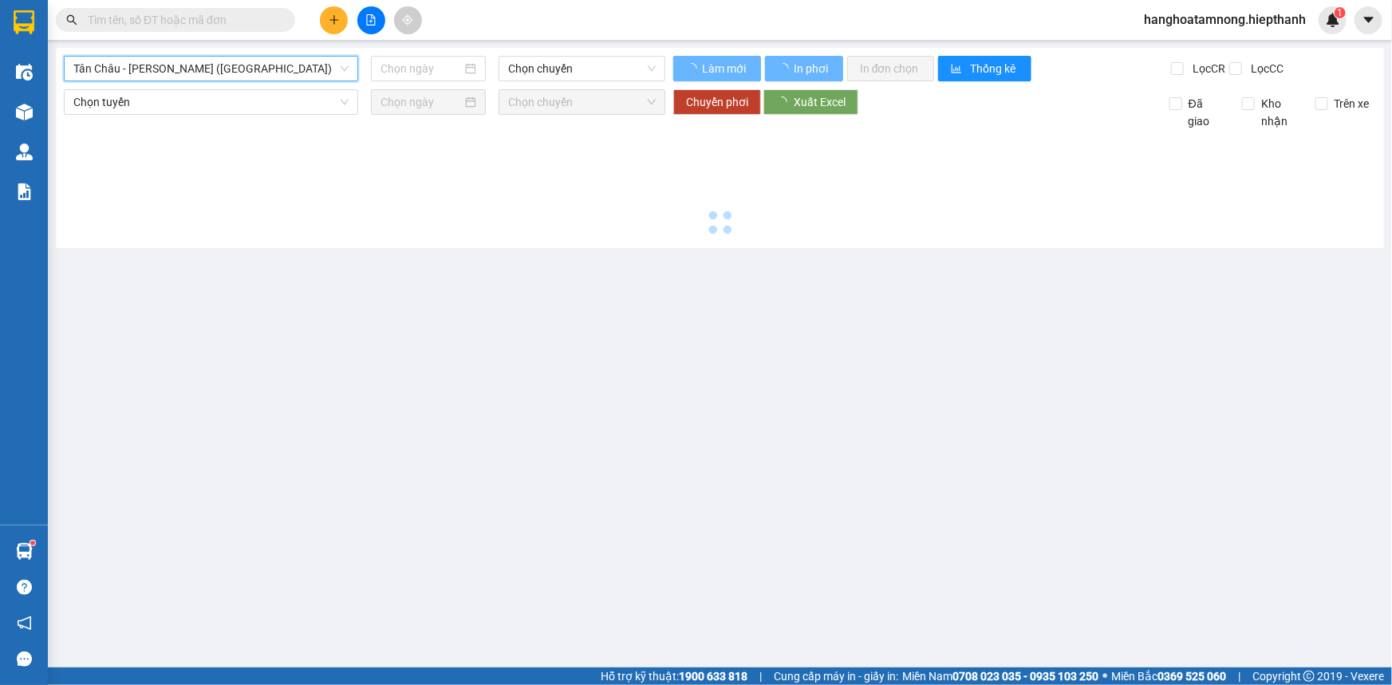
type input "[DATE]"
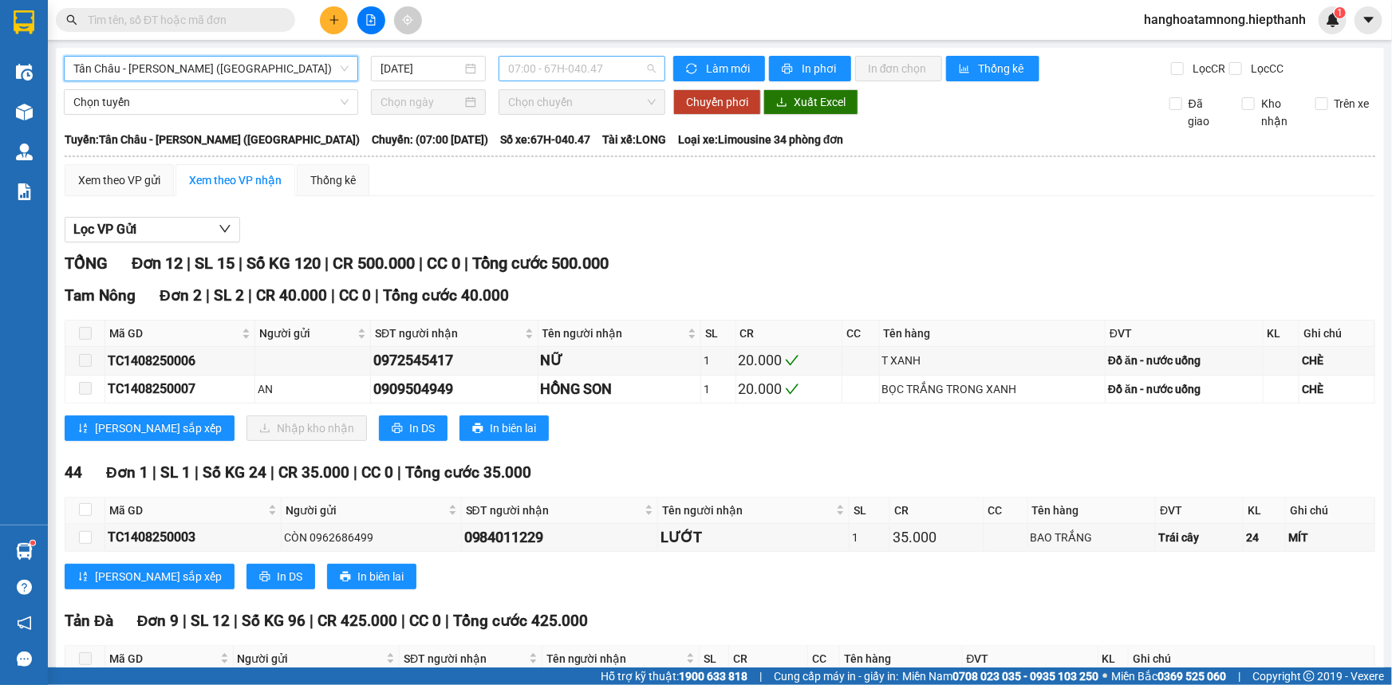
click at [586, 74] on span "07:00 - 67H-040.47" at bounding box center [582, 69] width 148 height 24
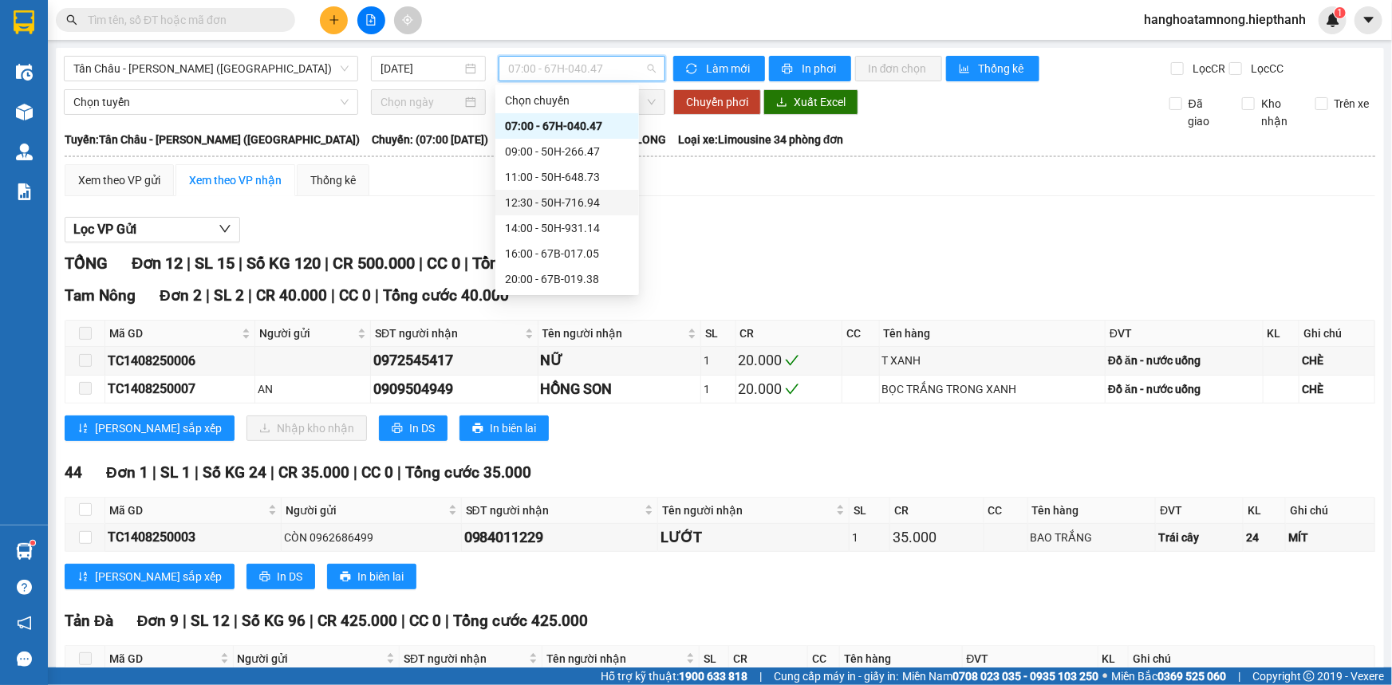
click at [537, 203] on div "12:30 - 50H-716.94" at bounding box center [567, 203] width 124 height 18
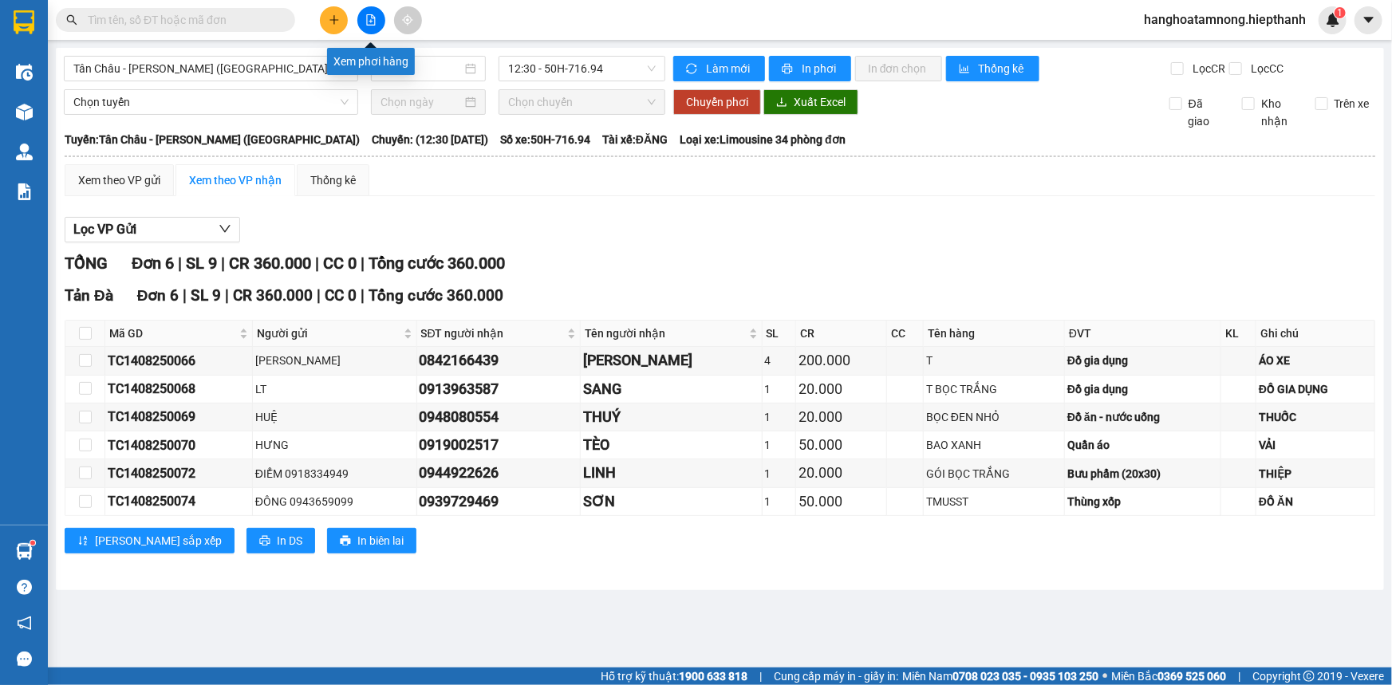
click at [373, 20] on icon "file-add" at bounding box center [370, 19] width 11 height 11
click at [138, 57] on span "Tân Châu - [PERSON_NAME] ([GEOGRAPHIC_DATA])" at bounding box center [210, 69] width 275 height 24
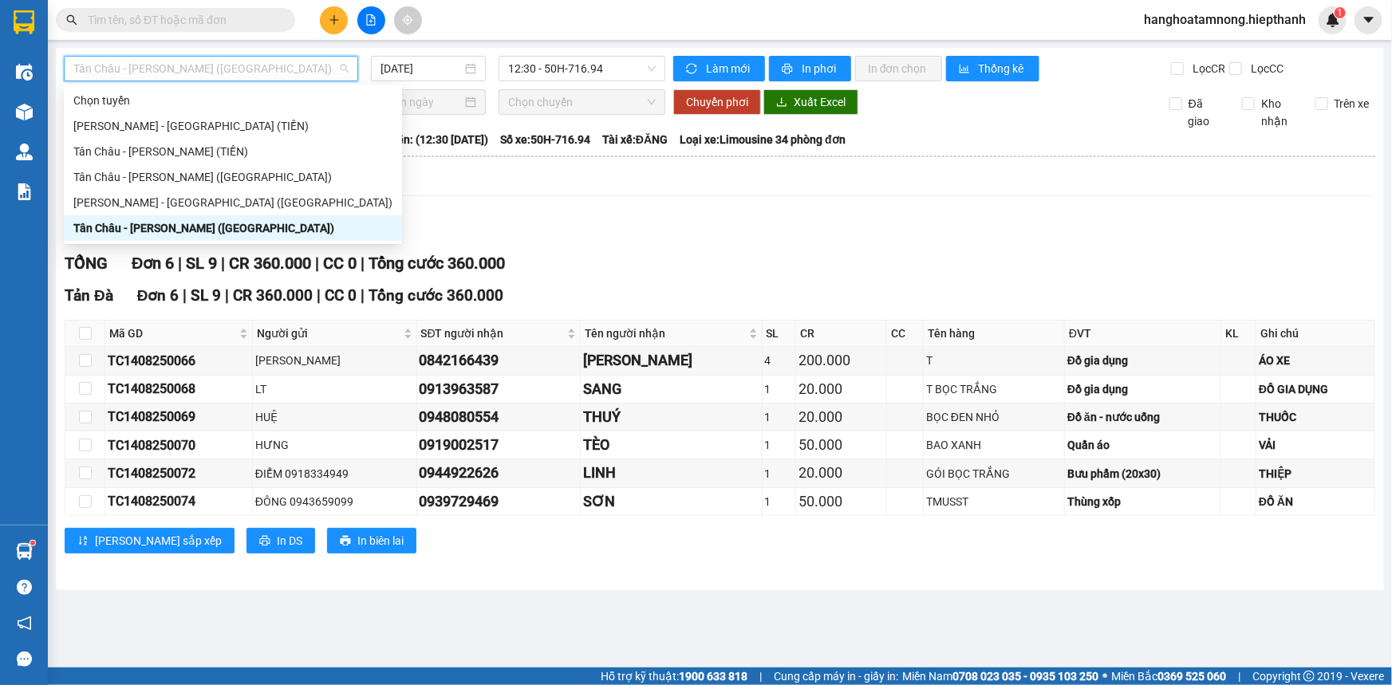
drag, startPoint x: 554, startPoint y: 219, endPoint x: 564, endPoint y: 119, distance: 100.3
click at [555, 211] on div "Lọc VP Gửi TỔNG Đơn 6 | SL 9 | CR 360.000 | CC 0 | Tổng cước 360.000 [GEOGRAPH…" at bounding box center [720, 391] width 1311 height 365
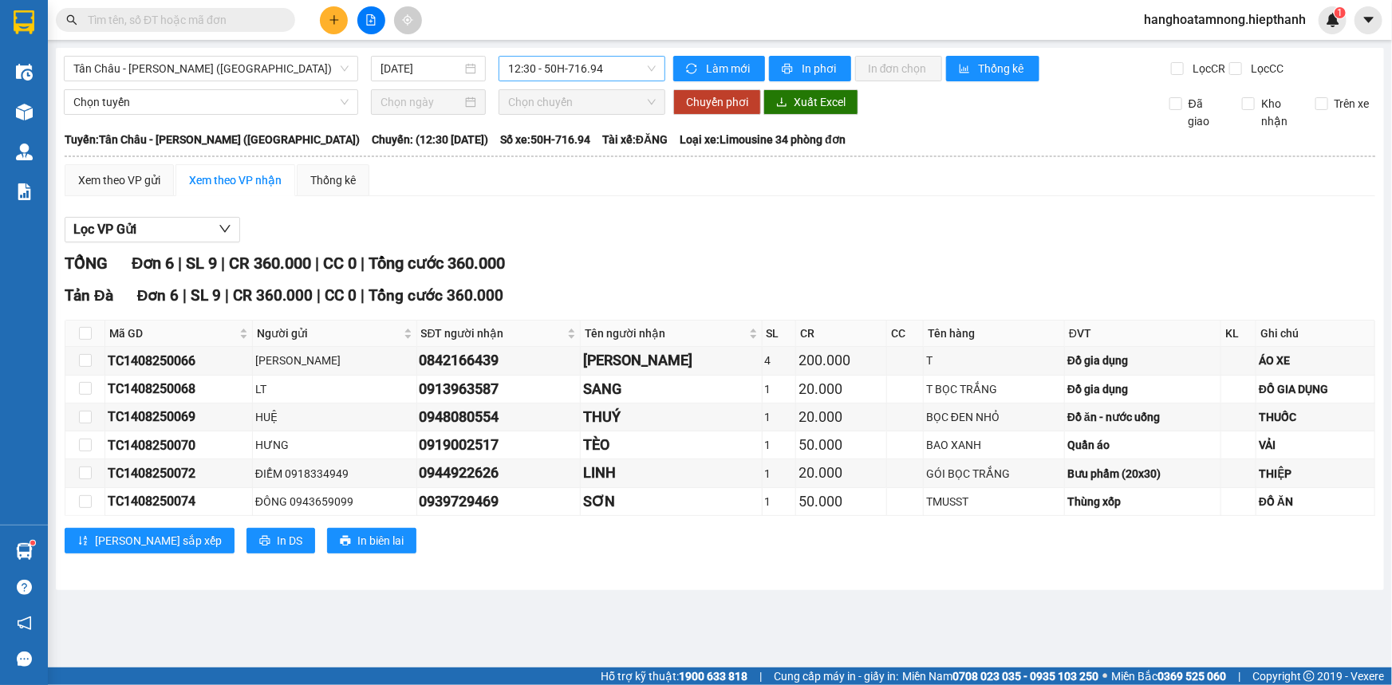
click at [549, 70] on span "12:30 - 50H-716.94" at bounding box center [582, 69] width 148 height 24
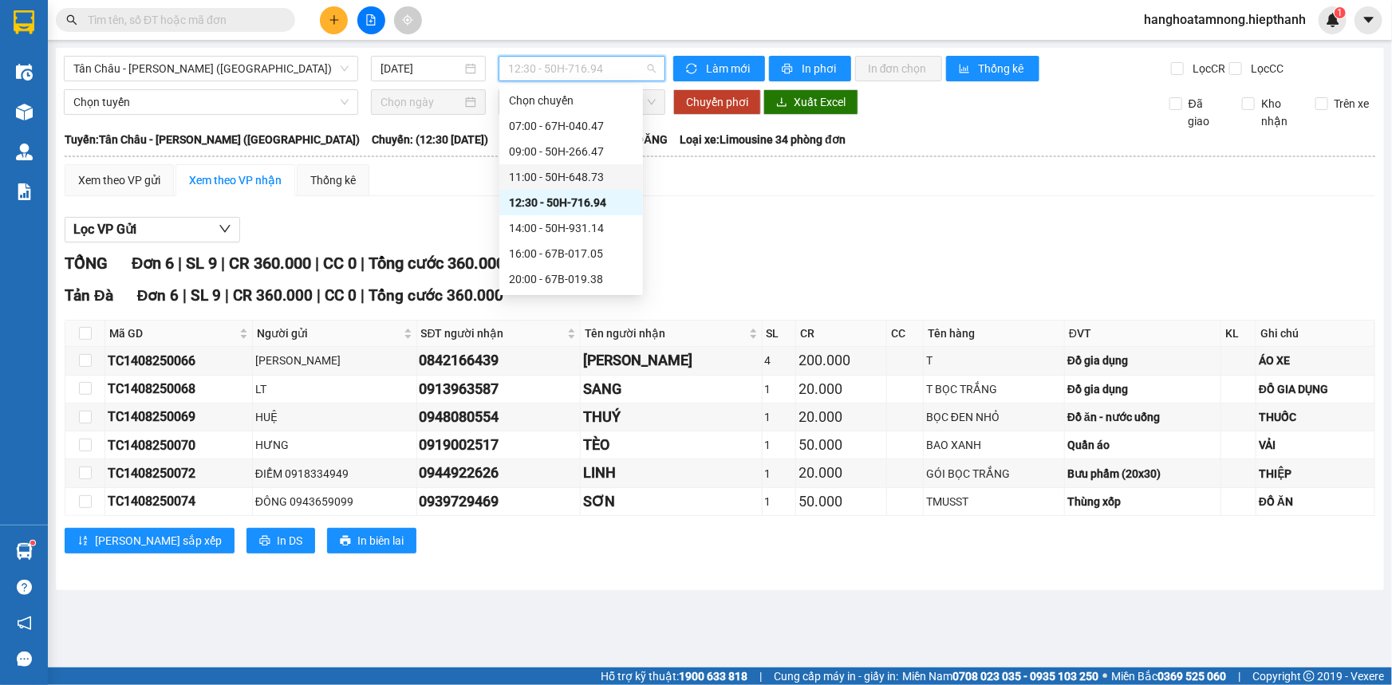
click at [571, 179] on div "11:00 - 50H-648.73" at bounding box center [571, 177] width 124 height 18
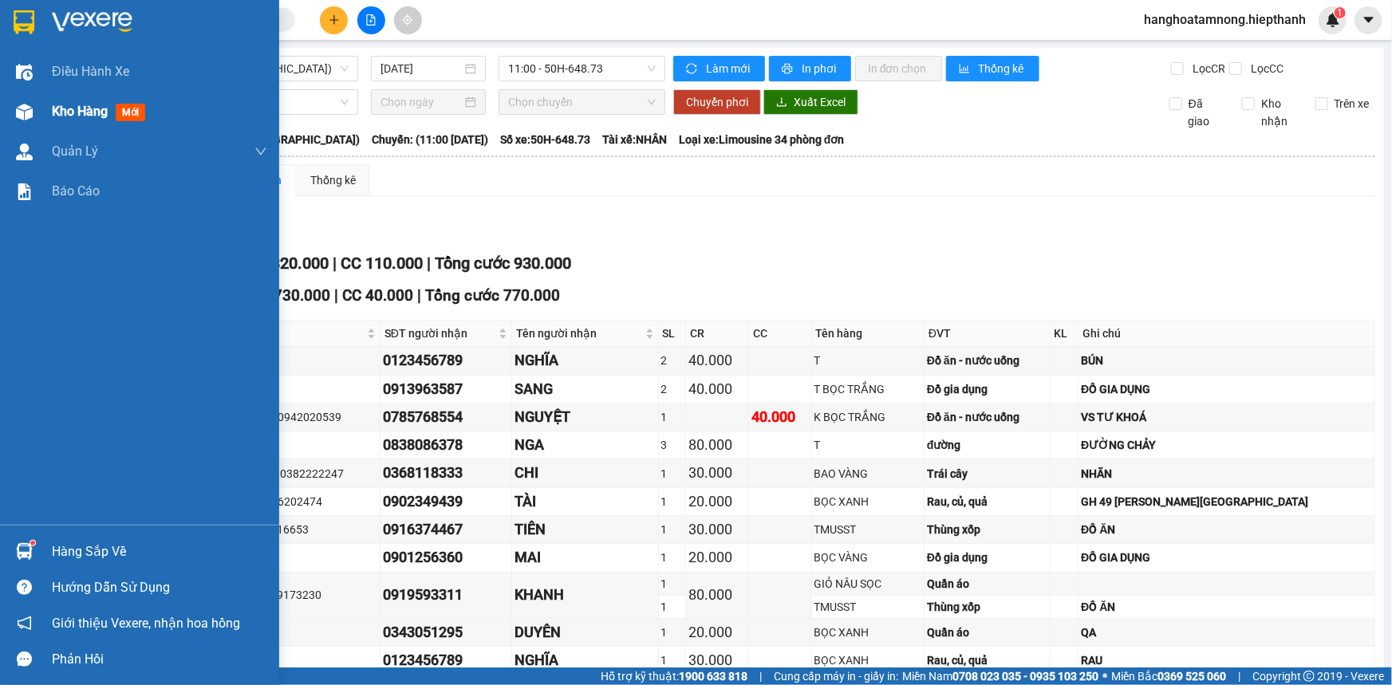
click at [83, 105] on span "Kho hàng" at bounding box center [80, 111] width 56 height 15
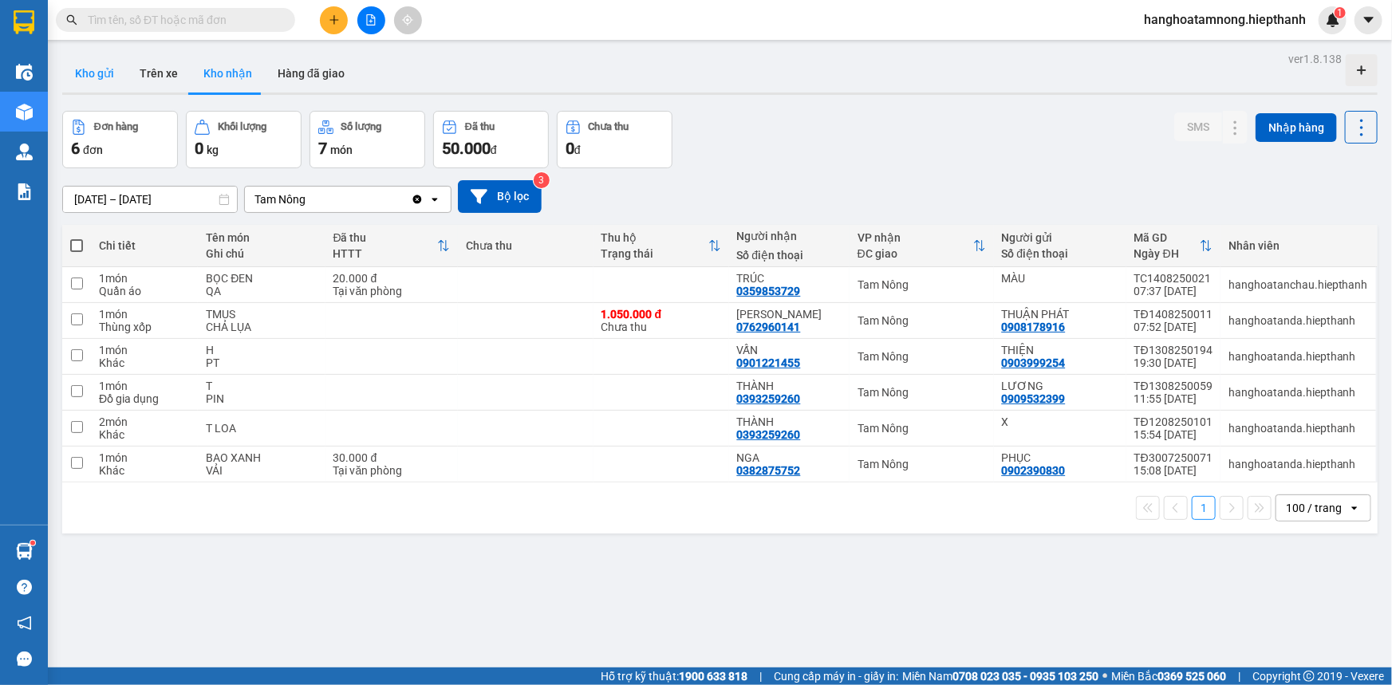
click at [87, 65] on button "Kho gửi" at bounding box center [94, 73] width 65 height 38
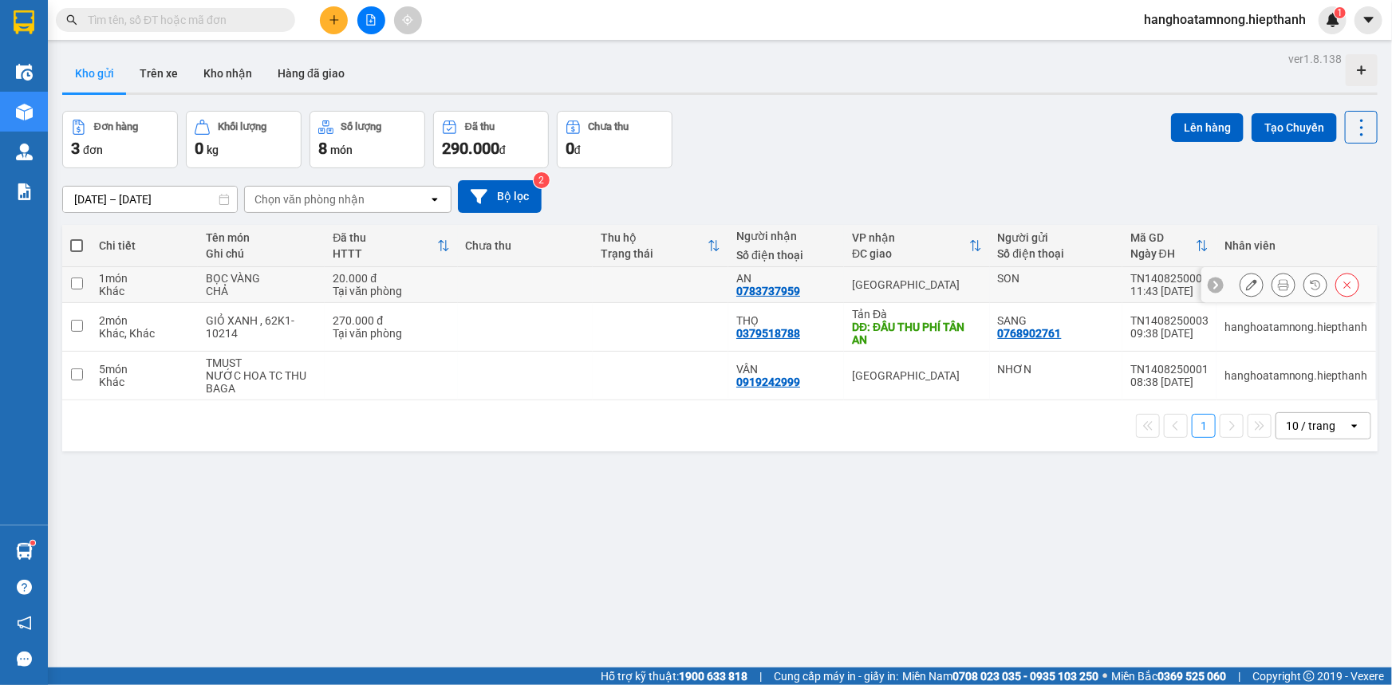
click at [73, 285] on input "checkbox" at bounding box center [77, 284] width 12 height 12
checkbox input "true"
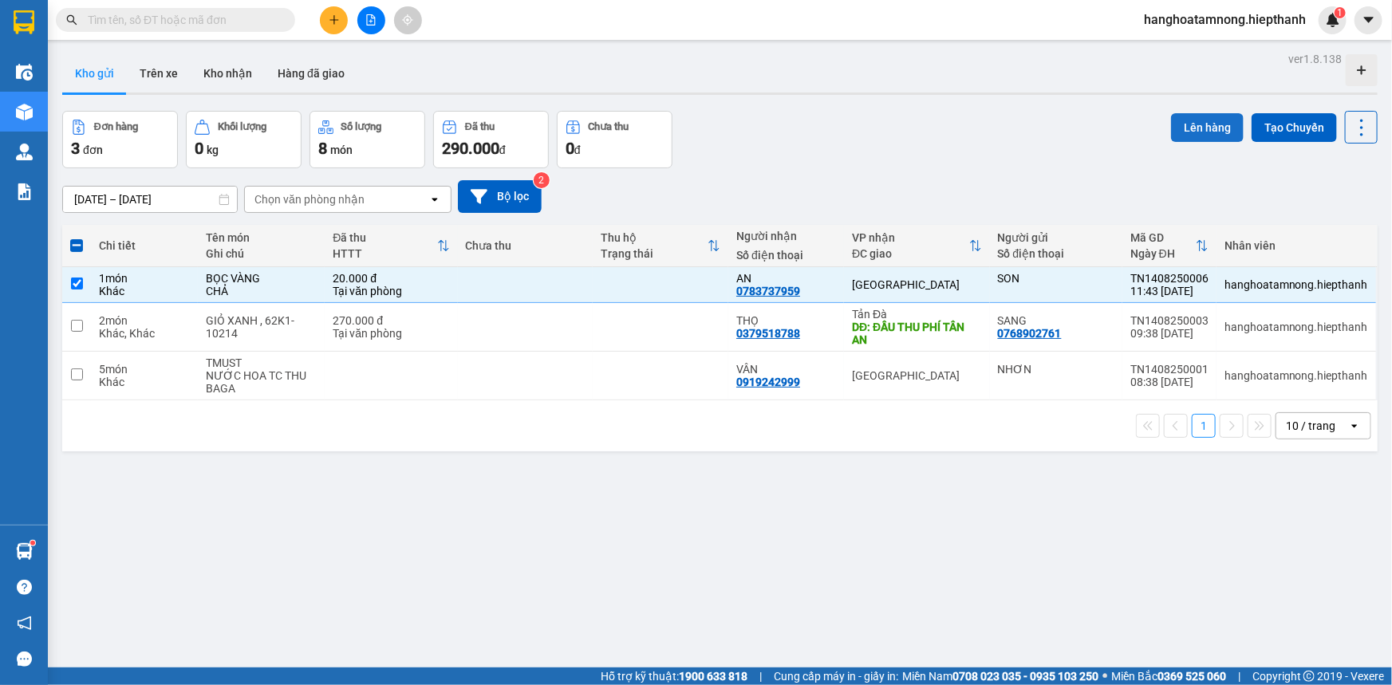
click at [1178, 120] on button "Lên hàng" at bounding box center [1207, 127] width 73 height 29
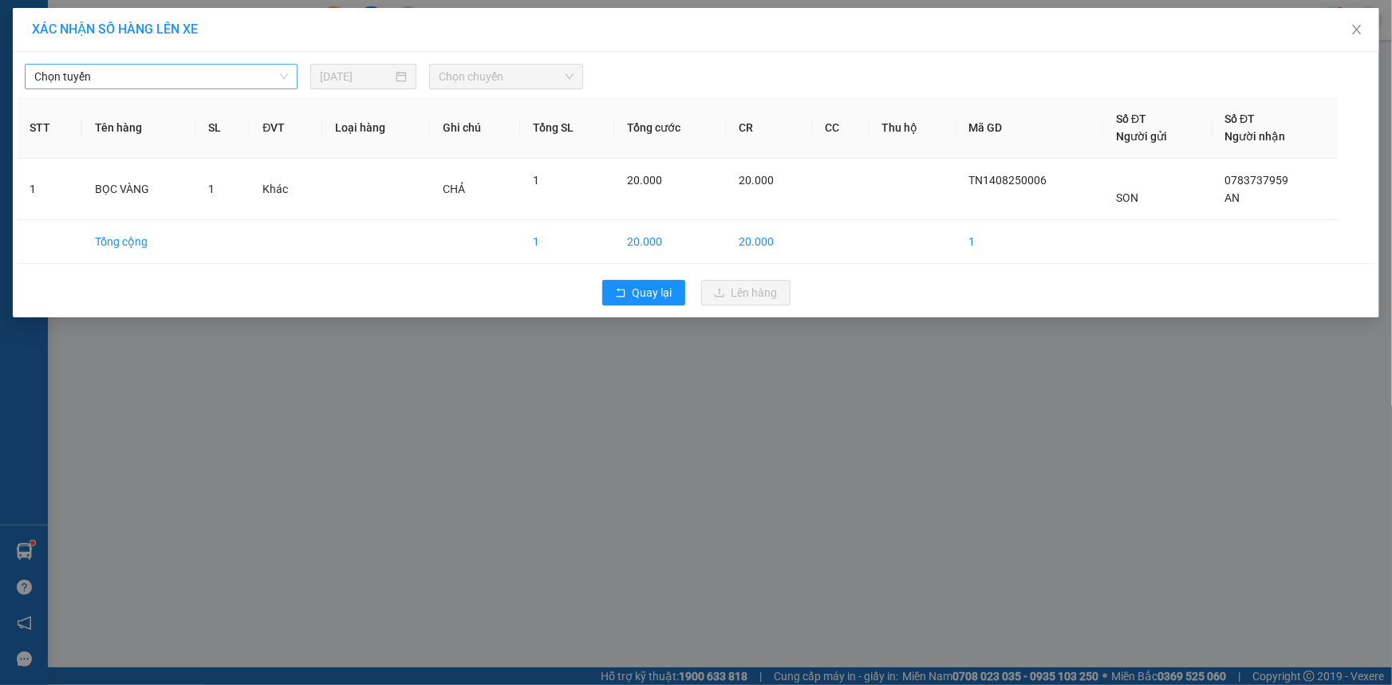
click at [241, 75] on span "Chọn tuyến" at bounding box center [161, 77] width 254 height 24
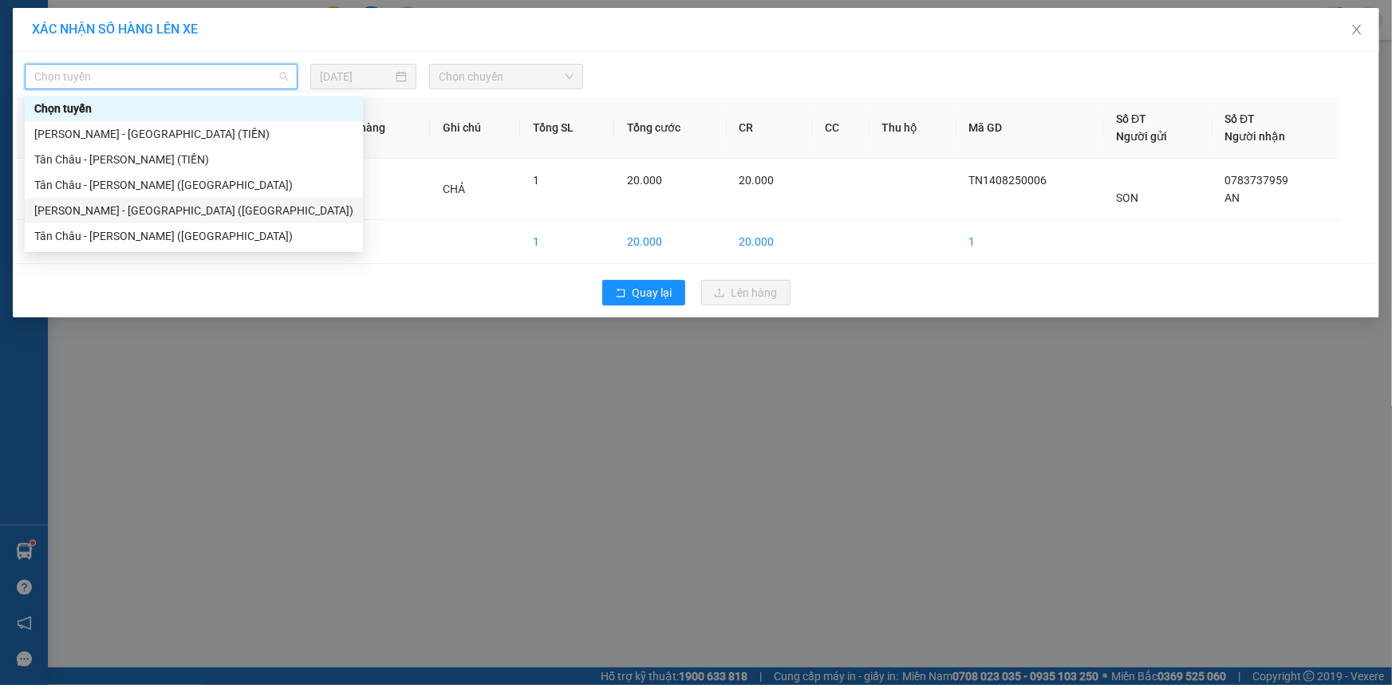
click at [93, 211] on div "[PERSON_NAME] - [GEOGRAPHIC_DATA] ([GEOGRAPHIC_DATA])" at bounding box center [193, 211] width 319 height 18
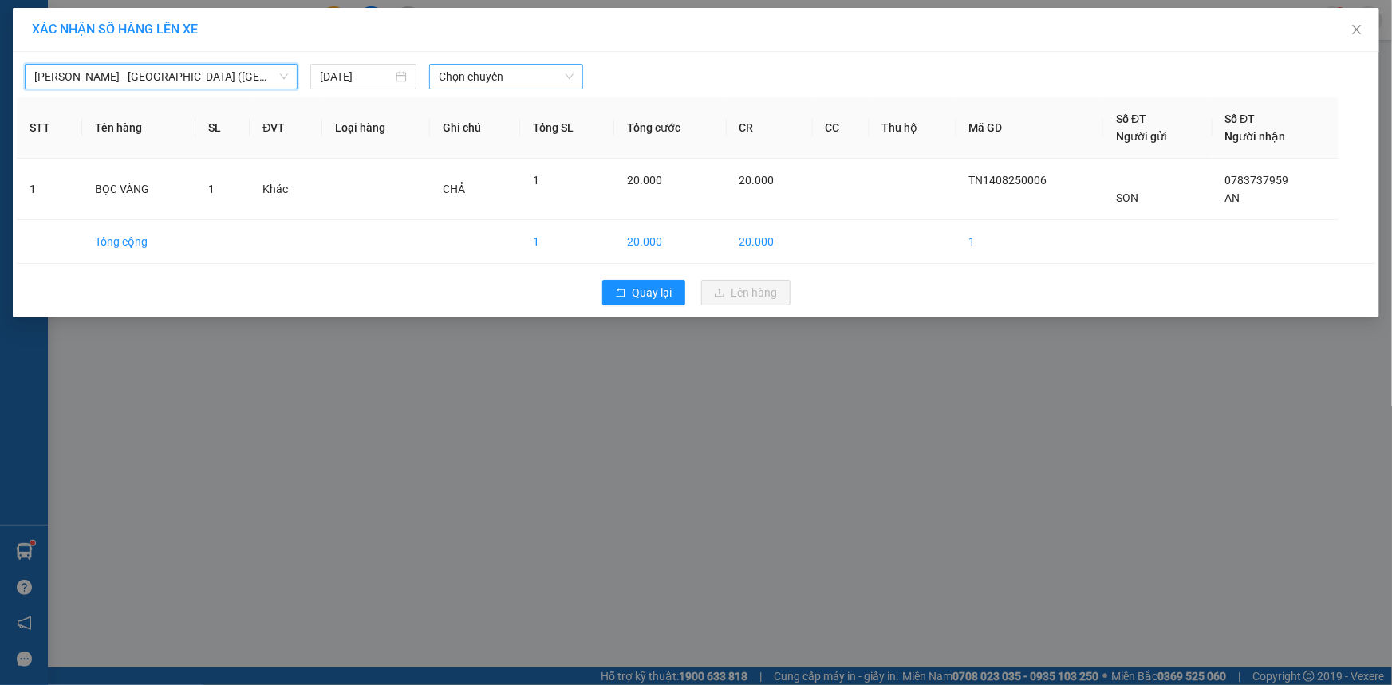
click at [497, 71] on span "Chọn chuyến" at bounding box center [506, 77] width 135 height 24
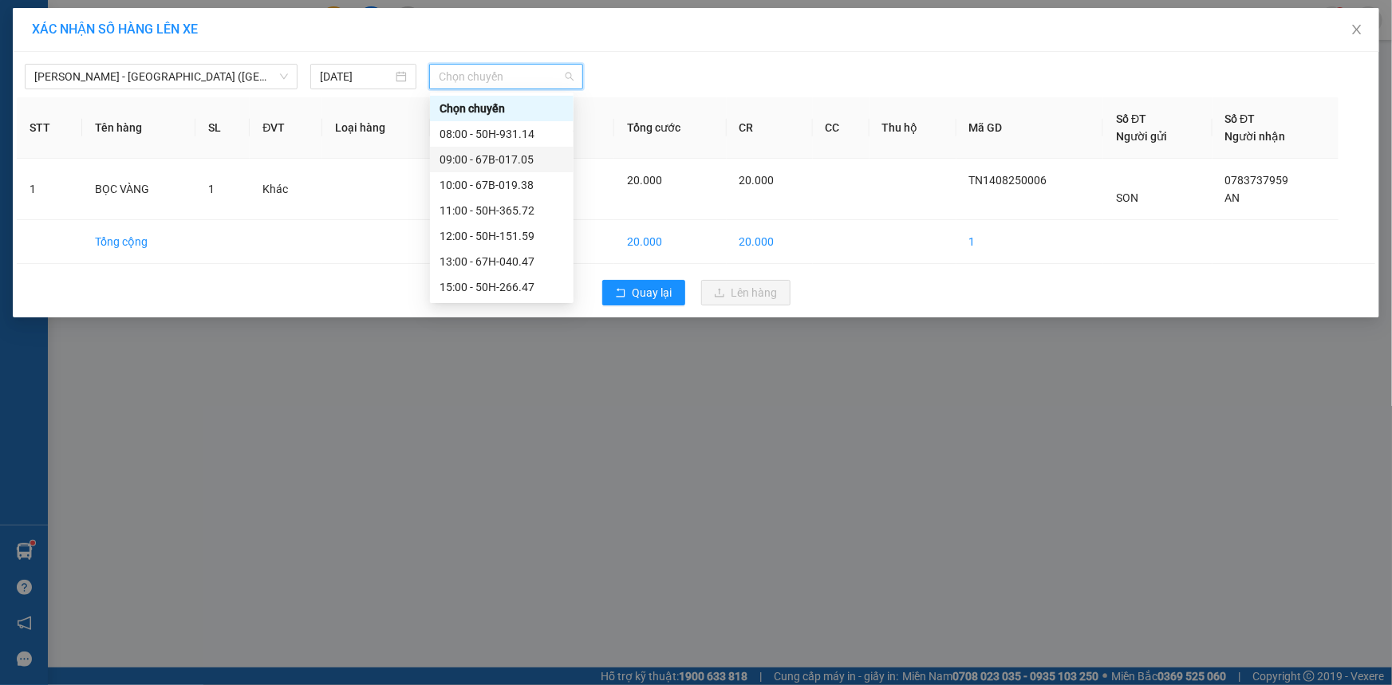
click at [506, 152] on div "09:00 - 67B-017.05" at bounding box center [502, 160] width 124 height 18
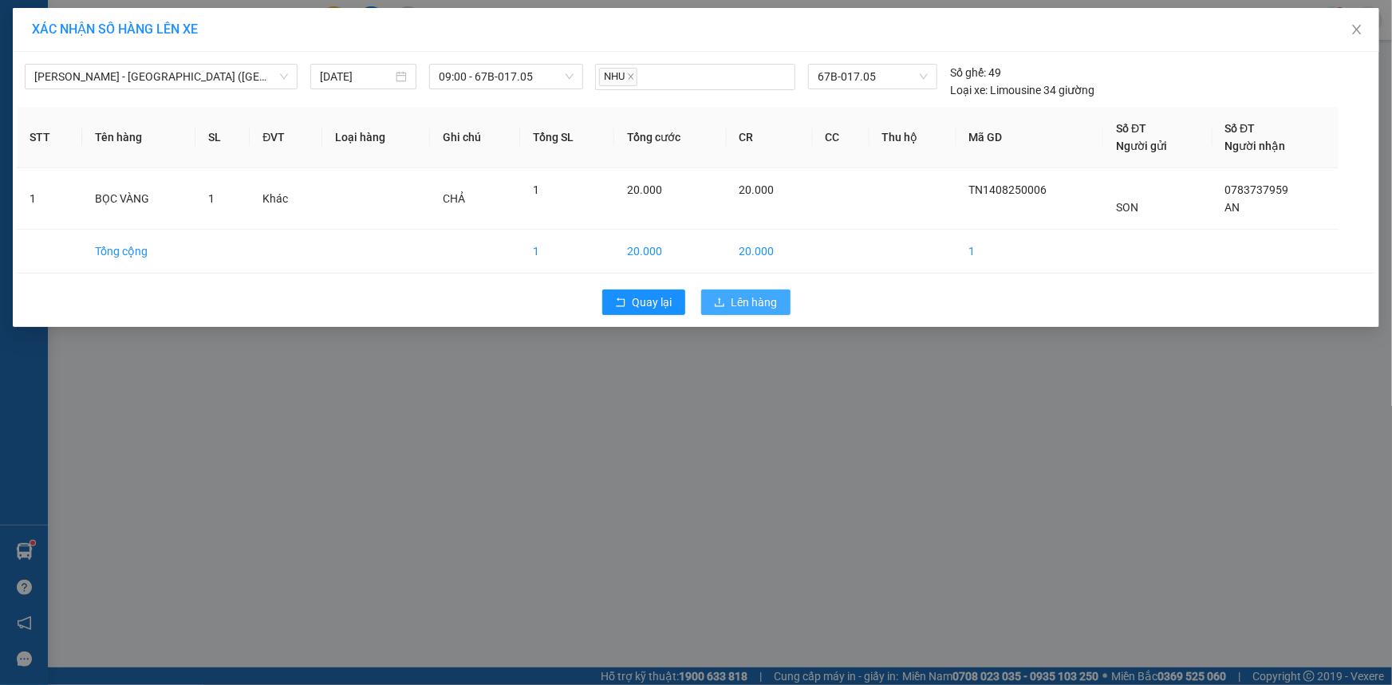
click at [769, 299] on span "Lên hàng" at bounding box center [755, 303] width 46 height 18
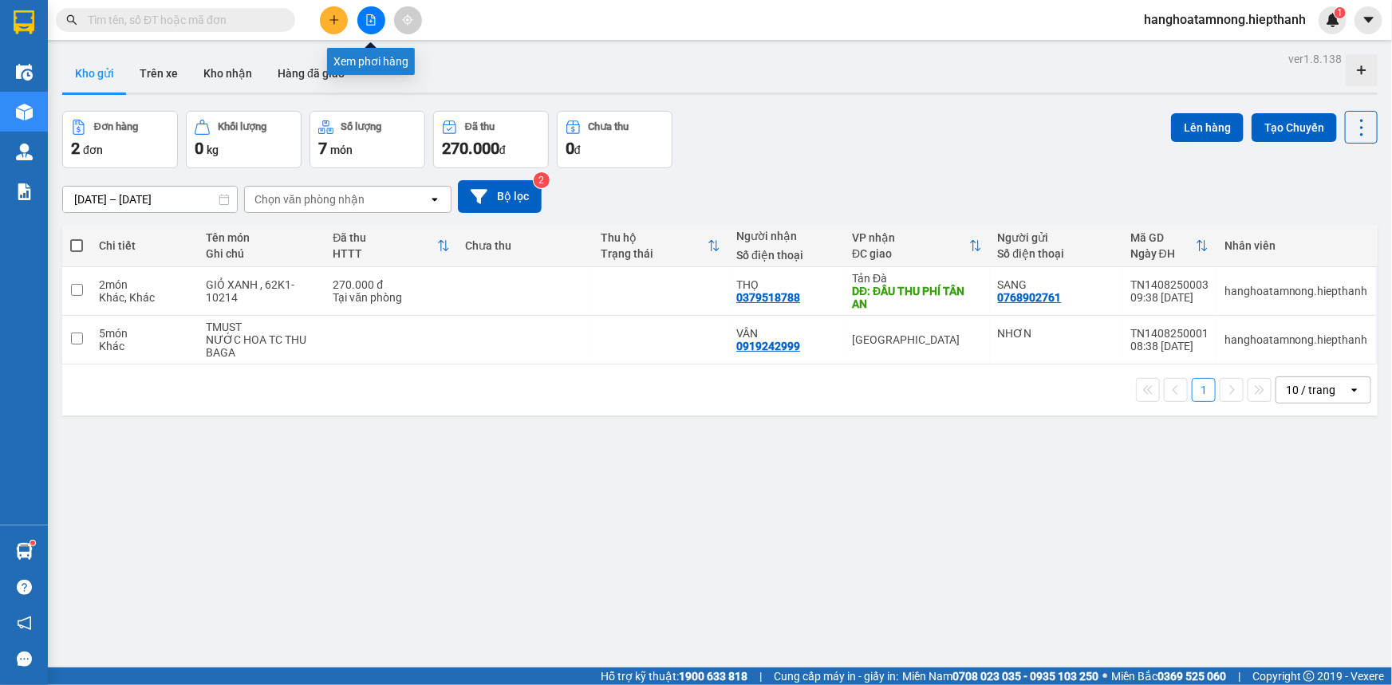
click at [366, 7] on button at bounding box center [371, 20] width 28 height 28
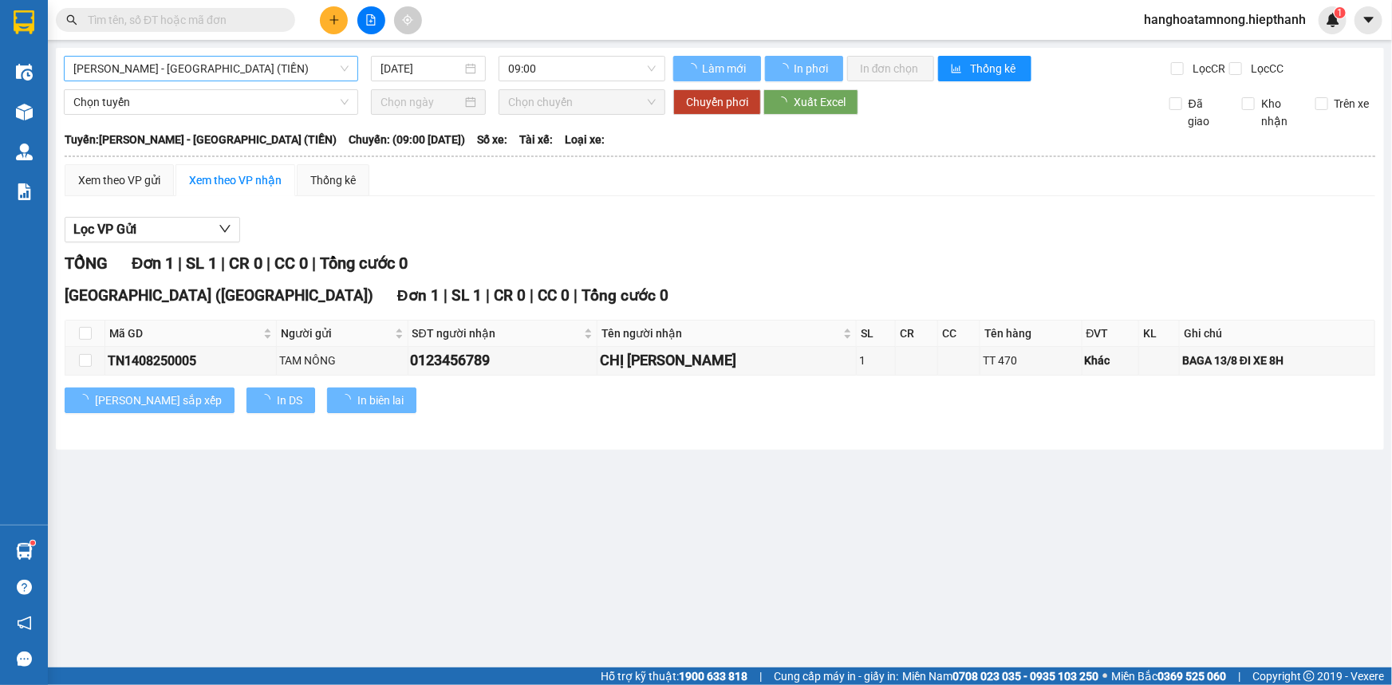
click at [187, 73] on span "[PERSON_NAME] - [GEOGRAPHIC_DATA] (TIỀN)" at bounding box center [210, 69] width 275 height 24
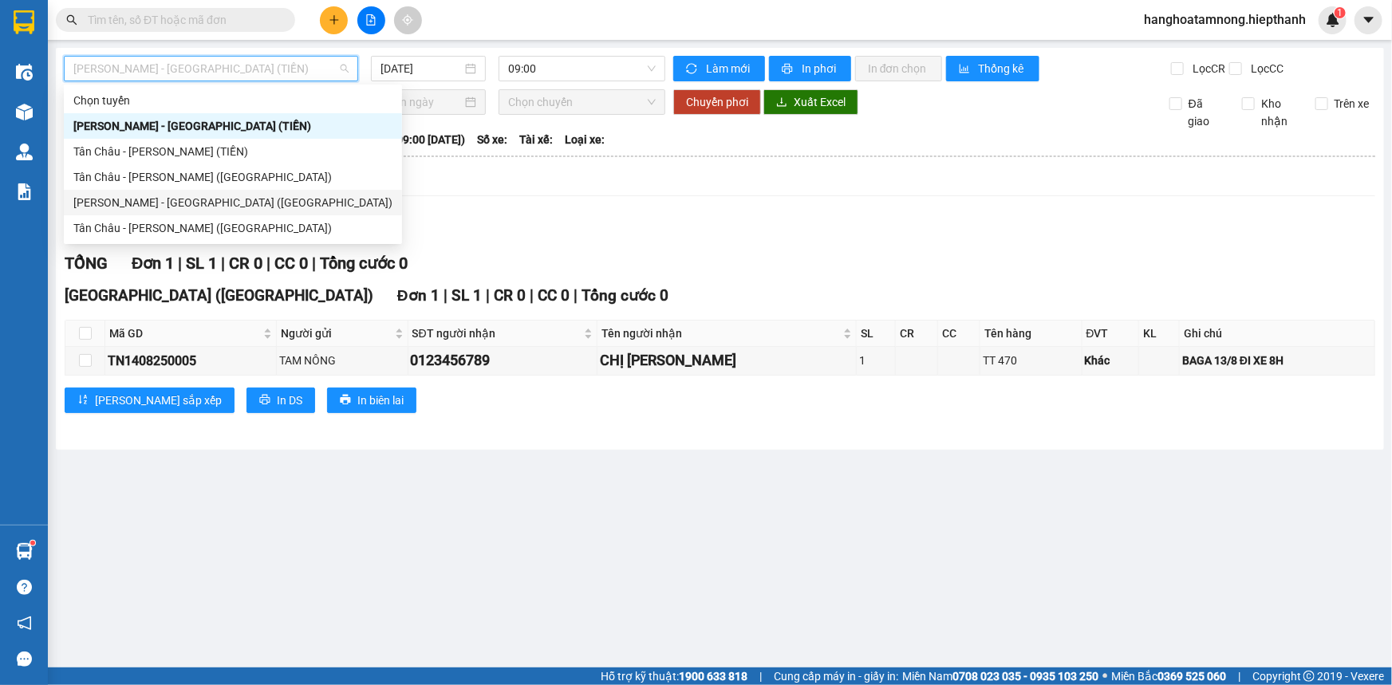
click at [129, 207] on div "[PERSON_NAME] - [GEOGRAPHIC_DATA] ([GEOGRAPHIC_DATA])" at bounding box center [232, 203] width 319 height 18
type input "[DATE]"
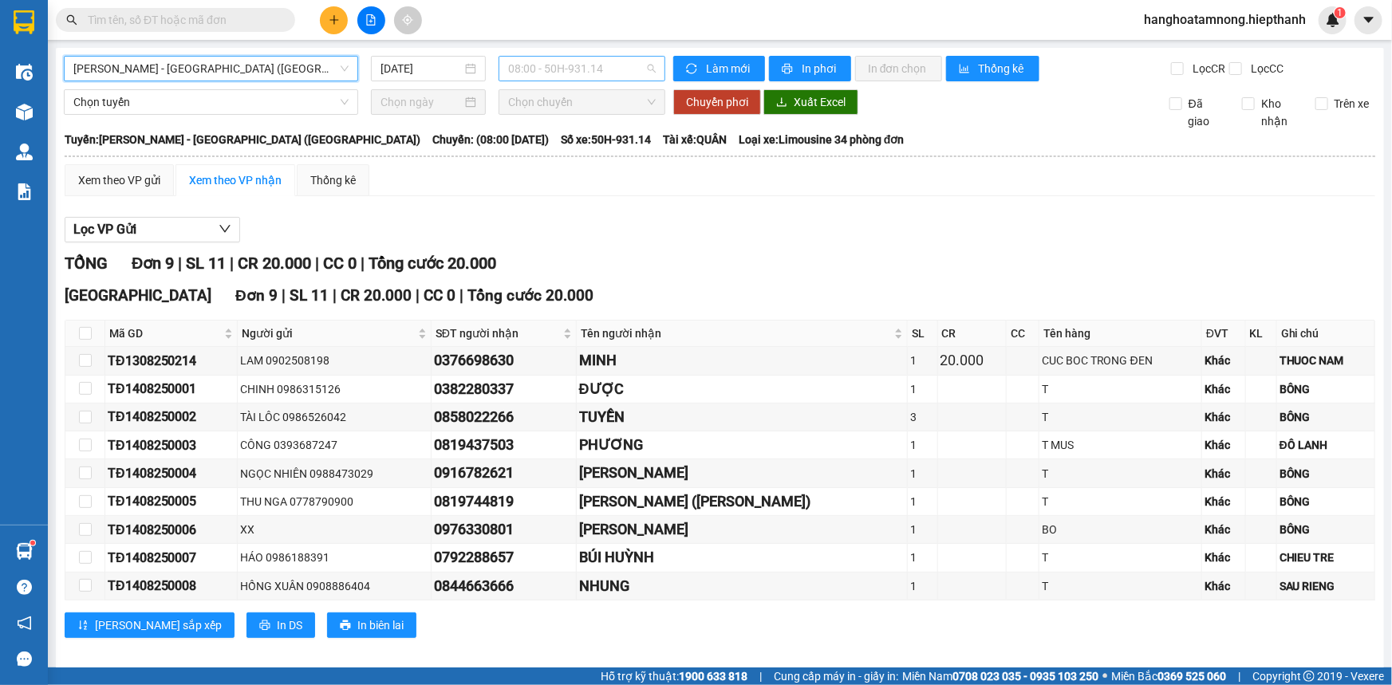
click at [513, 65] on span "08:00 - 50H-931.14" at bounding box center [582, 69] width 148 height 24
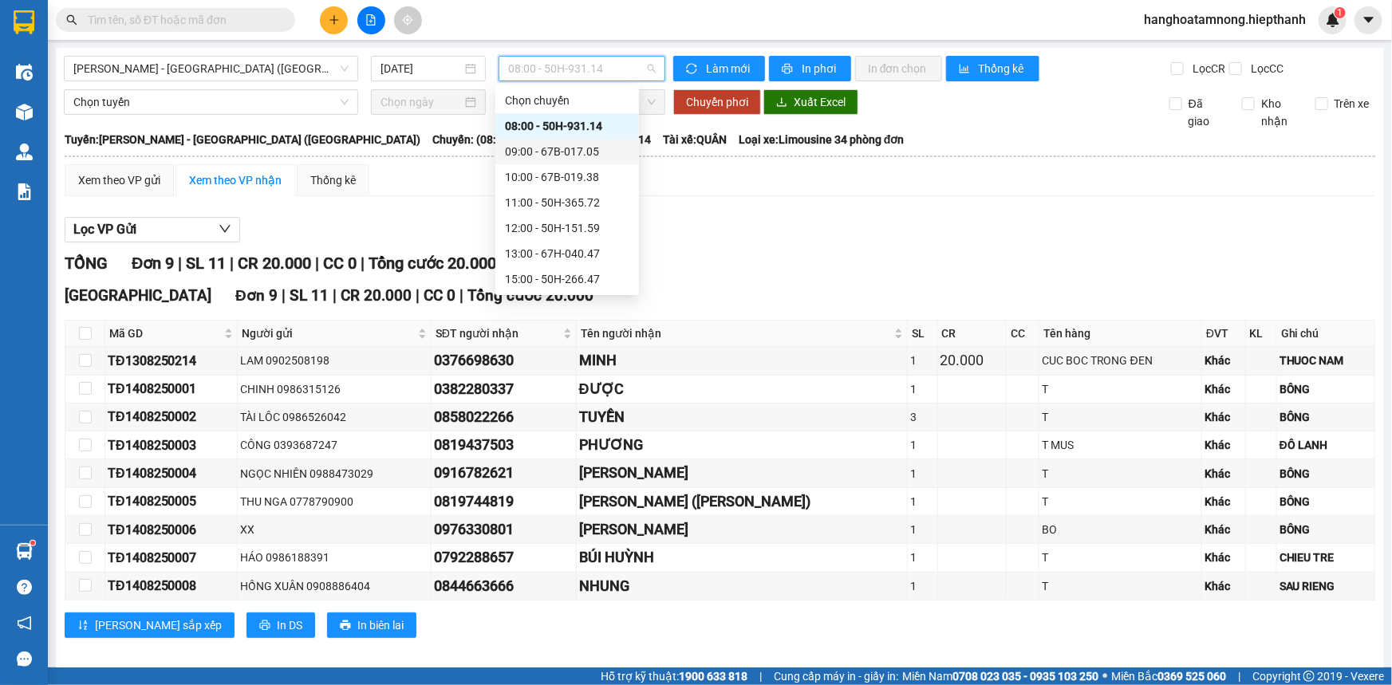
click at [548, 158] on div "09:00 - 67B-017.05" at bounding box center [567, 152] width 124 height 18
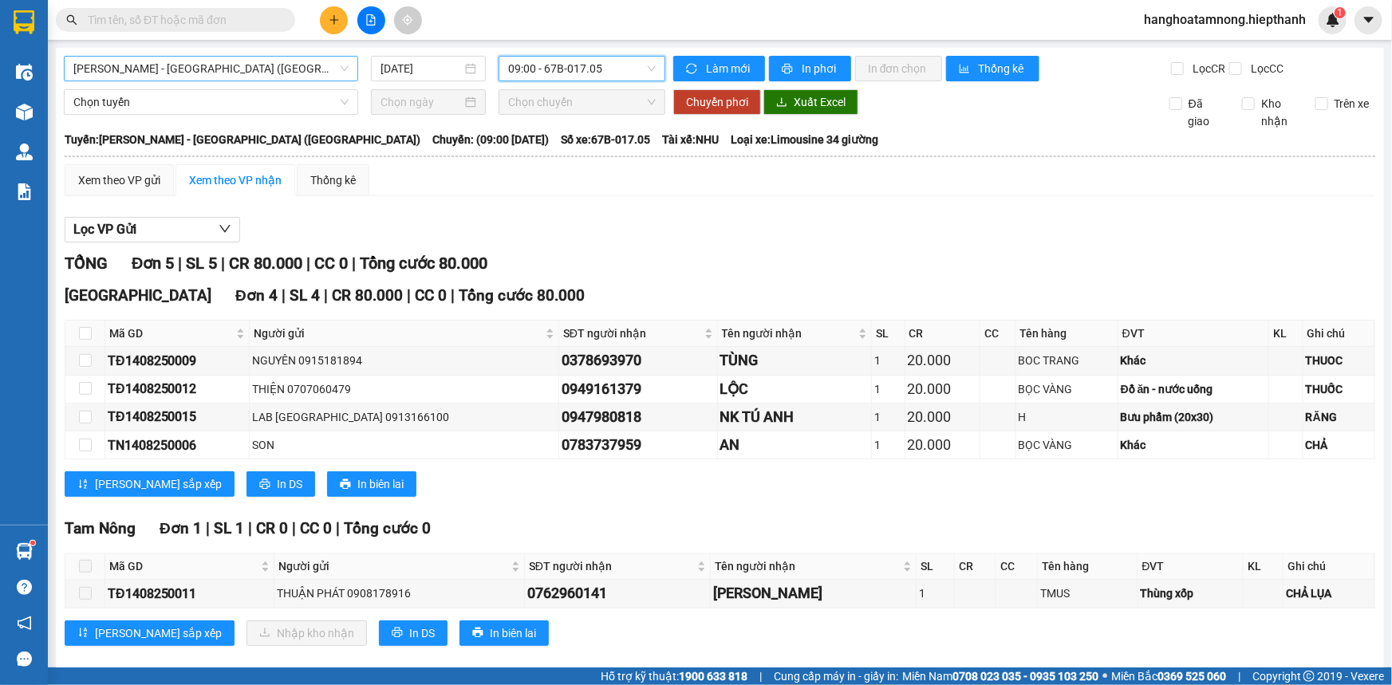
click at [101, 71] on span "[PERSON_NAME] - [GEOGRAPHIC_DATA] ([GEOGRAPHIC_DATA])" at bounding box center [210, 69] width 275 height 24
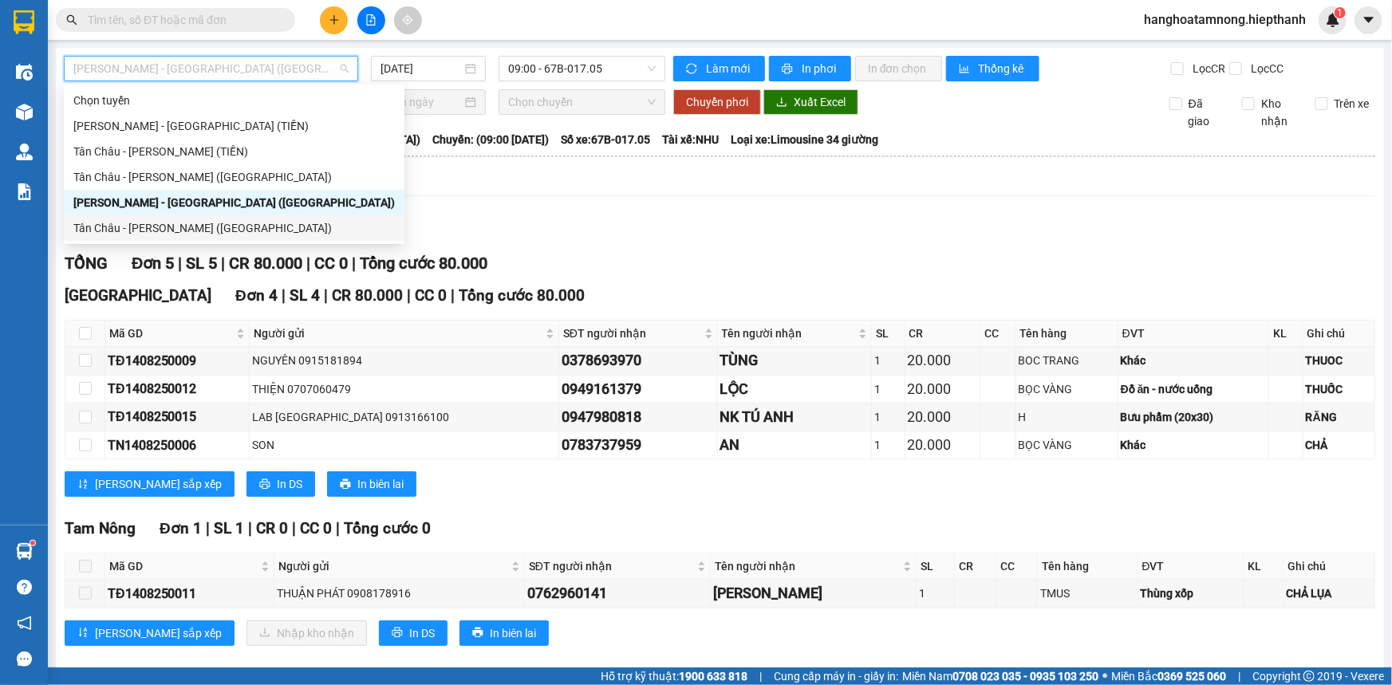
click at [128, 229] on div "Tân Châu - [PERSON_NAME] ([GEOGRAPHIC_DATA])" at bounding box center [234, 228] width 322 height 18
type input "[DATE]"
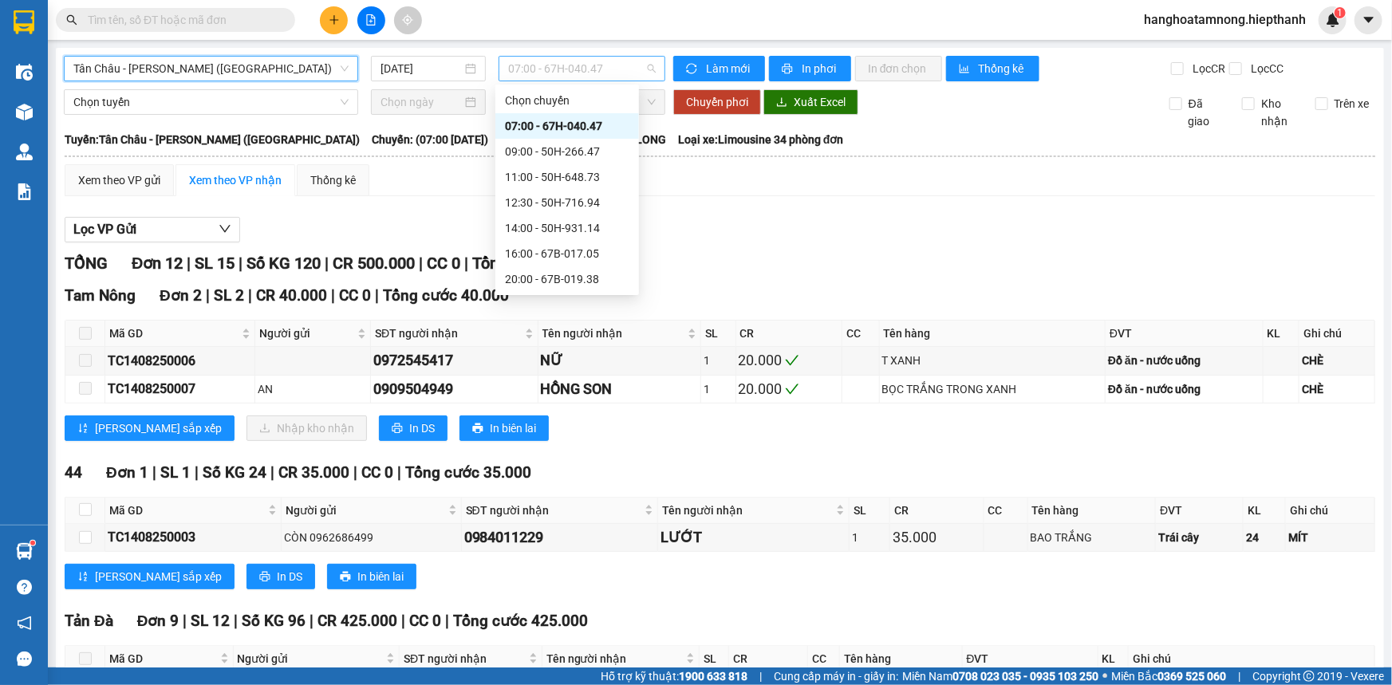
click at [550, 69] on span "07:00 - 67H-040.47" at bounding box center [582, 69] width 148 height 24
click at [519, 199] on div "12:30 - 50H-716.94" at bounding box center [567, 203] width 124 height 18
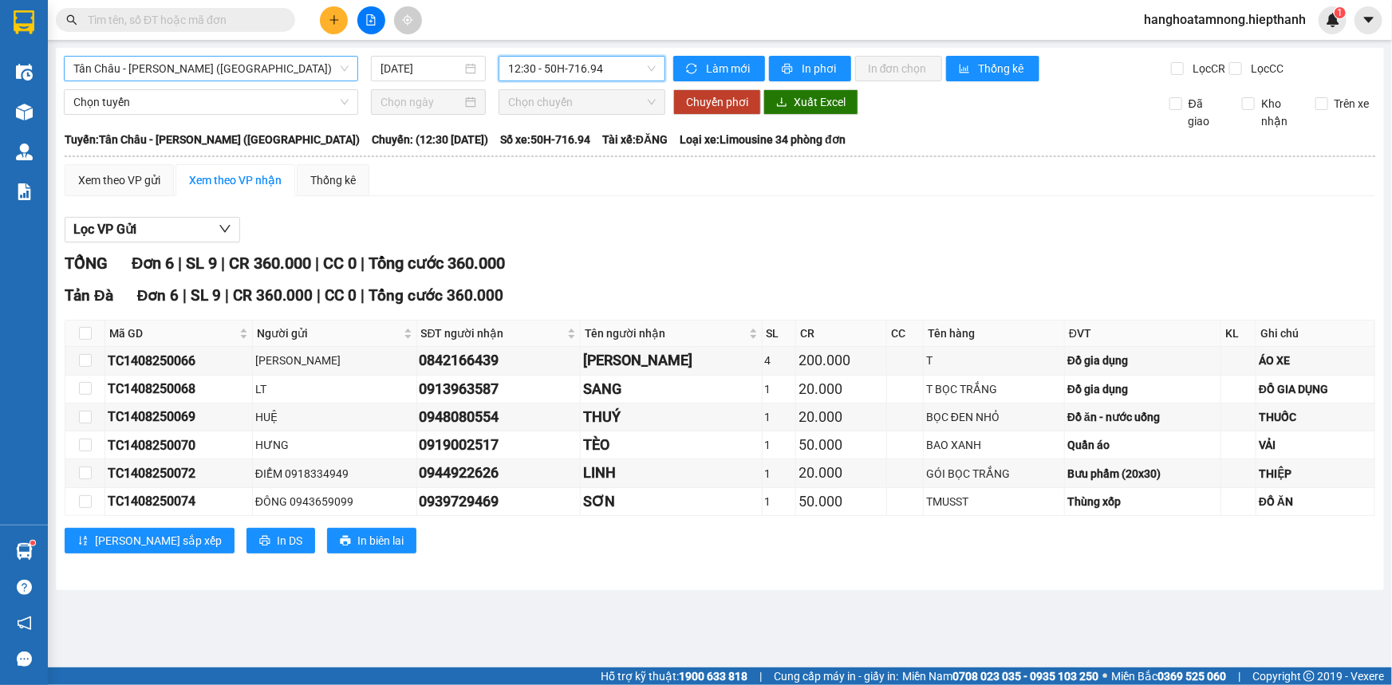
click at [294, 61] on span "Tân Châu - [PERSON_NAME] ([GEOGRAPHIC_DATA])" at bounding box center [210, 69] width 275 height 24
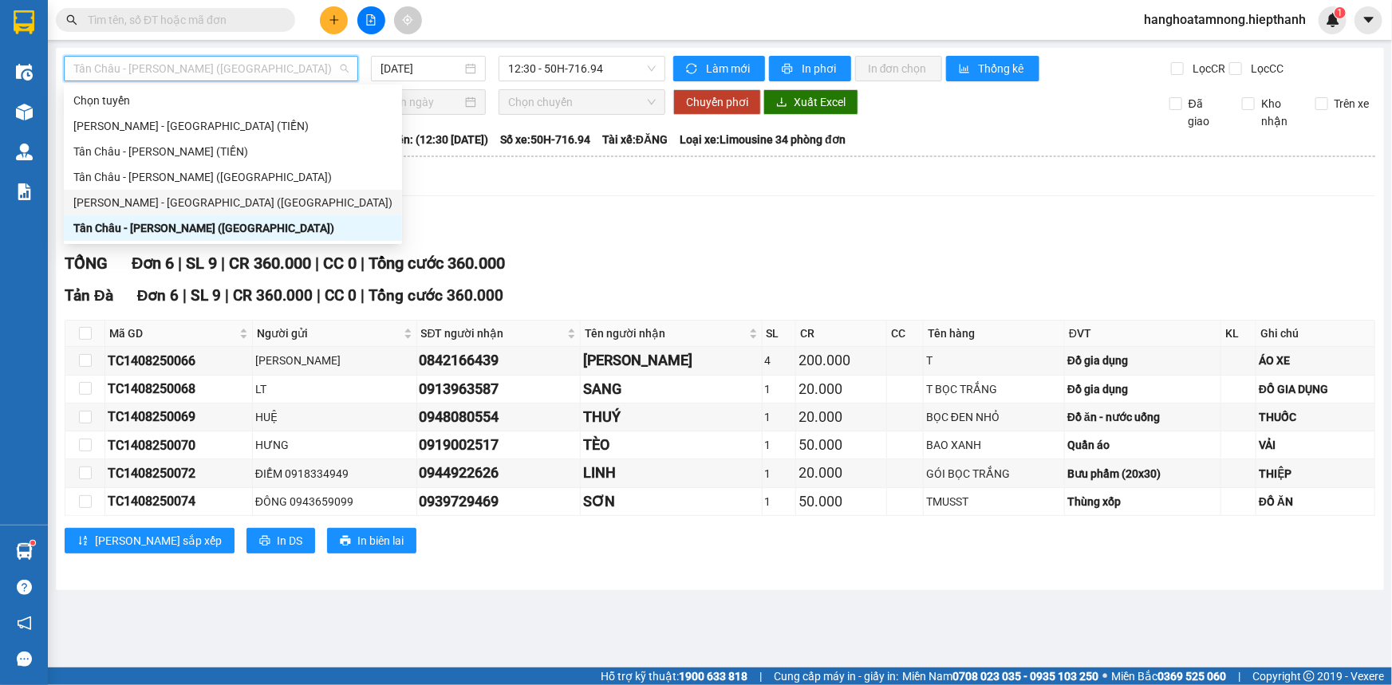
click at [200, 207] on div "[PERSON_NAME] - [GEOGRAPHIC_DATA] ([GEOGRAPHIC_DATA])" at bounding box center [232, 203] width 319 height 18
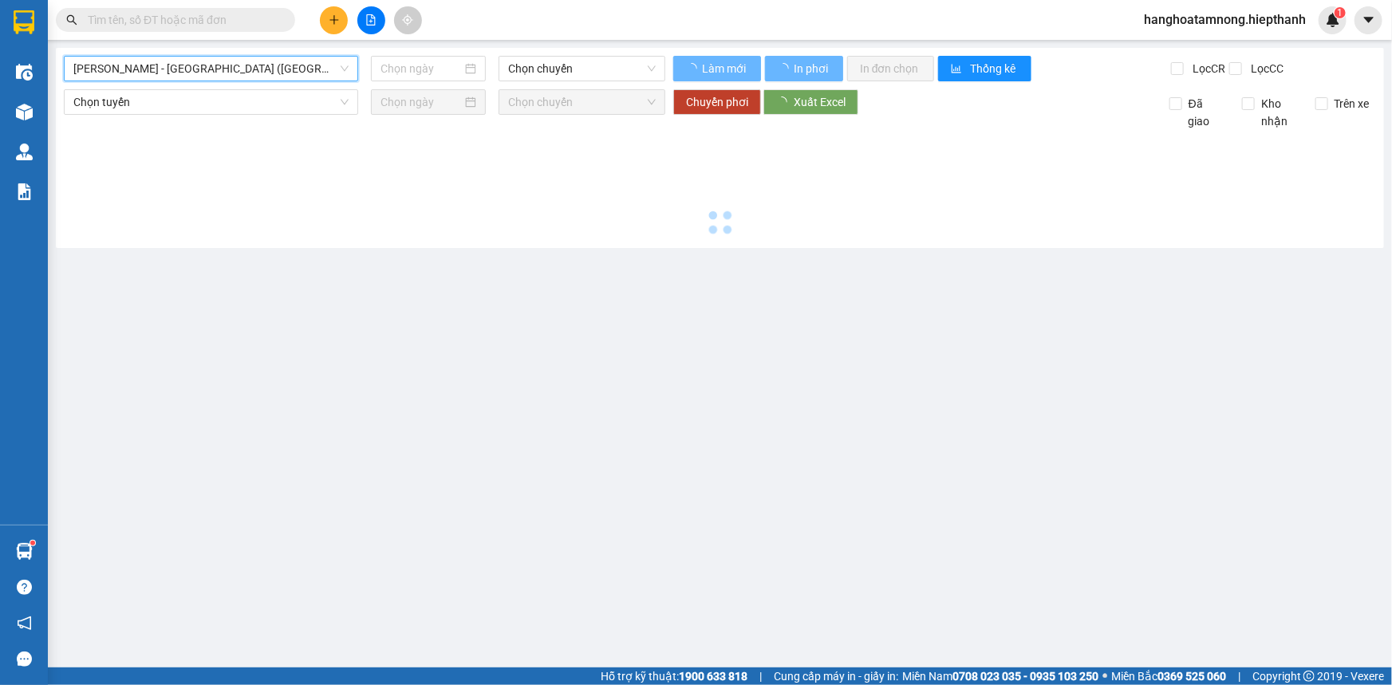
type input "[DATE]"
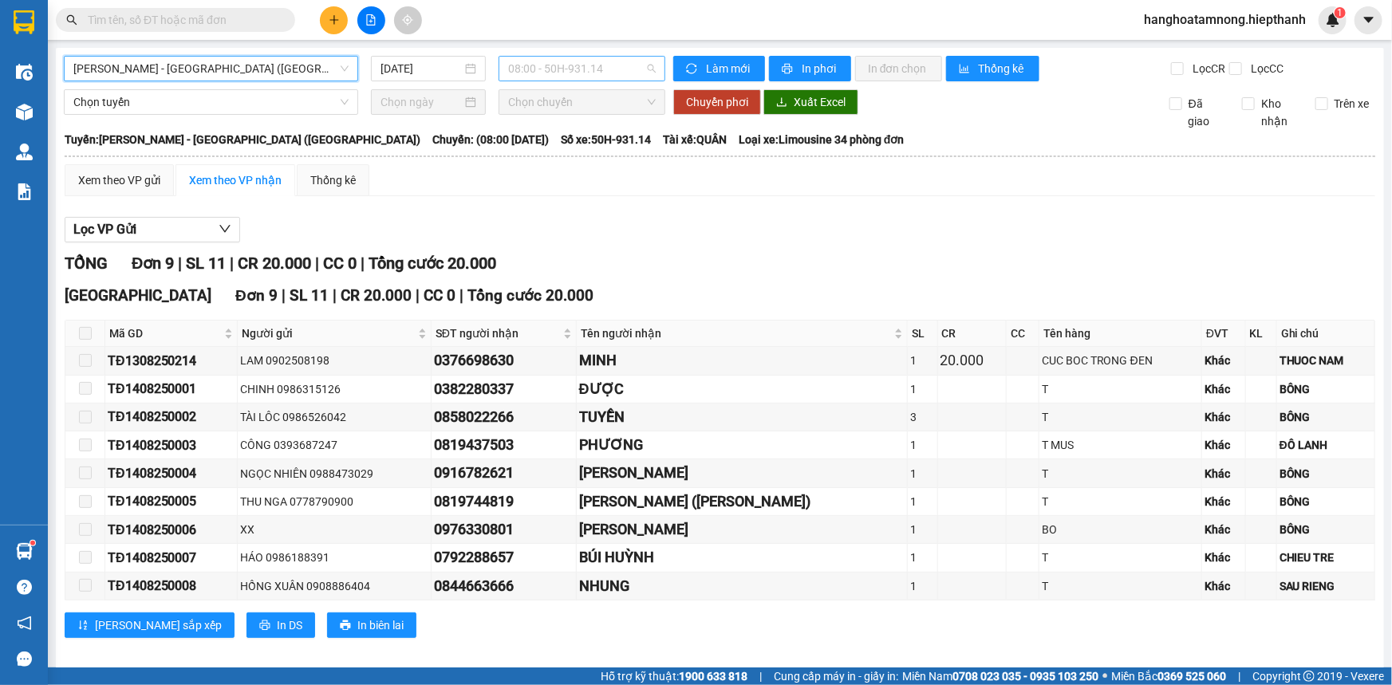
click at [559, 77] on span "08:00 - 50H-931.14" at bounding box center [582, 69] width 148 height 24
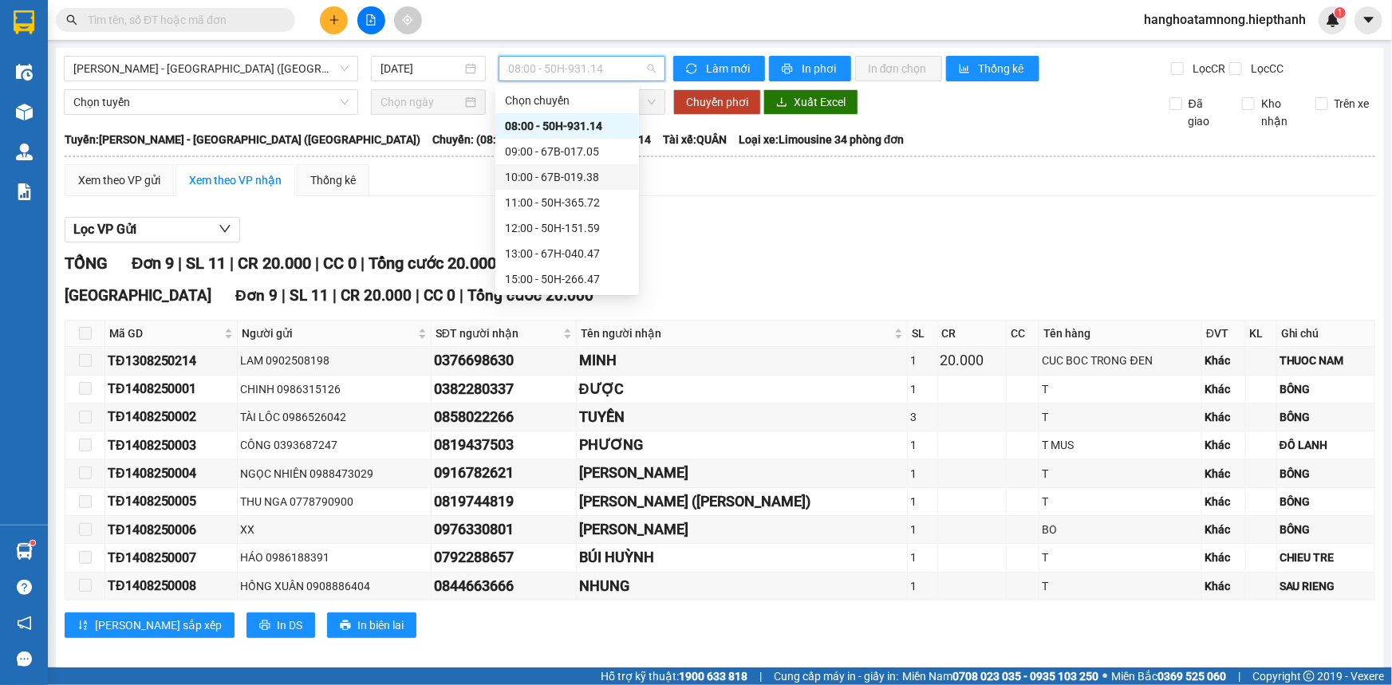
click at [549, 178] on div "10:00 - 67B-019.38" at bounding box center [567, 177] width 124 height 18
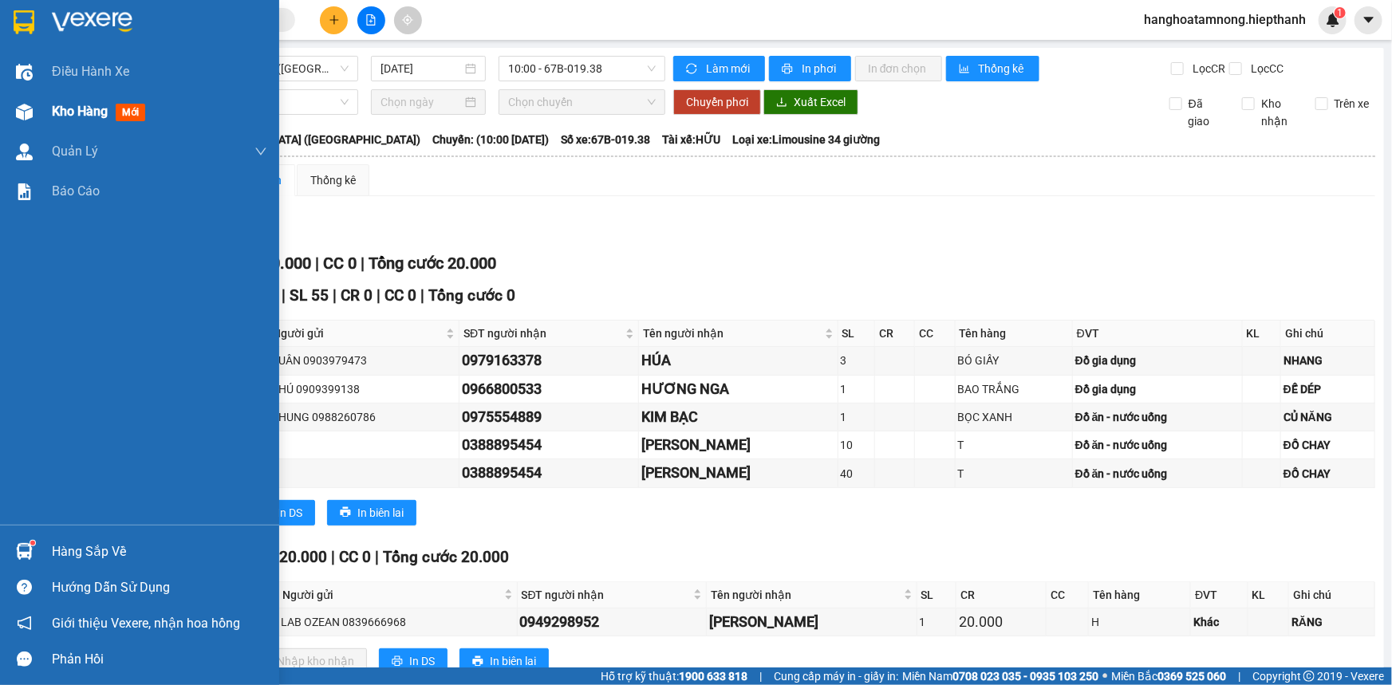
click at [26, 114] on img at bounding box center [24, 112] width 17 height 17
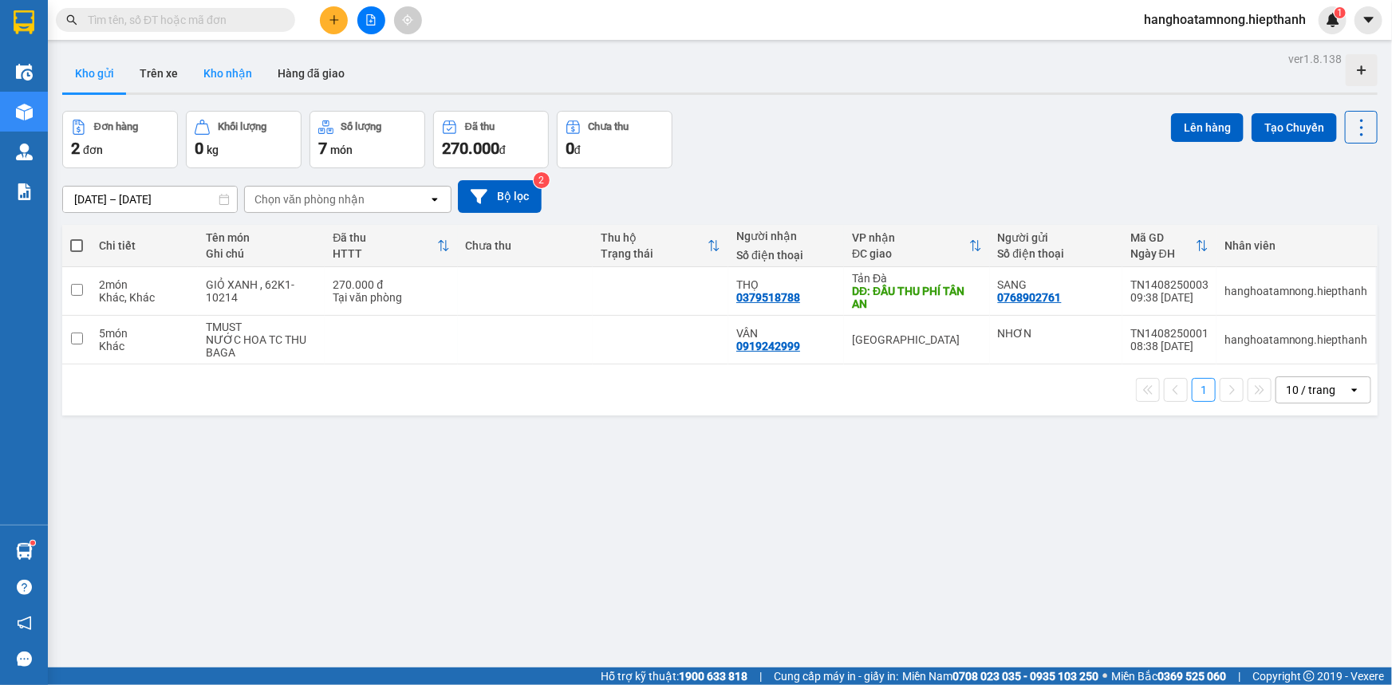
click at [243, 70] on button "Kho nhận" at bounding box center [228, 73] width 74 height 38
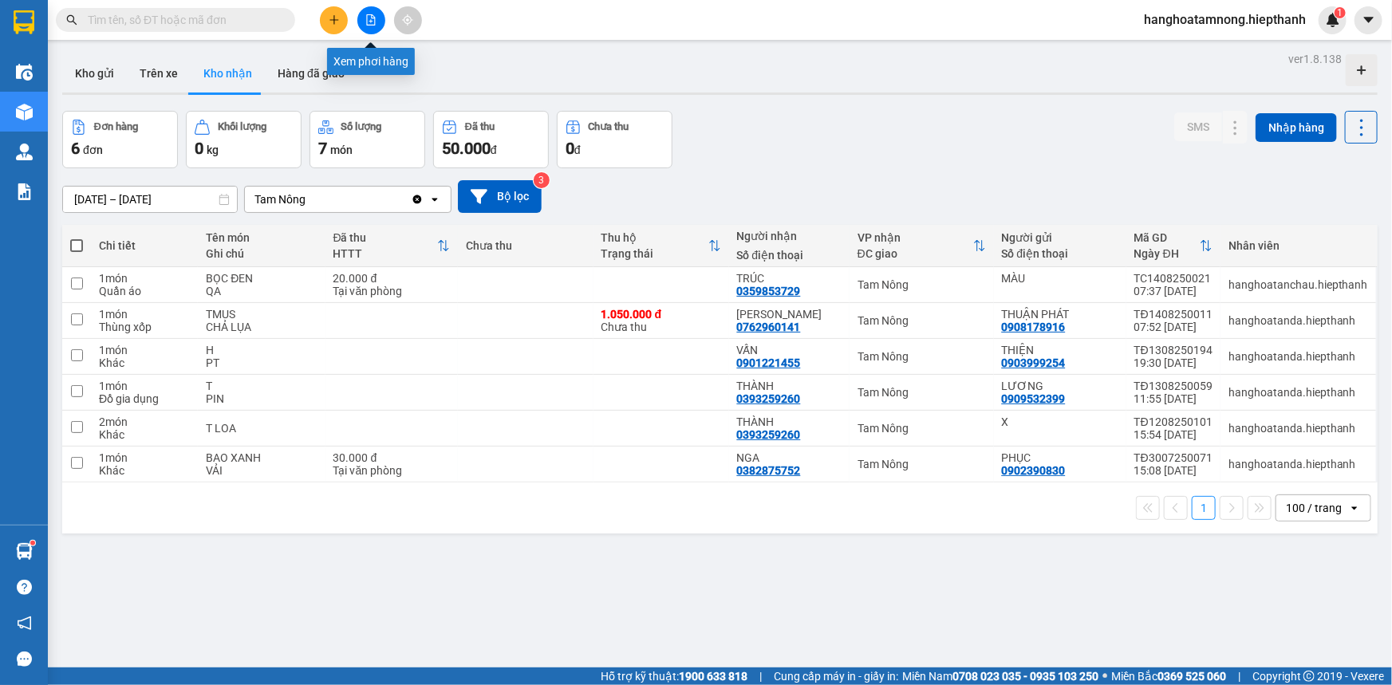
click at [375, 12] on button at bounding box center [371, 20] width 28 height 28
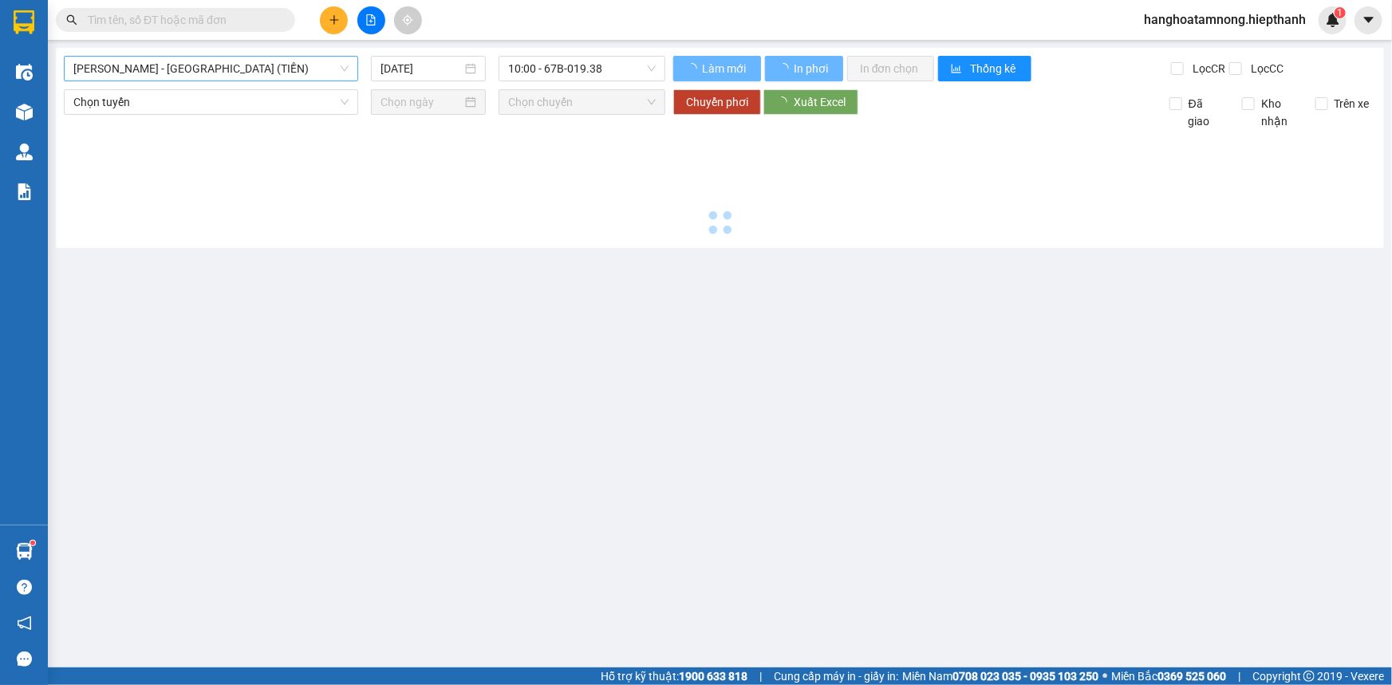
click at [229, 65] on span "[PERSON_NAME] - [GEOGRAPHIC_DATA] (TIỀN)" at bounding box center [210, 69] width 275 height 24
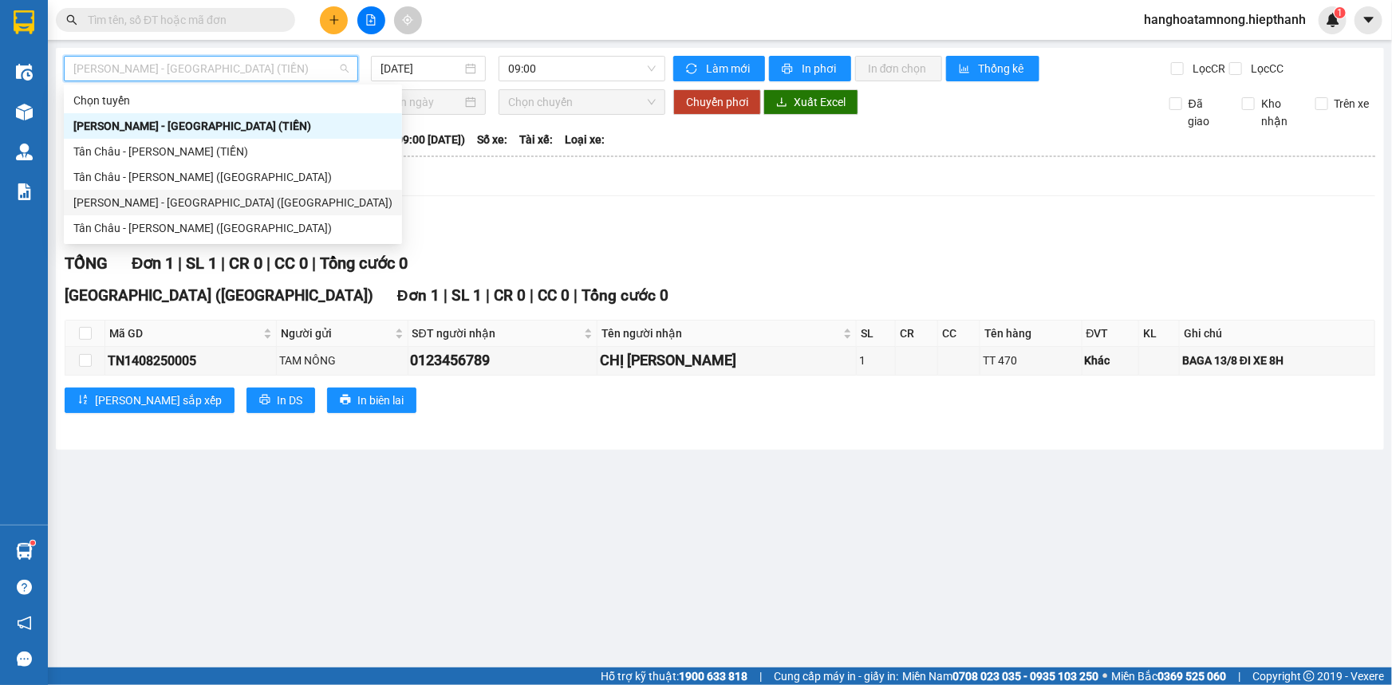
click at [116, 197] on div "[PERSON_NAME] - [GEOGRAPHIC_DATA] ([GEOGRAPHIC_DATA])" at bounding box center [232, 203] width 319 height 18
type input "[DATE]"
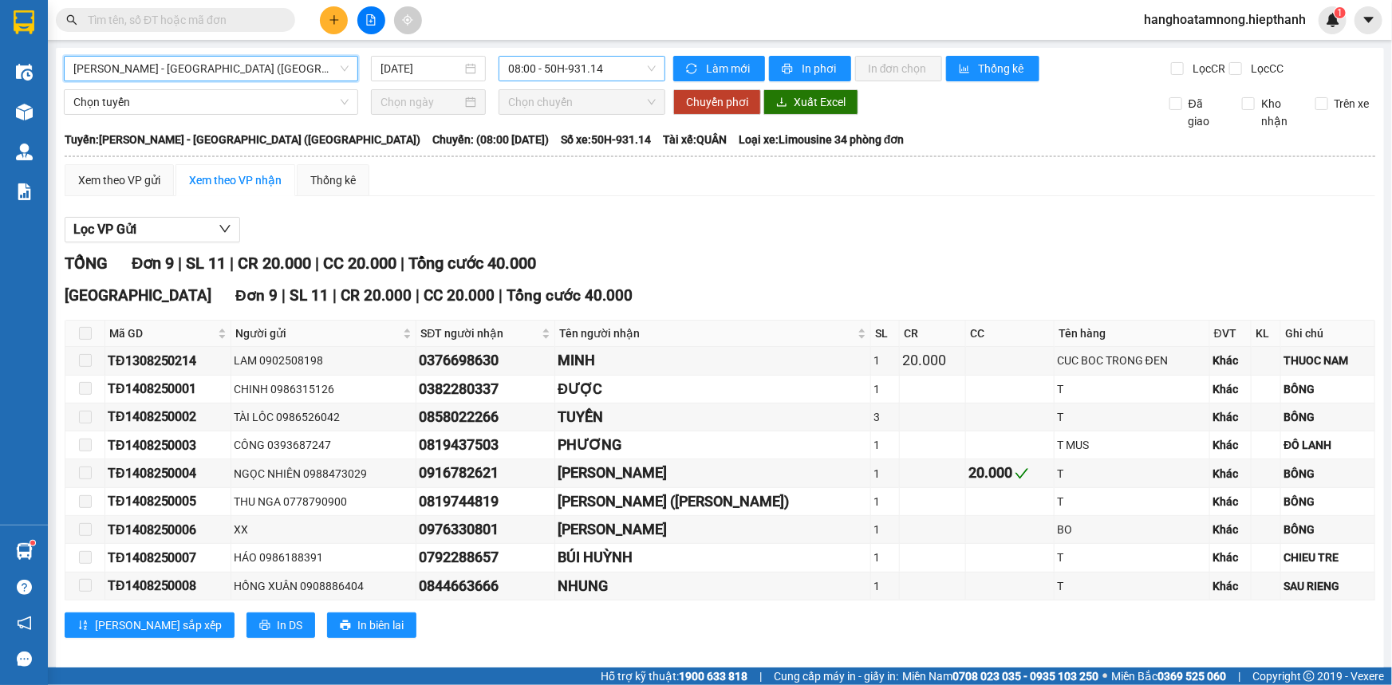
click at [566, 64] on span "08:00 - 50H-931.14" at bounding box center [582, 69] width 148 height 24
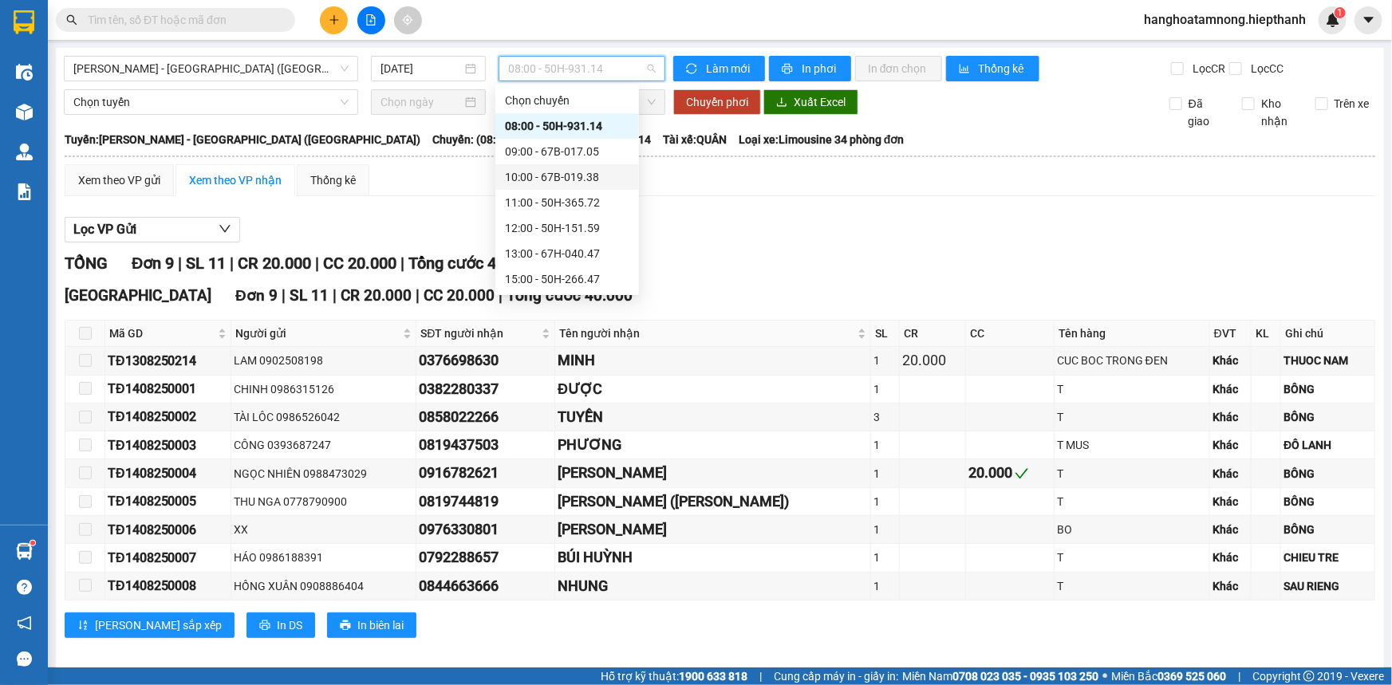
click at [553, 172] on div "10:00 - 67B-019.38" at bounding box center [567, 177] width 124 height 18
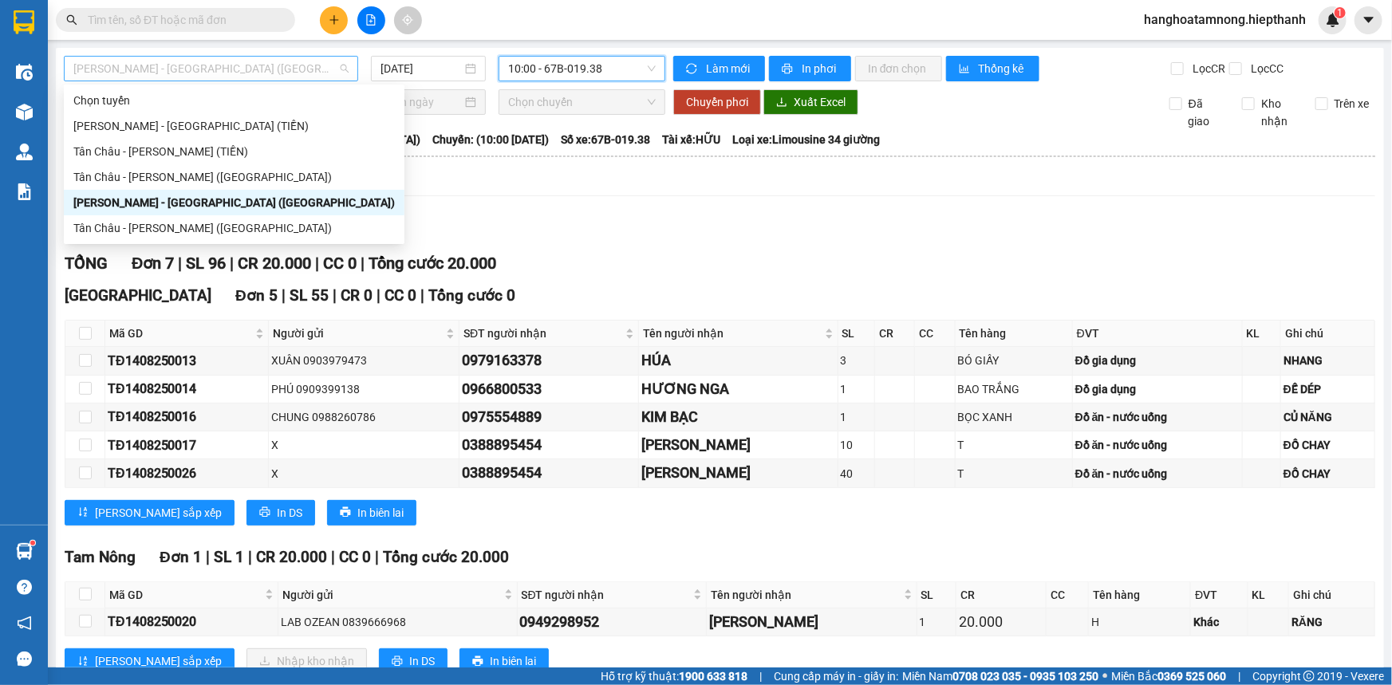
click at [266, 69] on span "[PERSON_NAME] - [GEOGRAPHIC_DATA] ([GEOGRAPHIC_DATA])" at bounding box center [210, 69] width 275 height 24
click at [684, 247] on div "Lọc VP Gửi TỔNG Đơn 7 | SL 96 | CR 20.000 | CC 0 | Tổng cước 20.000 [GEOGRAPHI…" at bounding box center [720, 525] width 1311 height 633
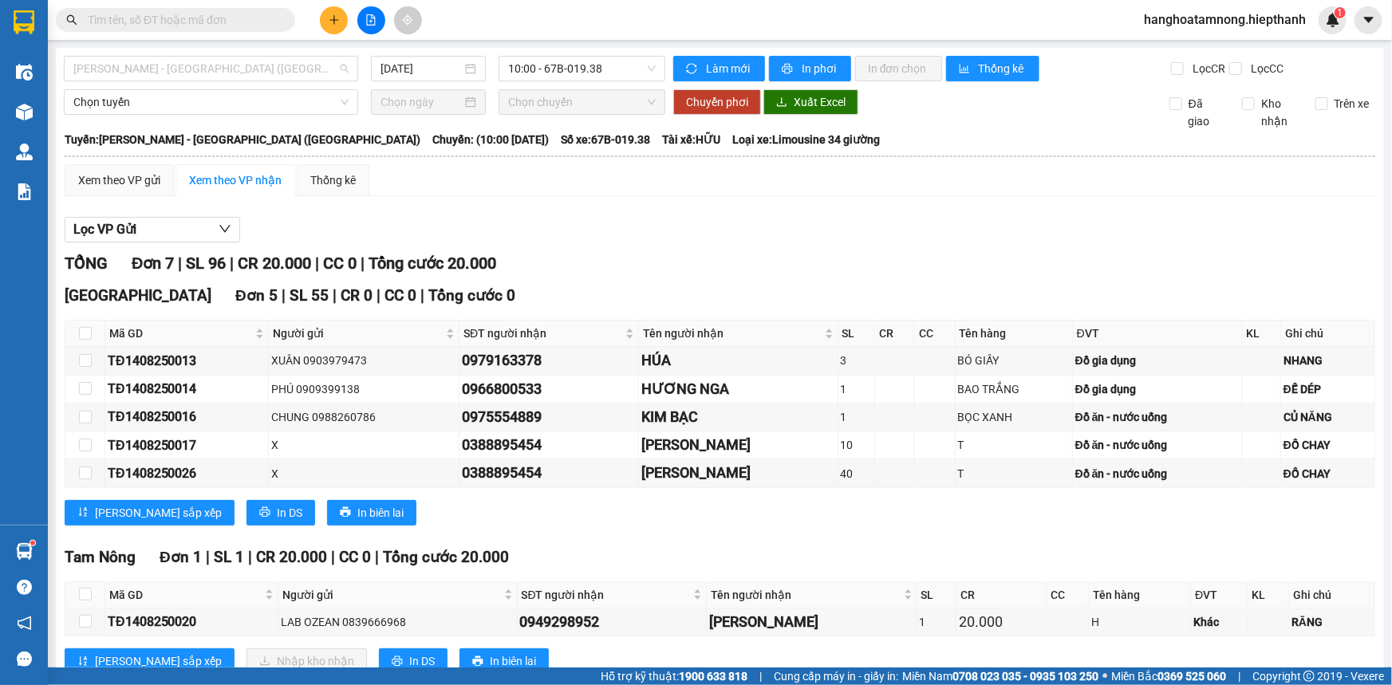
drag, startPoint x: 171, startPoint y: 61, endPoint x: 206, endPoint y: 116, distance: 66.0
click at [172, 69] on span "[PERSON_NAME] - [GEOGRAPHIC_DATA] ([GEOGRAPHIC_DATA])" at bounding box center [210, 69] width 275 height 24
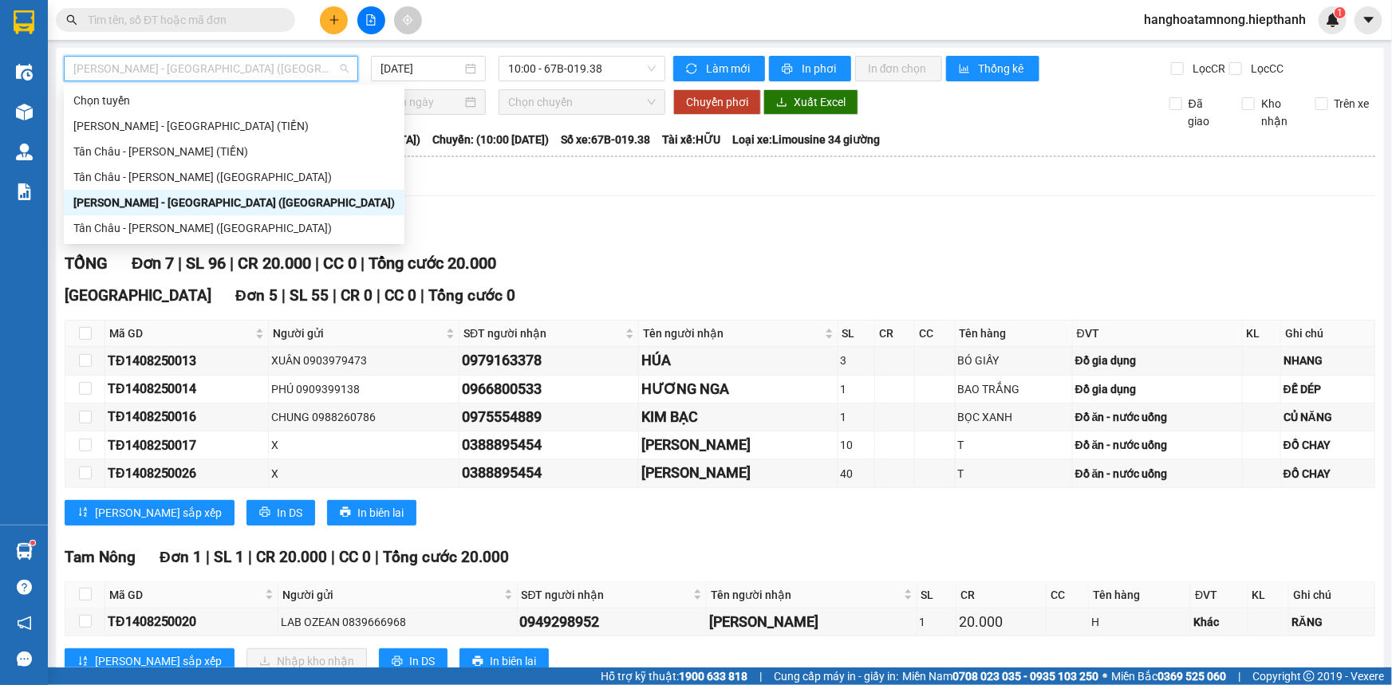
click at [688, 211] on div "Lọc VP Gửi TỔNG Đơn 7 | SL 96 | CR 20.000 | CC 0 | Tổng cước 20.000 [GEOGRAPHI…" at bounding box center [720, 525] width 1311 height 633
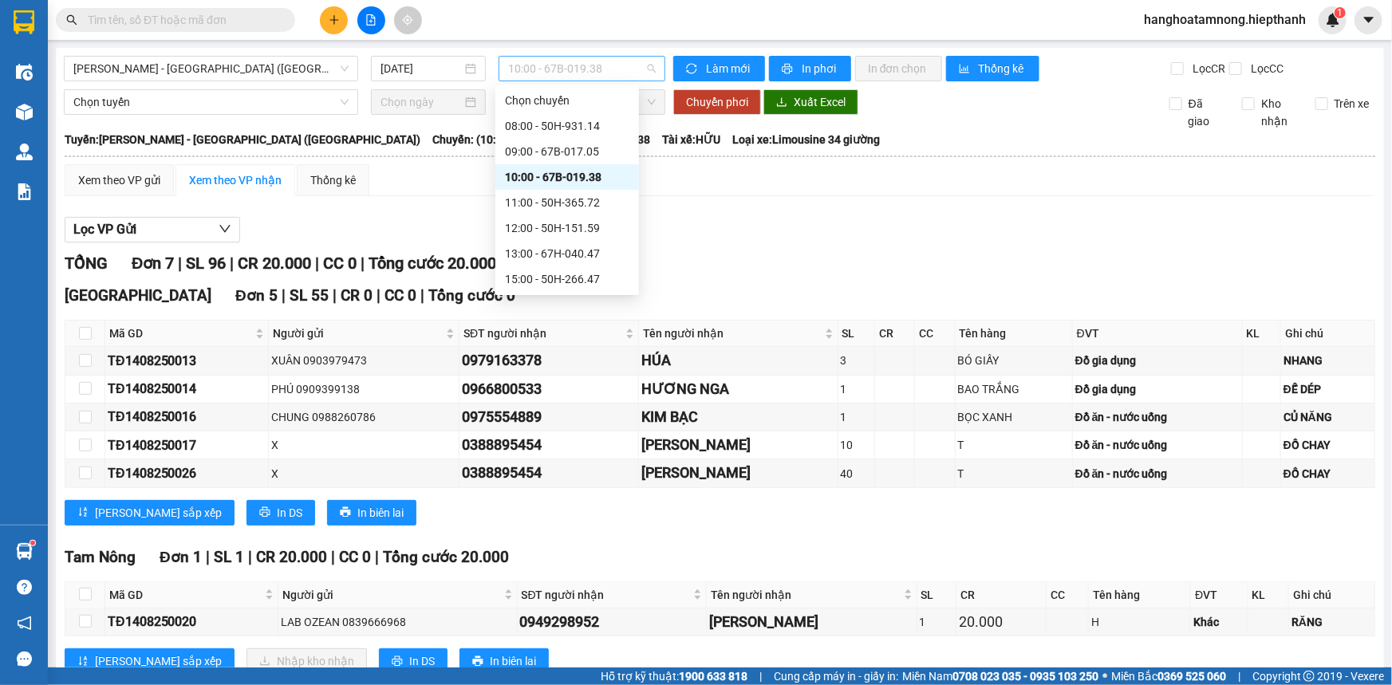
click at [551, 59] on span "10:00 - 67B-019.38" at bounding box center [582, 69] width 148 height 24
drag, startPoint x: 808, startPoint y: 204, endPoint x: 754, endPoint y: 219, distance: 56.3
click at [804, 207] on div "Xem theo VP gửi Xem theo VP nhận Thống kê Lọc VP Gửi TỔNG Đơn 7 | SL 96 | CR 2…" at bounding box center [720, 503] width 1311 height 678
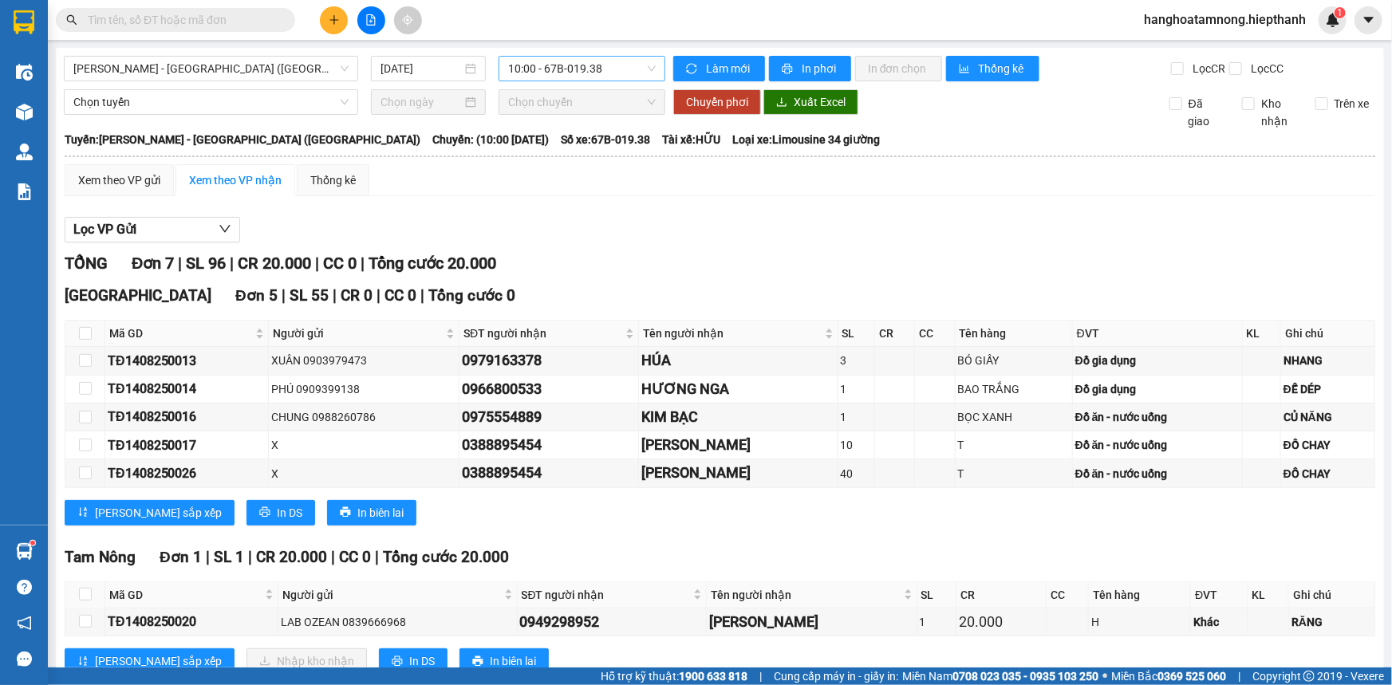
click at [570, 72] on span "10:00 - 67B-019.38" at bounding box center [582, 69] width 148 height 24
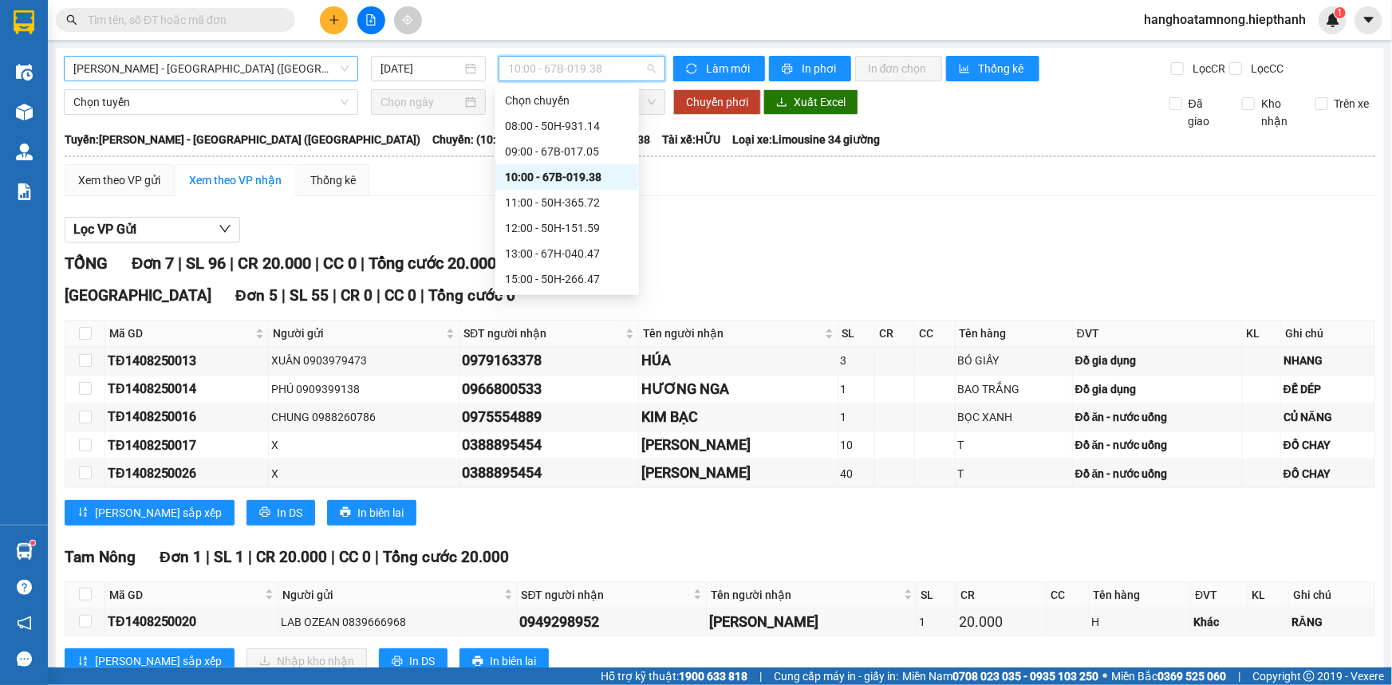
click at [184, 72] on span "[PERSON_NAME] - [GEOGRAPHIC_DATA] ([GEOGRAPHIC_DATA])" at bounding box center [210, 69] width 275 height 24
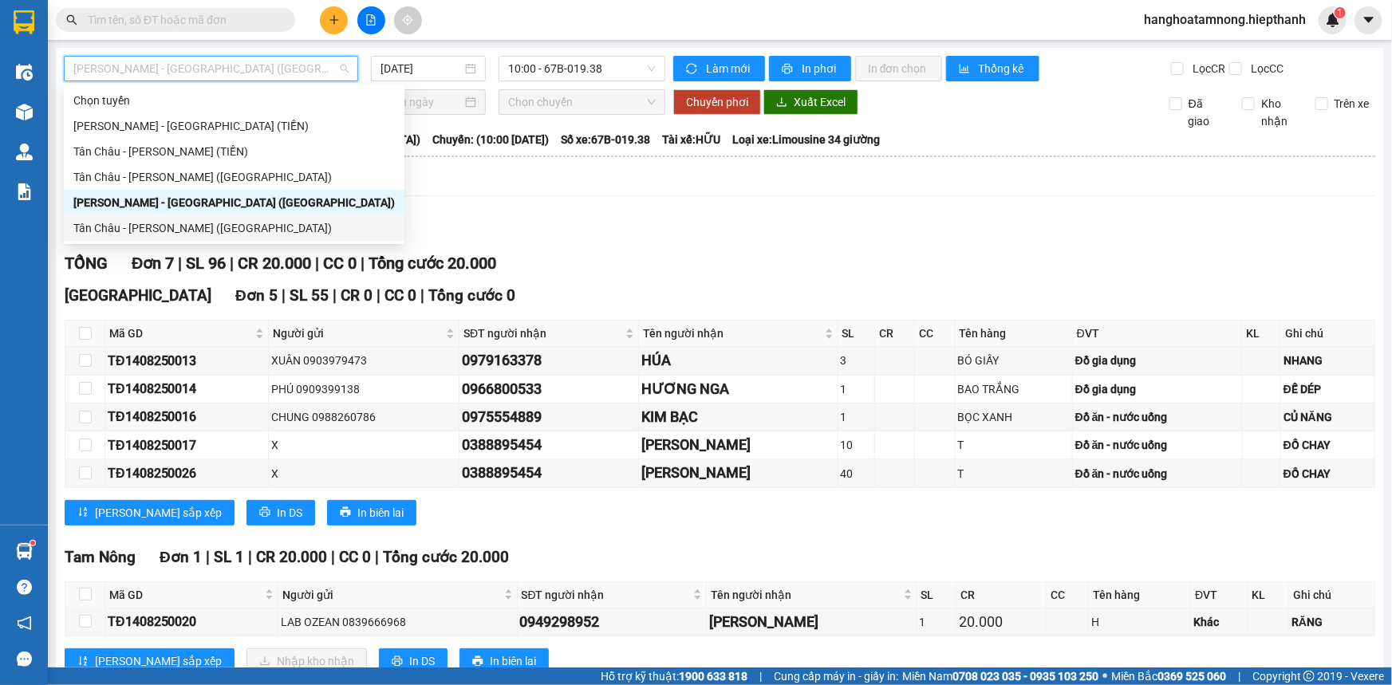
click at [125, 226] on div "Tân Châu - [PERSON_NAME] ([GEOGRAPHIC_DATA])" at bounding box center [234, 228] width 322 height 18
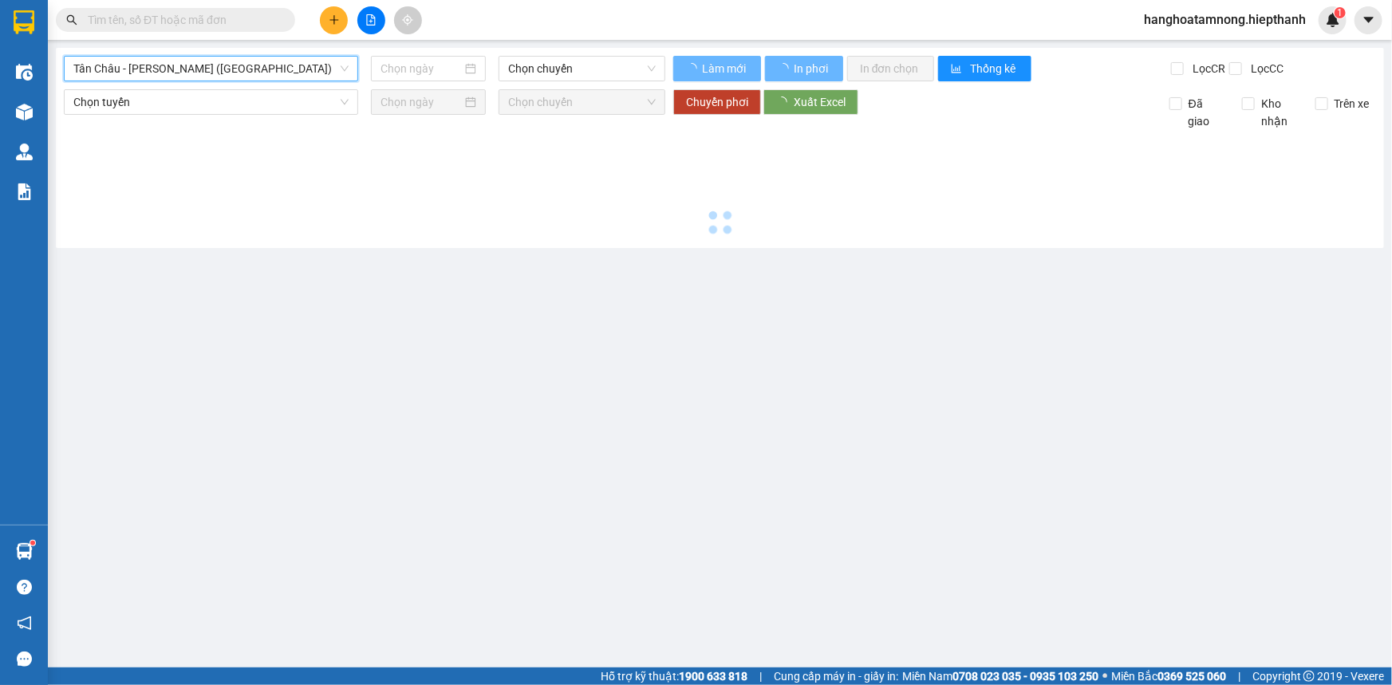
type input "[DATE]"
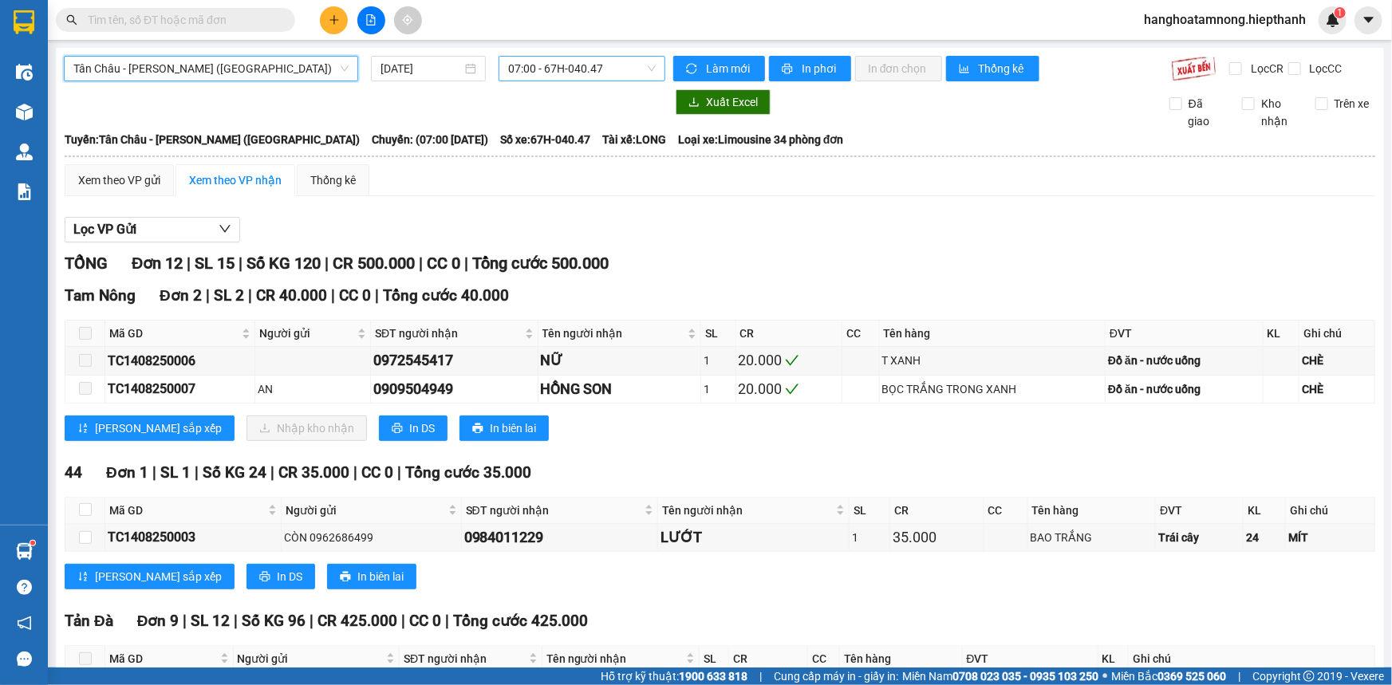
click at [566, 78] on span "07:00 - 67H-040.47" at bounding box center [582, 69] width 148 height 24
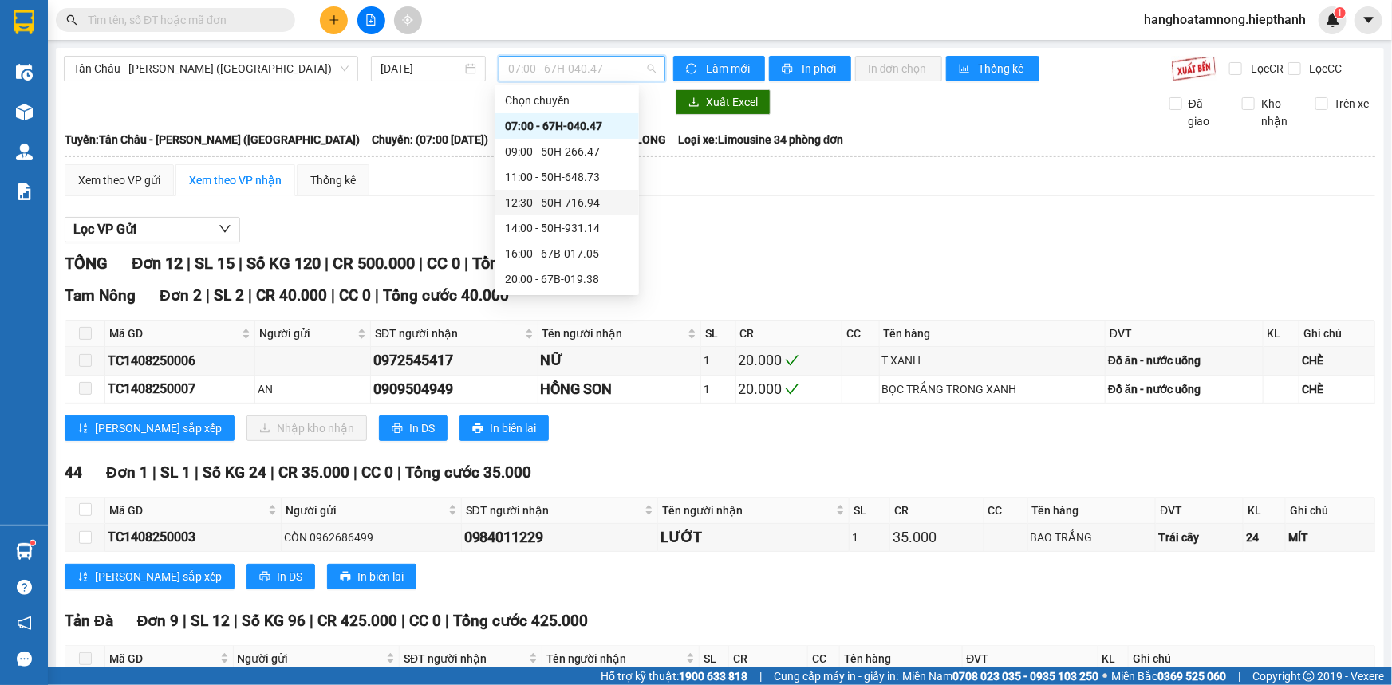
click at [542, 203] on div "12:30 - 50H-716.94" at bounding box center [567, 203] width 124 height 18
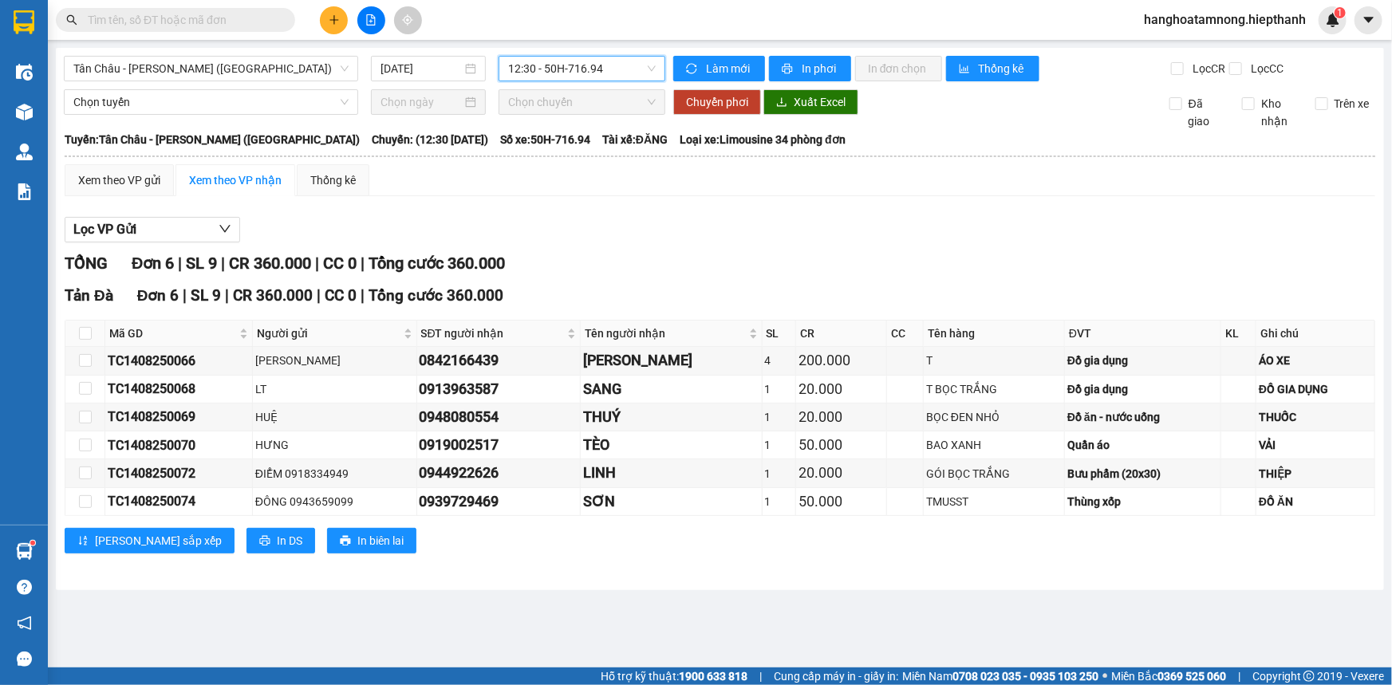
click at [548, 68] on span "12:30 - 50H-716.94" at bounding box center [582, 69] width 148 height 24
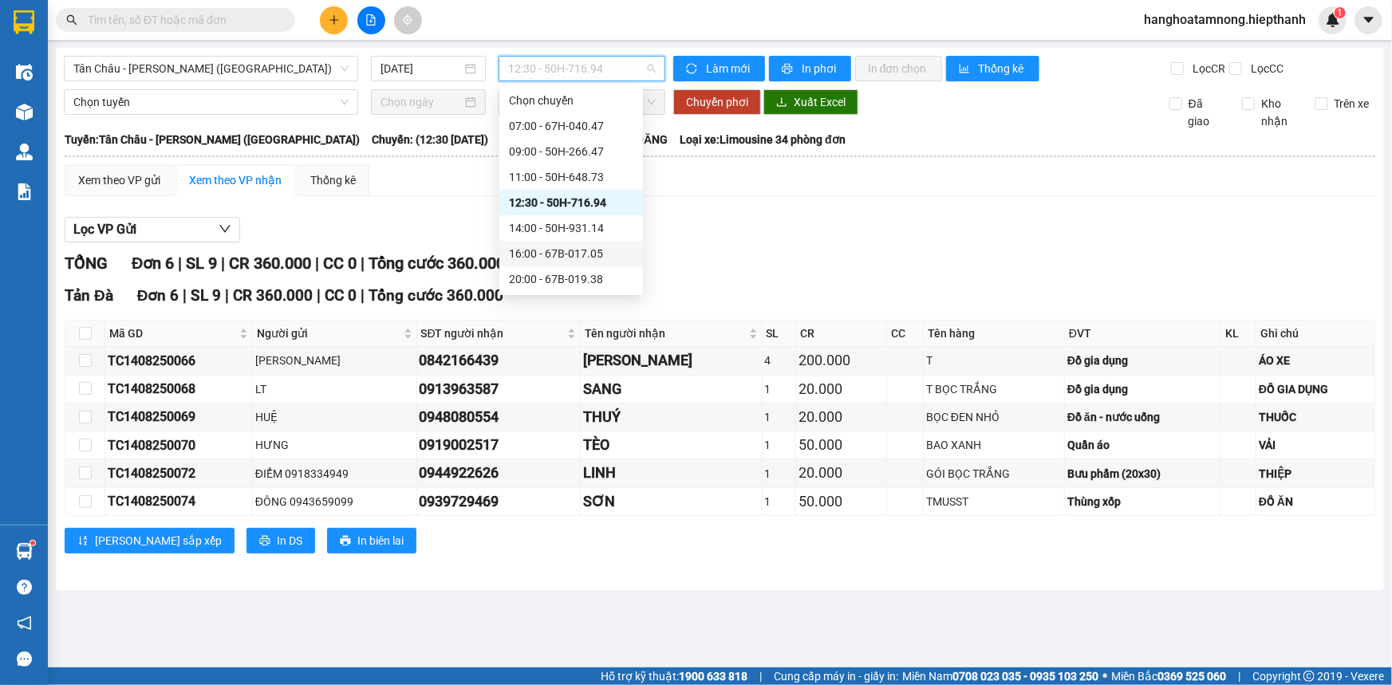
click at [448, 211] on div "Lọc VP Gửi TỔNG Đơn 6 | SL 9 | CR 360.000 | CC 0 | Tổng cước 360.000 [GEOGRAPH…" at bounding box center [720, 391] width 1311 height 365
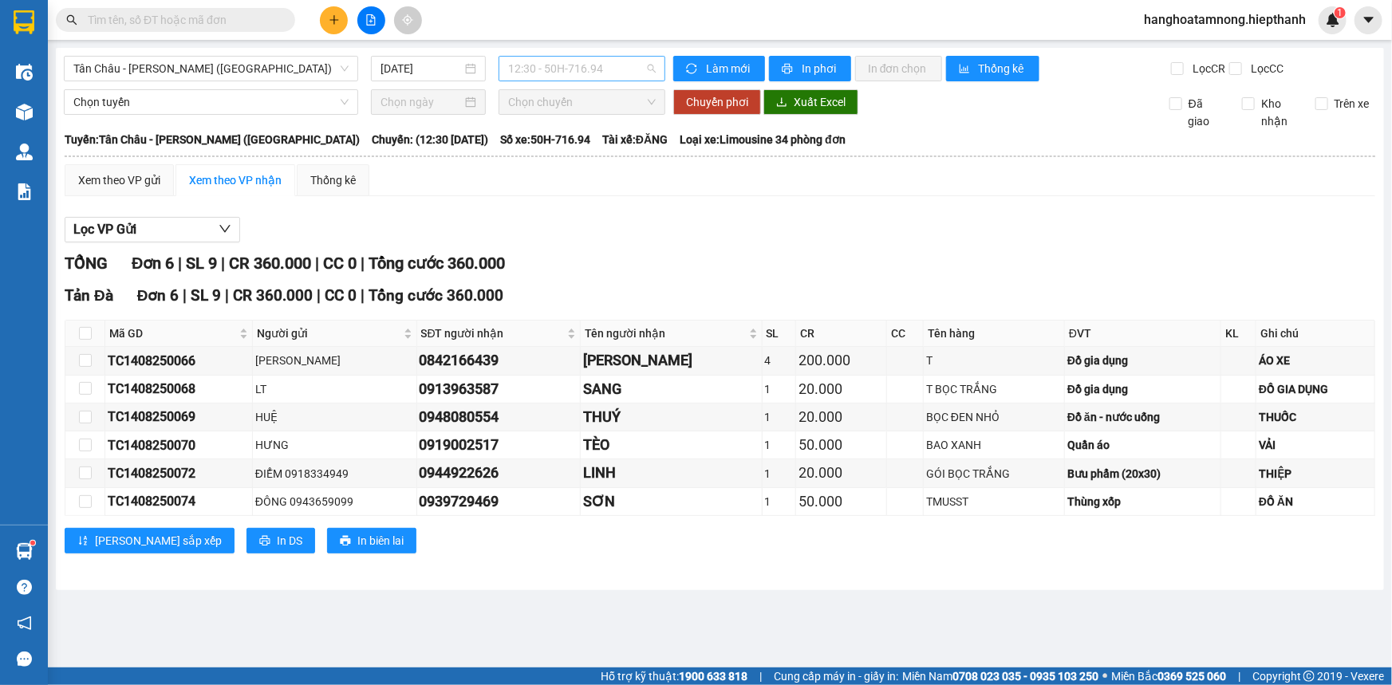
click at [571, 57] on span "12:30 - 50H-716.94" at bounding box center [582, 69] width 148 height 24
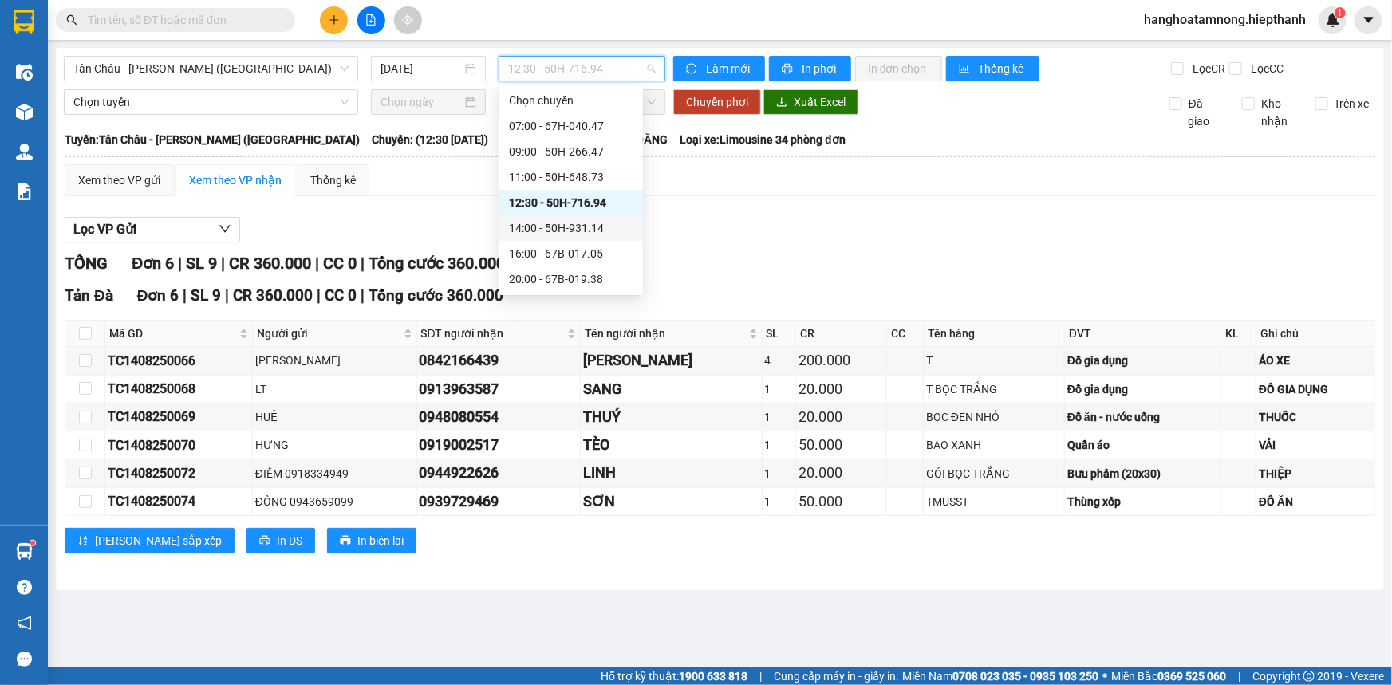
click at [519, 231] on div "14:00 - 50H-931.14" at bounding box center [571, 228] width 124 height 18
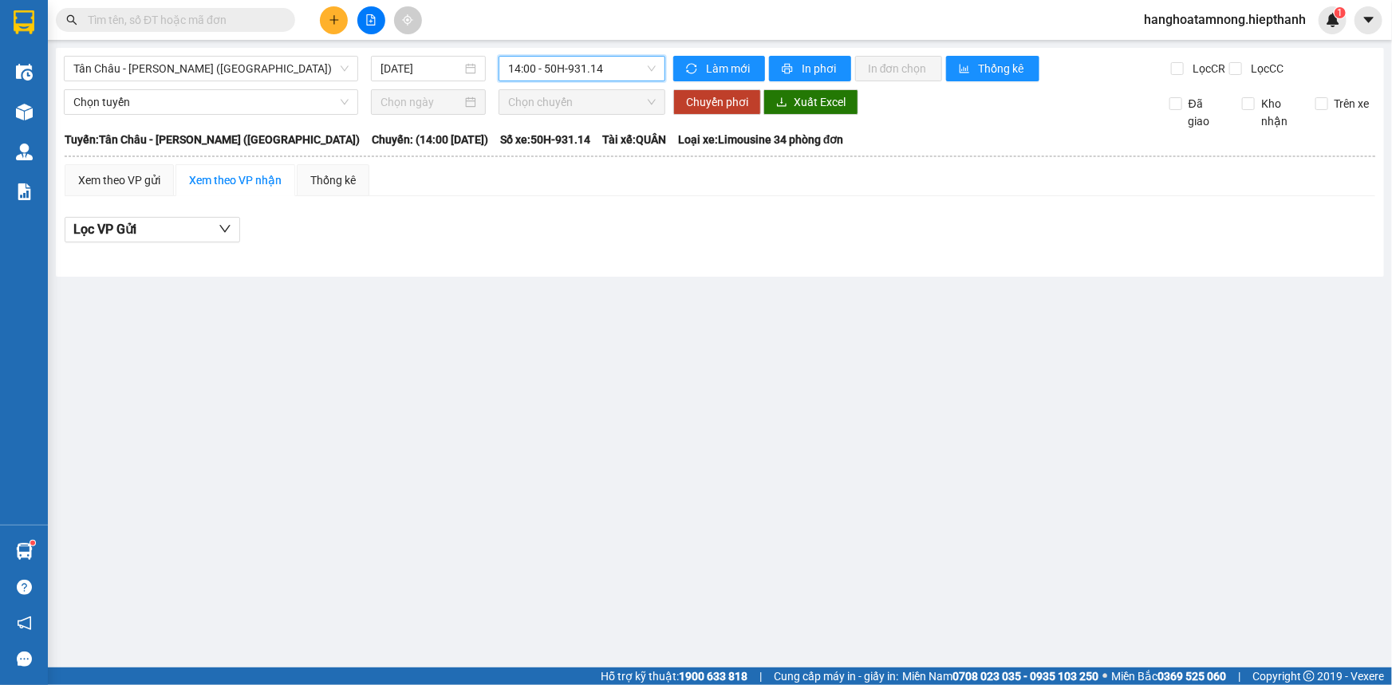
click at [539, 65] on span "14:00 - 50H-931.14" at bounding box center [582, 69] width 148 height 24
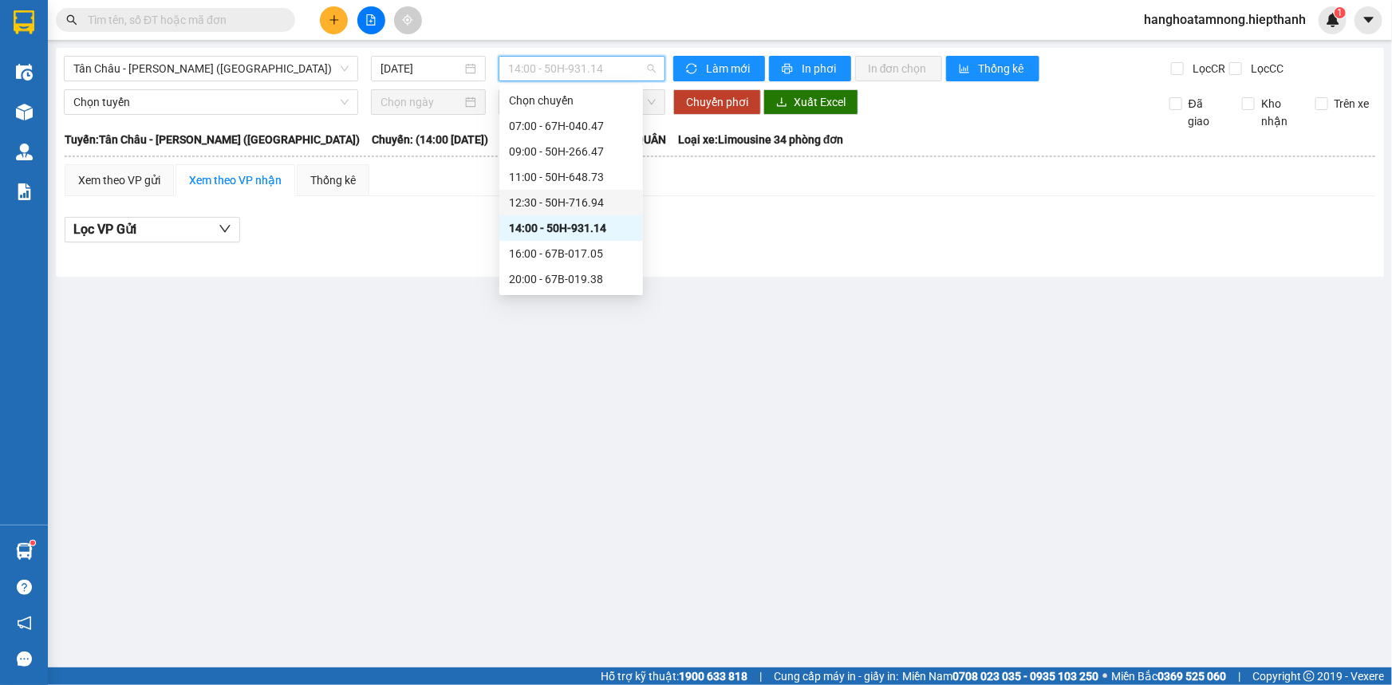
click at [535, 201] on div "12:30 - 50H-716.94" at bounding box center [571, 203] width 124 height 18
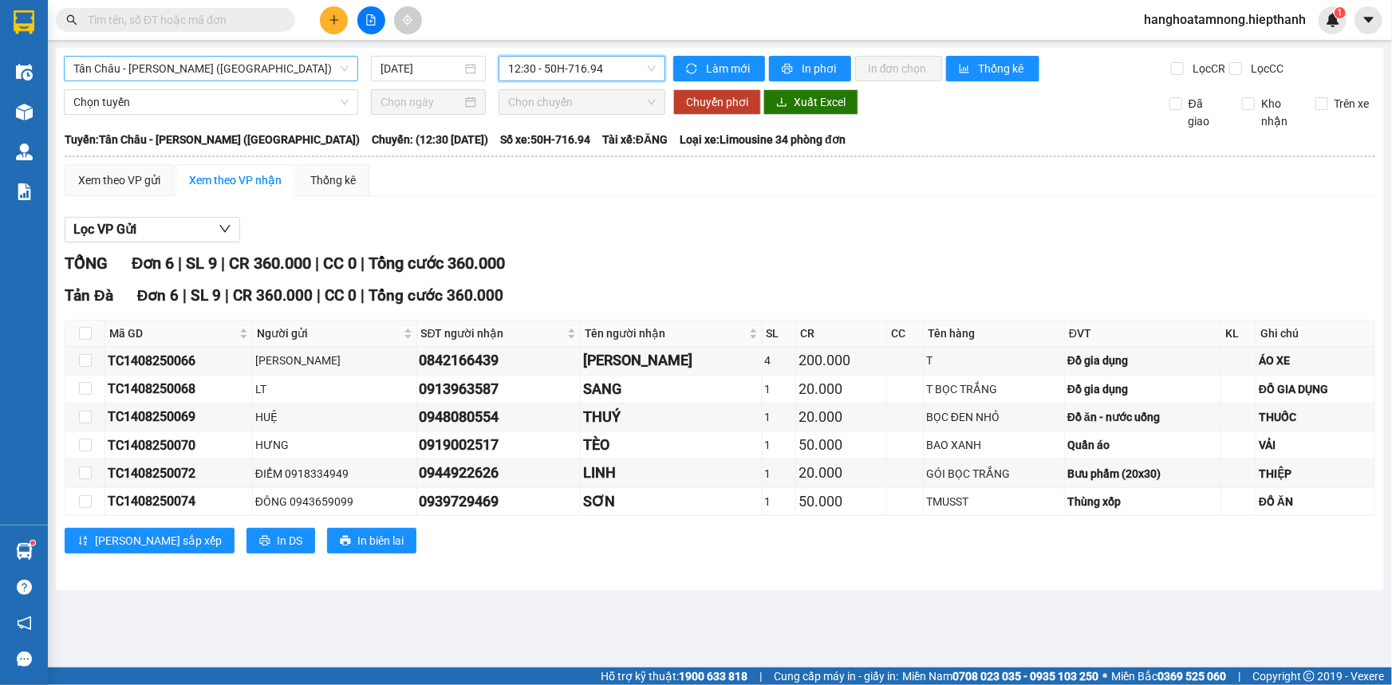
click at [285, 64] on span "Tân Châu - [PERSON_NAME] ([GEOGRAPHIC_DATA])" at bounding box center [210, 69] width 275 height 24
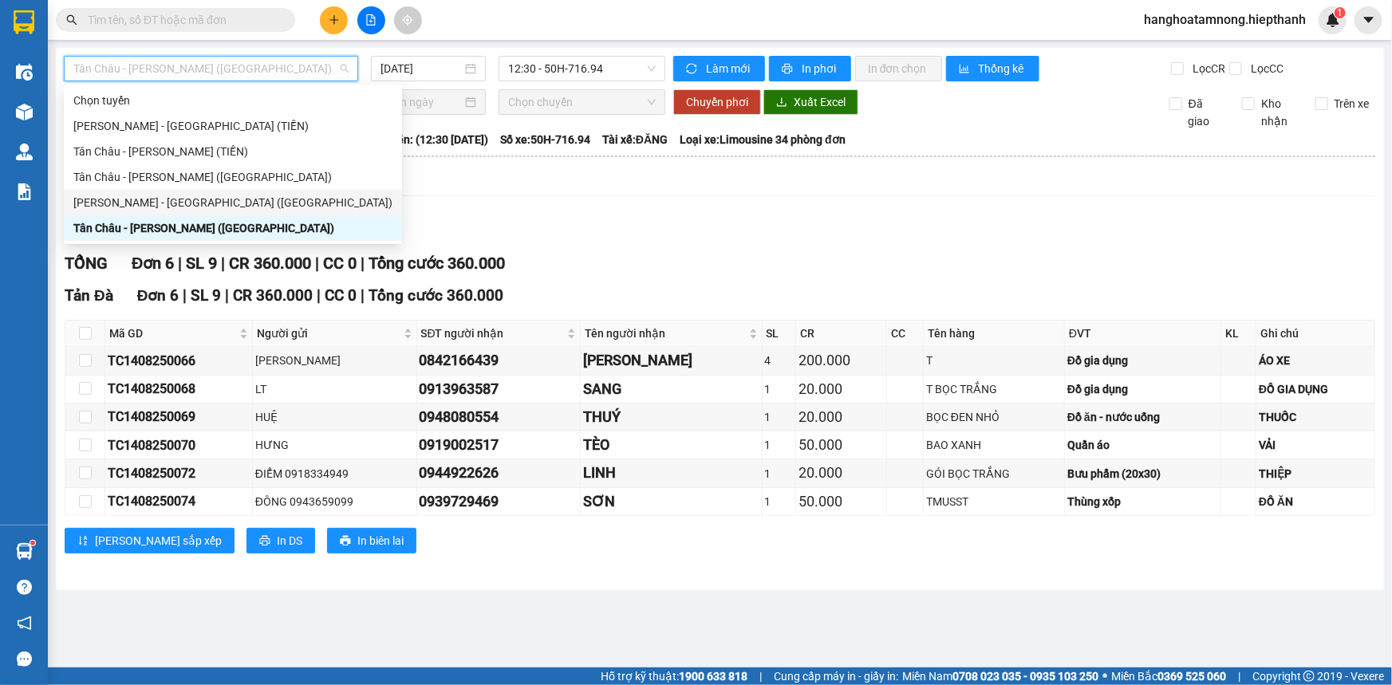
click at [172, 203] on div "[PERSON_NAME] - [GEOGRAPHIC_DATA] ([GEOGRAPHIC_DATA])" at bounding box center [232, 203] width 319 height 18
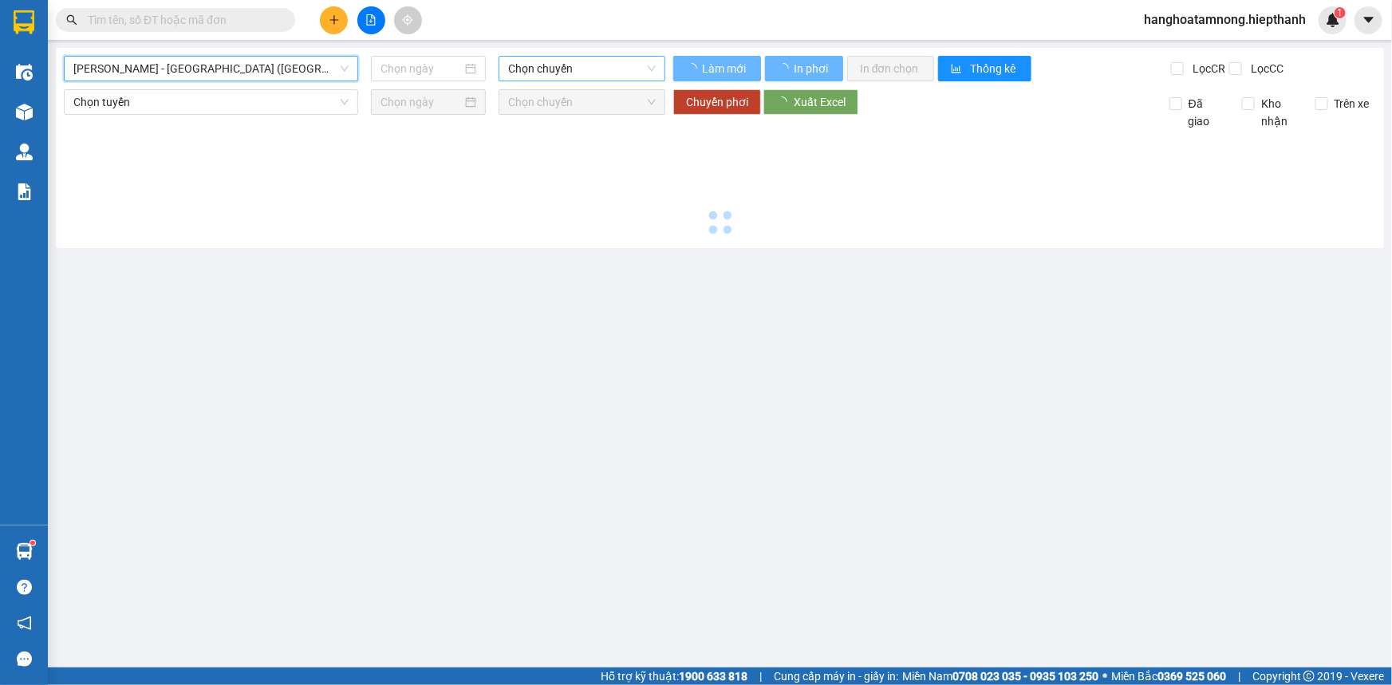
type input "[DATE]"
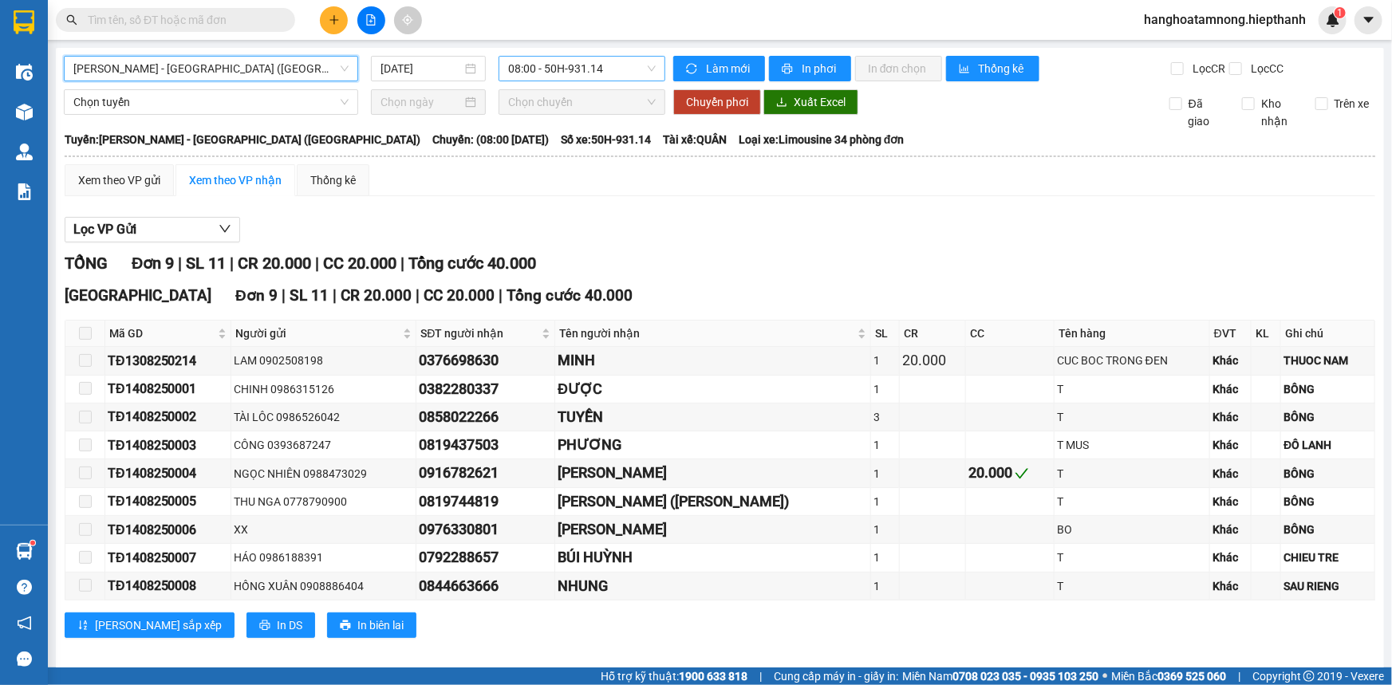
drag, startPoint x: 551, startPoint y: 66, endPoint x: 551, endPoint y: 75, distance: 8.8
click at [551, 68] on span "08:00 - 50H-931.14" at bounding box center [582, 69] width 148 height 24
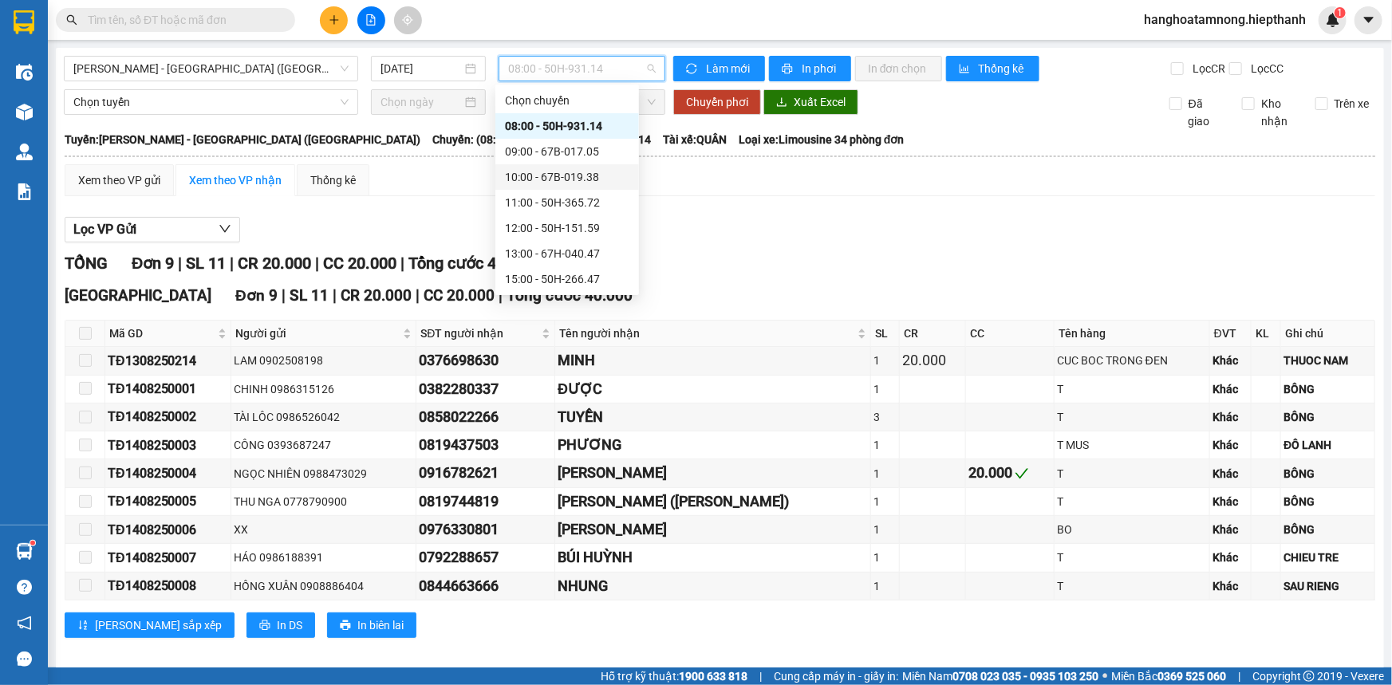
click at [580, 182] on div "10:00 - 67B-019.38" at bounding box center [567, 177] width 124 height 18
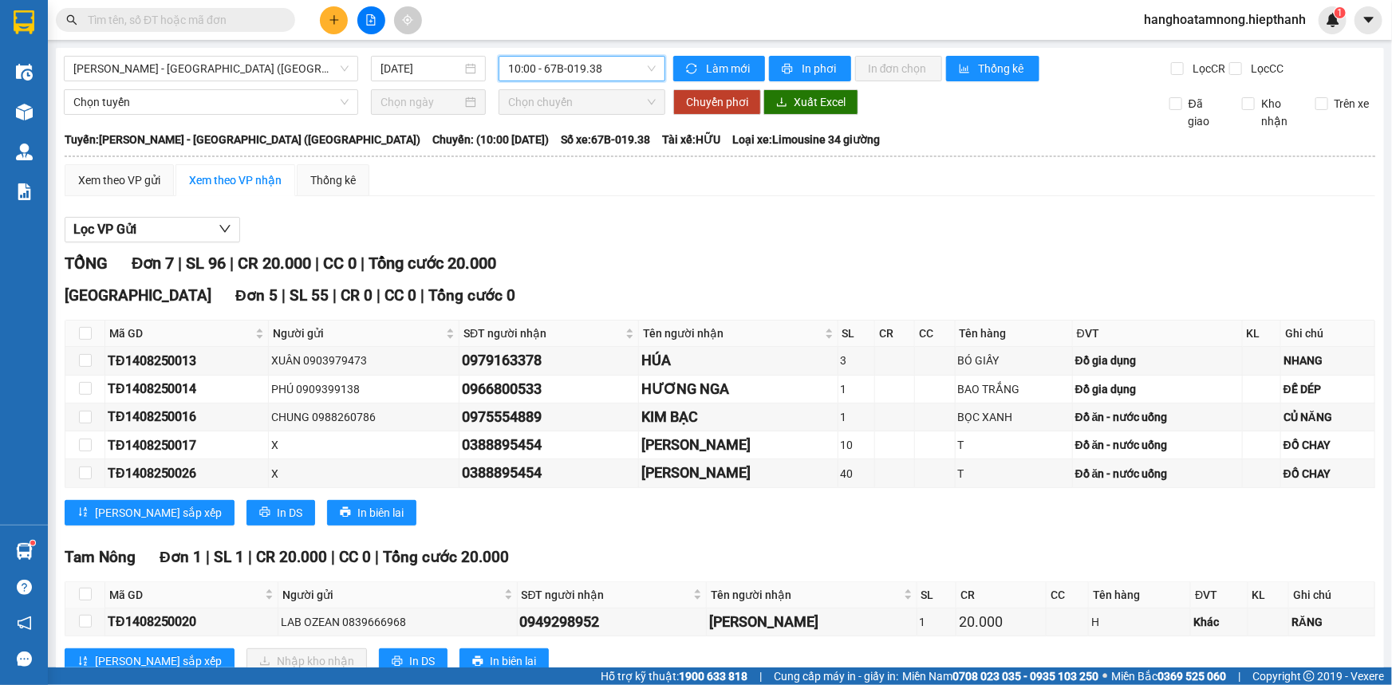
scroll to position [198, 0]
